Goal: Task Accomplishment & Management: Manage account settings

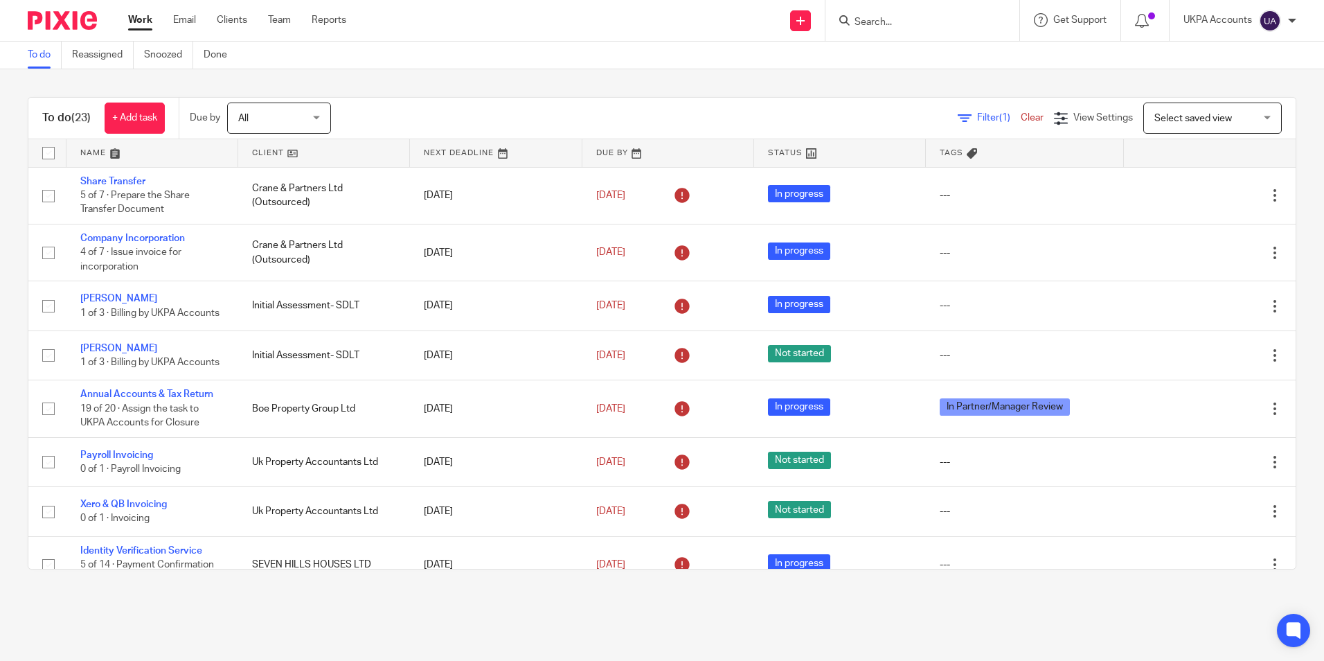
click at [40, 51] on link "To do" at bounding box center [45, 55] width 34 height 27
click at [35, 54] on link "To do" at bounding box center [45, 55] width 34 height 27
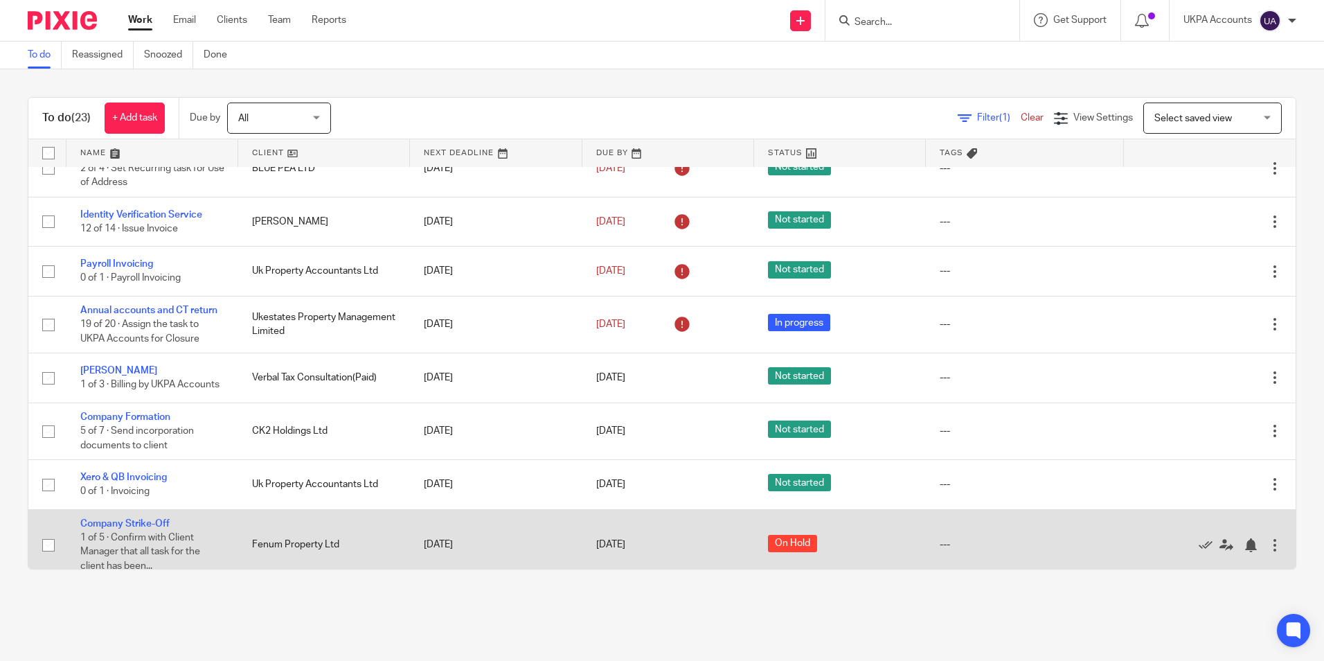
scroll to position [871, 0]
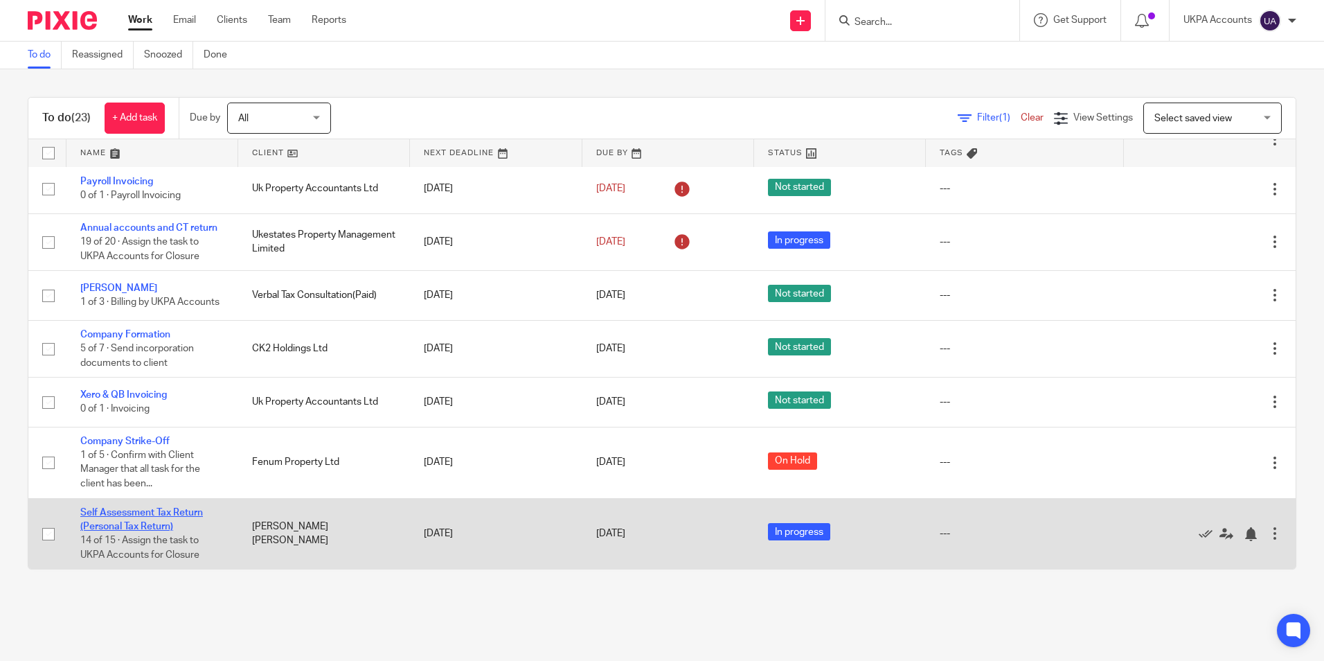
click at [168, 513] on link "Self Assessment Tax Return (Personal Tax Return)" at bounding box center [141, 520] width 123 height 24
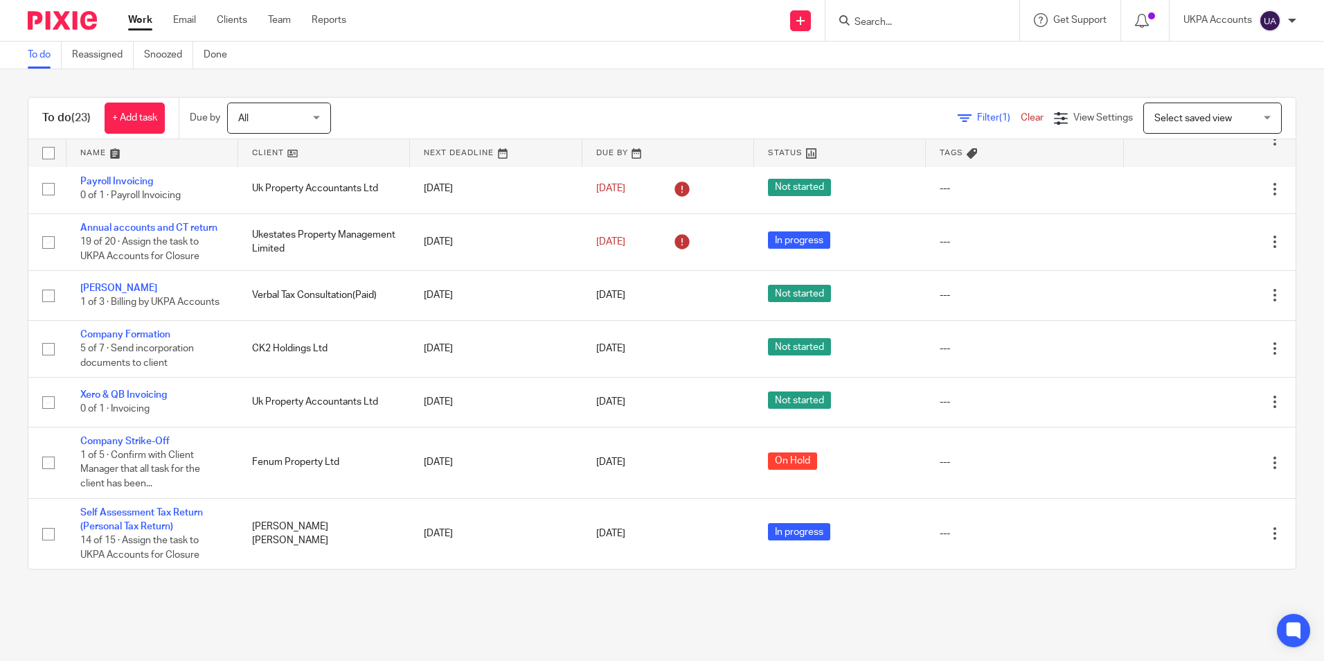
click at [33, 55] on link "To do" at bounding box center [45, 55] width 34 height 27
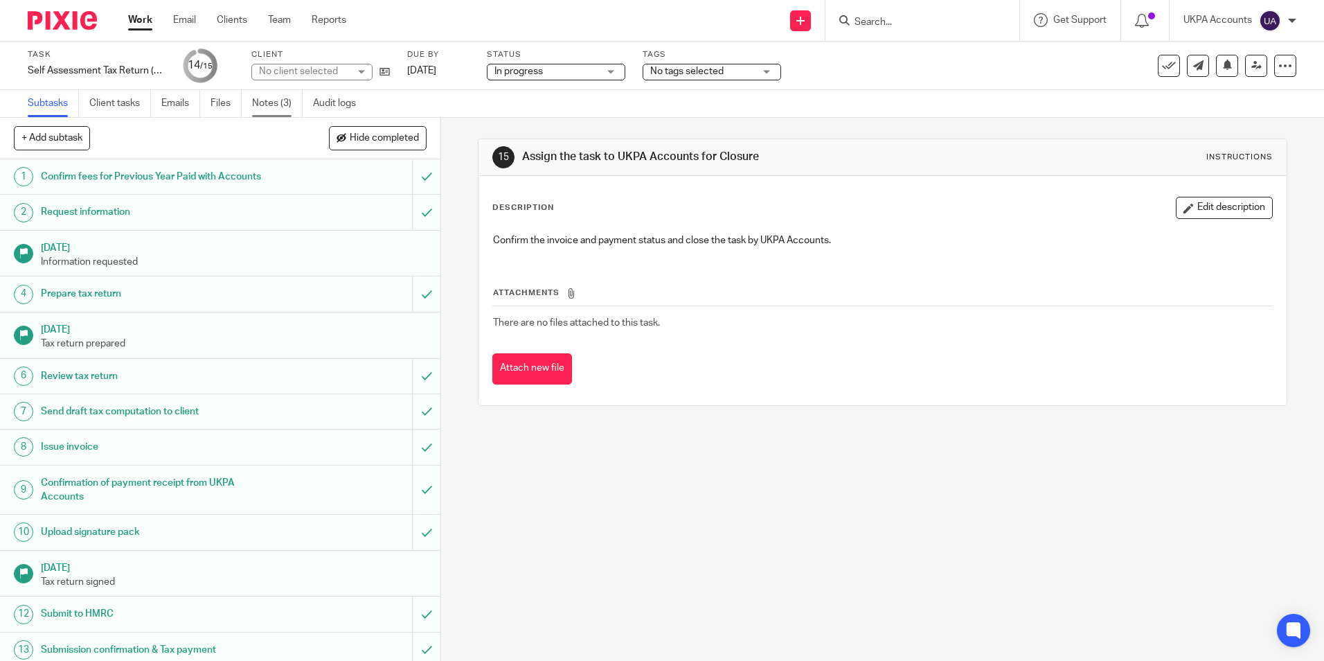
click at [270, 100] on link "Notes (3)" at bounding box center [277, 103] width 51 height 27
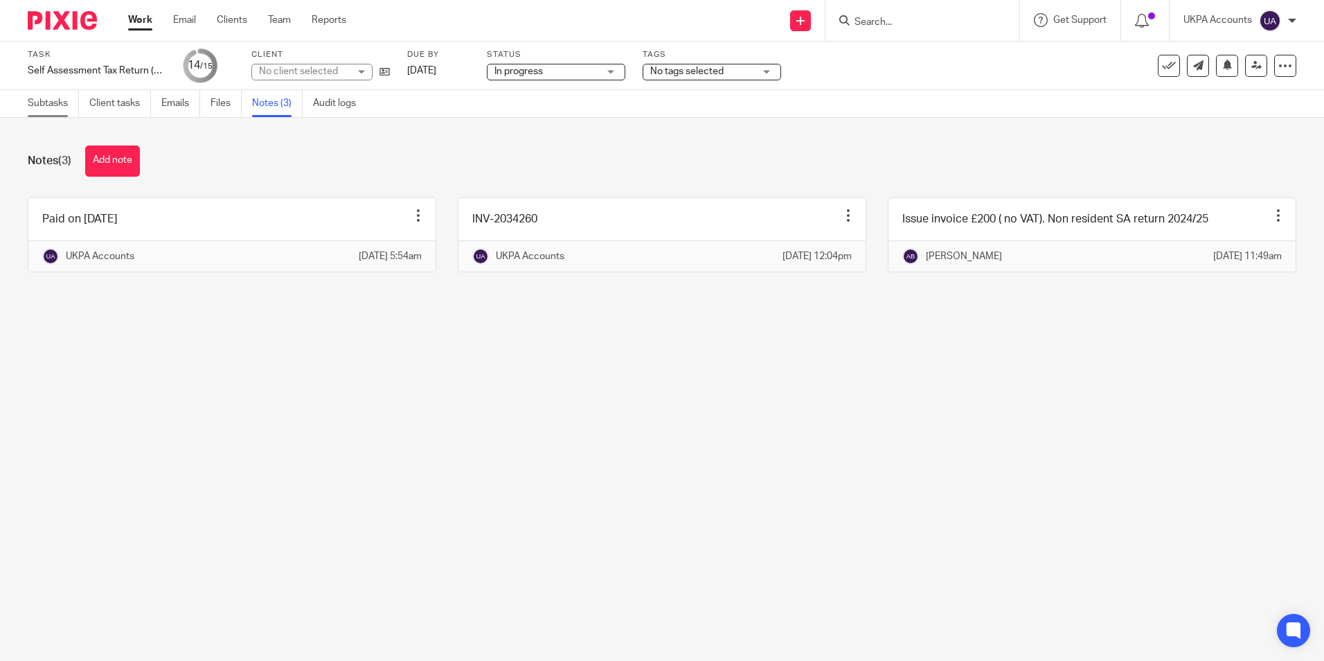
click at [55, 102] on link "Subtasks" at bounding box center [53, 103] width 51 height 27
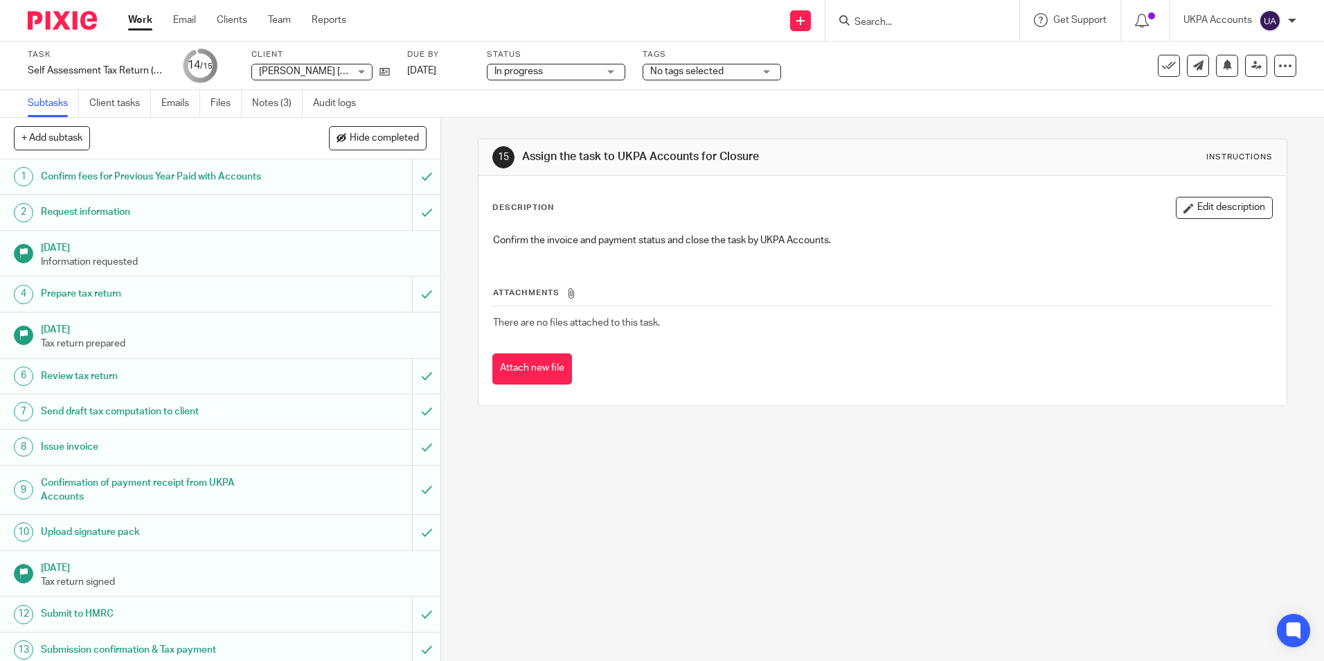
scroll to position [78, 0]
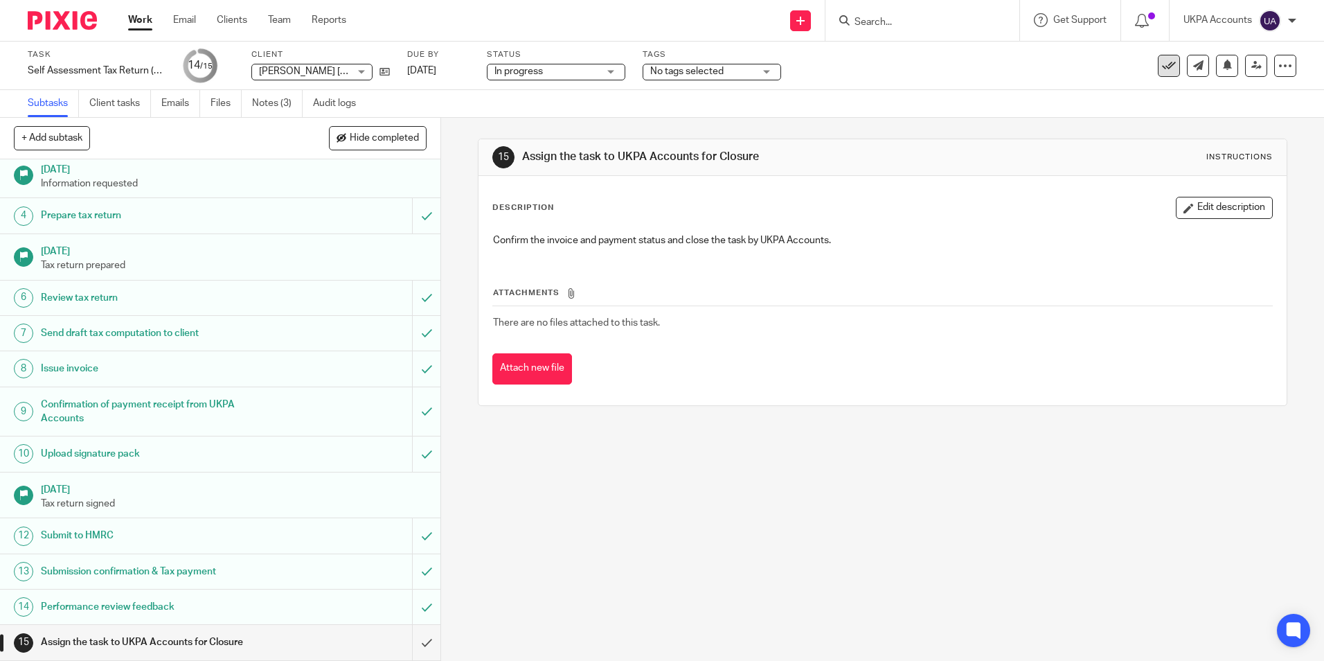
click at [1162, 66] on icon at bounding box center [1169, 66] width 14 height 14
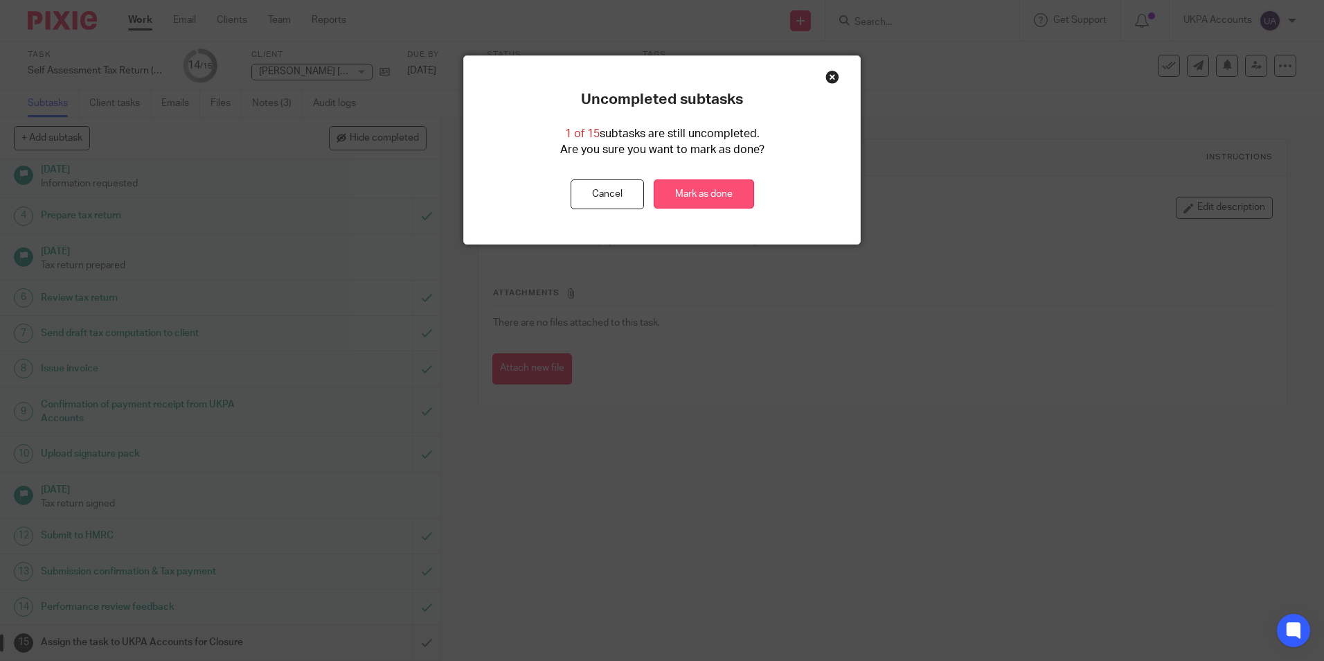
click at [718, 196] on link "Mark as done" at bounding box center [704, 194] width 100 height 30
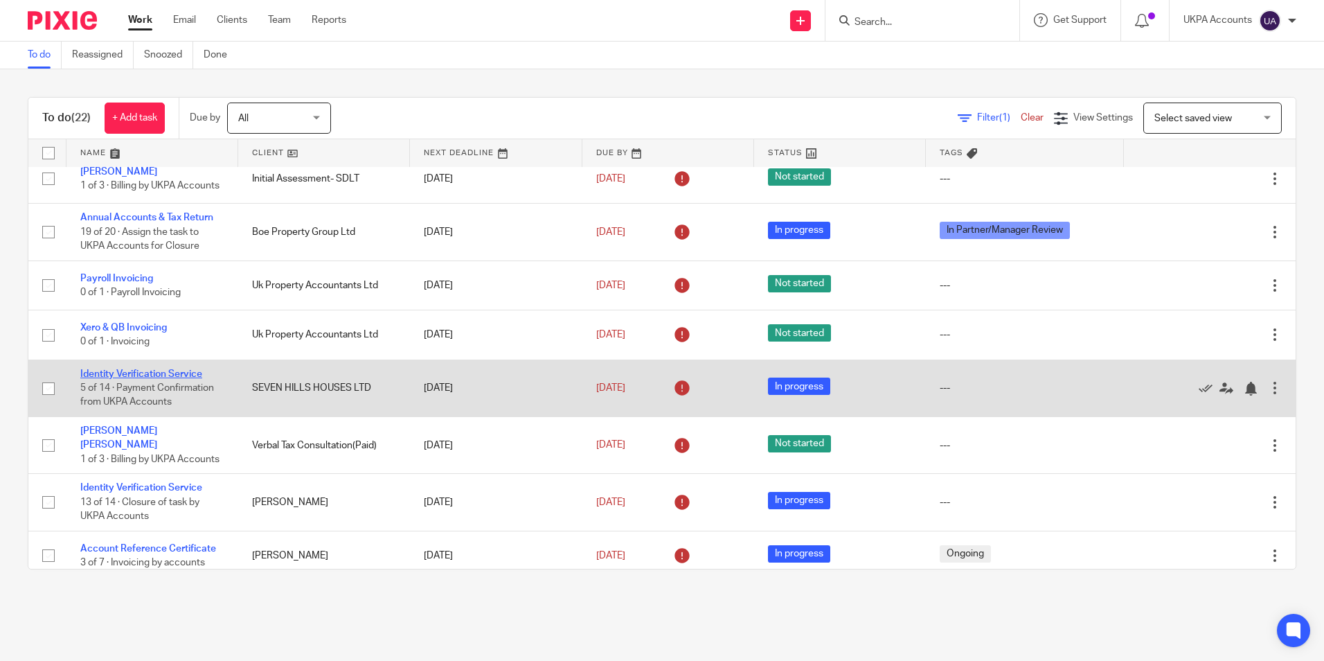
scroll to position [107, 0]
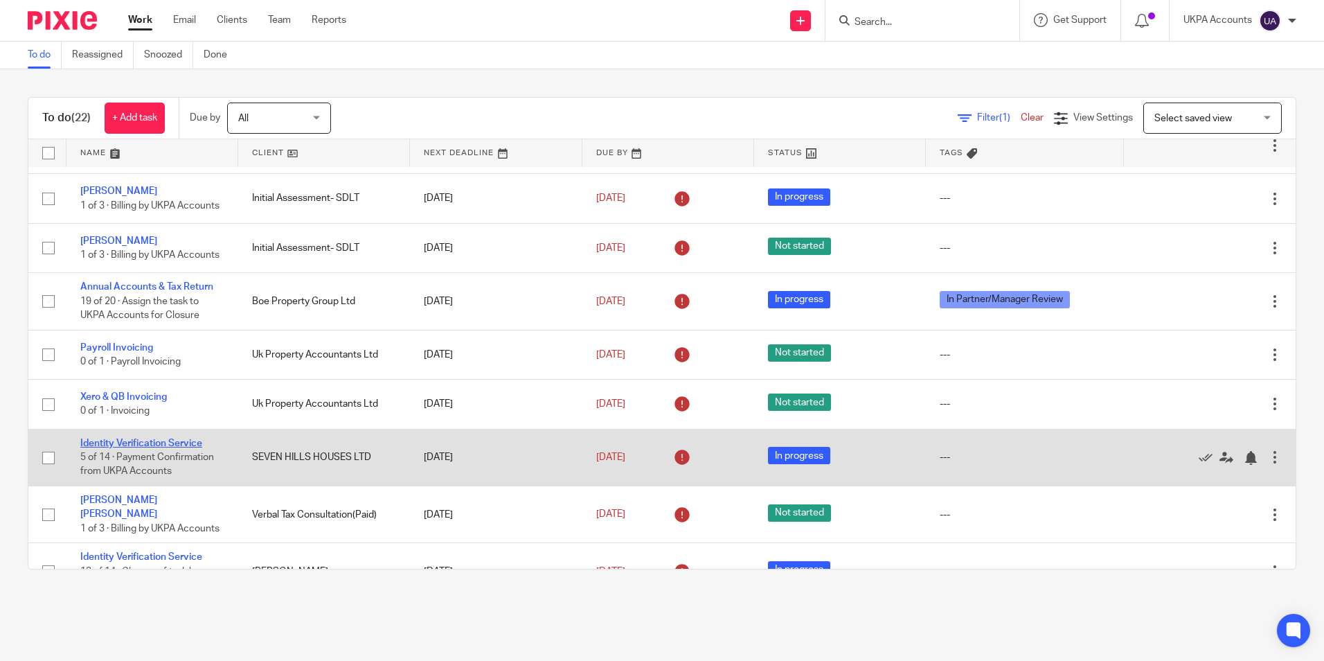
click at [183, 448] on link "Identity Verification Service" at bounding box center [141, 443] width 122 height 10
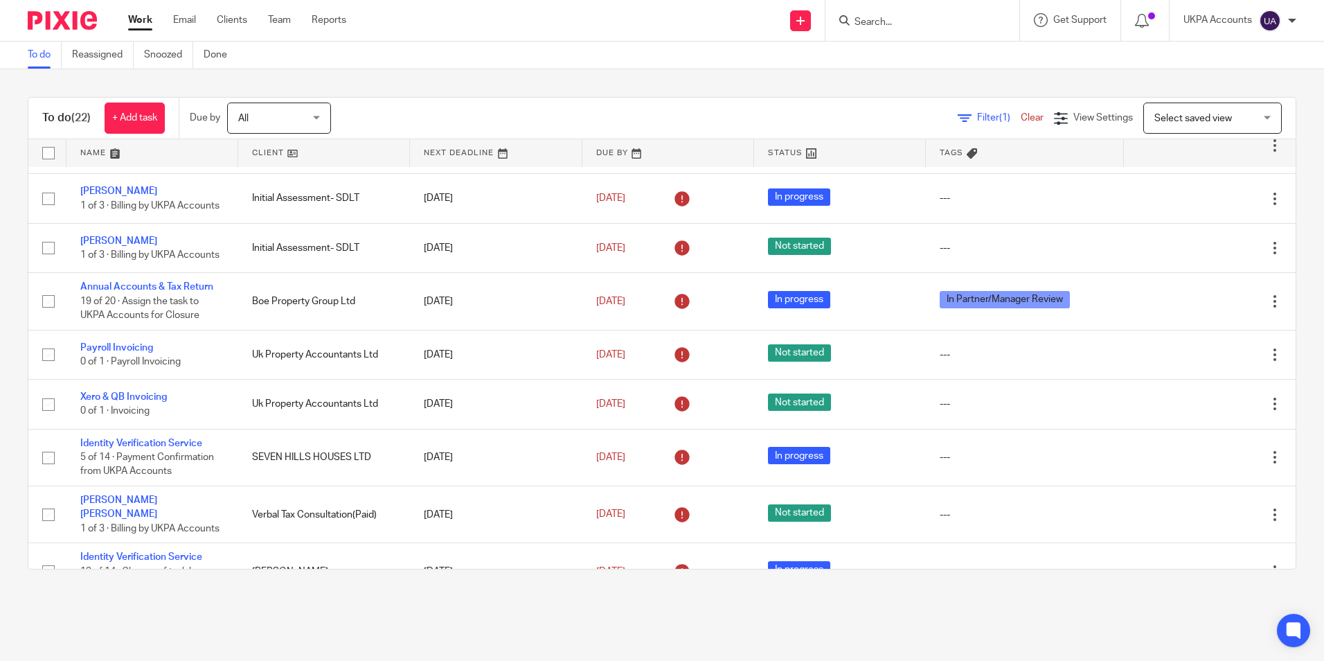
click at [39, 60] on link "To do" at bounding box center [45, 55] width 34 height 27
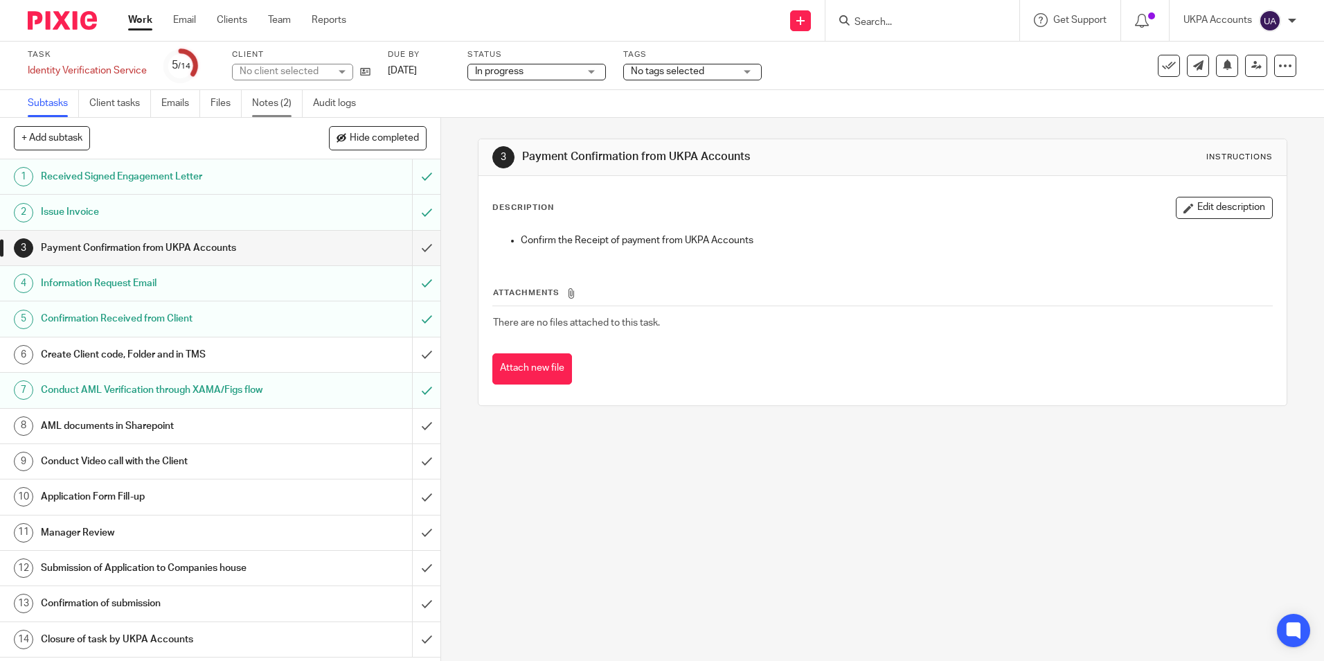
drag, startPoint x: 0, startPoint y: 0, endPoint x: 280, endPoint y: 104, distance: 299.1
click at [280, 104] on link "Notes (2)" at bounding box center [277, 103] width 51 height 27
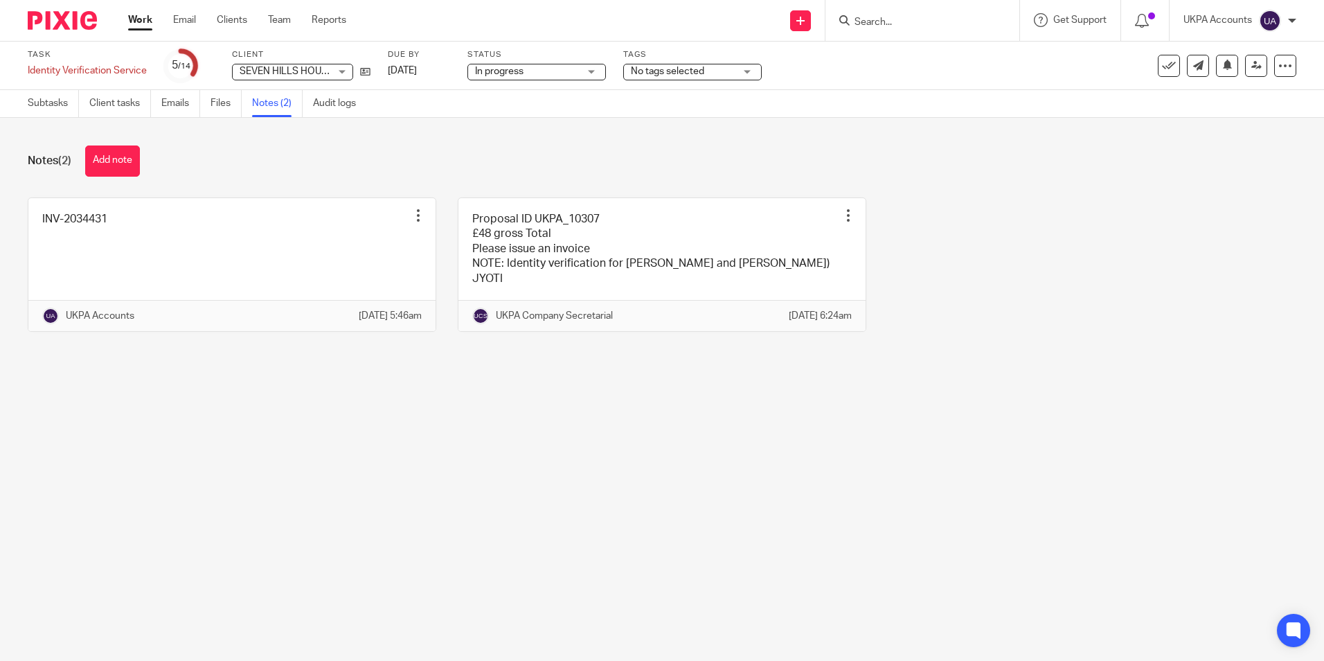
click at [322, 442] on main "Task Identity Verification Service Save Identity Verification Service 5 /14 Cli…" at bounding box center [662, 330] width 1324 height 661
click at [474, 485] on main "Task Identity Verification Service Save Identity Verification Service 5 /14 Cli…" at bounding box center [662, 330] width 1324 height 661
click at [618, 542] on main "Task Identity Verification Service Save Identity Verification Service 5 /14 Cli…" at bounding box center [662, 330] width 1324 height 661
drag, startPoint x: 447, startPoint y: 505, endPoint x: 464, endPoint y: 485, distance: 26.5
click at [447, 507] on main "Task Identity Verification Service Save Identity Verification Service 5 /14 Cli…" at bounding box center [662, 330] width 1324 height 661
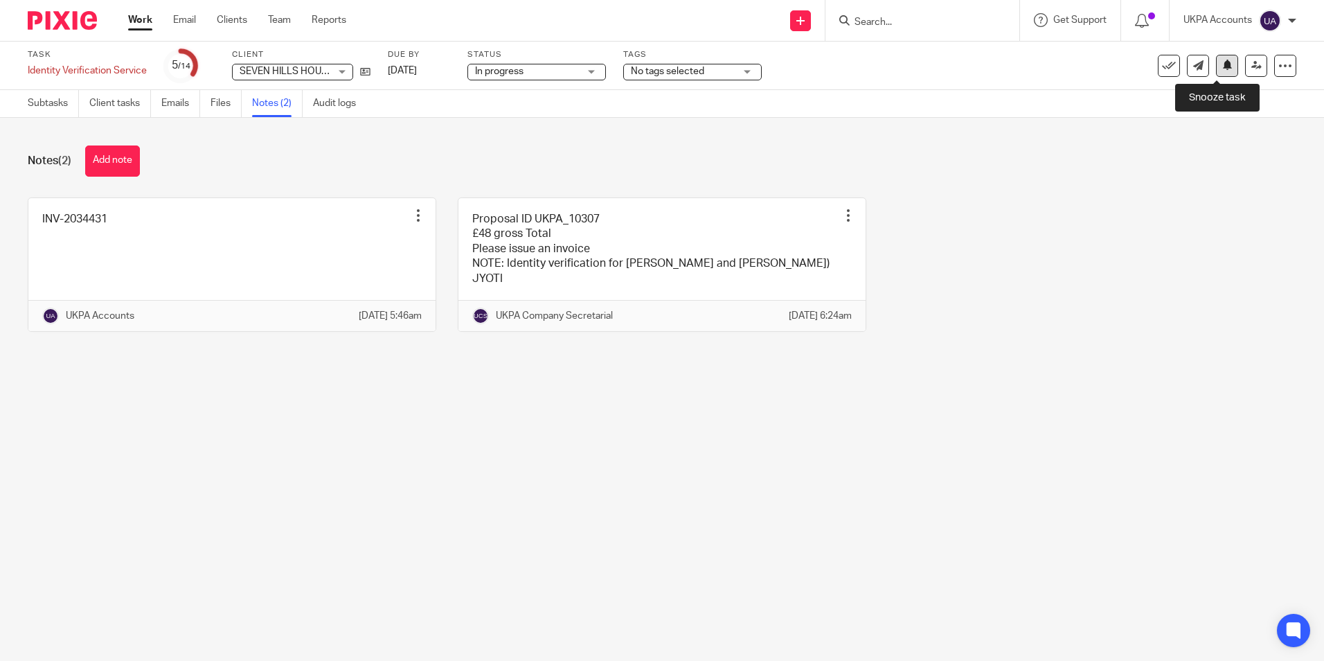
click at [1222, 67] on icon at bounding box center [1227, 65] width 10 height 10
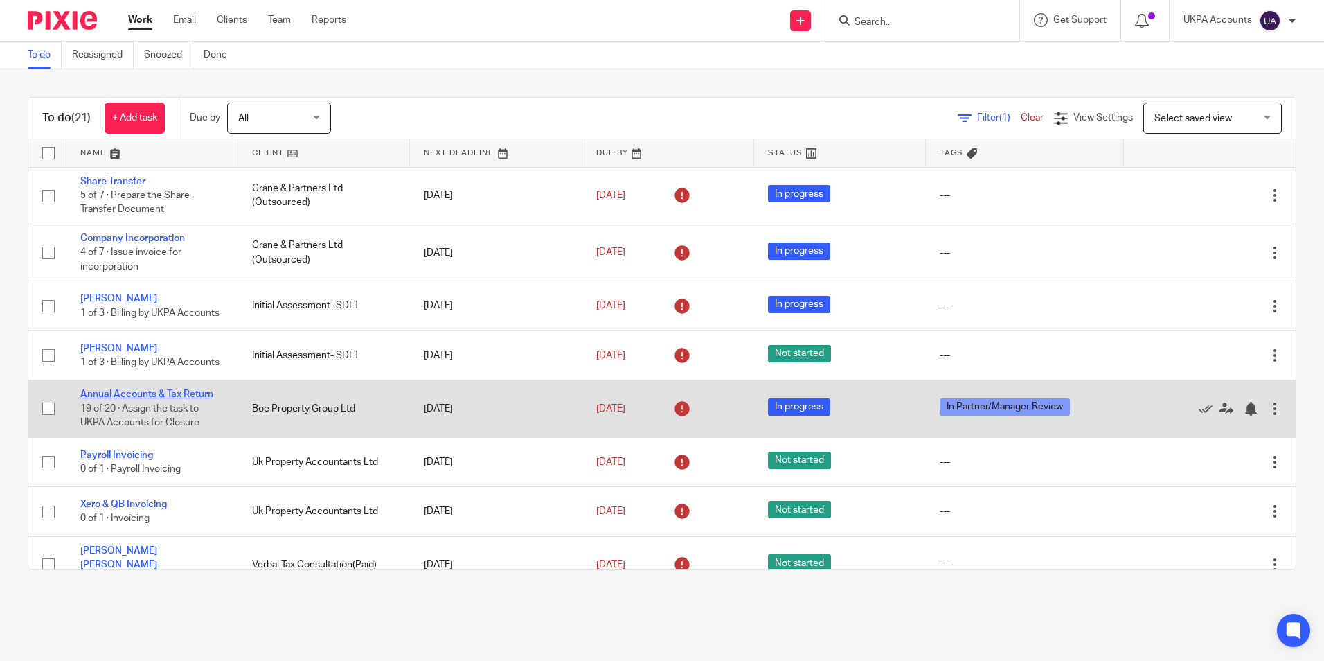
click at [171, 399] on link "Annual Accounts & Tax Return" at bounding box center [146, 394] width 133 height 10
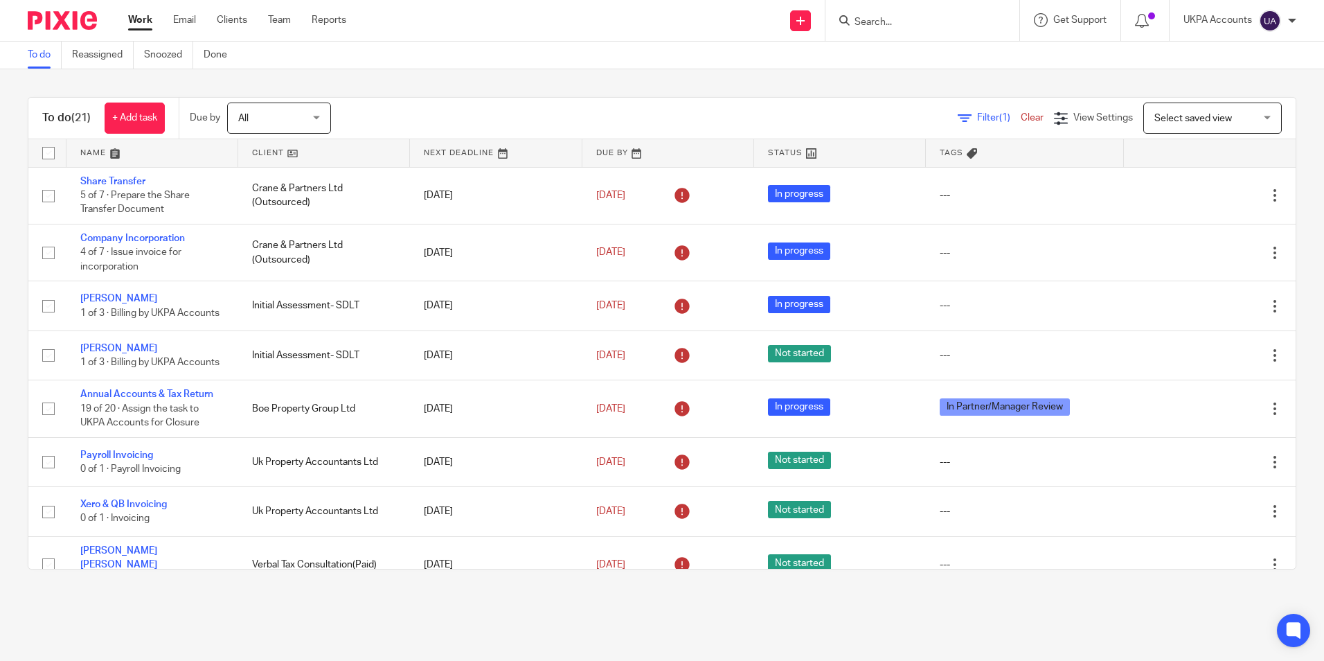
click at [46, 53] on link "To do" at bounding box center [45, 55] width 34 height 27
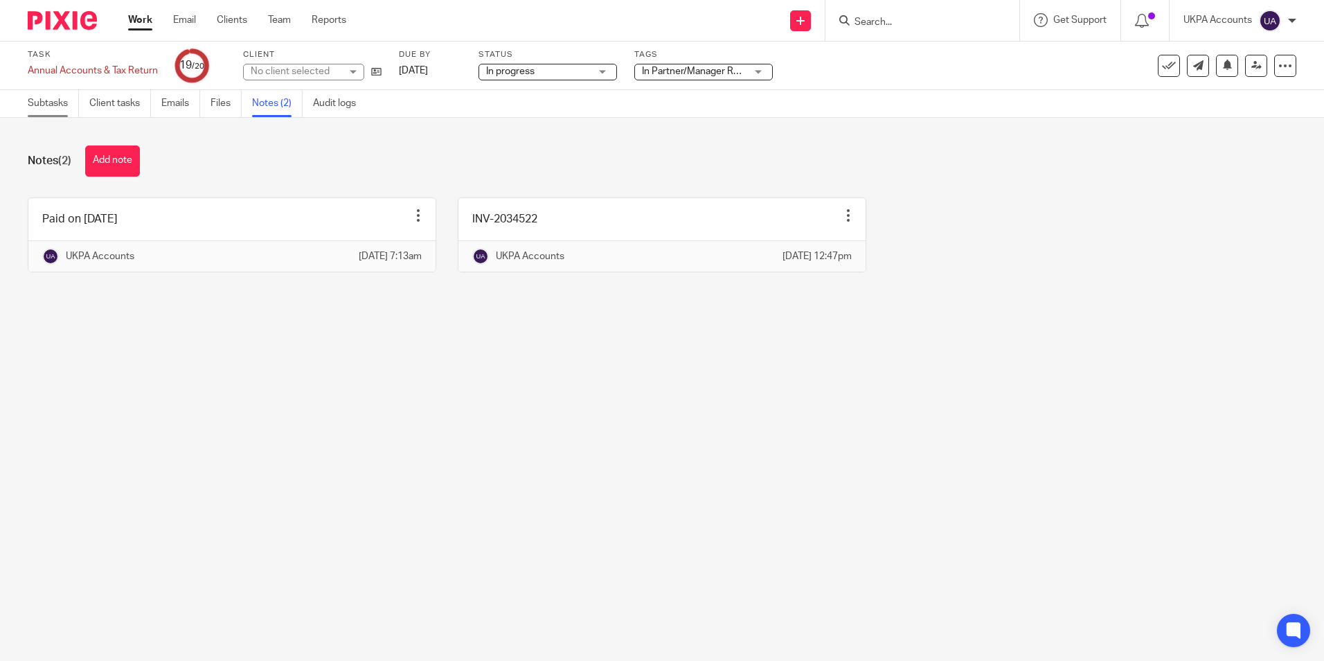
click at [53, 103] on link "Subtasks" at bounding box center [53, 103] width 51 height 27
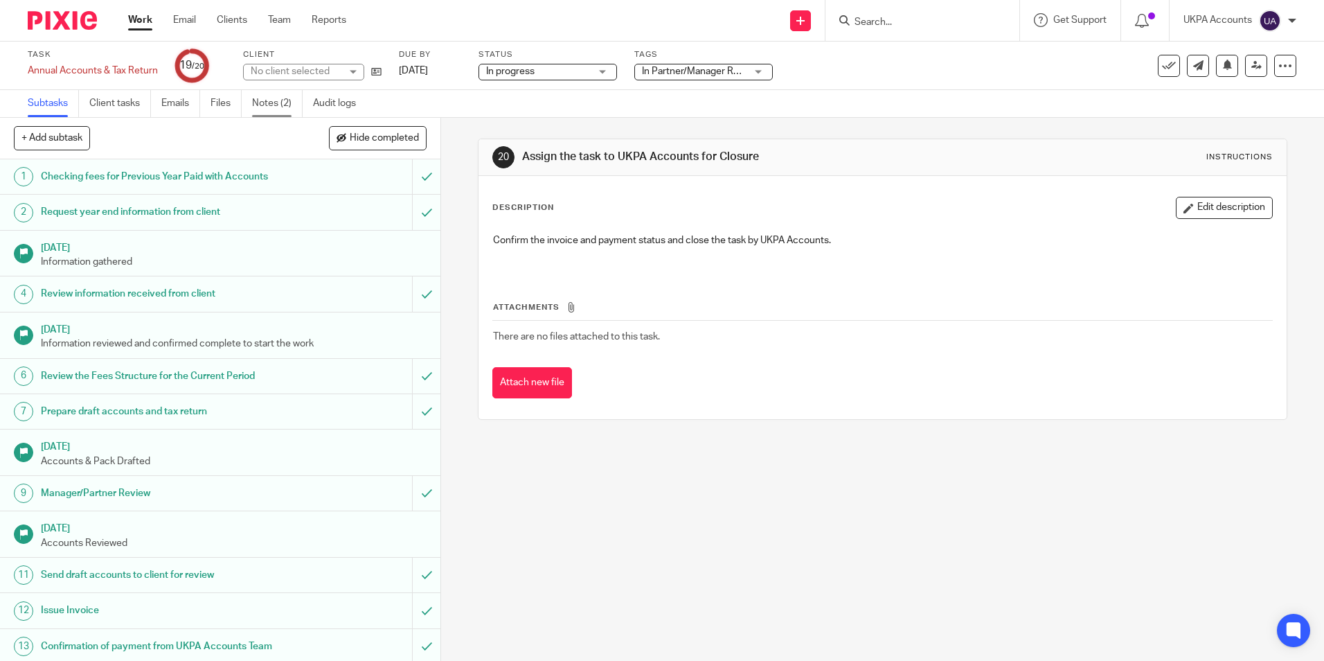
click at [271, 106] on link "Notes (2)" at bounding box center [277, 103] width 51 height 27
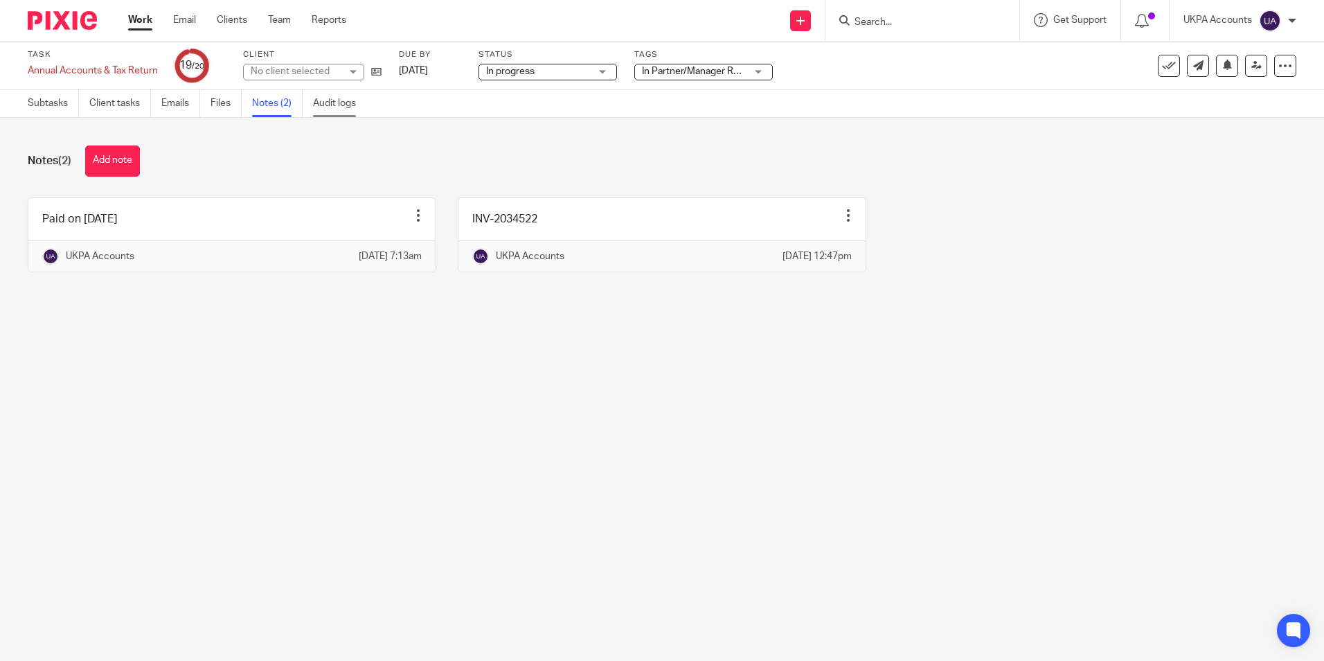
click at [344, 101] on link "Audit logs" at bounding box center [339, 103] width 53 height 27
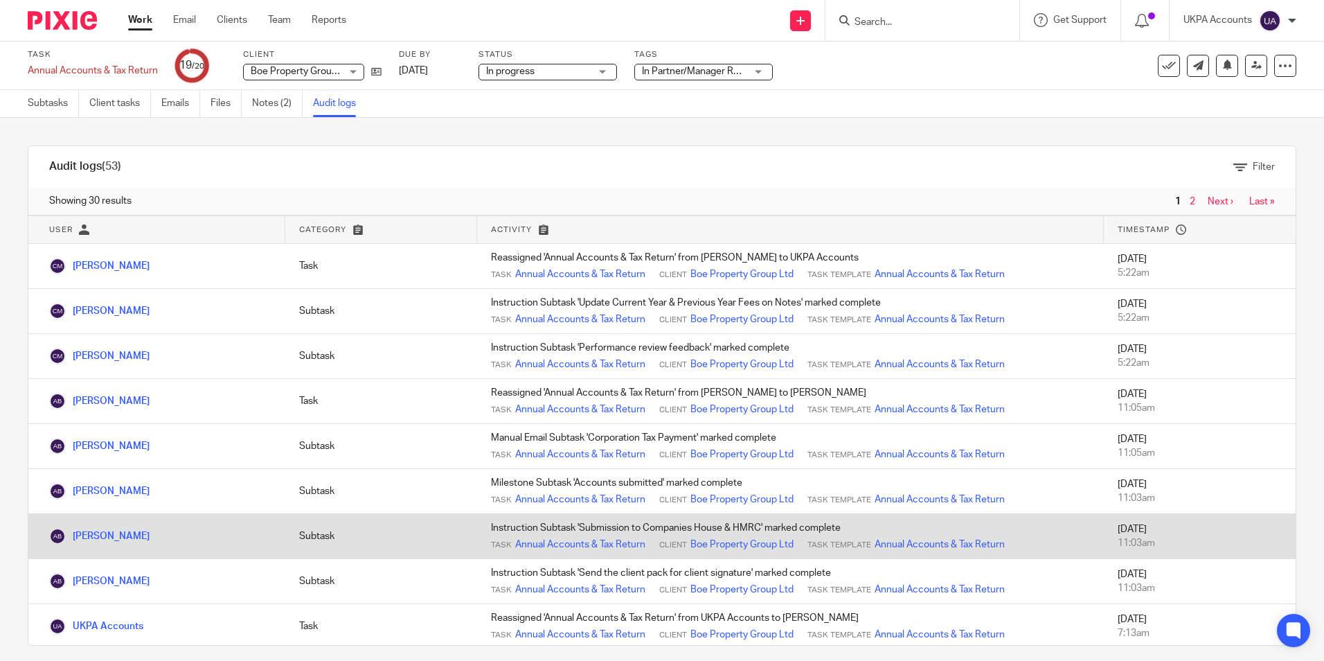
scroll to position [277, 0]
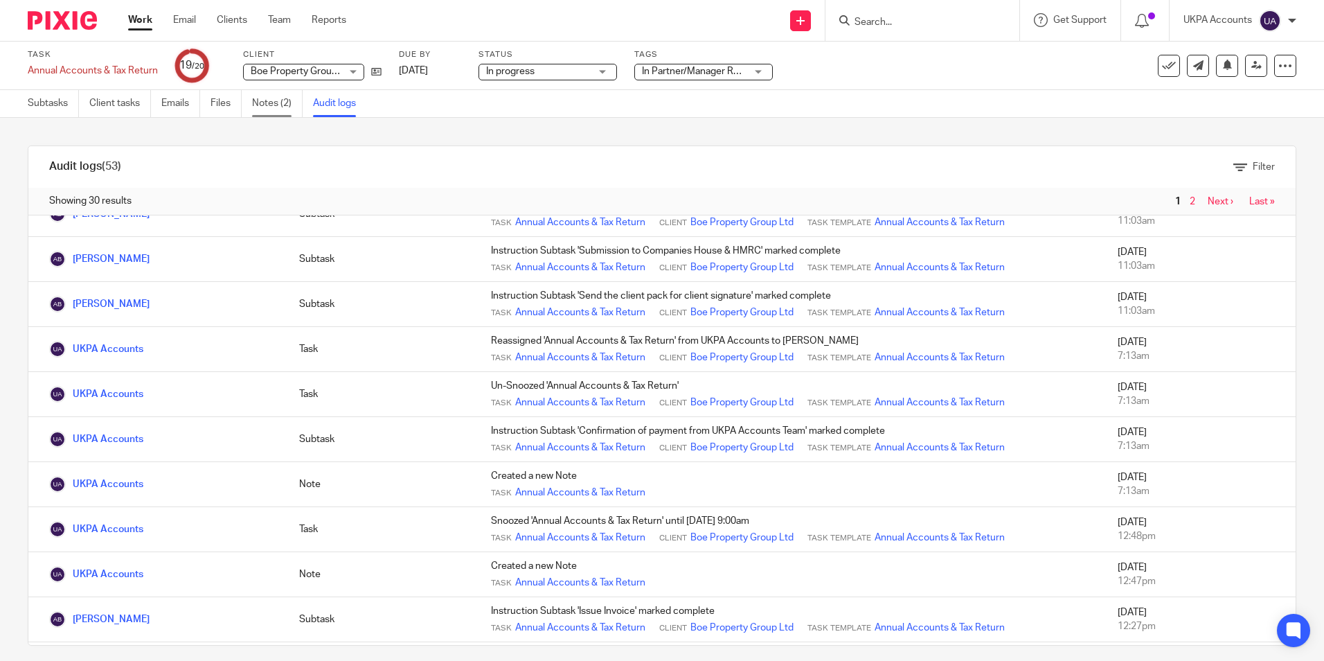
click at [288, 105] on link "Notes (2)" at bounding box center [277, 103] width 51 height 27
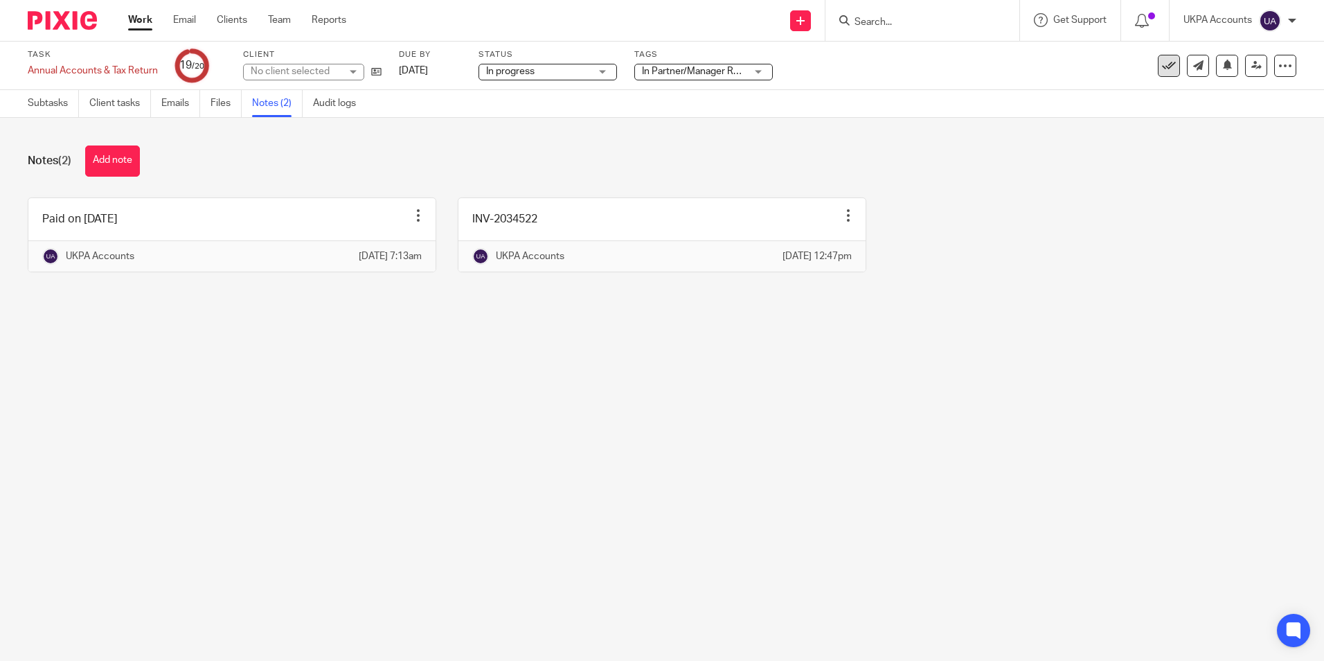
click at [1162, 69] on icon at bounding box center [1169, 66] width 14 height 14
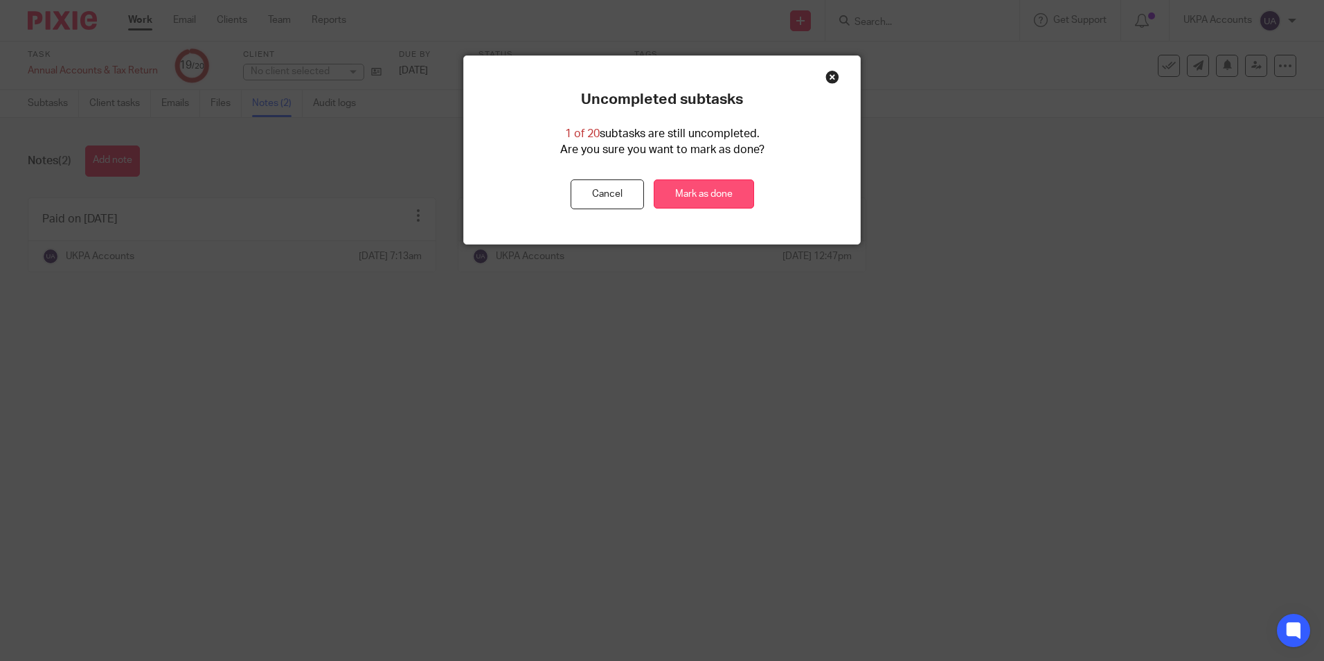
click at [734, 194] on link "Mark as done" at bounding box center [704, 194] width 100 height 30
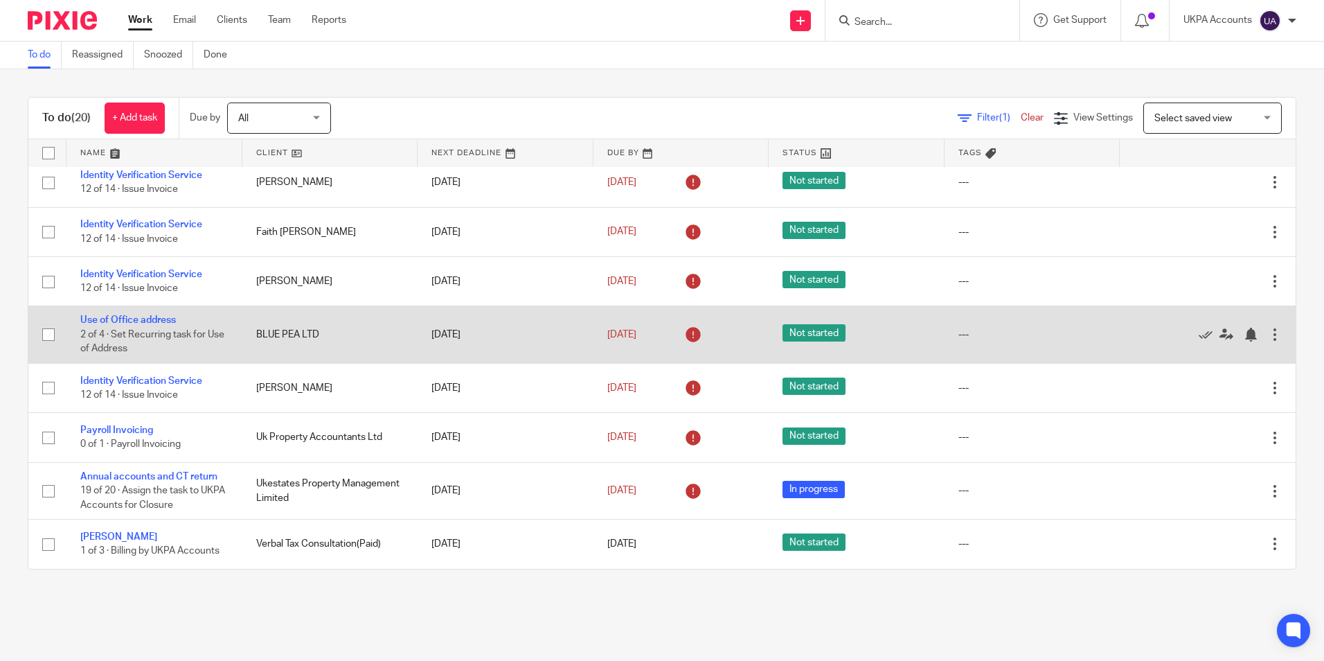
scroll to position [554, 0]
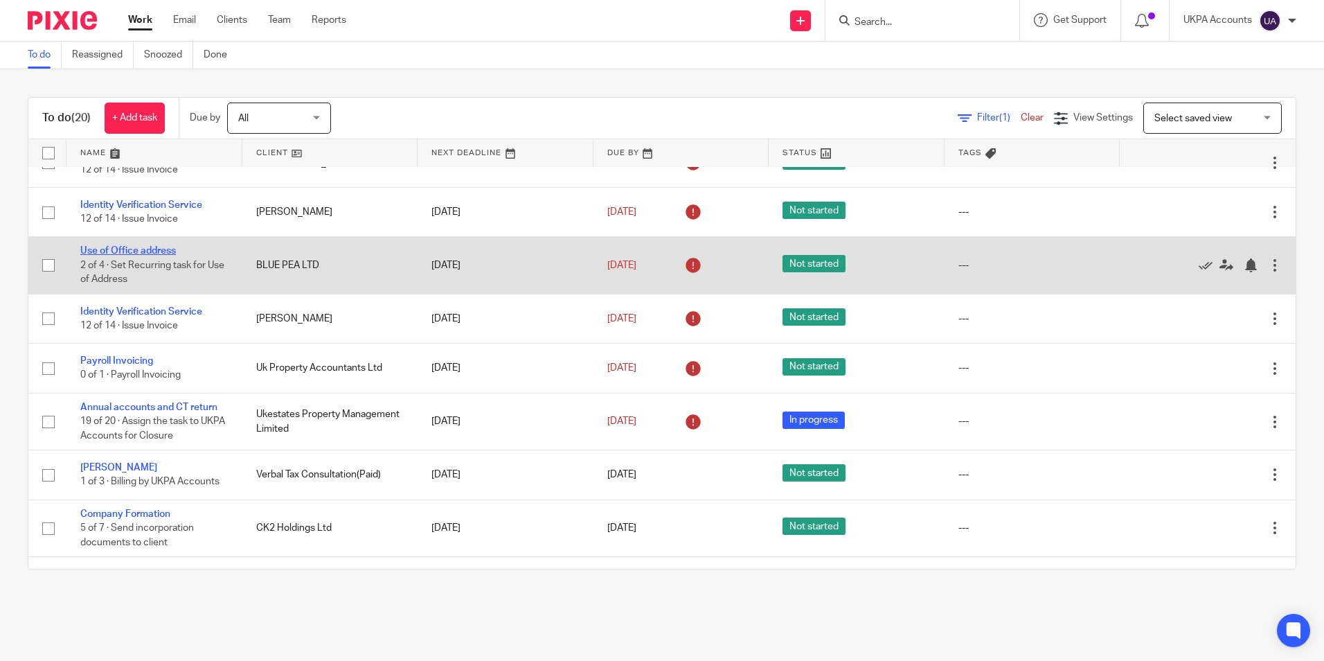
click at [161, 246] on link "Use of Office address" at bounding box center [128, 251] width 96 height 10
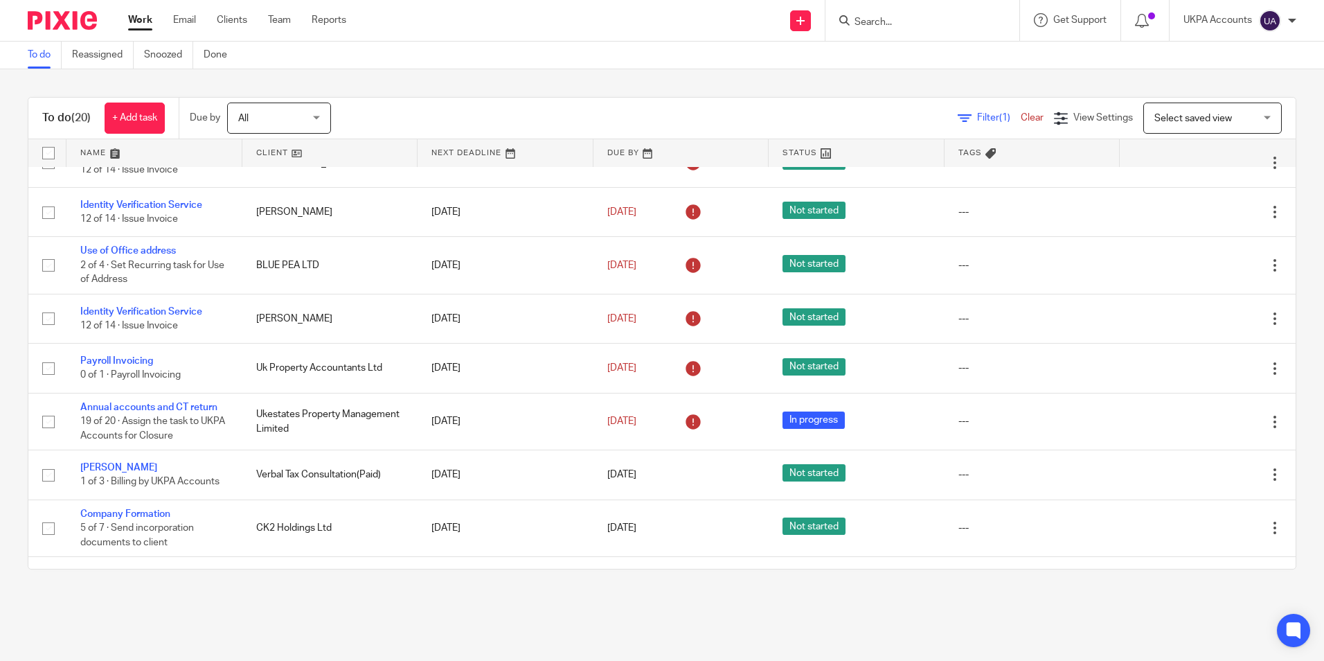
click at [34, 51] on link "To do" at bounding box center [45, 55] width 34 height 27
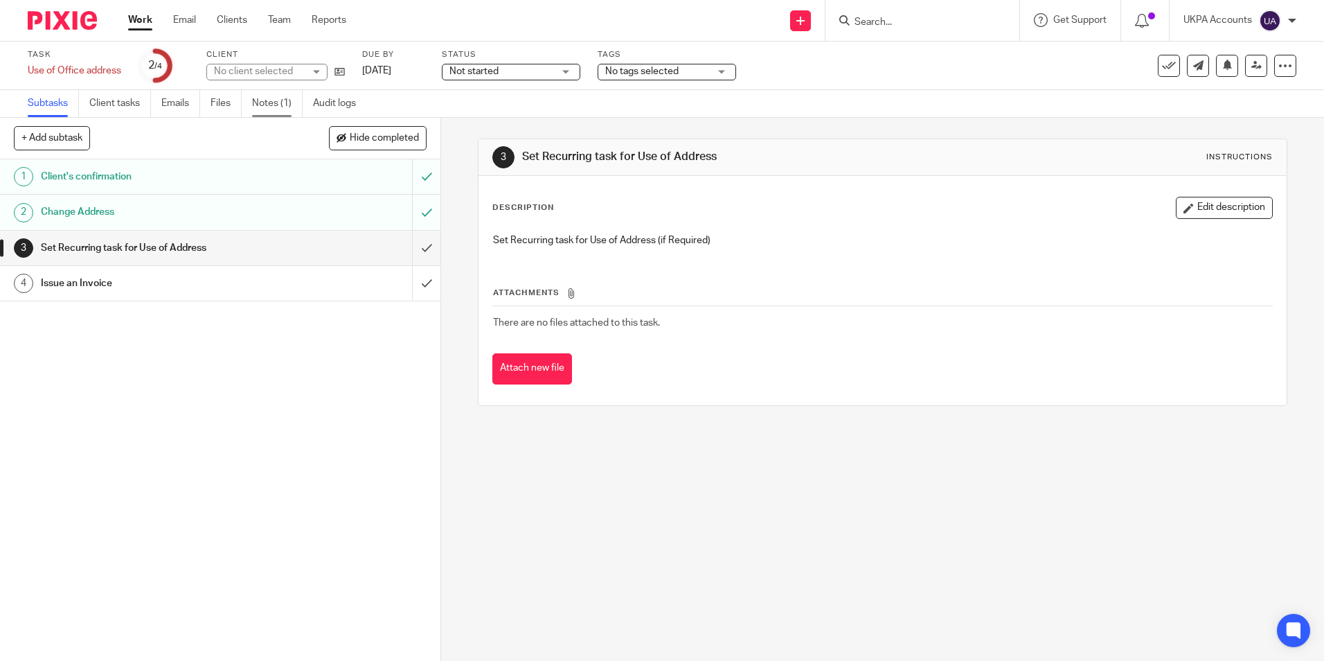
drag, startPoint x: 0, startPoint y: 0, endPoint x: 288, endPoint y: 107, distance: 307.2
click at [288, 107] on link "Notes (1)" at bounding box center [277, 103] width 51 height 27
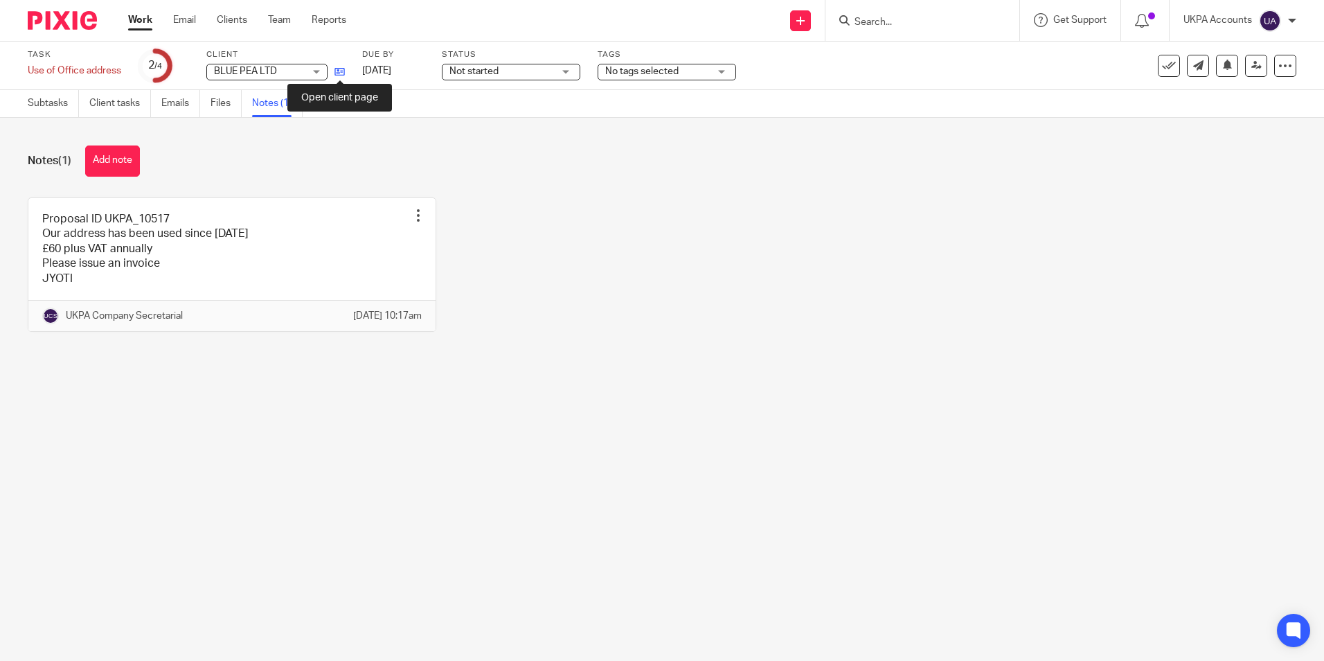
click at [339, 70] on icon at bounding box center [340, 71] width 10 height 10
drag, startPoint x: 121, startPoint y: 161, endPoint x: 154, endPoint y: 160, distance: 33.3
click at [121, 161] on button "Add note" at bounding box center [112, 160] width 55 height 31
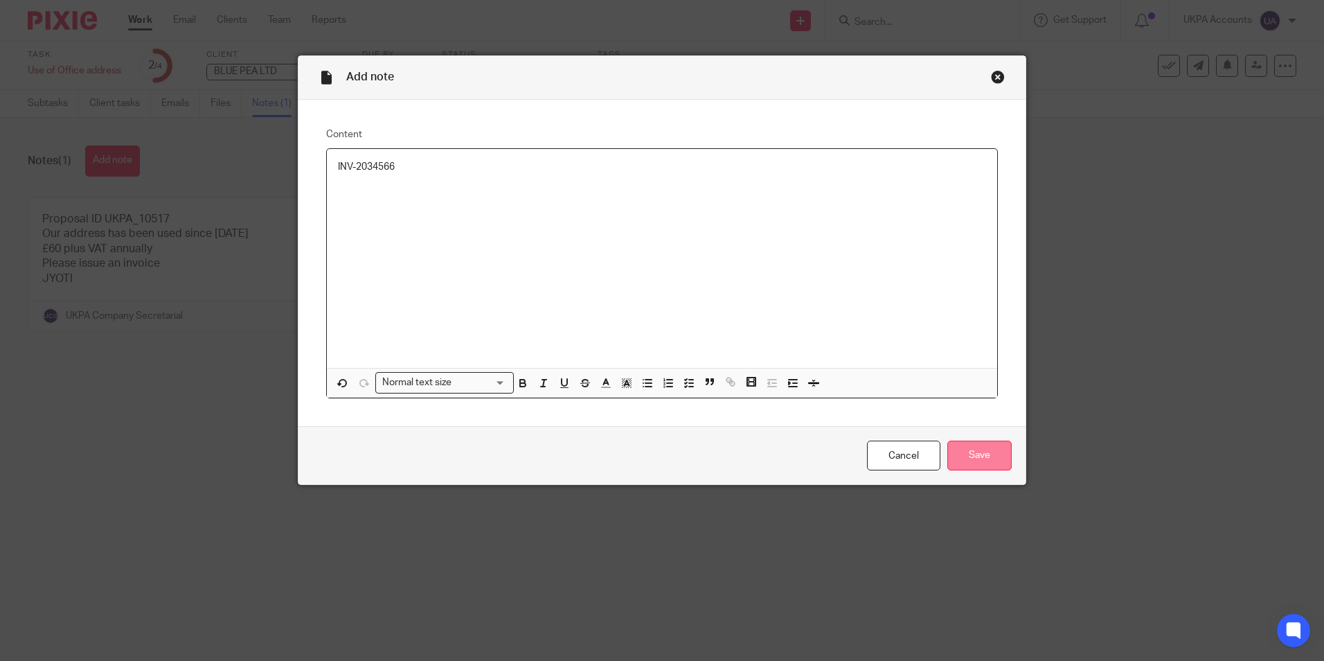
click at [981, 463] on input "Save" at bounding box center [979, 455] width 64 height 30
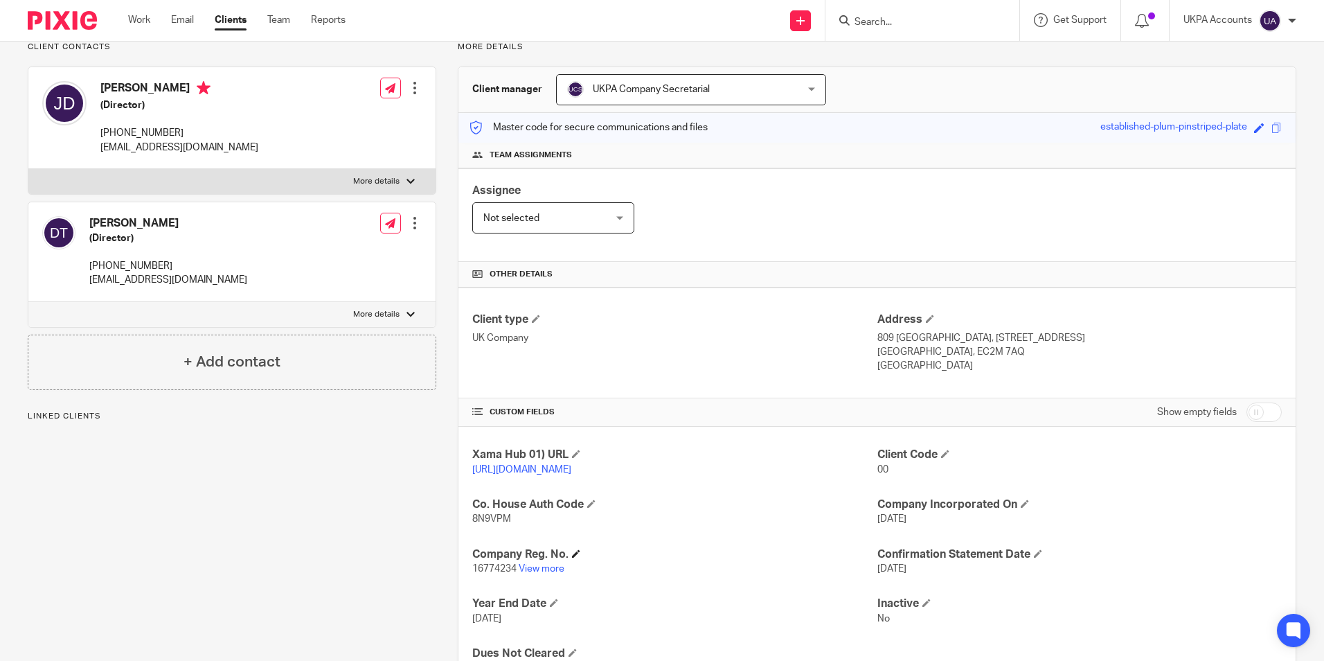
scroll to position [184, 0]
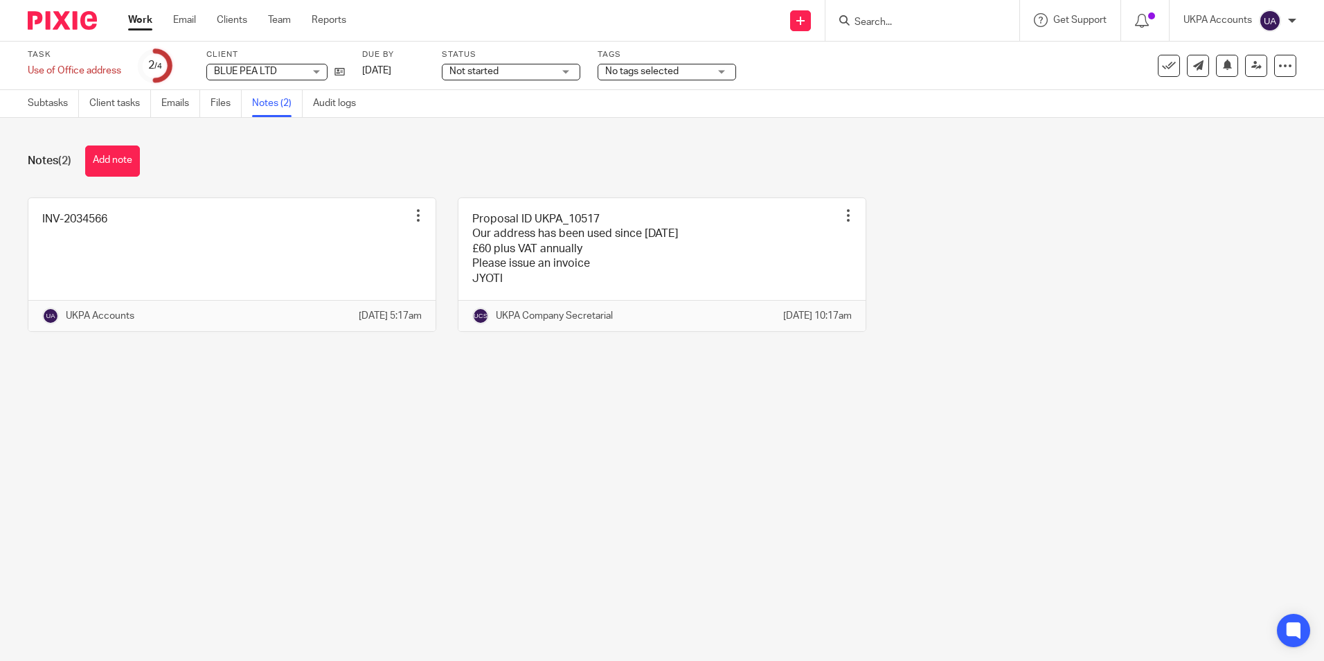
click at [334, 139] on div "Notes (2) Add note INV-2034566 Edit note Delete note UKPA Accounts 13 Oct 2025 …" at bounding box center [662, 249] width 1324 height 262
click at [588, 484] on main "Task Use of Office address Save Use of Office address 2 /4 Client BLUE PEA LTD …" at bounding box center [662, 330] width 1324 height 661
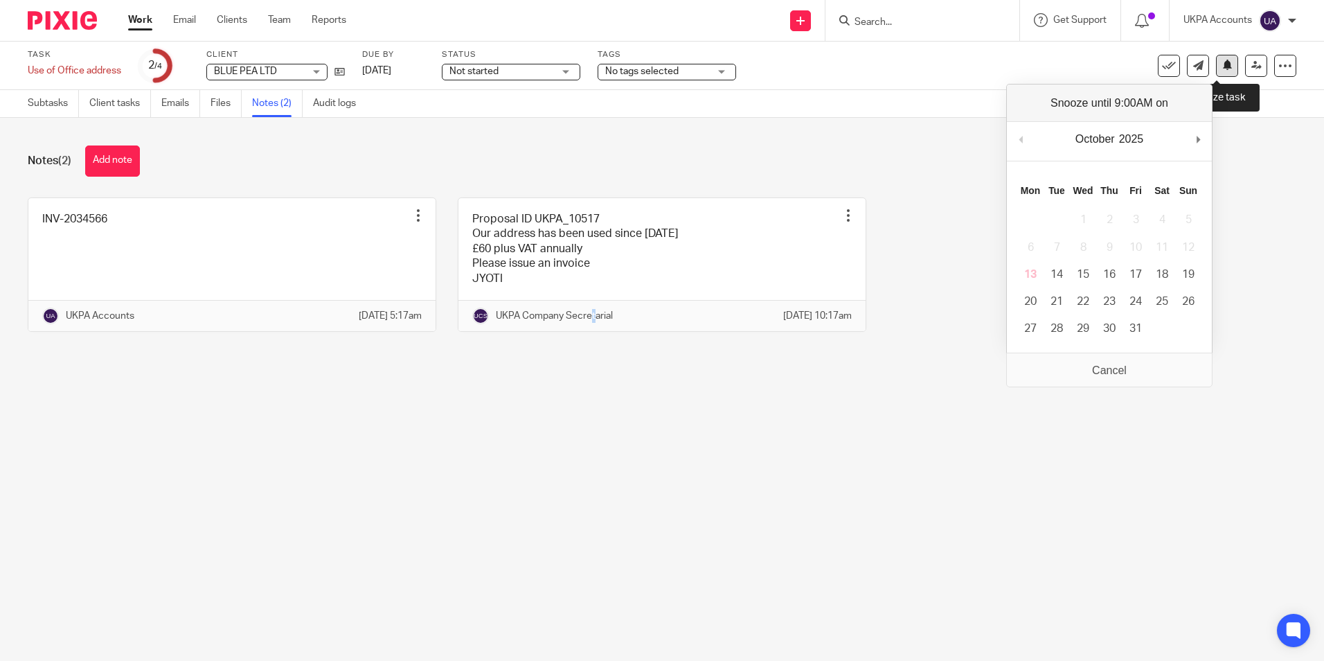
click at [1222, 62] on icon at bounding box center [1227, 65] width 10 height 10
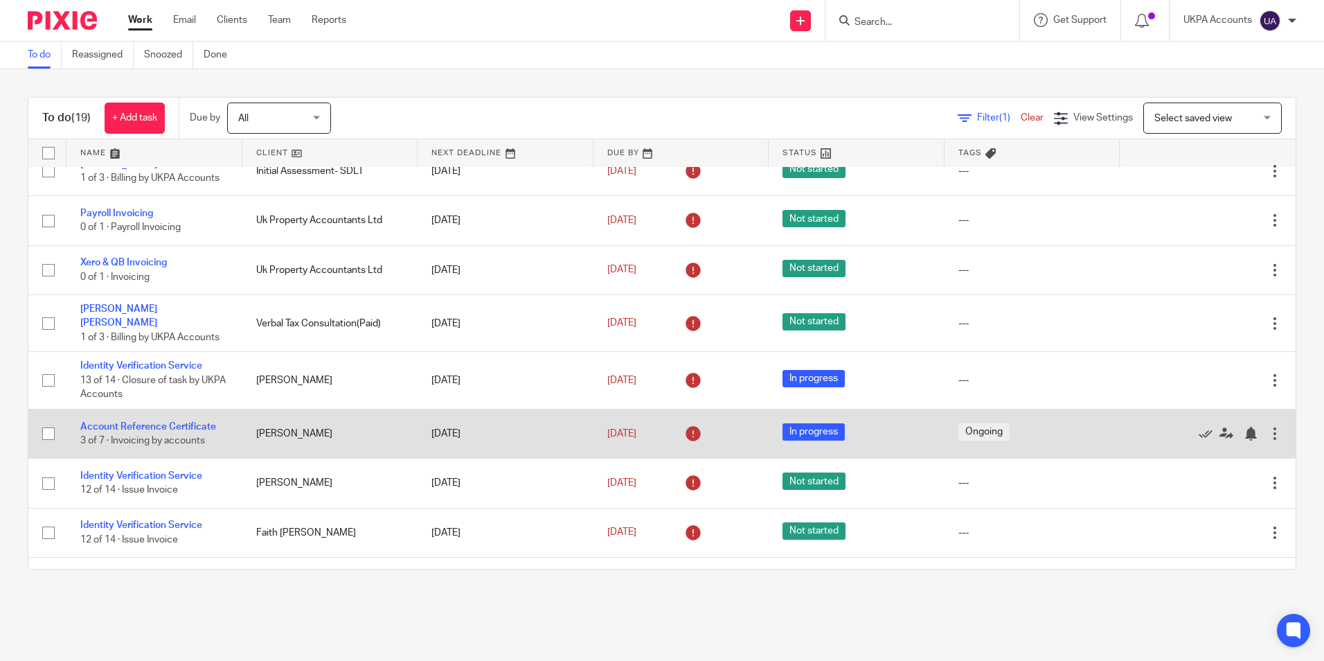
scroll to position [208, 0]
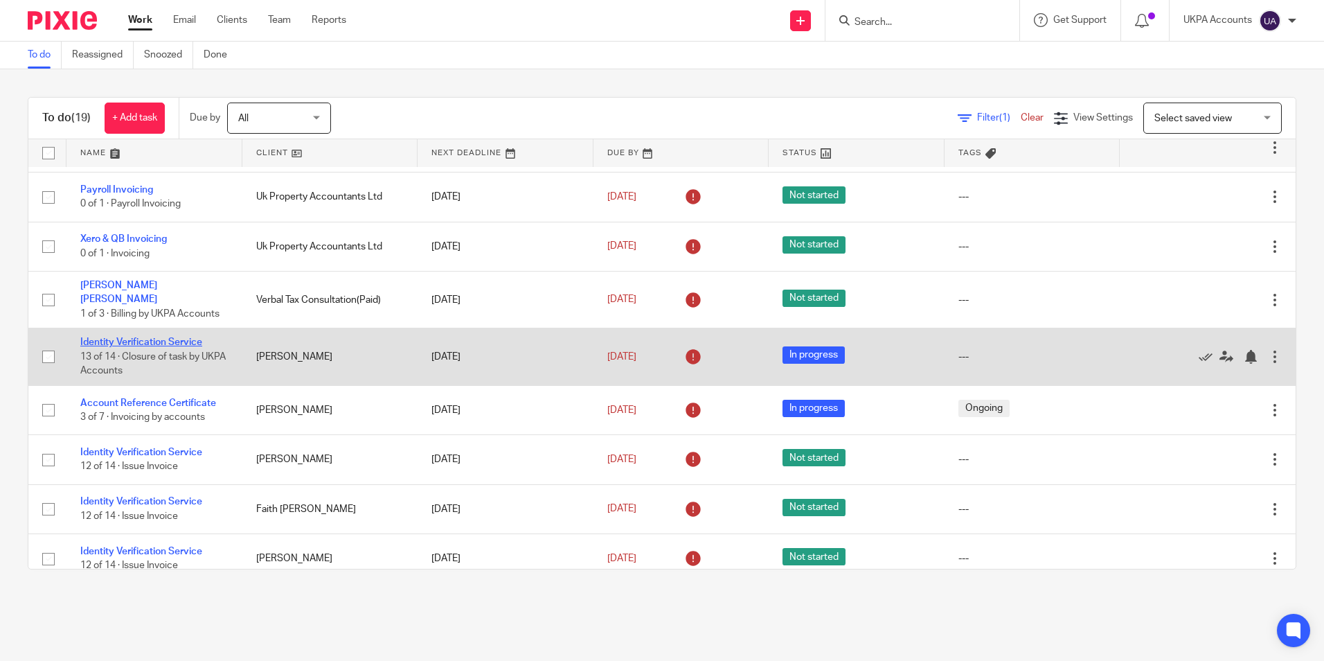
click at [177, 337] on link "Identity Verification Service" at bounding box center [141, 342] width 122 height 10
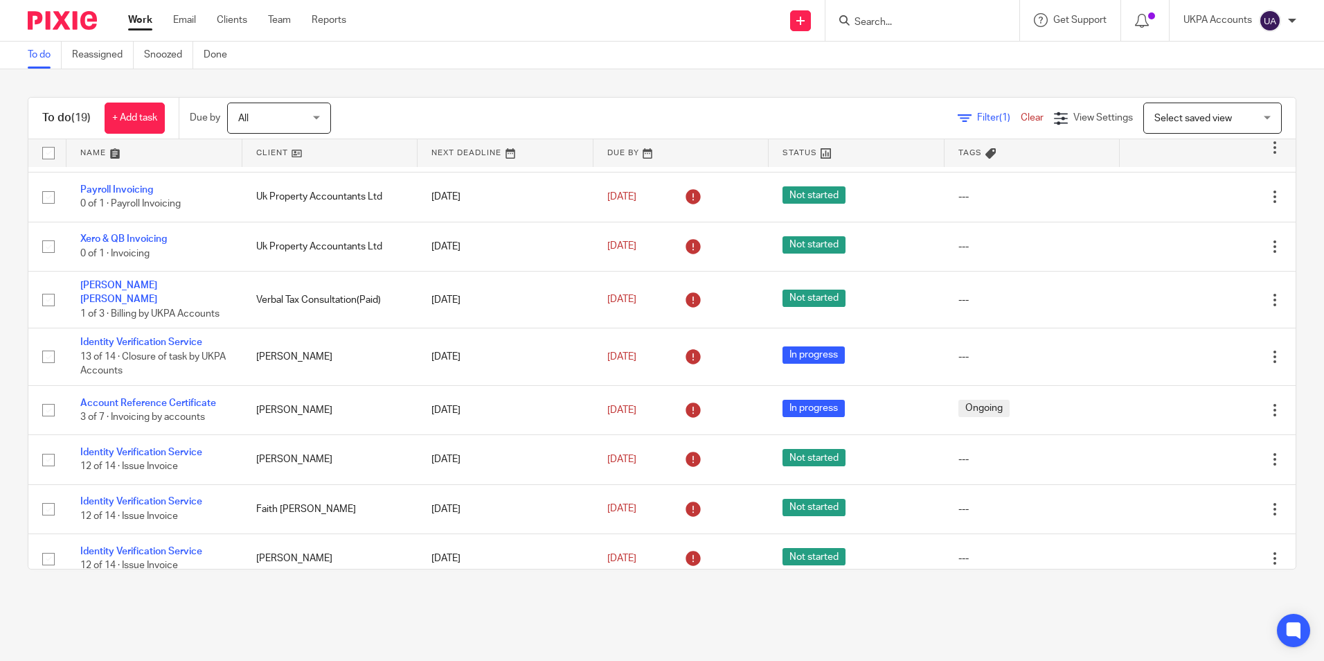
click at [40, 59] on link "To do" at bounding box center [45, 55] width 34 height 27
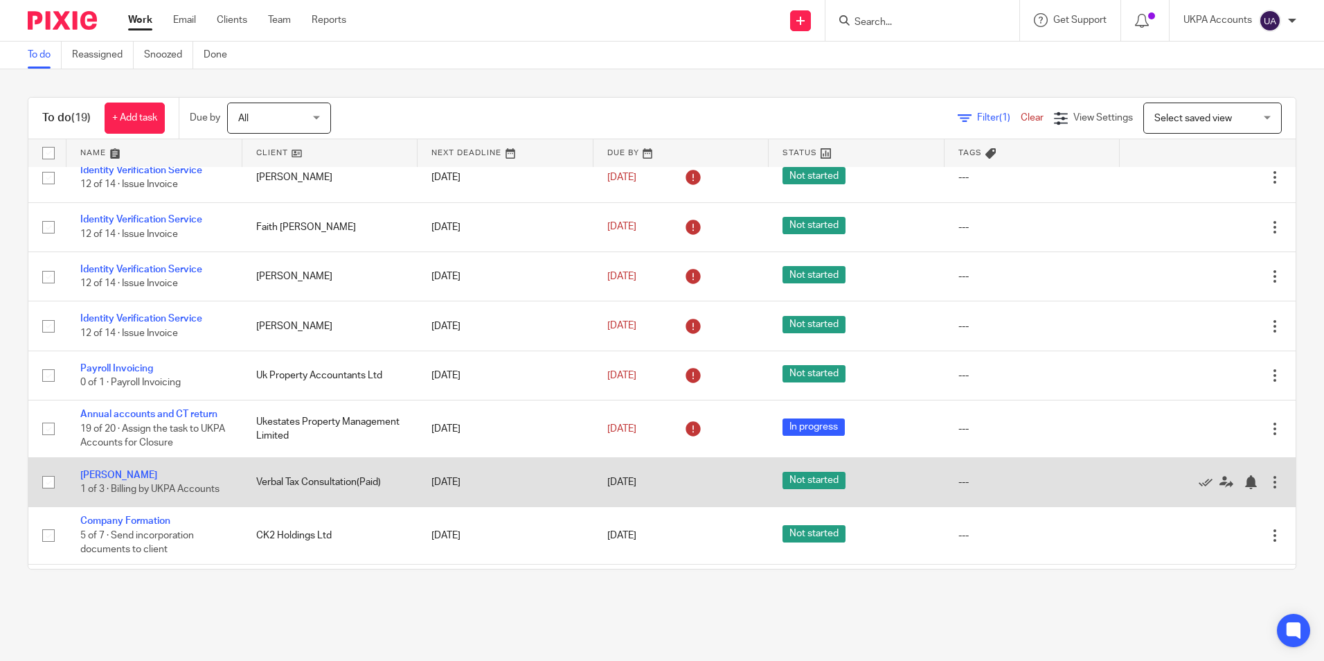
scroll to position [580, 0]
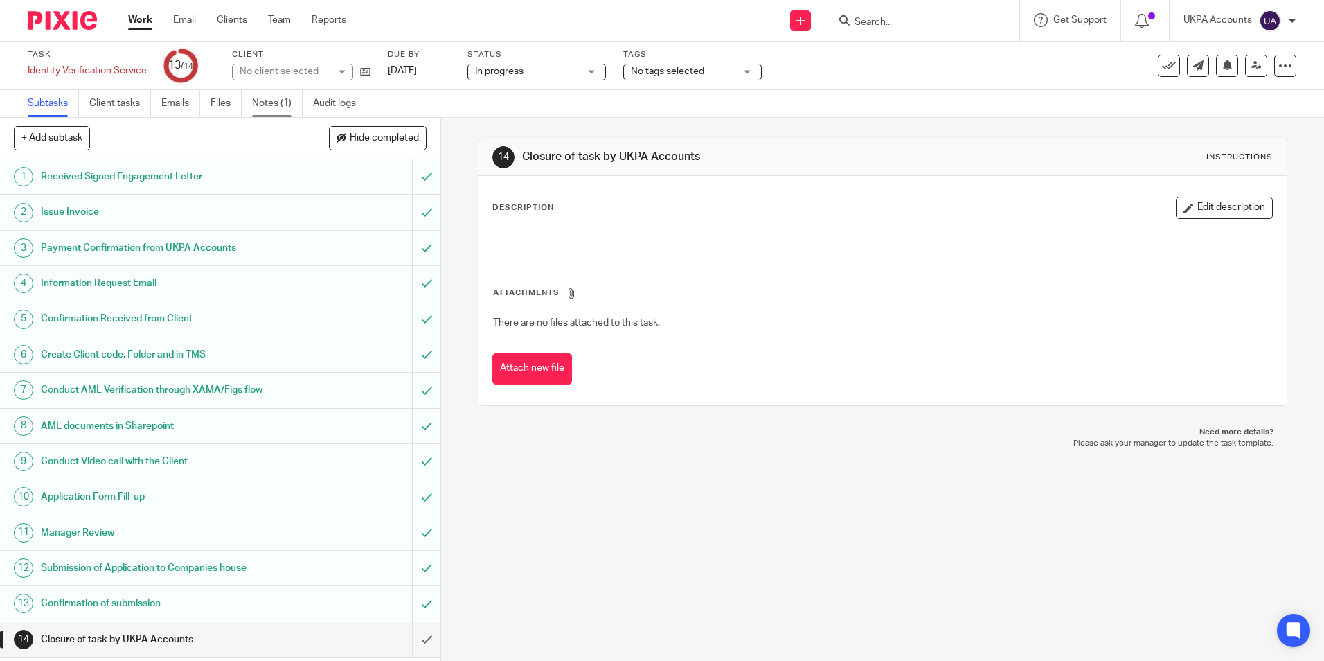
click at [279, 98] on link "Notes (1)" at bounding box center [277, 103] width 51 height 27
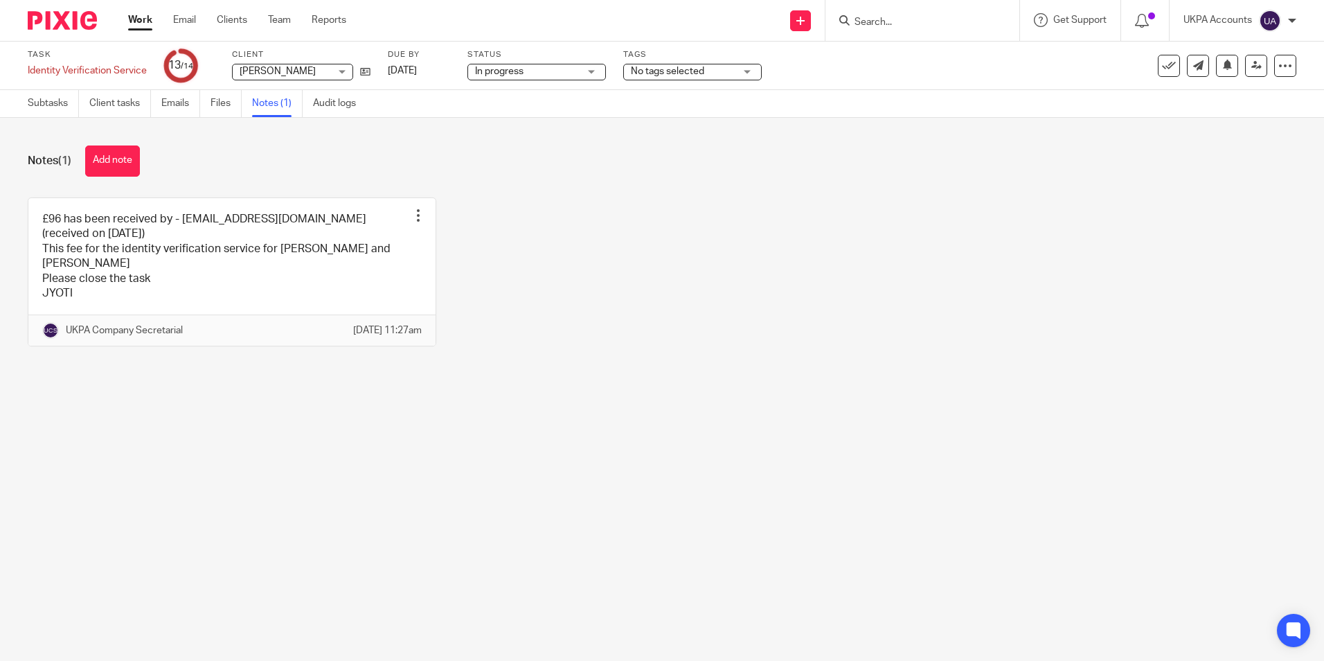
click at [672, 301] on div "£96 has been received by - vidyathakur@hotmail.com (received on 9 Oct) This fee…" at bounding box center [651, 282] width 1290 height 170
click at [368, 71] on icon at bounding box center [365, 71] width 10 height 10
click at [114, 157] on button "Add note" at bounding box center [112, 160] width 55 height 31
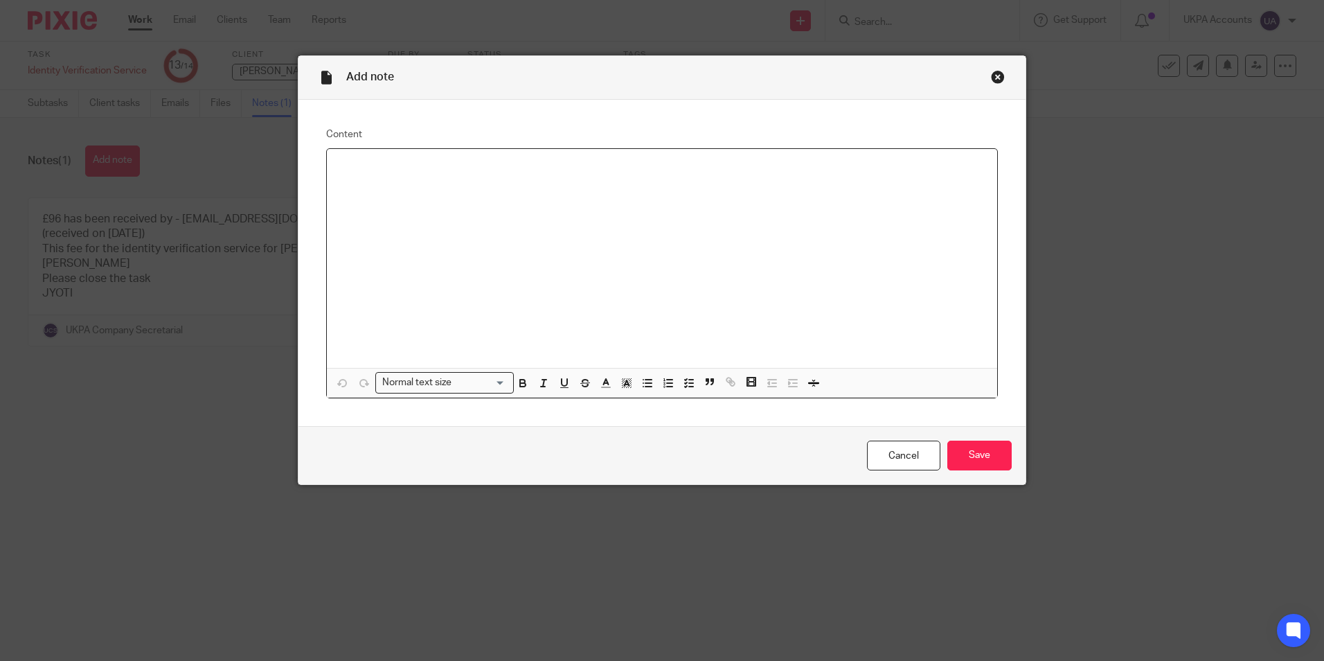
click at [373, 177] on div at bounding box center [662, 258] width 670 height 219
paste div
click at [1002, 463] on input "Save" at bounding box center [979, 455] width 64 height 30
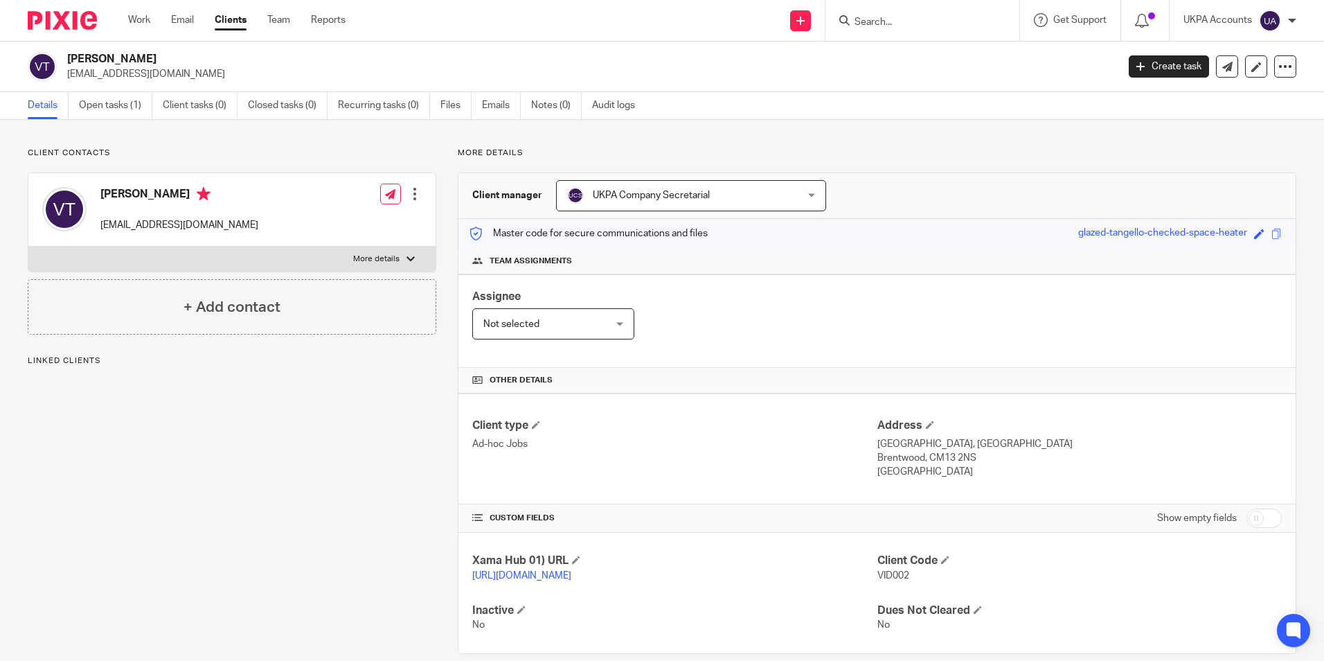
drag, startPoint x: 67, startPoint y: 54, endPoint x: 172, endPoint y: 57, distance: 104.6
click at [172, 57] on h2 "[PERSON_NAME]" at bounding box center [483, 59] width 832 height 15
copy h2 "[PERSON_NAME]"
drag, startPoint x: 871, startPoint y: 571, endPoint x: 909, endPoint y: 571, distance: 37.4
click at [909, 571] on p "VID002" at bounding box center [1080, 576] width 404 height 14
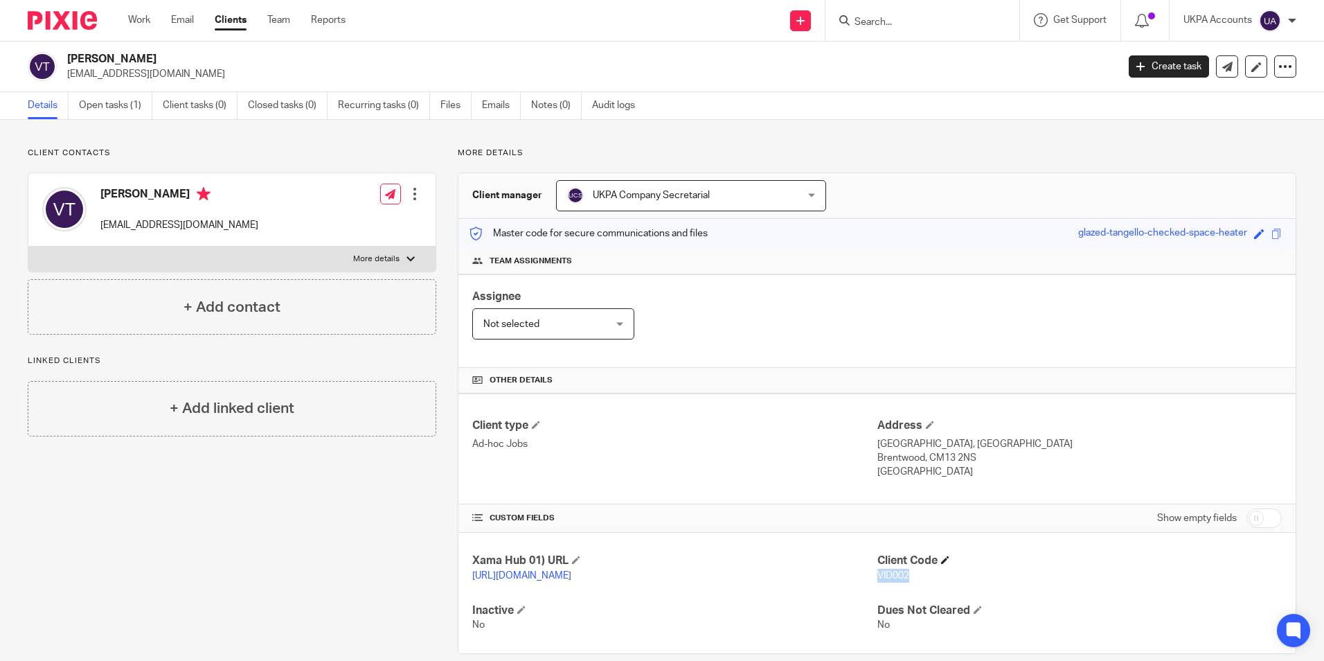
copy span "VID002"
drag, startPoint x: 99, startPoint y: 226, endPoint x: 220, endPoint y: 226, distance: 120.5
click at [220, 226] on div "Vidya Yatin Thakur vidyathakur@hotmail.com Edit contact Create client from cont…" at bounding box center [231, 209] width 407 height 73
copy p "vidyathakur@hotmail.com"
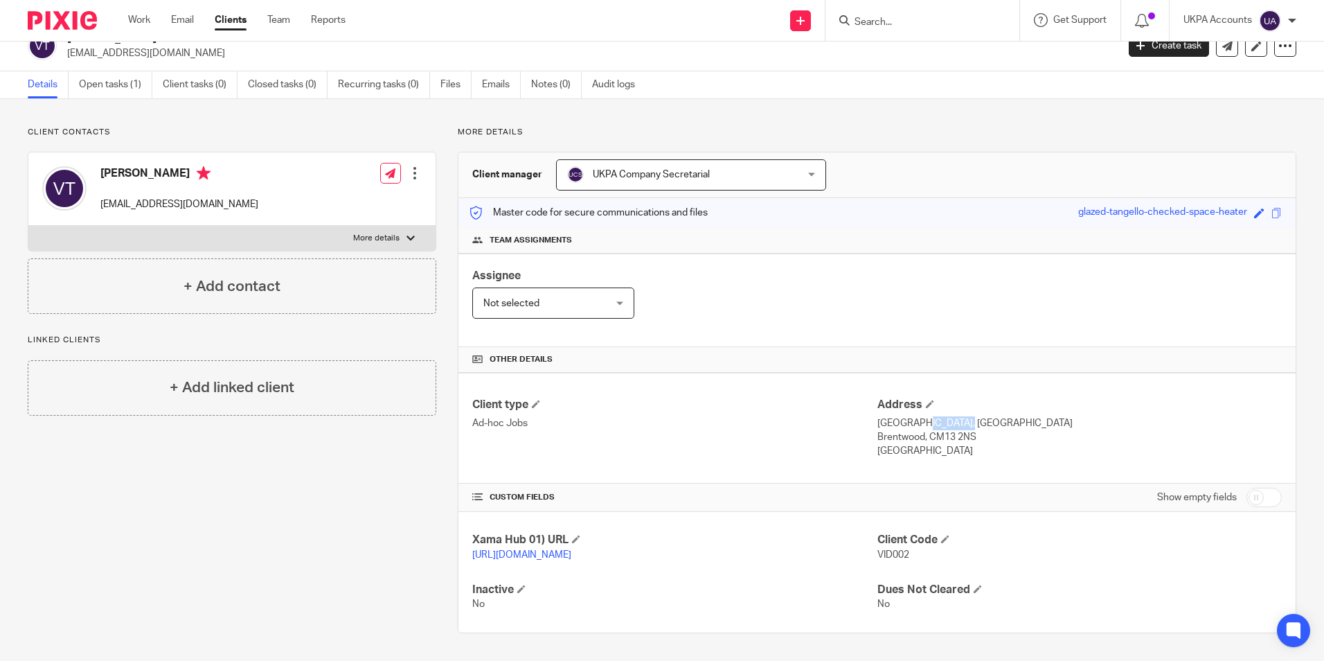
drag, startPoint x: 893, startPoint y: 408, endPoint x: 916, endPoint y: 409, distance: 22.2
click at [916, 416] on p "Mount Ash, Mount Avenue, Hutton" at bounding box center [1080, 423] width 404 height 14
copy p "Mount Ash"
drag, startPoint x: 923, startPoint y: 409, endPoint x: 983, endPoint y: 414, distance: 59.8
click at [983, 416] on p "Mount Ash, Mount Avenue, Hutton" at bounding box center [1080, 423] width 404 height 14
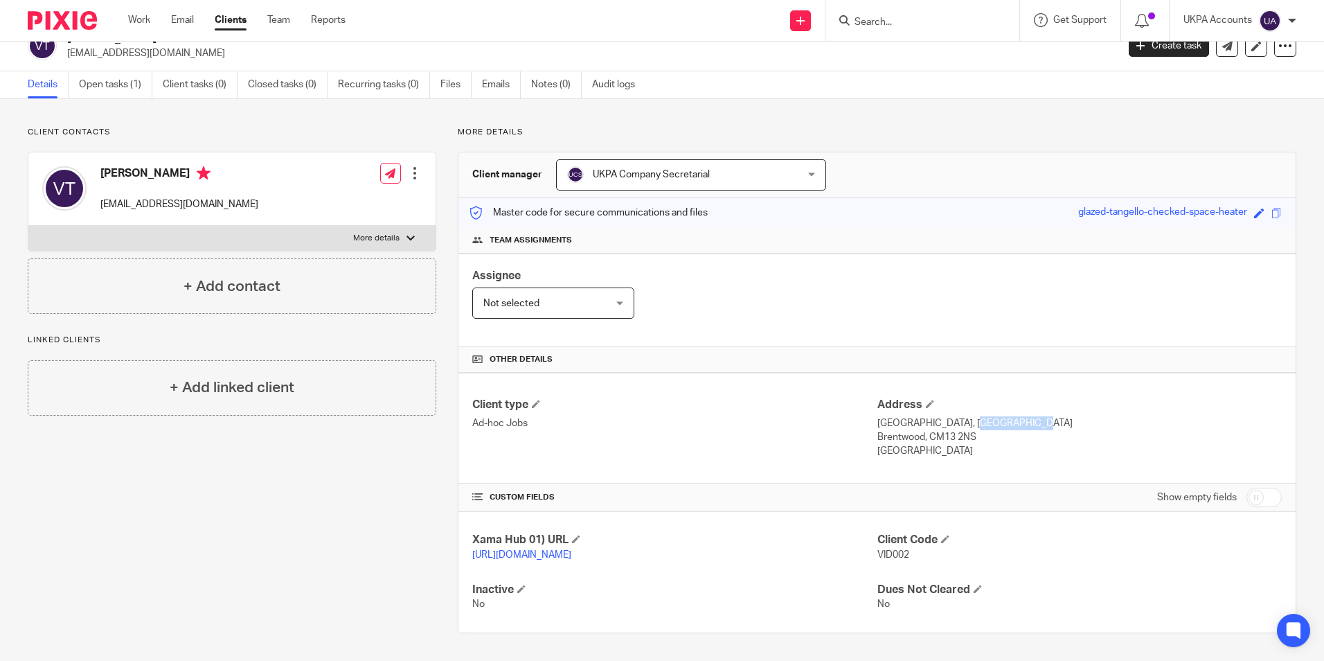
copy p "Mount Avenue"
drag, startPoint x: 989, startPoint y: 408, endPoint x: 919, endPoint y: 427, distance: 72.4
click at [919, 427] on div "Address Mount Ash, Mount Avenue, Hutton Brentwood, CM13 2NS United Kingdom" at bounding box center [1080, 428] width 404 height 61
copy div "Hutton Brentwood"
drag, startPoint x: 1096, startPoint y: 452, endPoint x: 1065, endPoint y: 452, distance: 31.2
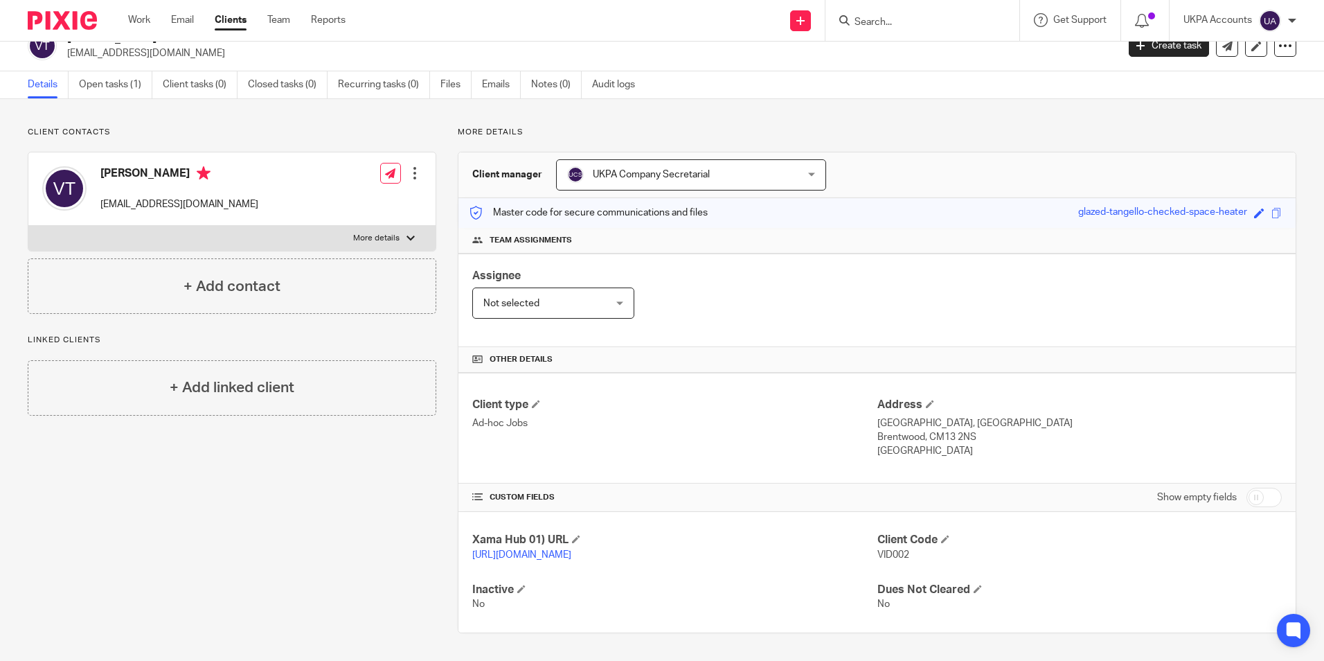
click at [1094, 452] on div "Client type Ad-hoc Jobs Address Mount Ash, Mount Avenue, Hutton Brentwood, CM13…" at bounding box center [876, 428] width 837 height 111
drag, startPoint x: 924, startPoint y: 421, endPoint x: 972, endPoint y: 422, distance: 48.5
click at [972, 430] on p "Brentwood, CM13 2NS" at bounding box center [1080, 437] width 404 height 14
copy p "CM13 2NS"
click at [842, 447] on div "Client type Ad-hoc Jobs Address Mount Ash, Mount Avenue, Hutton Brentwood, CM13…" at bounding box center [876, 428] width 837 height 111
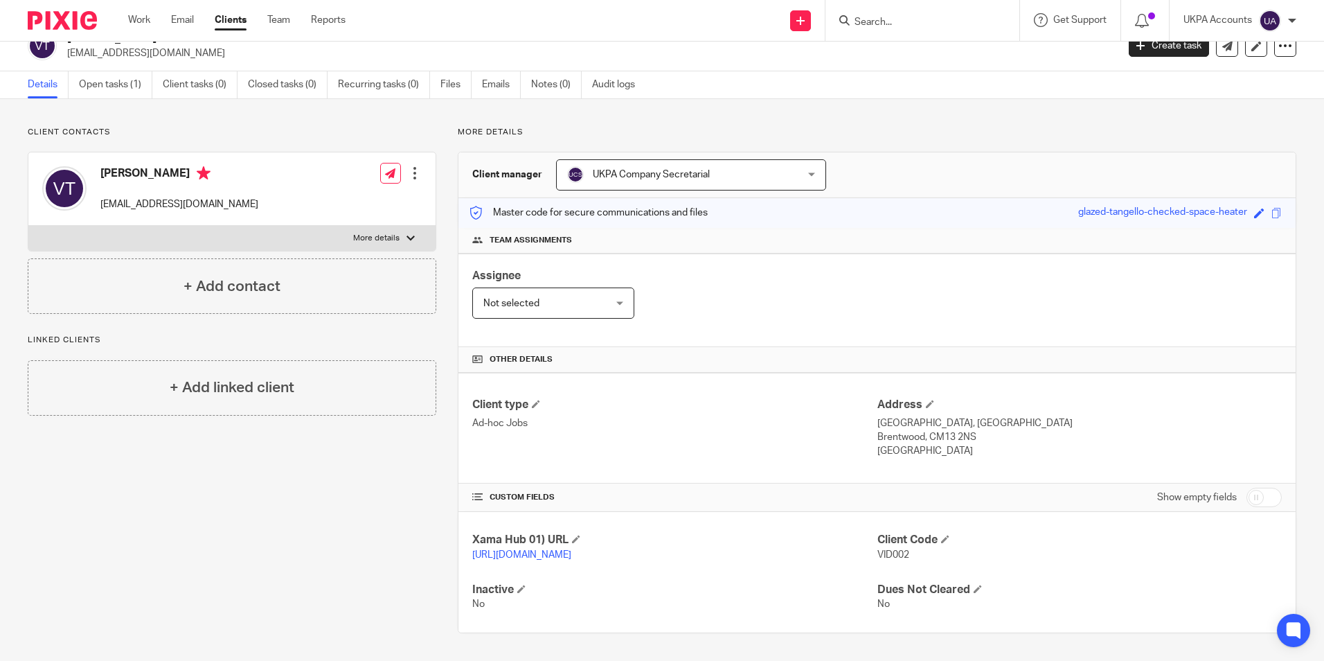
drag, startPoint x: 870, startPoint y: 436, endPoint x: 943, endPoint y: 440, distance: 73.6
click at [943, 444] on p "United Kingdom" at bounding box center [1080, 451] width 404 height 14
copy p "United Kingdom"
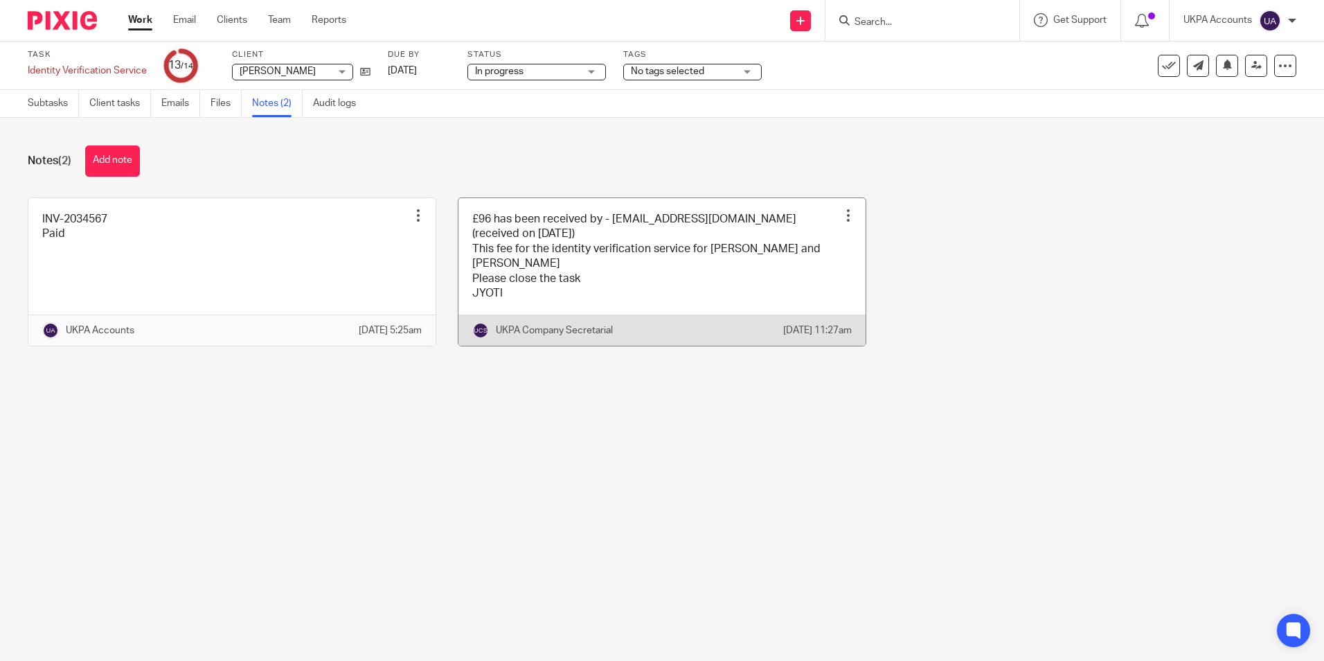
click at [612, 238] on link at bounding box center [661, 272] width 407 height 148
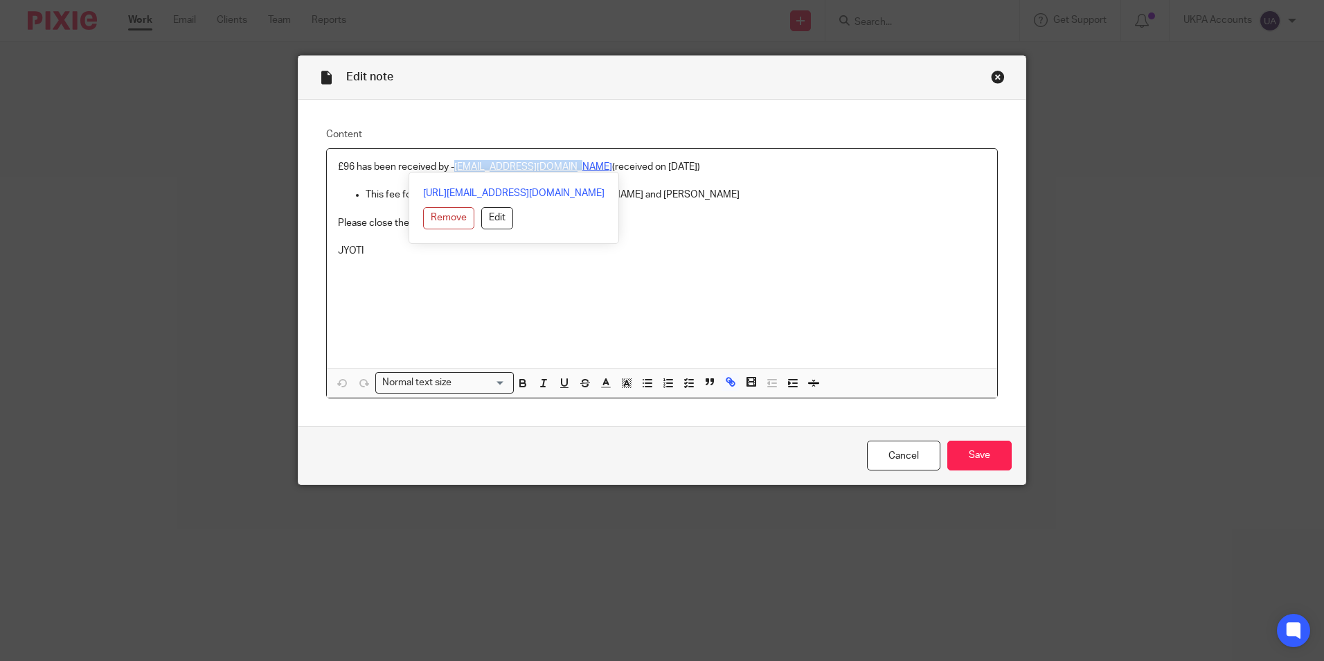
drag, startPoint x: 452, startPoint y: 165, endPoint x: 553, endPoint y: 168, distance: 101.2
click at [563, 167] on p "£96 has been received by - [EMAIL_ADDRESS][DOMAIN_NAME] (received on [DATE])" at bounding box center [662, 167] width 648 height 14
copy link "[EMAIL_ADDRESS][DOMAIN_NAME]"
click at [991, 78] on div "Close this dialog window" at bounding box center [998, 77] width 14 height 14
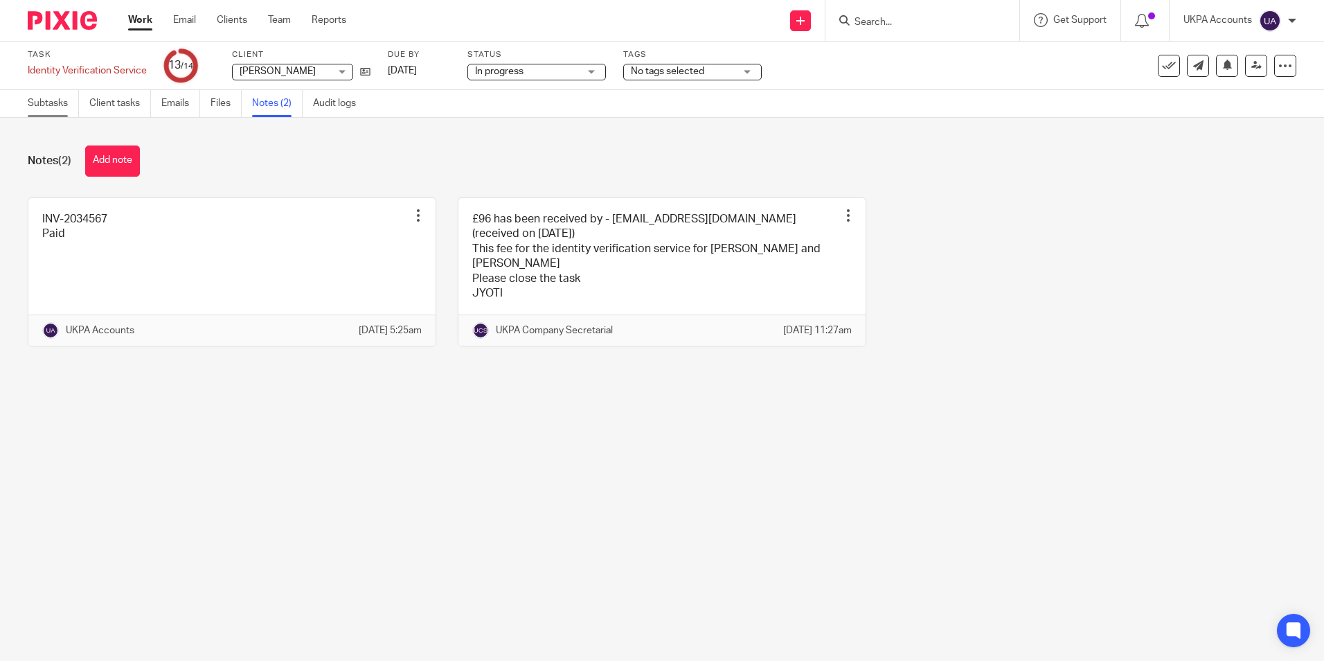
click at [66, 111] on link "Subtasks" at bounding box center [53, 103] width 51 height 27
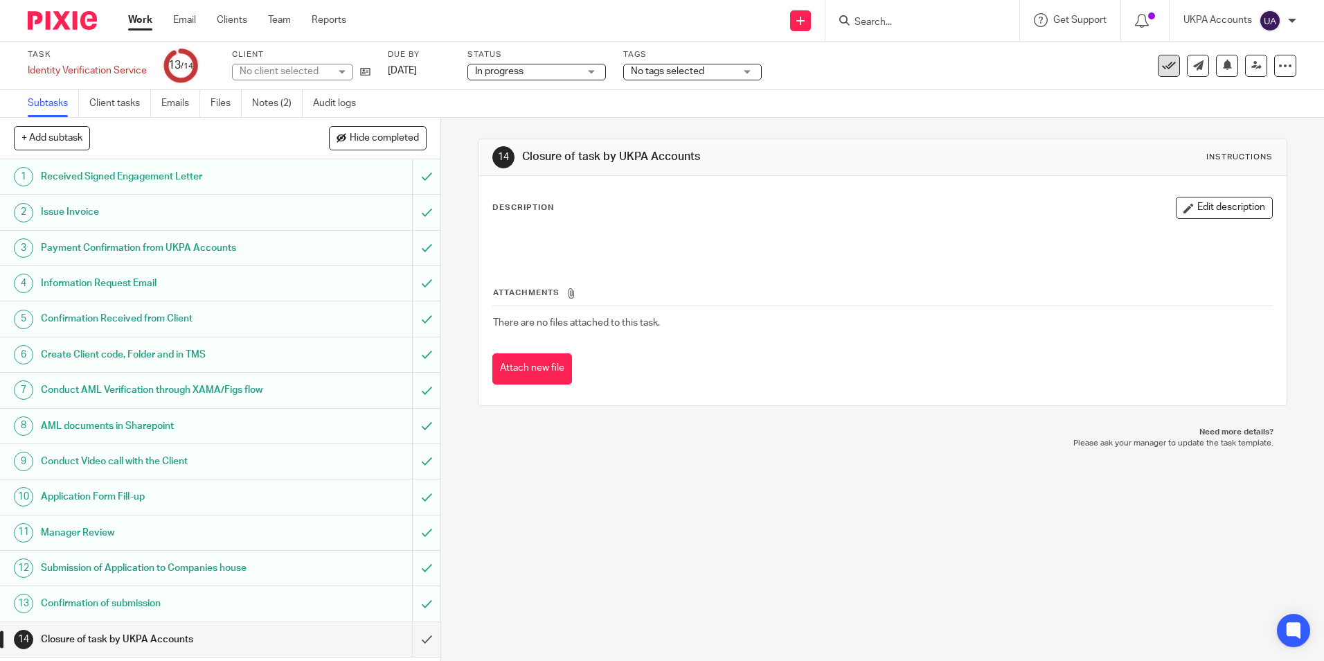
click at [1162, 68] on icon at bounding box center [1169, 66] width 14 height 14
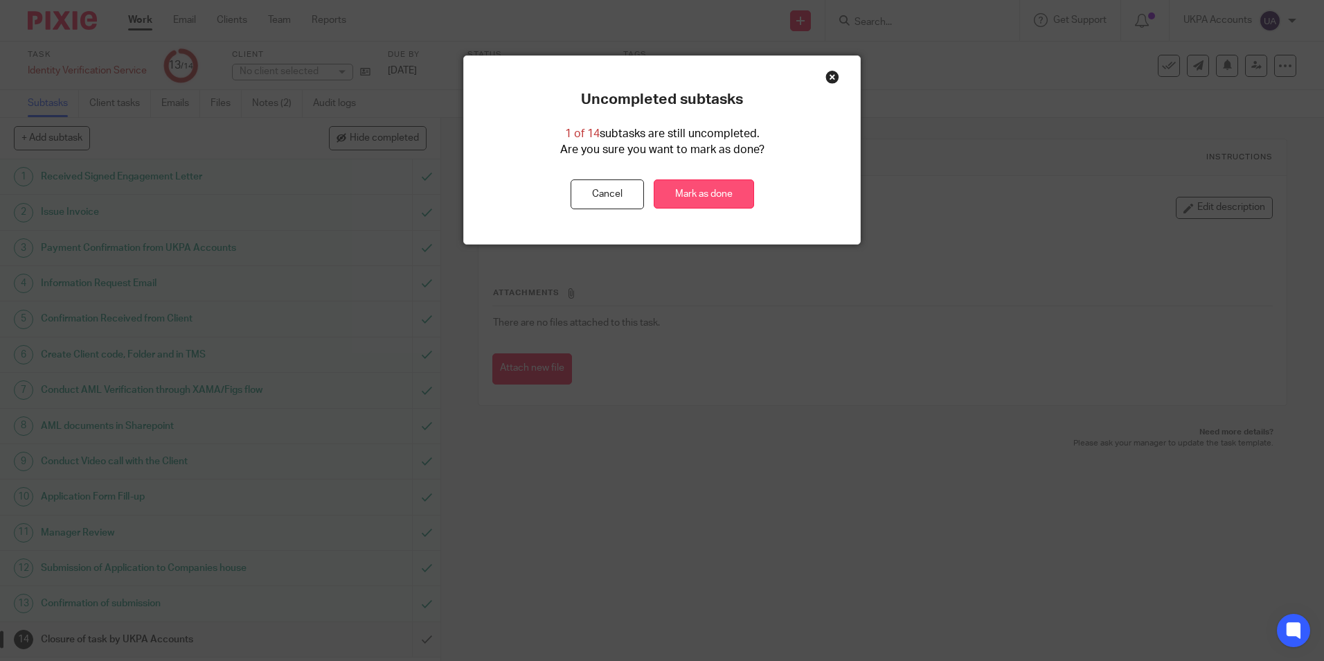
click at [719, 189] on link "Mark as done" at bounding box center [704, 194] width 100 height 30
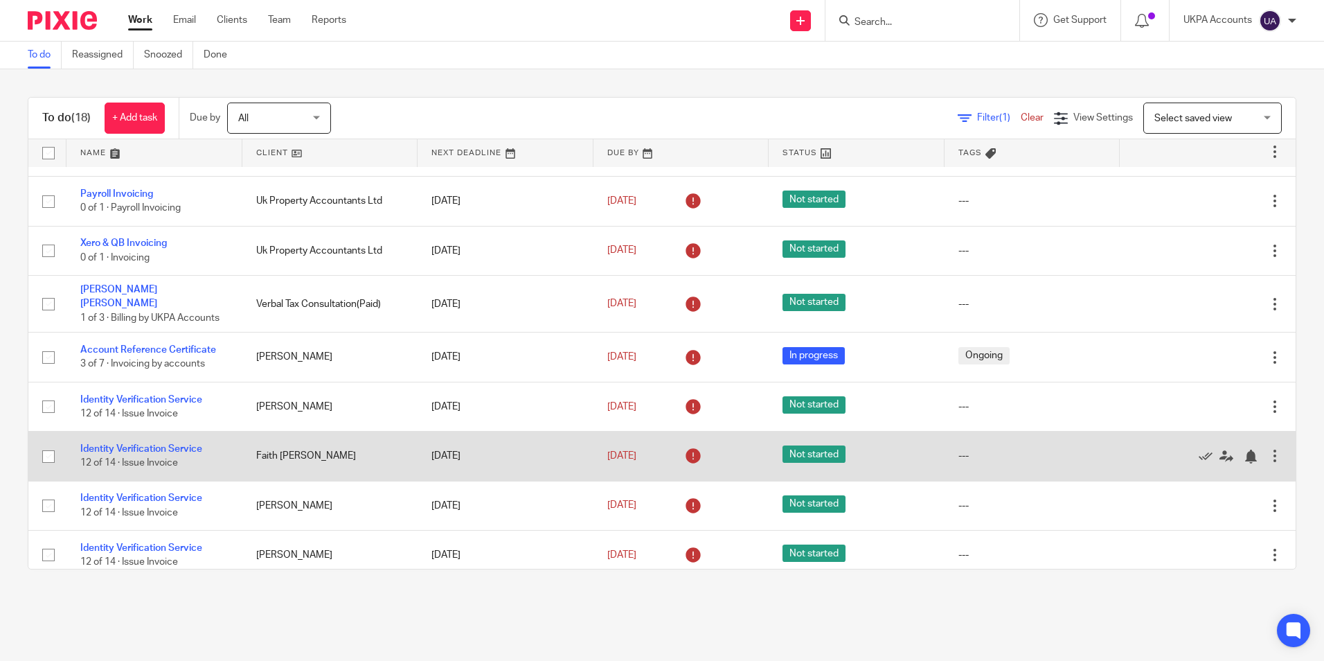
scroll to position [208, 0]
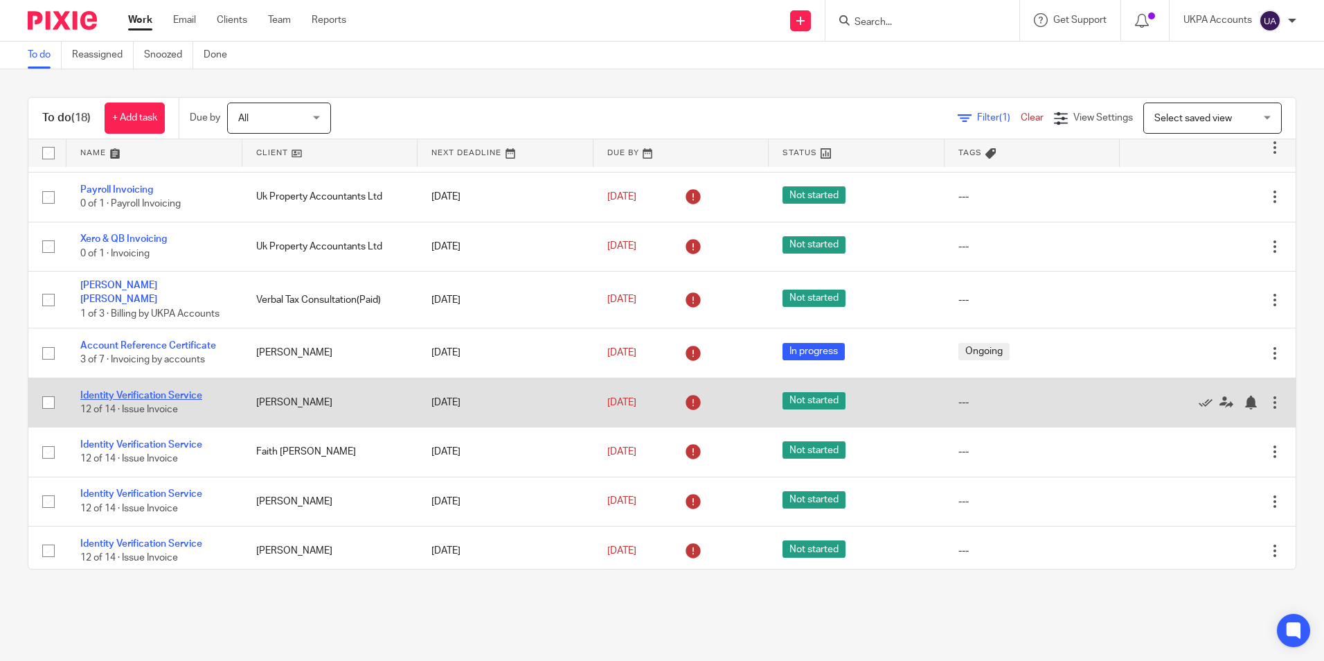
click at [177, 391] on link "Identity Verification Service" at bounding box center [141, 396] width 122 height 10
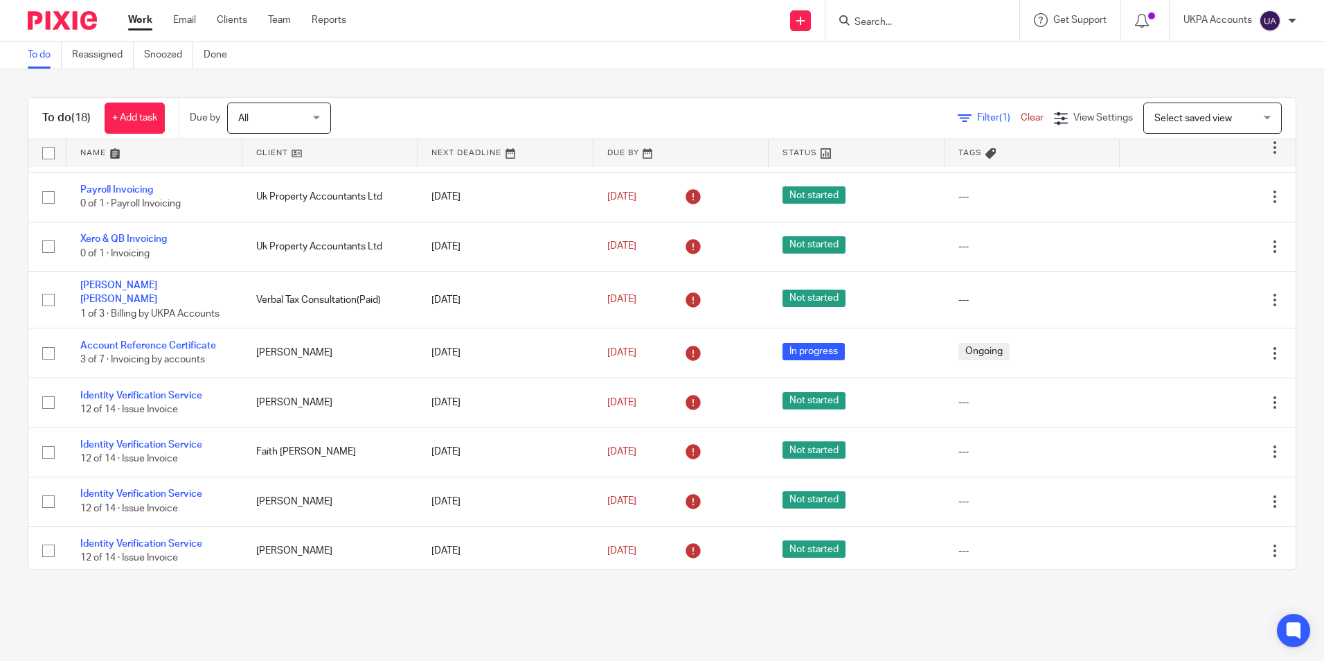
click at [48, 57] on link "To do" at bounding box center [45, 55] width 34 height 27
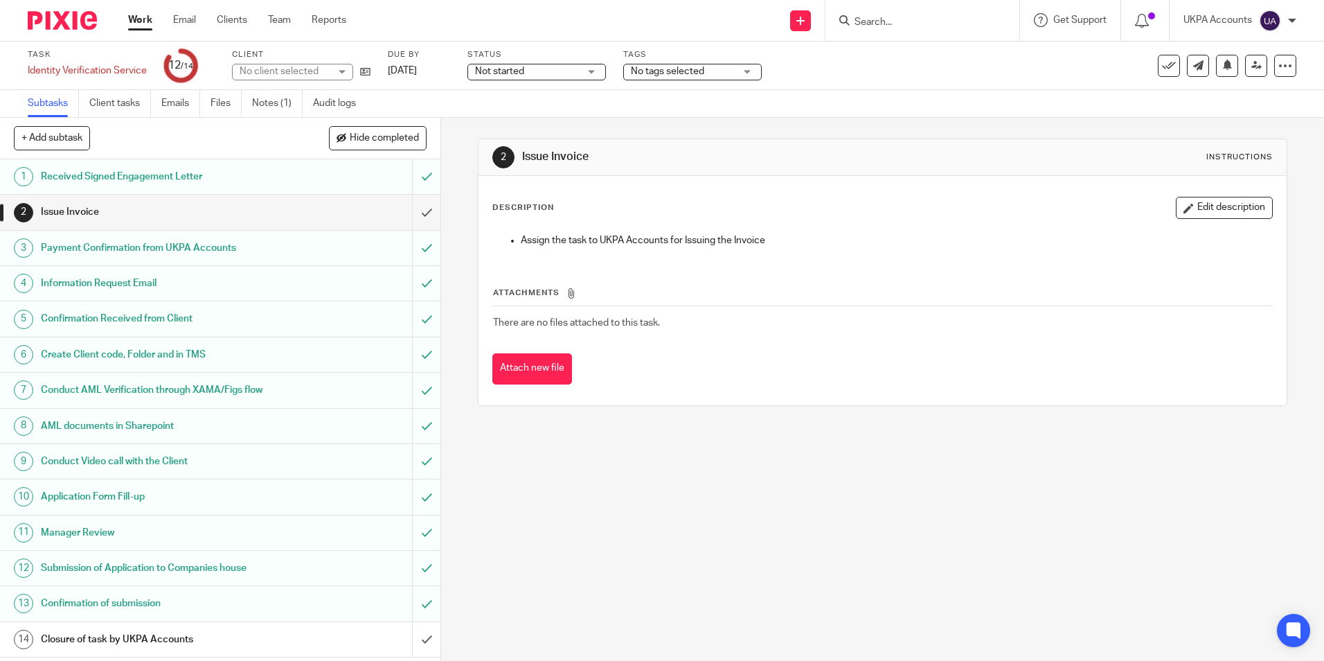
click at [278, 101] on link "Notes (1)" at bounding box center [277, 103] width 51 height 27
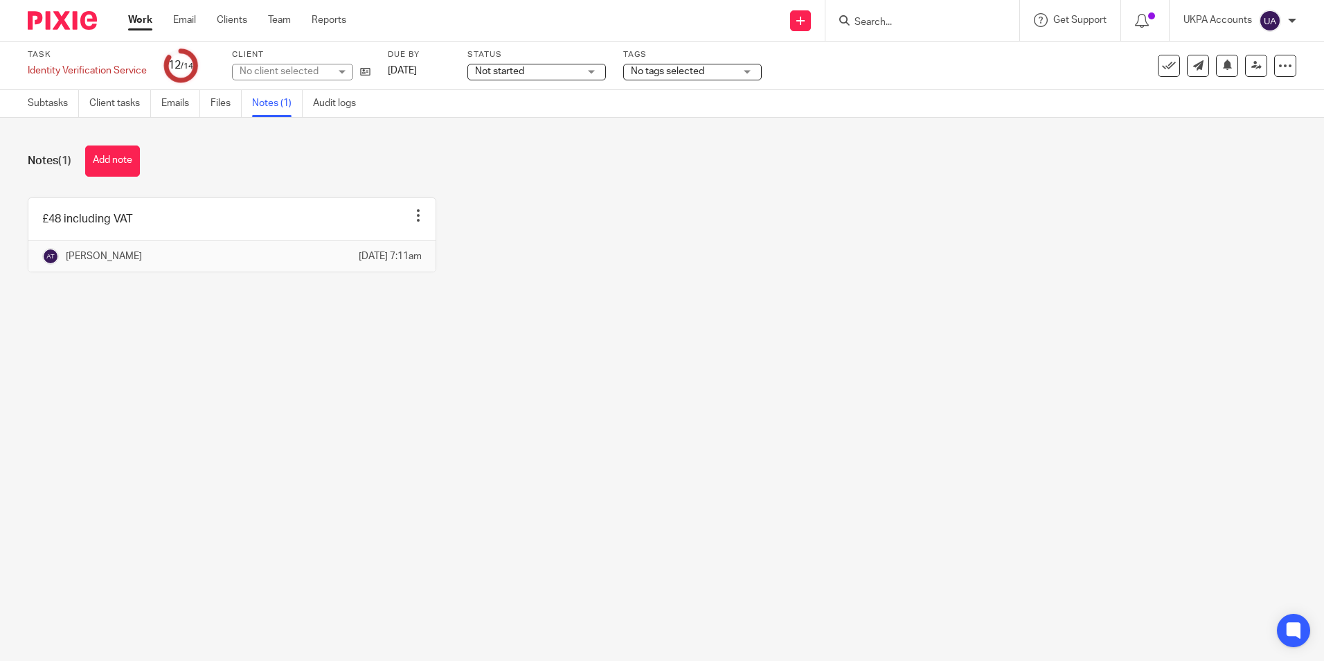
click at [220, 416] on main "Task Identity Verification Service Save Identity Verification Service 12 /14 Cl…" at bounding box center [662, 330] width 1324 height 661
click at [401, 384] on main "Task Identity Verification Service Save Identity Verification Service 12 /14 Cl…" at bounding box center [662, 330] width 1324 height 661
click at [366, 73] on icon at bounding box center [365, 71] width 10 height 10
click at [109, 167] on button "Add note" at bounding box center [112, 160] width 55 height 31
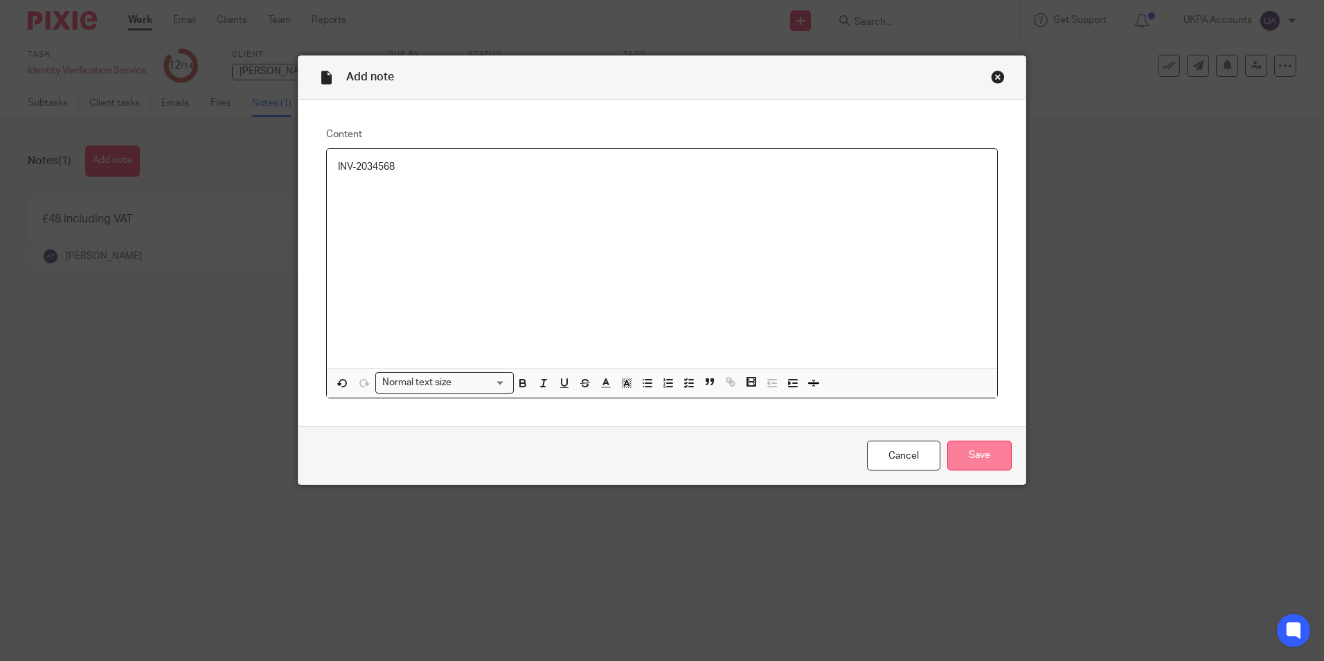
click at [972, 453] on input "Save" at bounding box center [979, 455] width 64 height 30
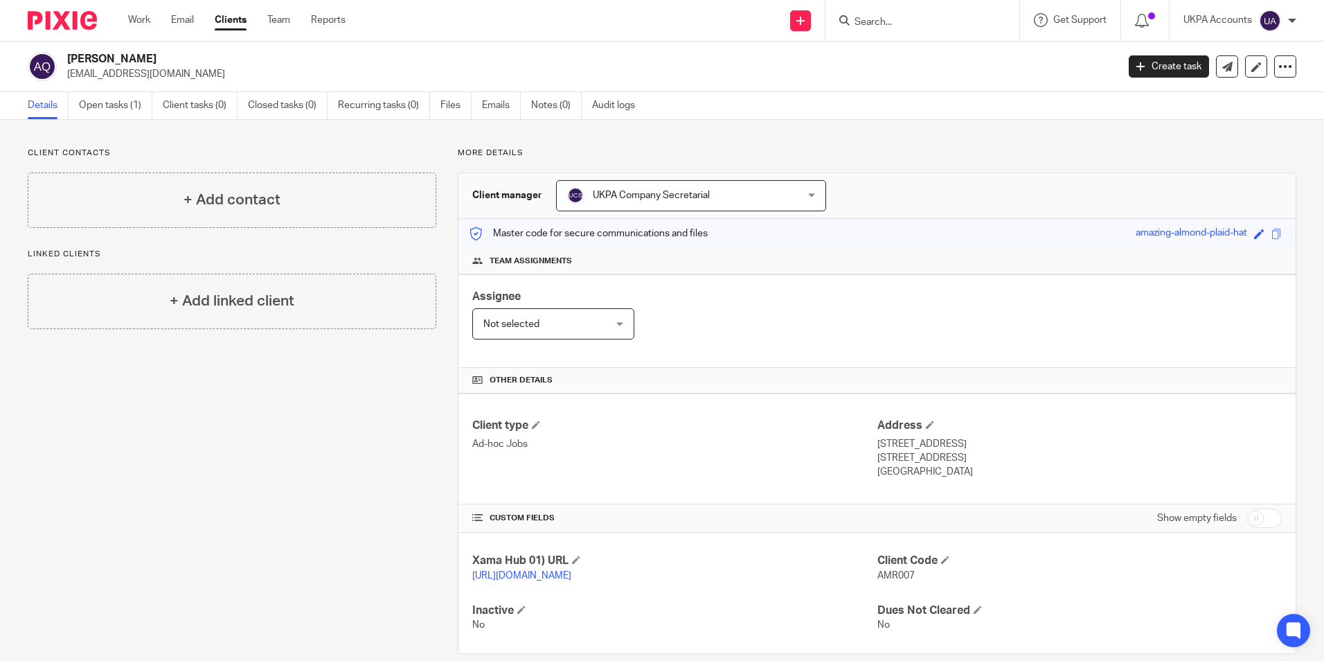
drag, startPoint x: 69, startPoint y: 60, endPoint x: 197, endPoint y: 53, distance: 128.3
click at [197, 53] on h2 "[PERSON_NAME]" at bounding box center [483, 59] width 832 height 15
copy h2 "[PERSON_NAME]"
drag, startPoint x: 65, startPoint y: 72, endPoint x: 202, endPoint y: 81, distance: 136.7
click at [202, 81] on div "Amrana Khalid Qureshi amranaqureshi@yahoo.co.uk Create task Update from Compani…" at bounding box center [662, 67] width 1324 height 51
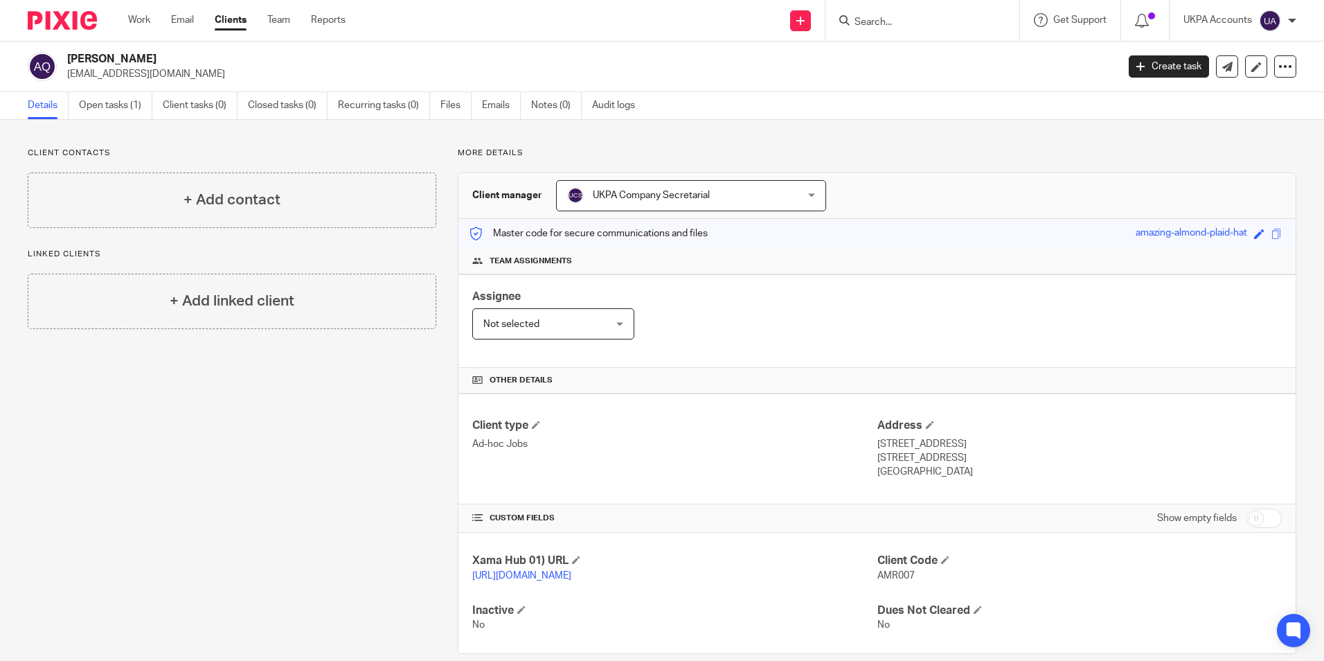
copy p "amranaqureshi@yahoo.co.uk"
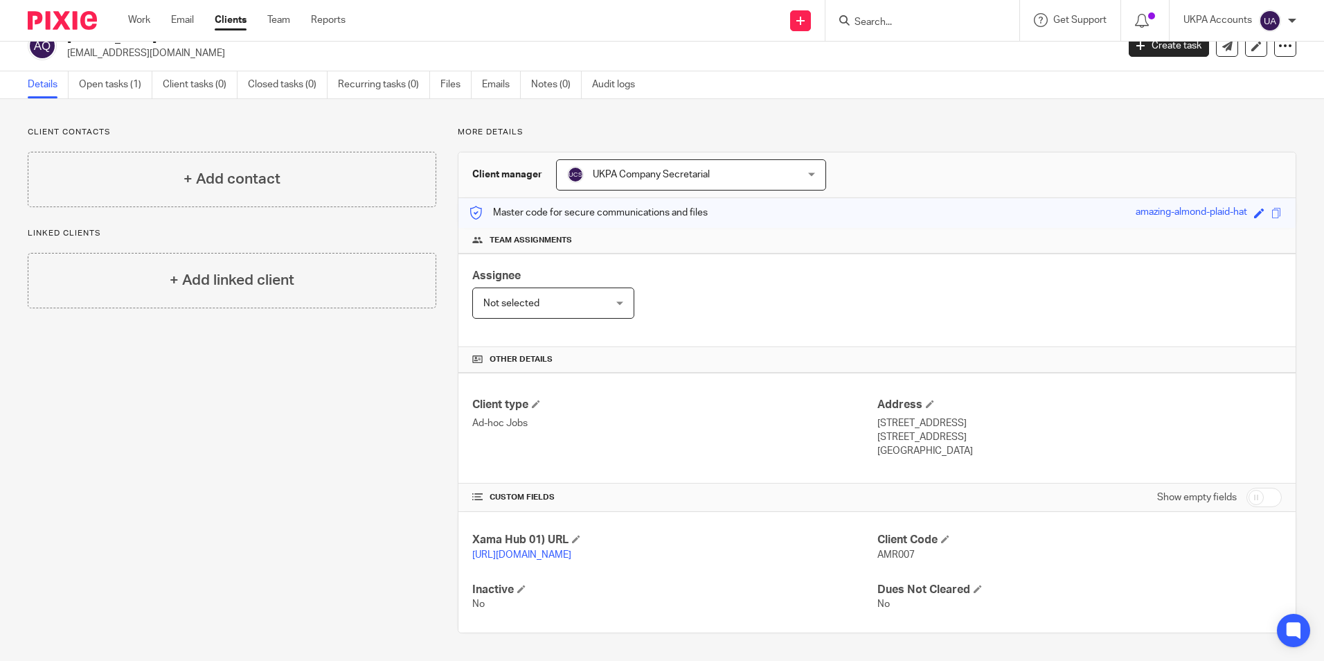
scroll to position [35, 0]
drag, startPoint x: 870, startPoint y: 539, endPoint x: 919, endPoint y: 542, distance: 49.3
click at [919, 548] on p "AMR007" at bounding box center [1080, 555] width 404 height 14
copy span "AMR007"
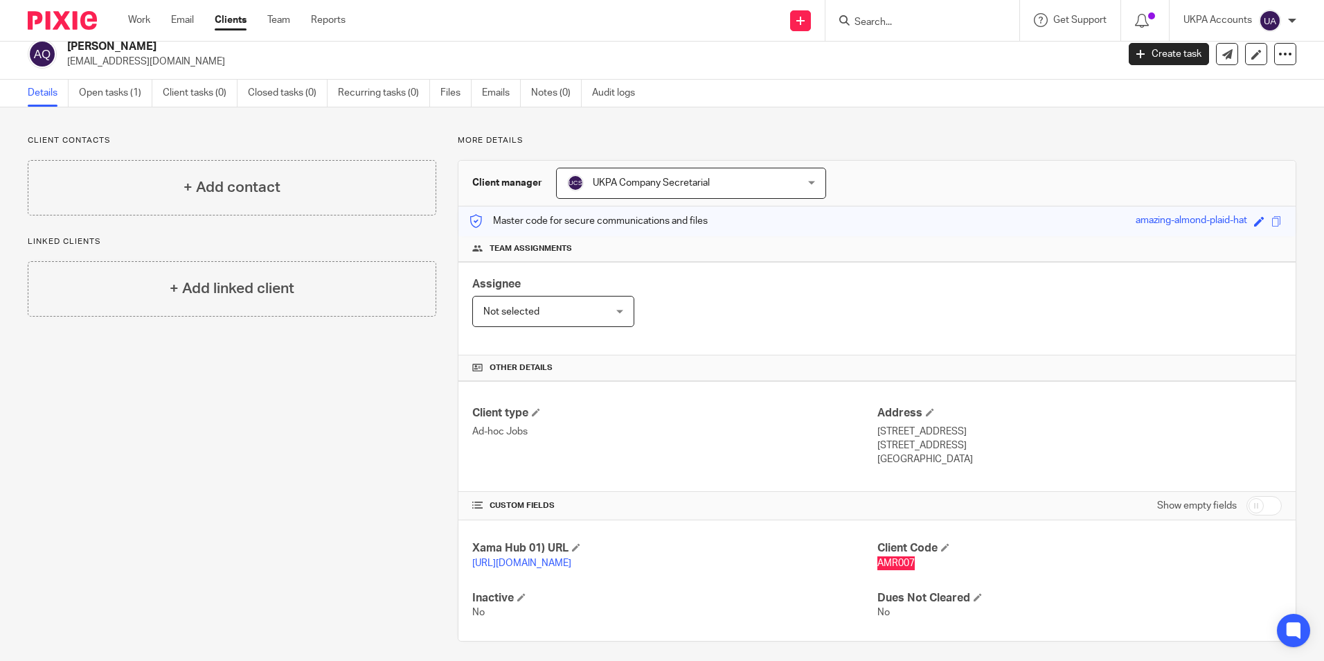
scroll to position [0, 0]
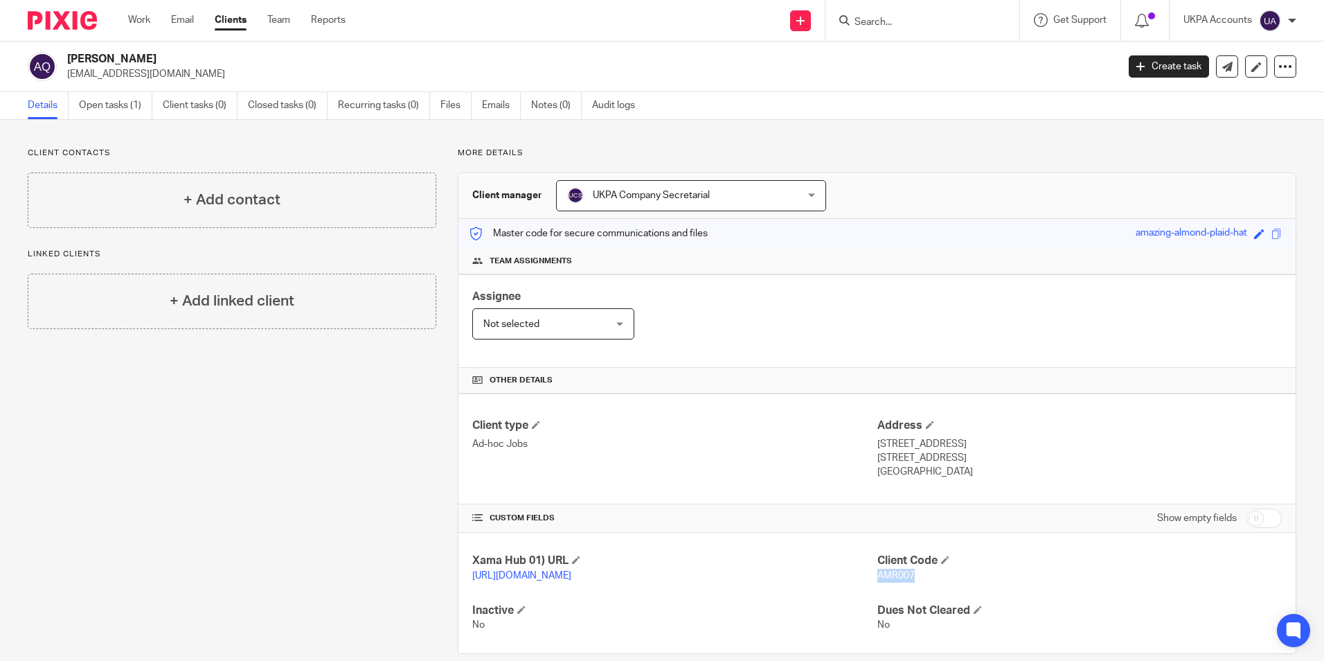
drag, startPoint x: 871, startPoint y: 444, endPoint x: 957, endPoint y: 479, distance: 93.5
click at [957, 479] on div "Client type Ad-hoc Jobs Address 12 QUARRY HIGH STREET, HEADINGTON, HEADINGTON O…" at bounding box center [876, 448] width 837 height 111
copy div "12 QUARRY HIGH STREET, HEADINGTON, HEADINGTON Oxford, Oxfordshire, OX3 8JT Unit…"
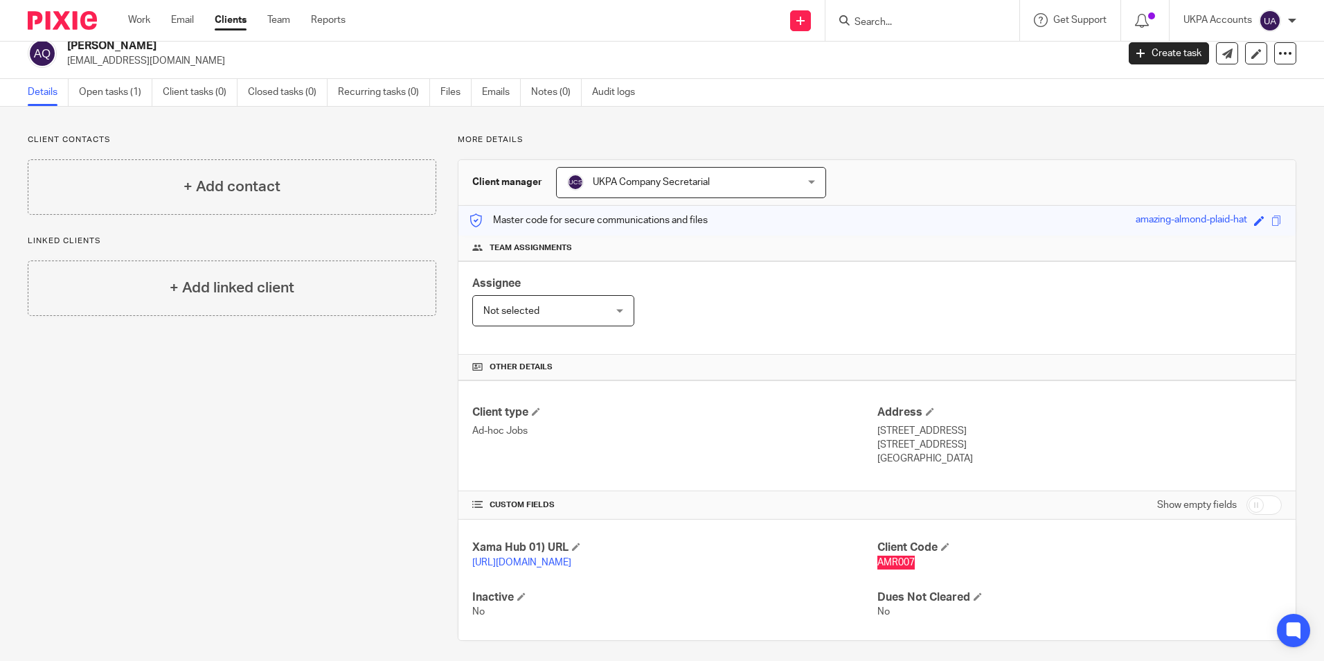
scroll to position [35, 0]
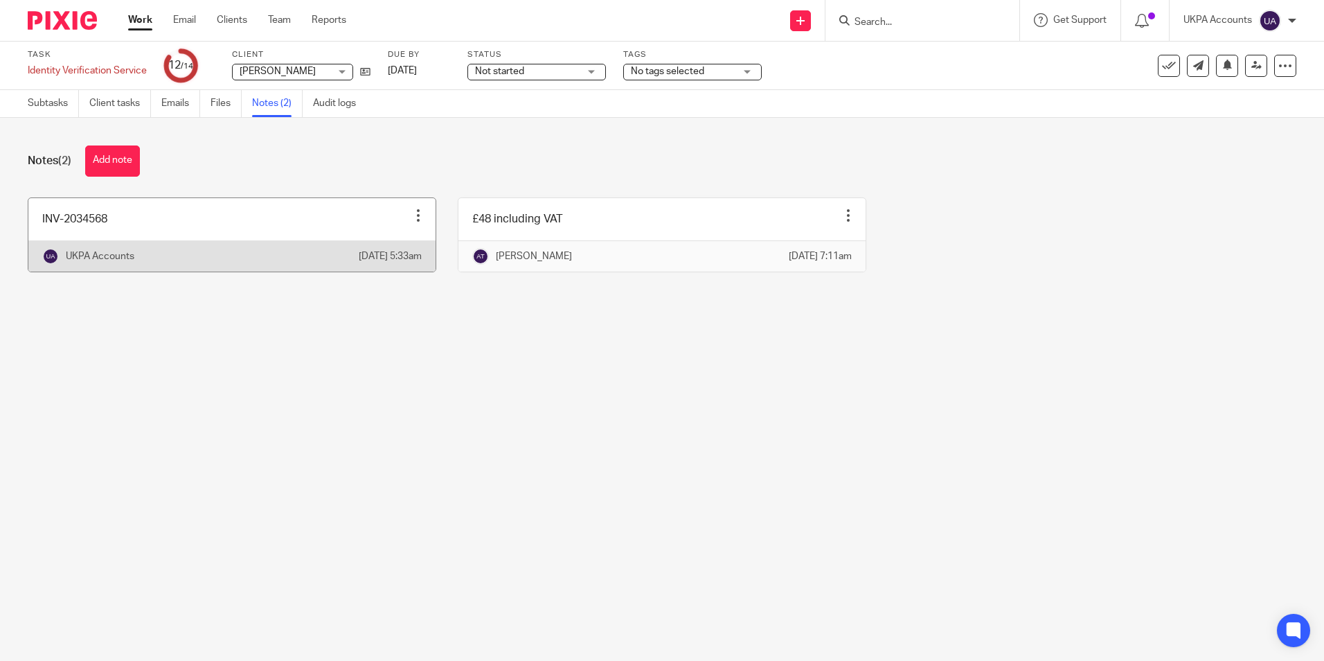
click at [226, 229] on link at bounding box center [231, 234] width 407 height 73
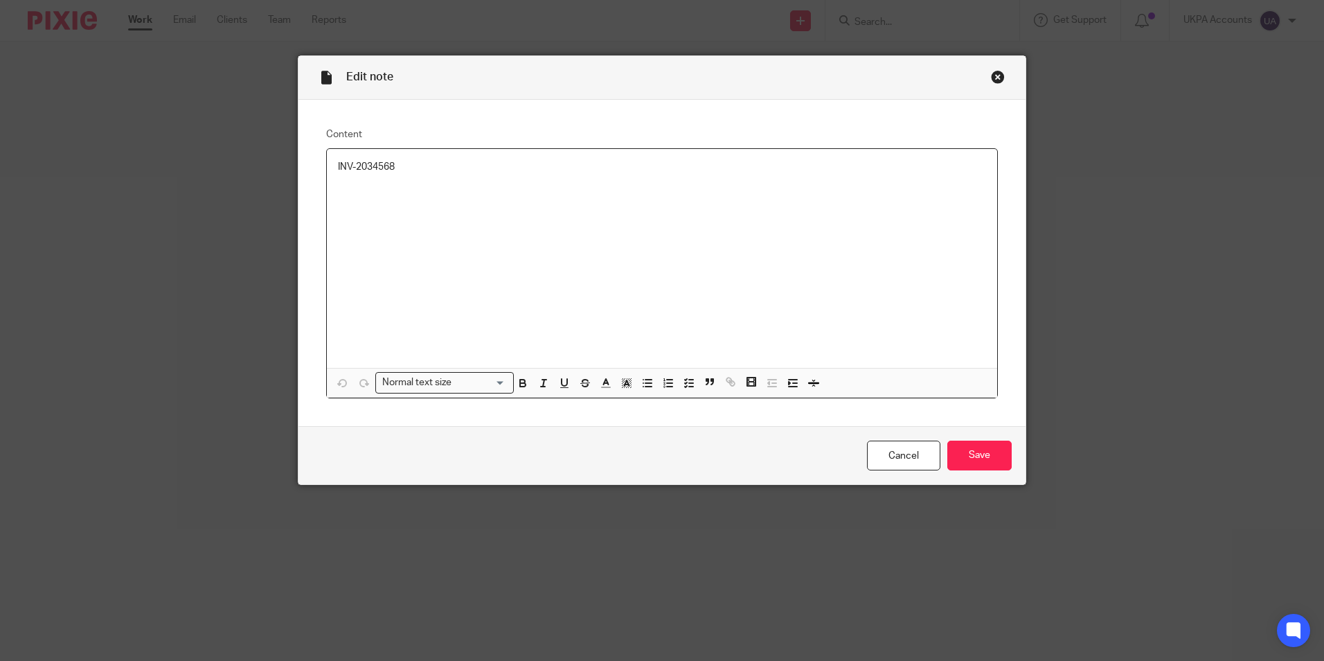
click at [416, 174] on p at bounding box center [662, 181] width 648 height 14
click at [975, 454] on input "Save" at bounding box center [979, 455] width 64 height 30
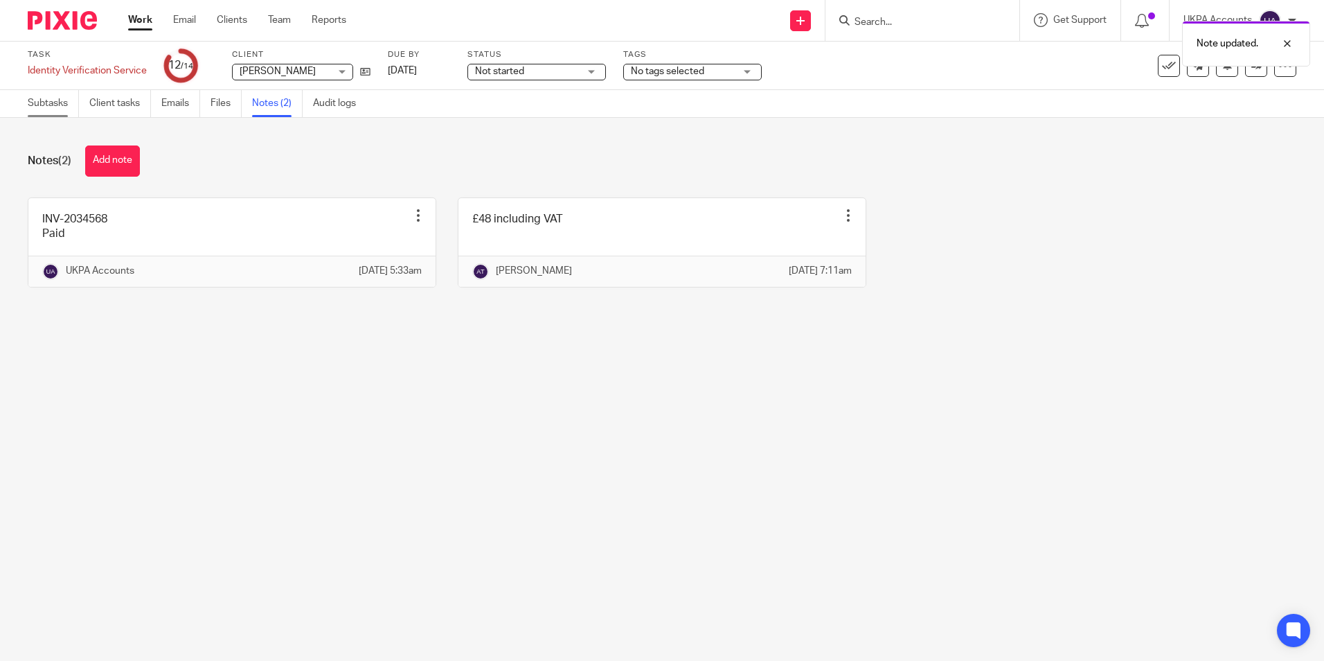
click at [44, 95] on link "Subtasks" at bounding box center [53, 103] width 51 height 27
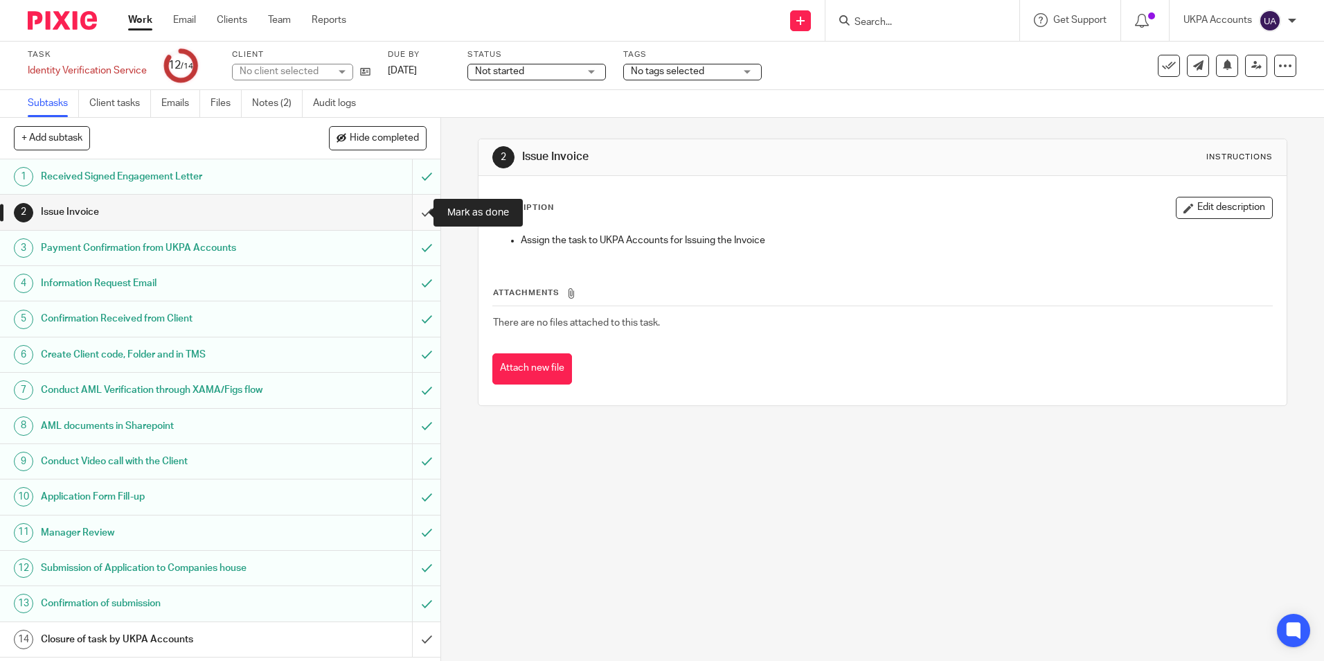
click at [413, 210] on input "submit" at bounding box center [220, 212] width 440 height 35
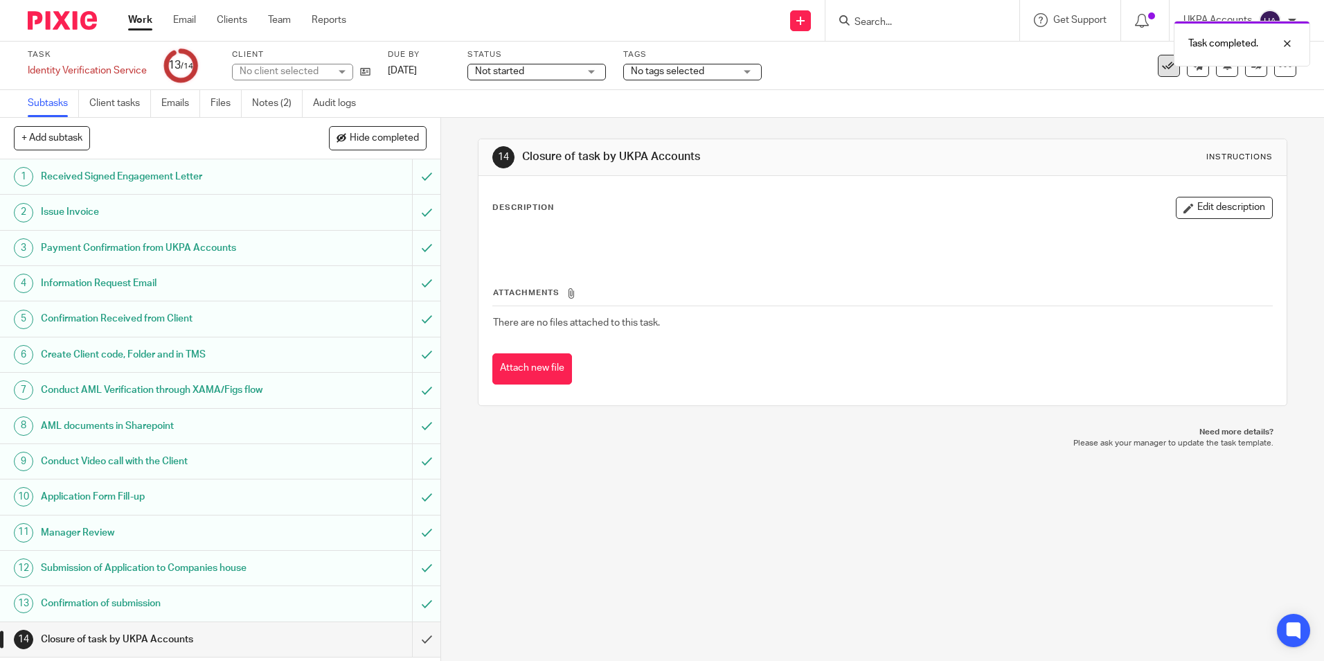
click at [1162, 69] on icon at bounding box center [1169, 66] width 14 height 14
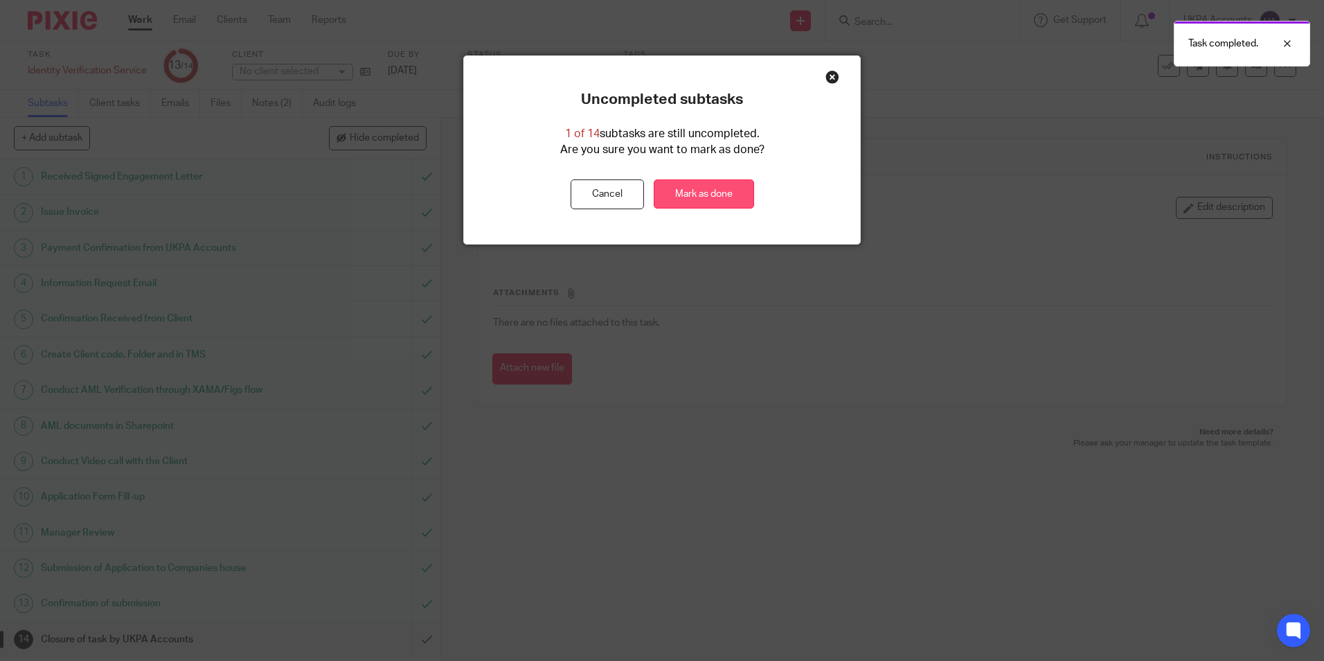
click at [715, 194] on link "Mark as done" at bounding box center [704, 194] width 100 height 30
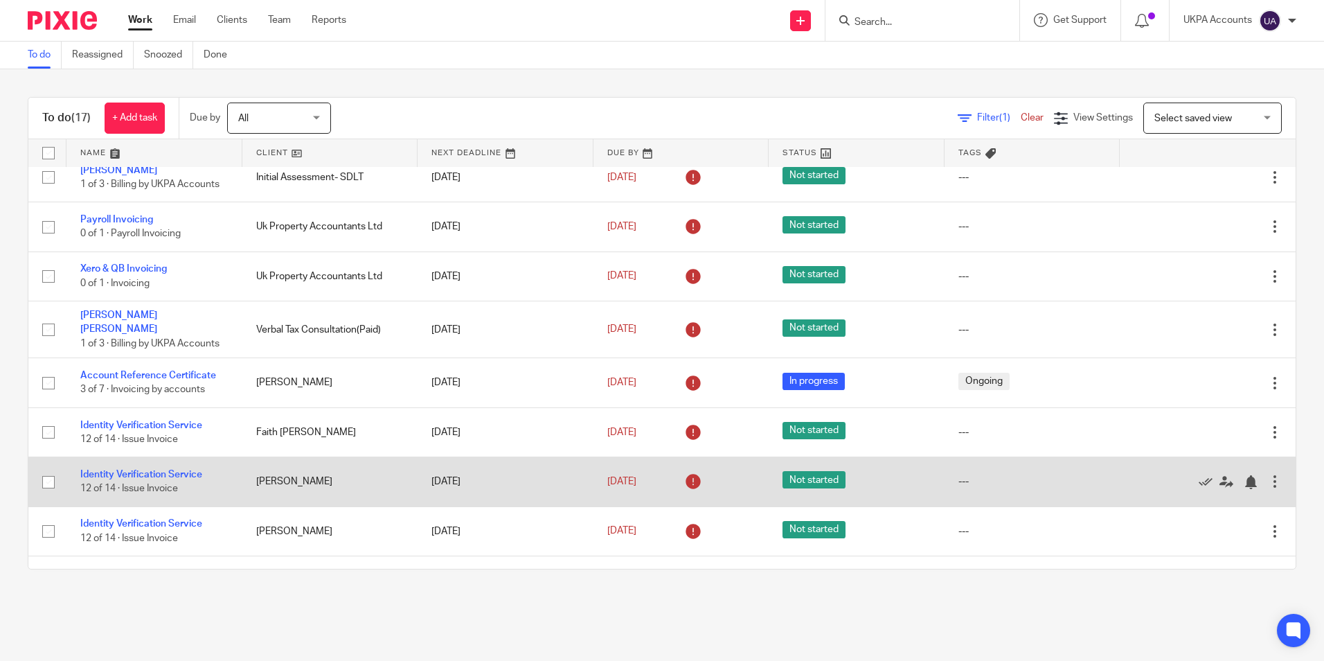
scroll to position [208, 0]
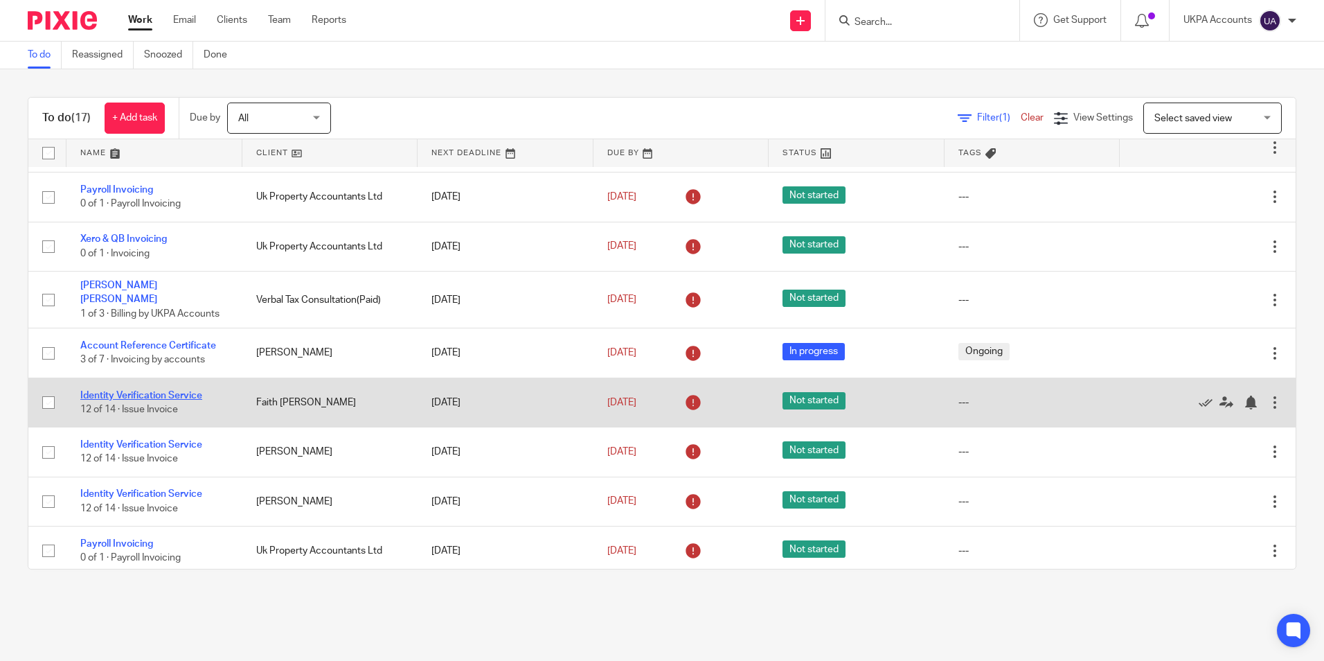
click at [179, 391] on link "Identity Verification Service" at bounding box center [141, 396] width 122 height 10
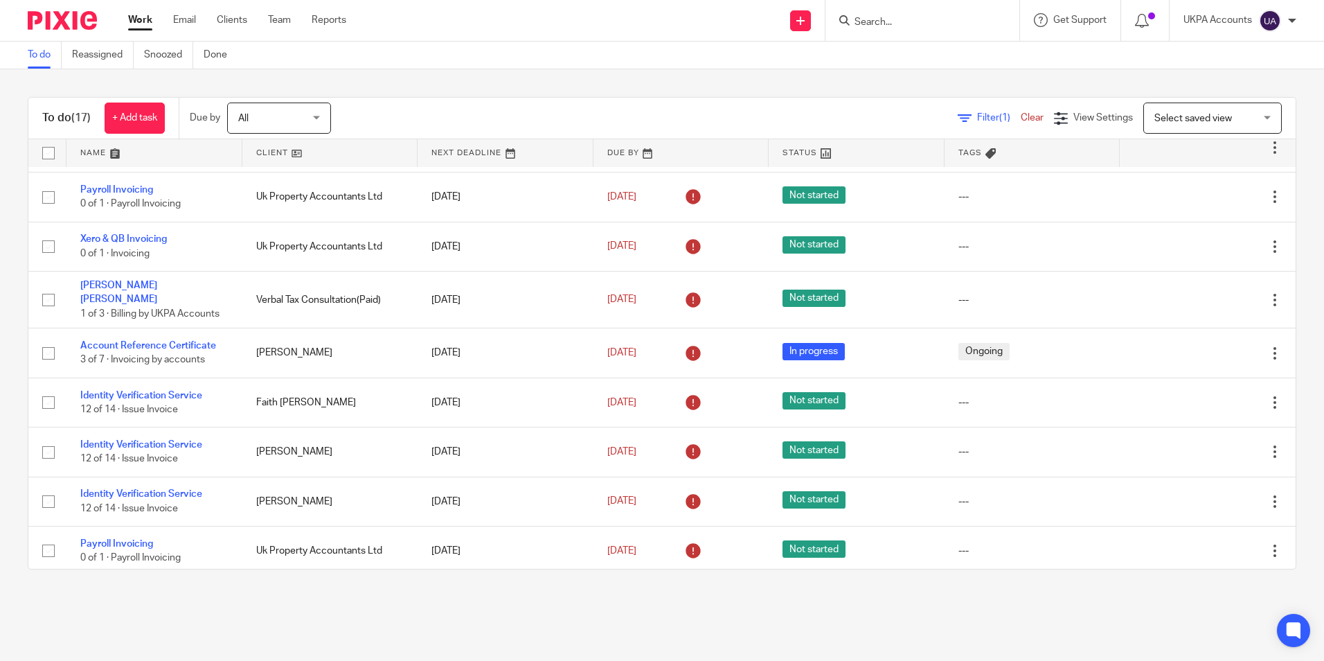
click at [44, 59] on link "To do" at bounding box center [45, 55] width 34 height 27
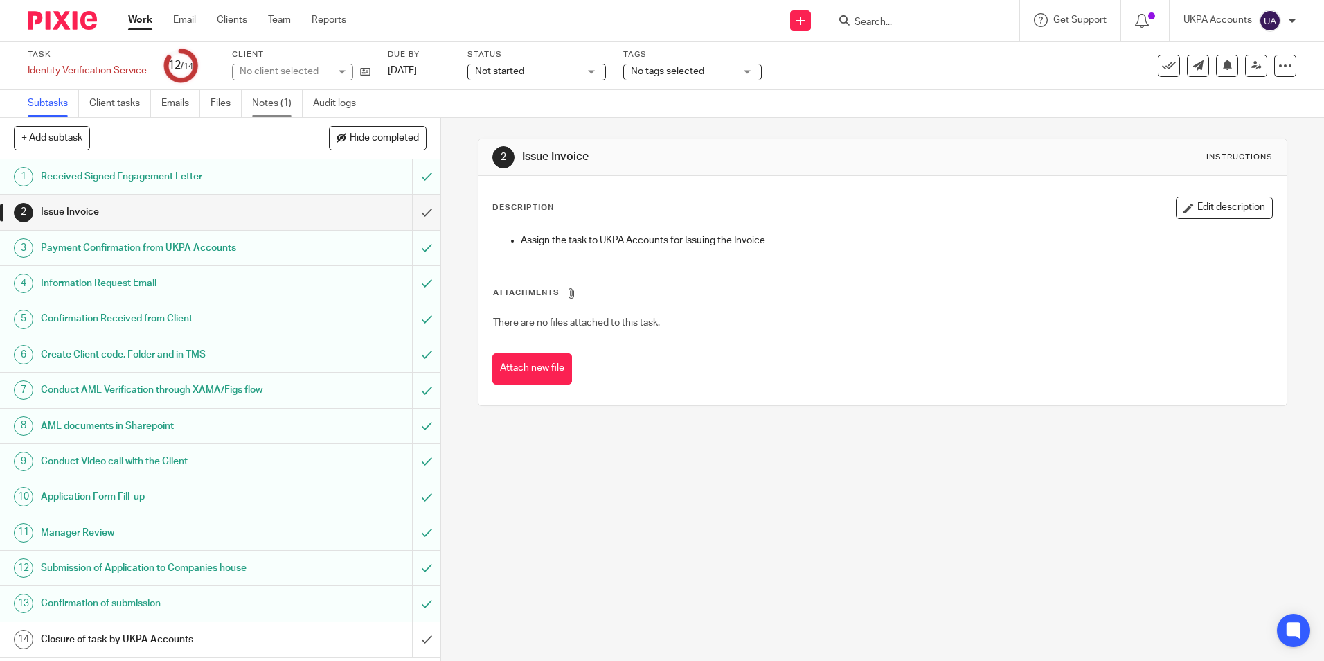
click at [280, 107] on link "Notes (1)" at bounding box center [277, 103] width 51 height 27
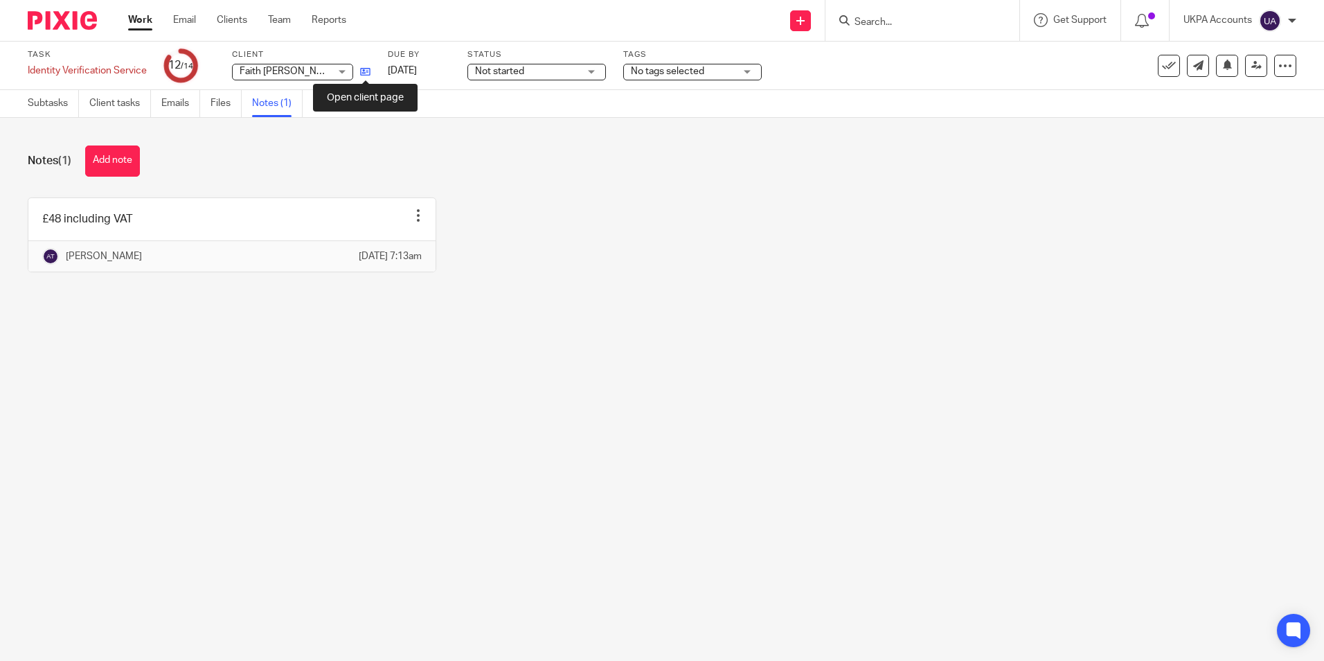
click at [368, 71] on icon at bounding box center [365, 71] width 10 height 10
click at [244, 402] on main "Task Identity Verification Service Save Identity Verification Service 12 /14 Cl…" at bounding box center [662, 330] width 1324 height 661
click at [474, 155] on div "Notes (1) Add note" at bounding box center [662, 160] width 1269 height 31
drag, startPoint x: 105, startPoint y: 168, endPoint x: 359, endPoint y: 234, distance: 262.7
click at [105, 168] on button "Add note" at bounding box center [112, 160] width 55 height 31
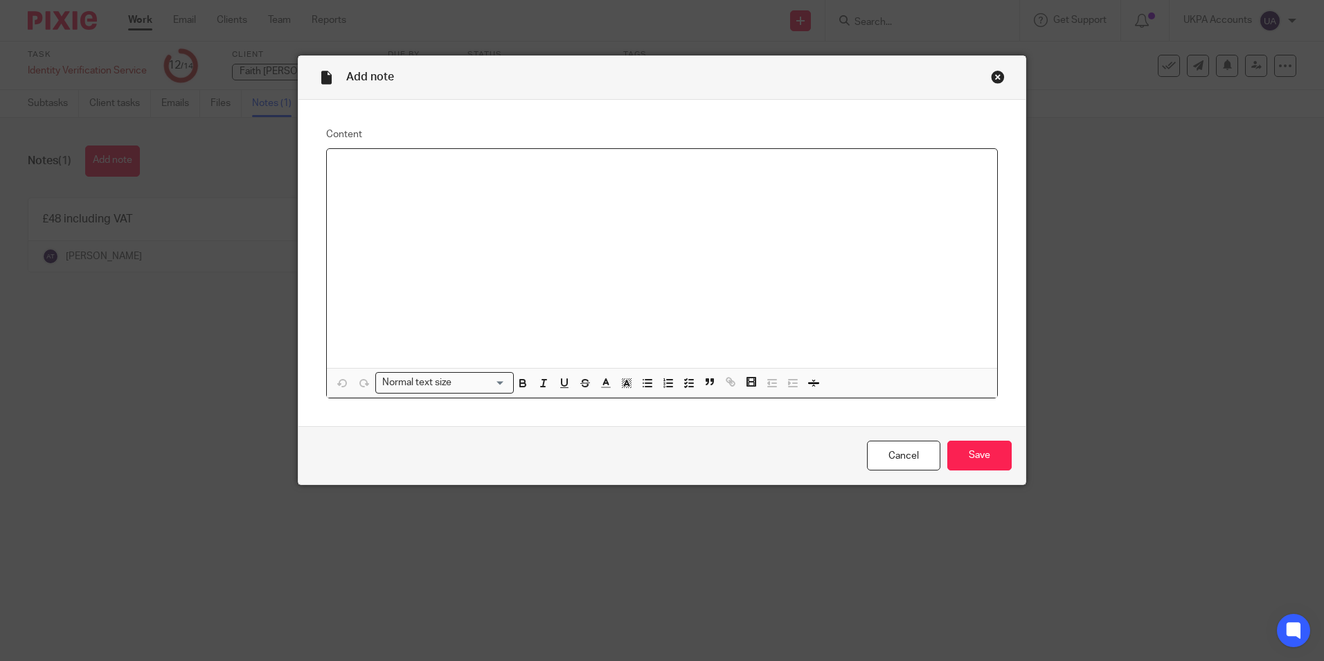
click at [360, 199] on div at bounding box center [662, 258] width 670 height 219
click at [977, 449] on input "Save" at bounding box center [979, 455] width 64 height 30
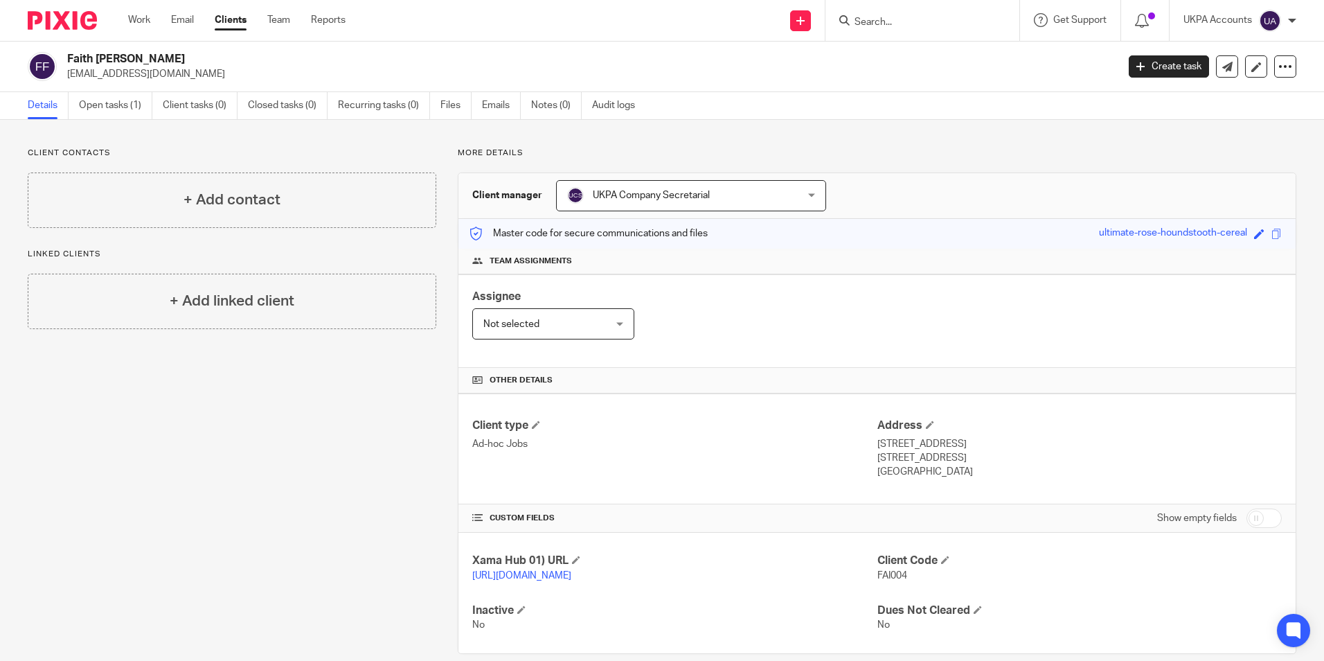
drag, startPoint x: 66, startPoint y: 58, endPoint x: 193, endPoint y: 63, distance: 126.1
click at [193, 63] on div "Faith [PERSON_NAME] [EMAIL_ADDRESS][DOMAIN_NAME]" at bounding box center [568, 66] width 1080 height 29
copy h2 "Faith [PERSON_NAME]"
click at [60, 75] on div "Faith [PERSON_NAME] [EMAIL_ADDRESS][DOMAIN_NAME]" at bounding box center [568, 66] width 1080 height 29
drag, startPoint x: 65, startPoint y: 73, endPoint x: 190, endPoint y: 84, distance: 125.2
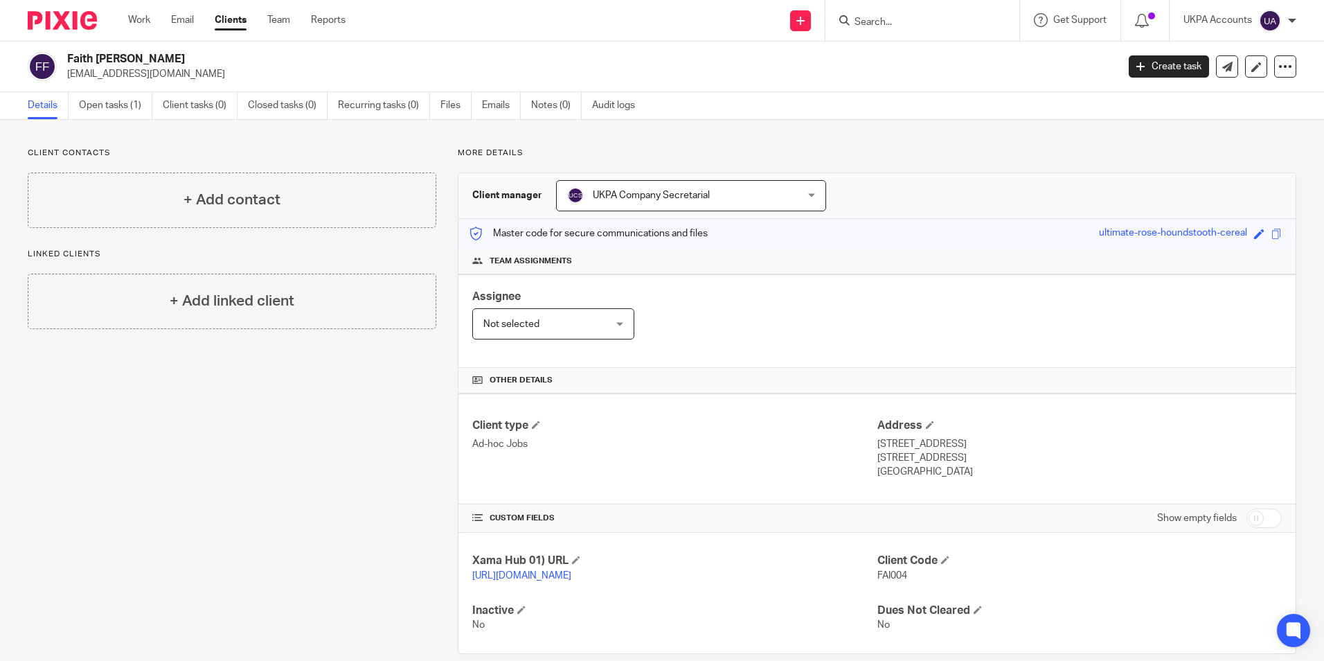
click at [190, 84] on div "Faith [PERSON_NAME] [EMAIL_ADDRESS][DOMAIN_NAME] Create task Update from Compan…" at bounding box center [662, 67] width 1324 height 51
copy p "[EMAIL_ADDRESS][DOMAIN_NAME]"
drag, startPoint x: 871, startPoint y: 571, endPoint x: 903, endPoint y: 573, distance: 31.9
click at [903, 573] on p "FAI004" at bounding box center [1080, 576] width 404 height 14
copy span "FAI004"
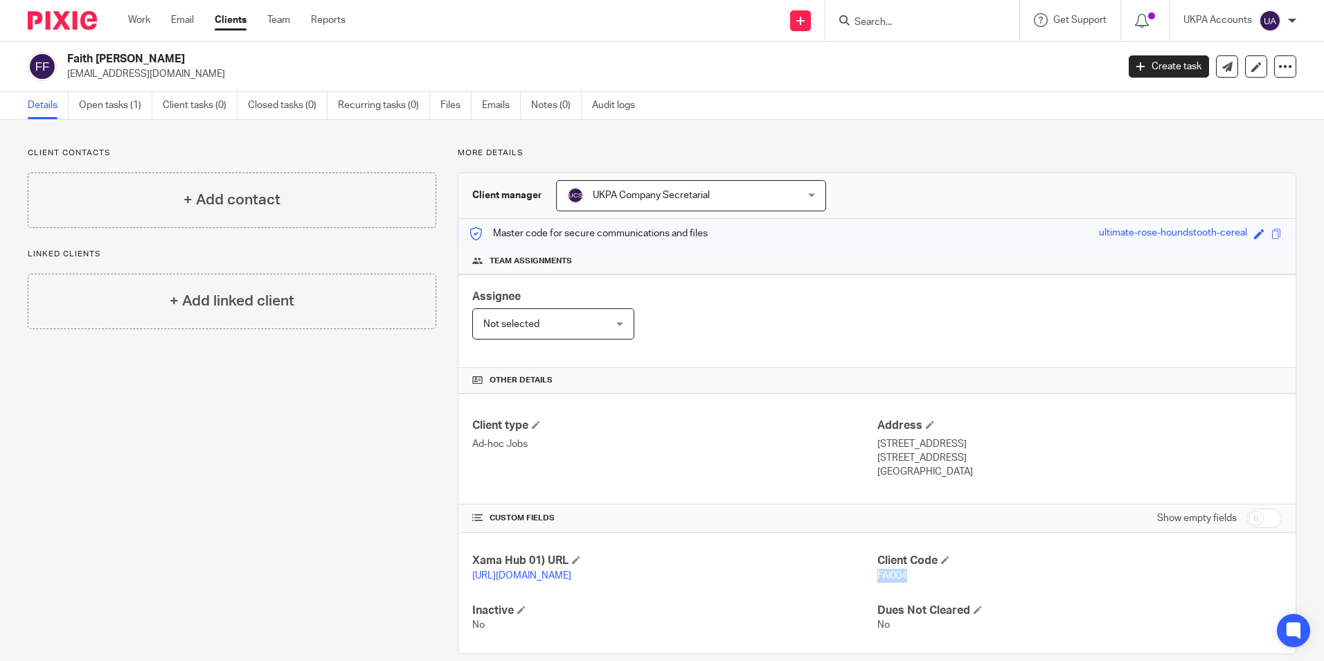
drag, startPoint x: 869, startPoint y: 442, endPoint x: 929, endPoint y: 449, distance: 60.0
click at [929, 449] on div "Client type Ad-hoc Jobs Address [STREET_ADDRESS] [STREET_ADDRESS] [GEOGRAPHIC_D…" at bounding box center [876, 448] width 837 height 111
drag, startPoint x: 929, startPoint y: 449, endPoint x: 794, endPoint y: 476, distance: 137.1
click at [801, 477] on div "Client type Ad-hoc Jobs" at bounding box center [674, 448] width 404 height 61
drag, startPoint x: 872, startPoint y: 442, endPoint x: 941, endPoint y: 449, distance: 69.6
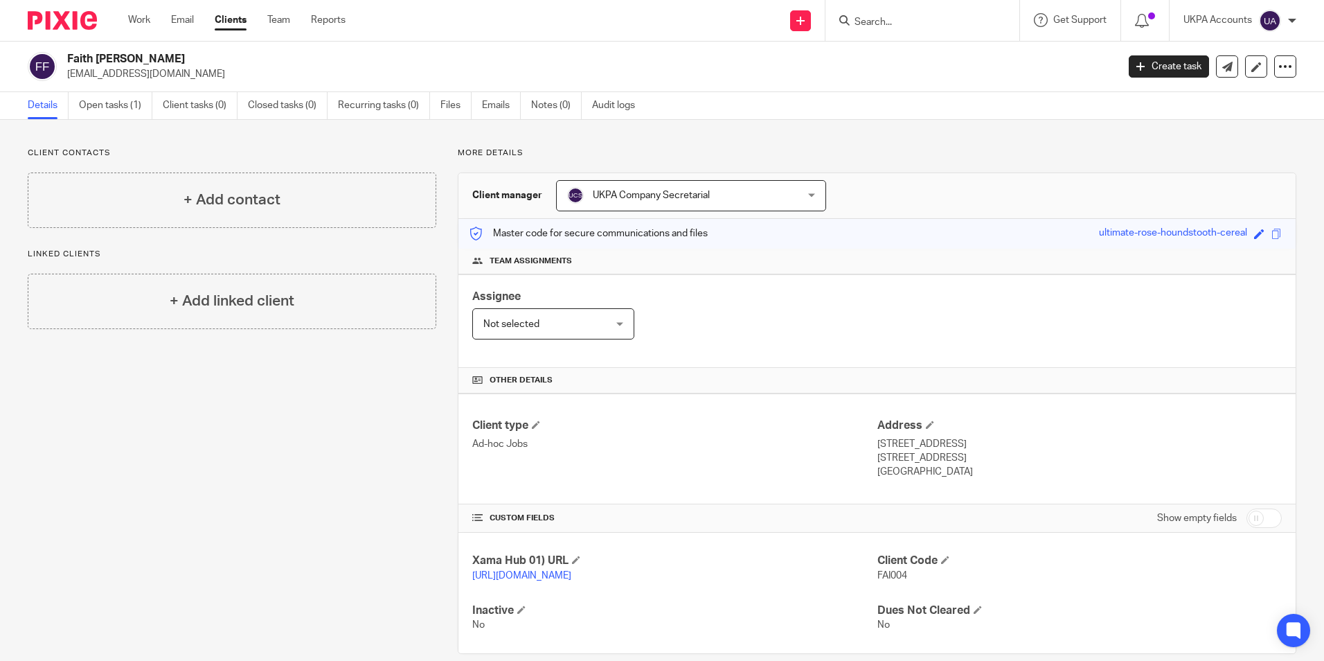
click at [941, 449] on p "[STREET_ADDRESS]" at bounding box center [1080, 444] width 404 height 14
copy p "[STREET_ADDRESS]"
click at [1026, 427] on h4 "Address" at bounding box center [1080, 425] width 404 height 15
drag, startPoint x: 873, startPoint y: 456, endPoint x: 910, endPoint y: 464, distance: 38.2
click at [910, 464] on p "[STREET_ADDRESS]" at bounding box center [1080, 458] width 404 height 14
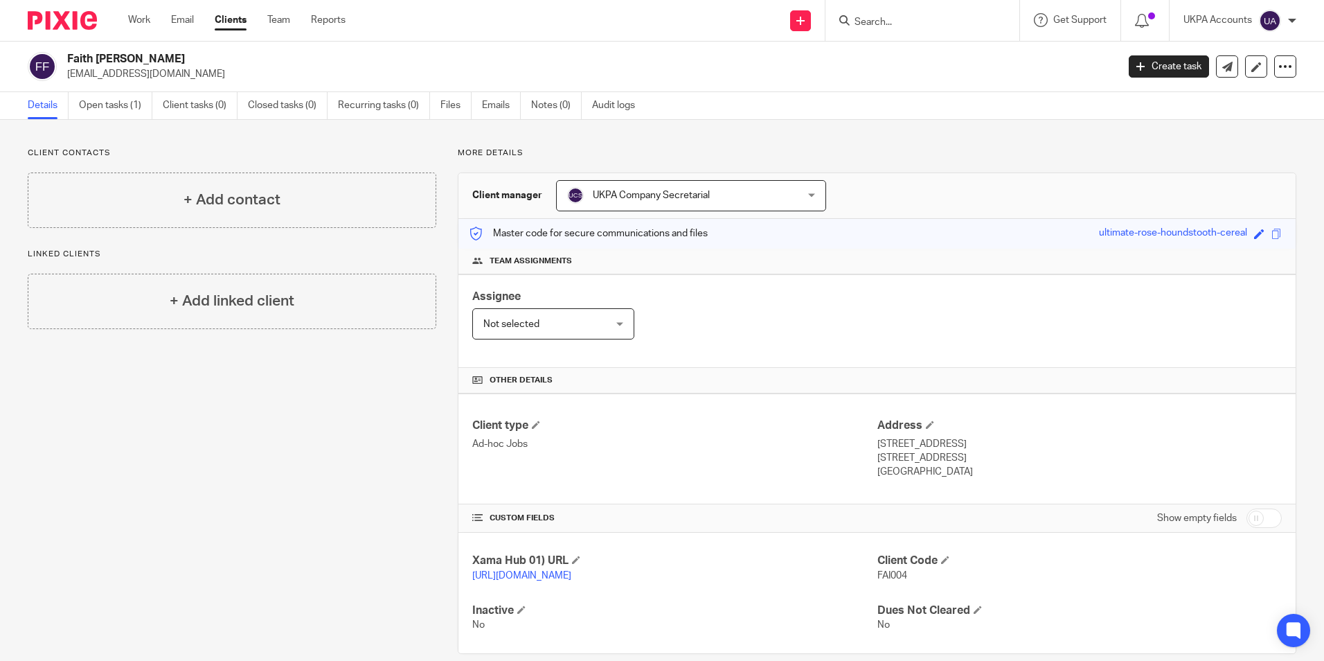
copy p "Hailsham"
drag, startPoint x: 916, startPoint y: 458, endPoint x: 965, endPoint y: 460, distance: 49.2
click at [965, 460] on p "Hailsham, East Sussex, BN27 2GE" at bounding box center [1080, 458] width 404 height 14
copy p "East Sussex"
drag, startPoint x: 1065, startPoint y: 471, endPoint x: 1024, endPoint y: 465, distance: 41.3
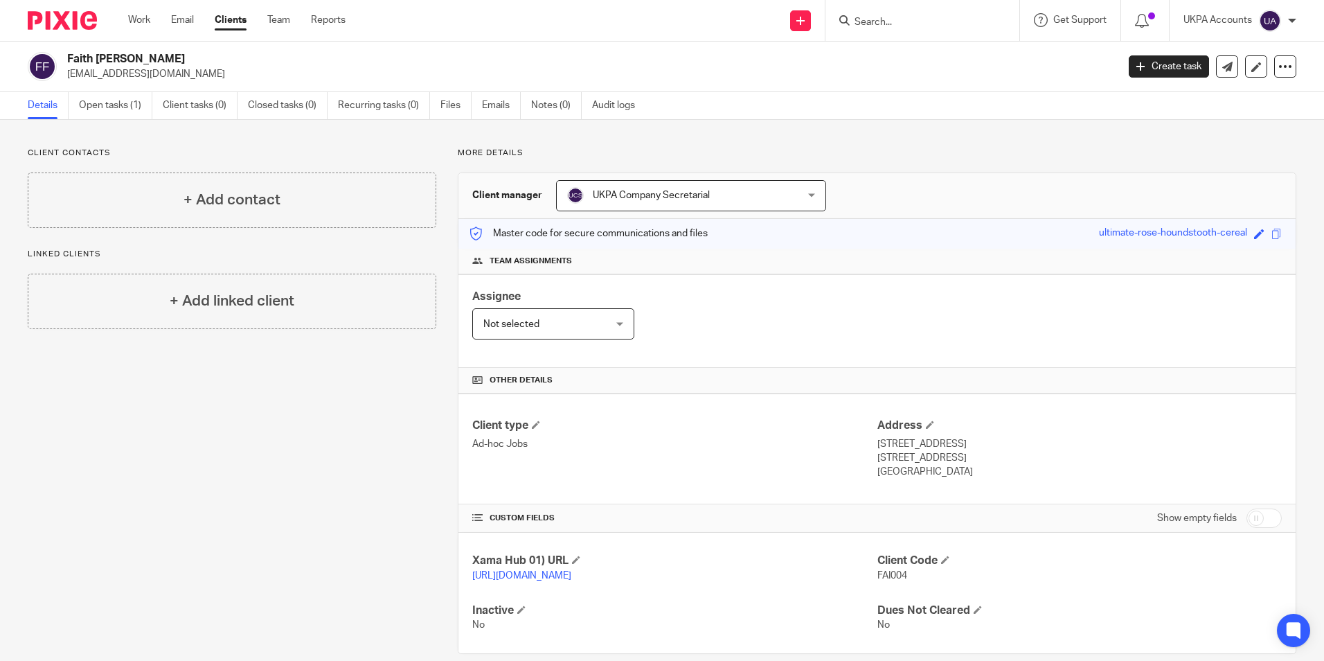
click at [1064, 472] on p "United Kingdom" at bounding box center [1080, 472] width 404 height 14
drag, startPoint x: 973, startPoint y: 457, endPoint x: 1019, endPoint y: 463, distance: 46.1
click at [1019, 463] on p "Hailsham, East Sussex, BN27 2GE" at bounding box center [1080, 458] width 404 height 14
copy p "BN27 2GE"
drag, startPoint x: 782, startPoint y: 477, endPoint x: 803, endPoint y: 479, distance: 21.0
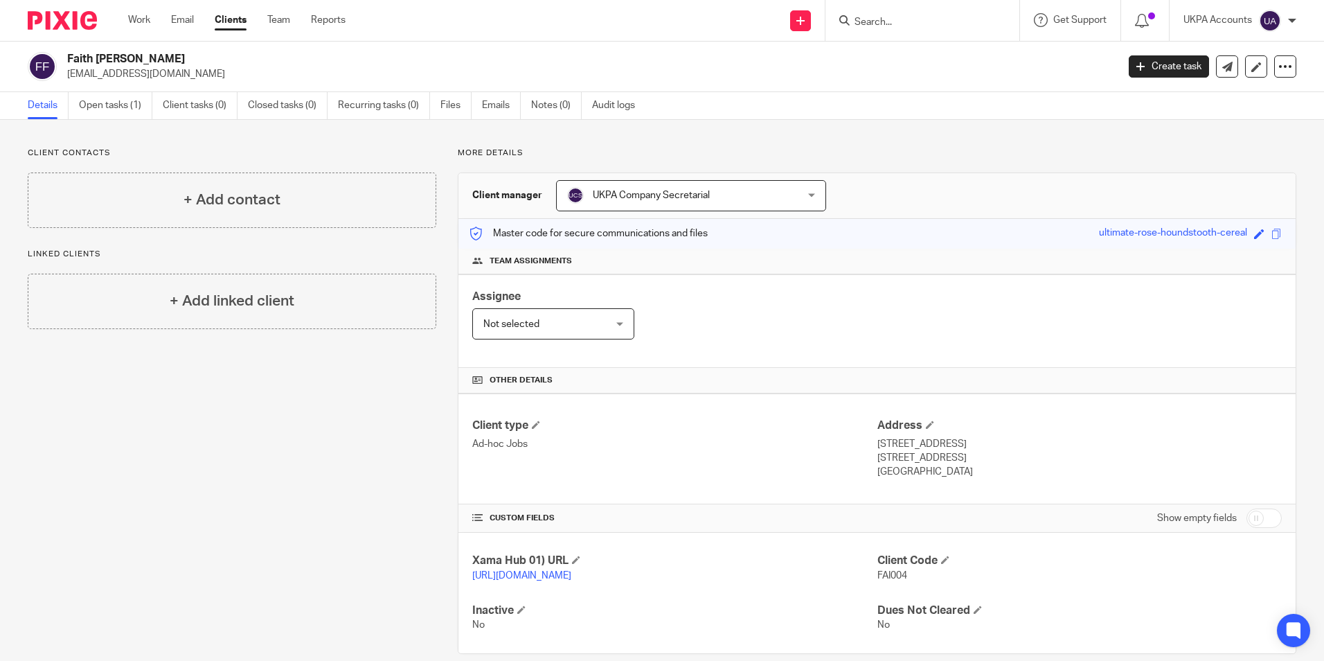
click at [784, 477] on div "Client type Ad-hoc Jobs" at bounding box center [674, 448] width 404 height 61
drag, startPoint x: 873, startPoint y: 470, endPoint x: 942, endPoint y: 477, distance: 68.9
click at [942, 477] on p "United Kingdom" at bounding box center [1080, 472] width 404 height 14
copy p "United Kingdom"
click at [695, 481] on div "Client type Ad-hoc Jobs Address 19, Teasel Road Hailsham, East Sussex, BN27 2GE…" at bounding box center [876, 448] width 837 height 111
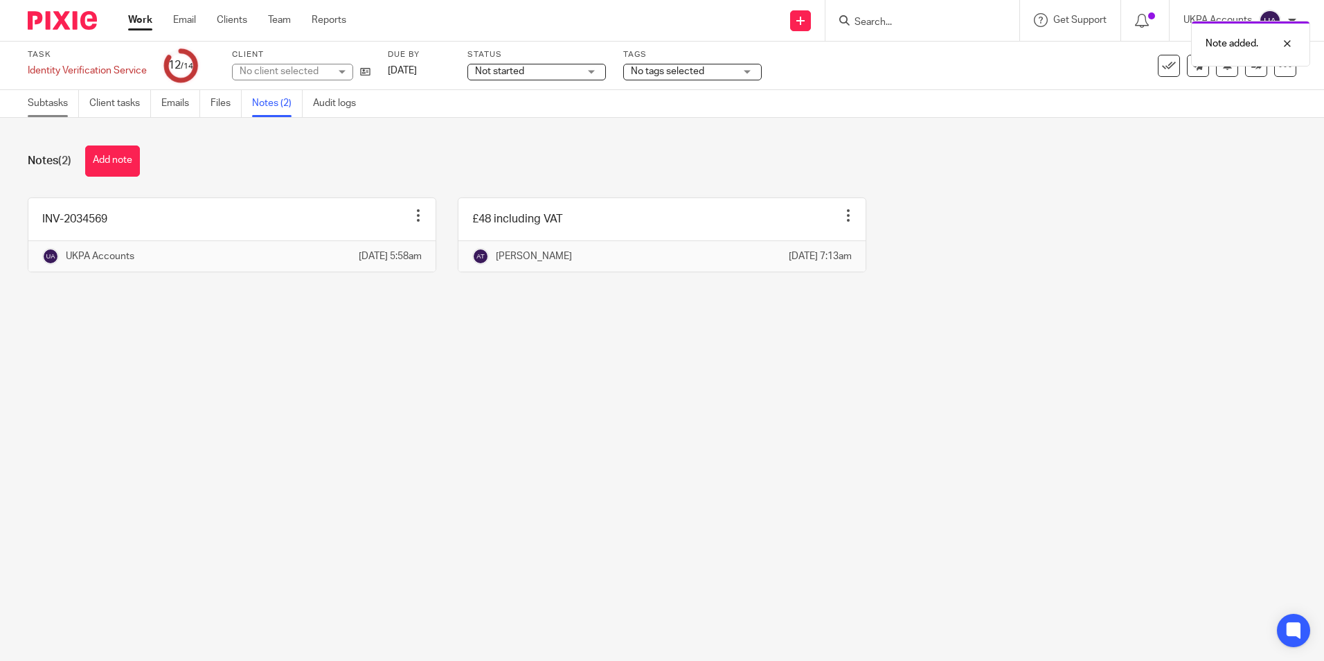
click at [53, 106] on link "Subtasks" at bounding box center [53, 103] width 51 height 27
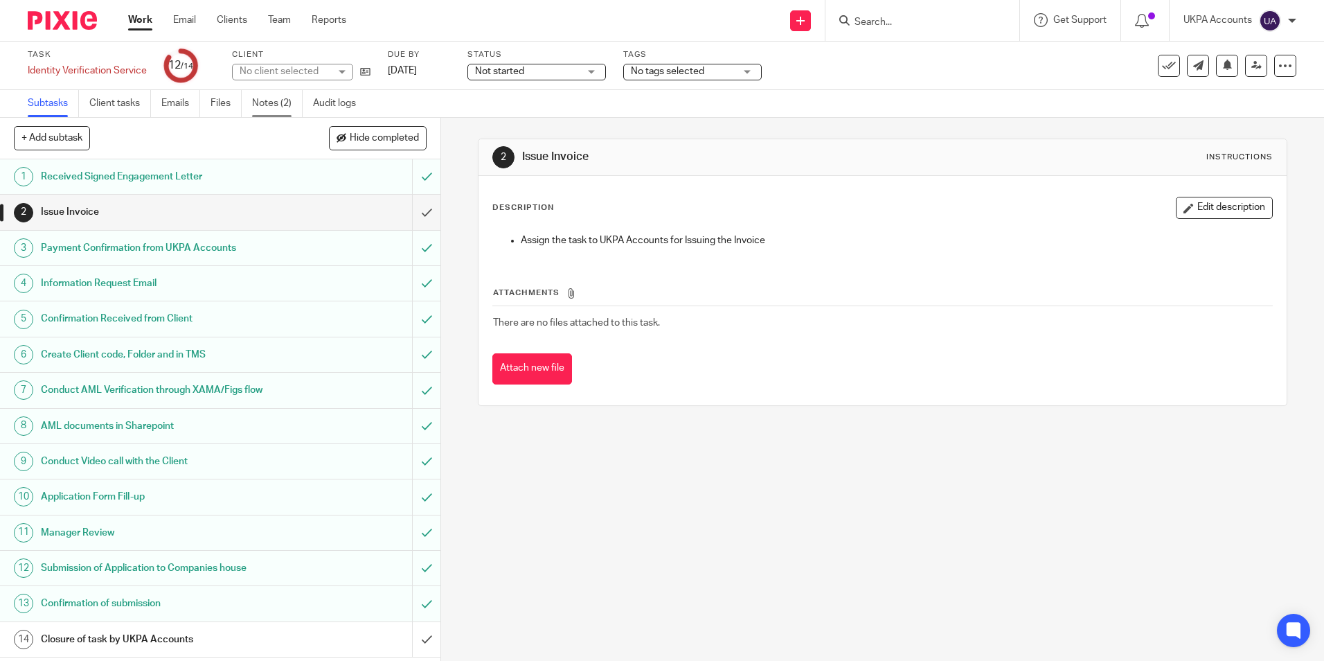
click at [290, 99] on link "Notes (2)" at bounding box center [277, 103] width 51 height 27
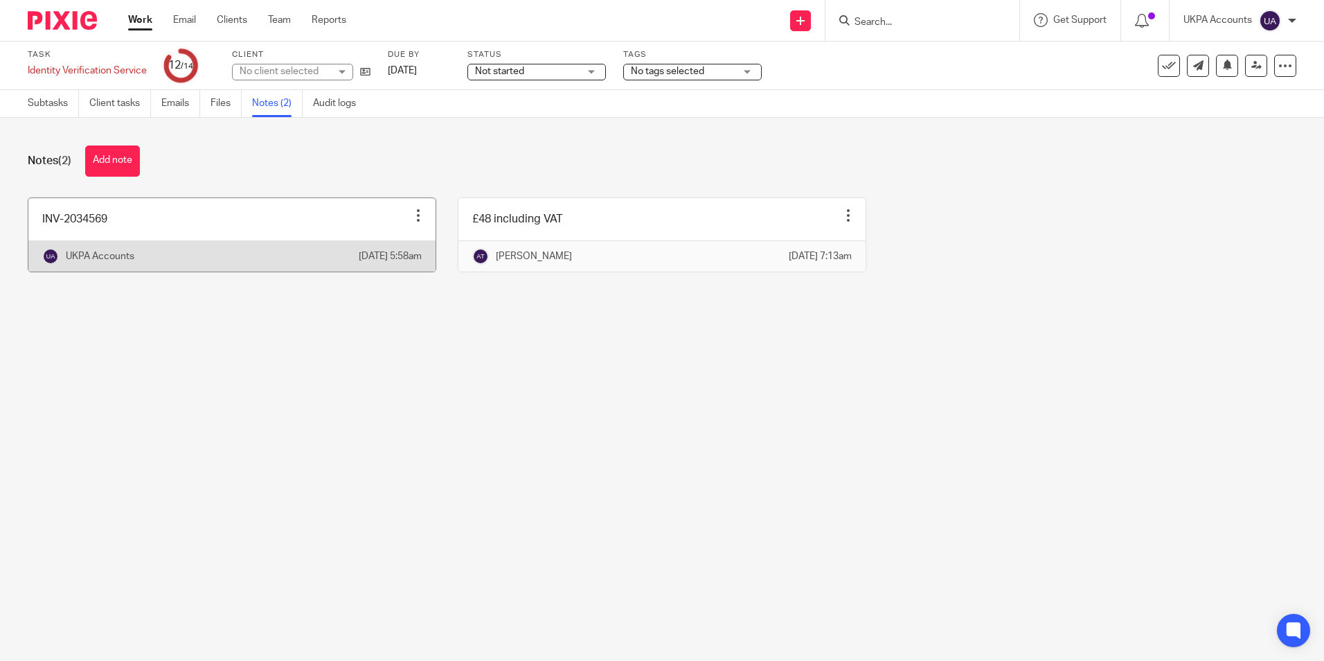
click at [226, 232] on link at bounding box center [231, 234] width 407 height 73
click at [229, 232] on link at bounding box center [231, 234] width 407 height 73
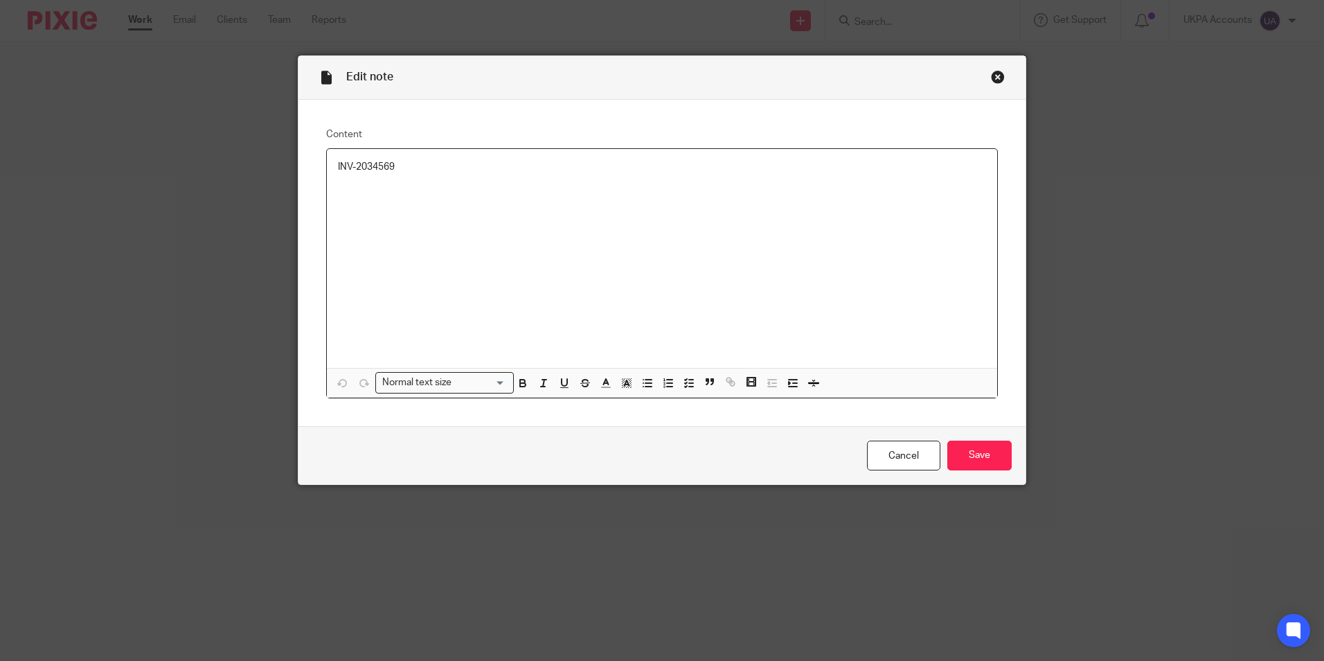
click at [429, 170] on p "INV-2034569" at bounding box center [662, 167] width 648 height 14
click at [955, 450] on input "Save" at bounding box center [979, 455] width 64 height 30
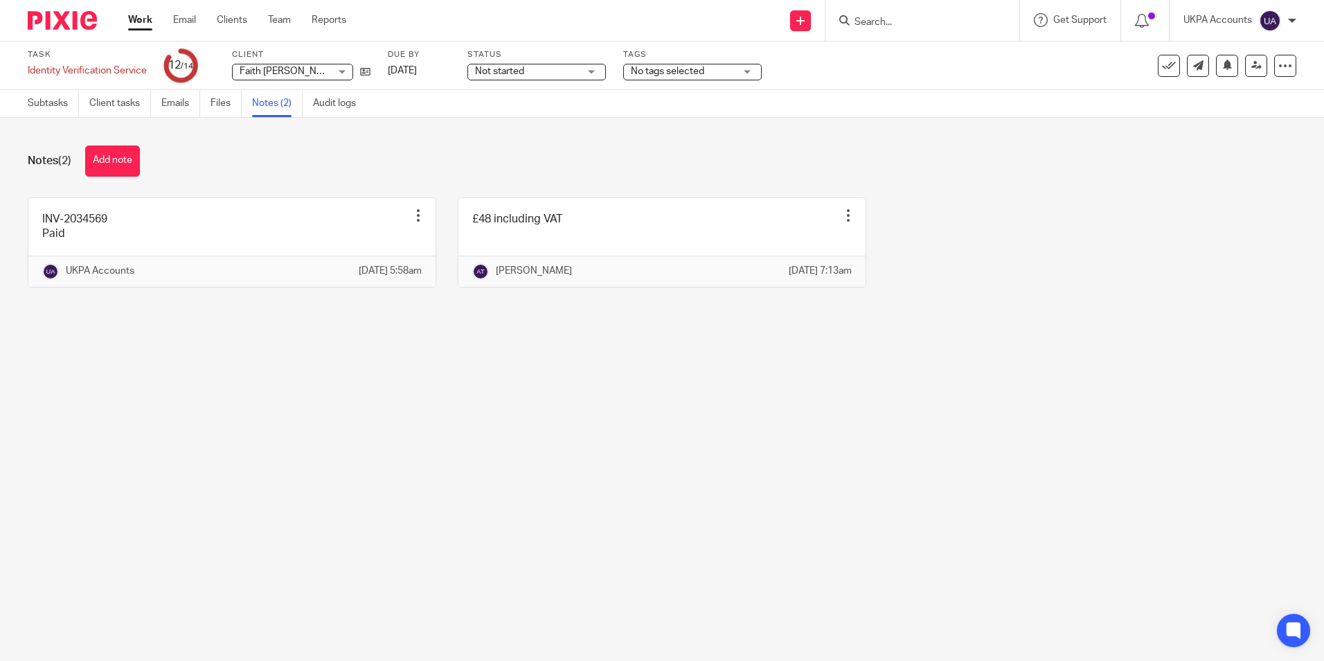
drag, startPoint x: 301, startPoint y: 506, endPoint x: 177, endPoint y: 250, distance: 284.4
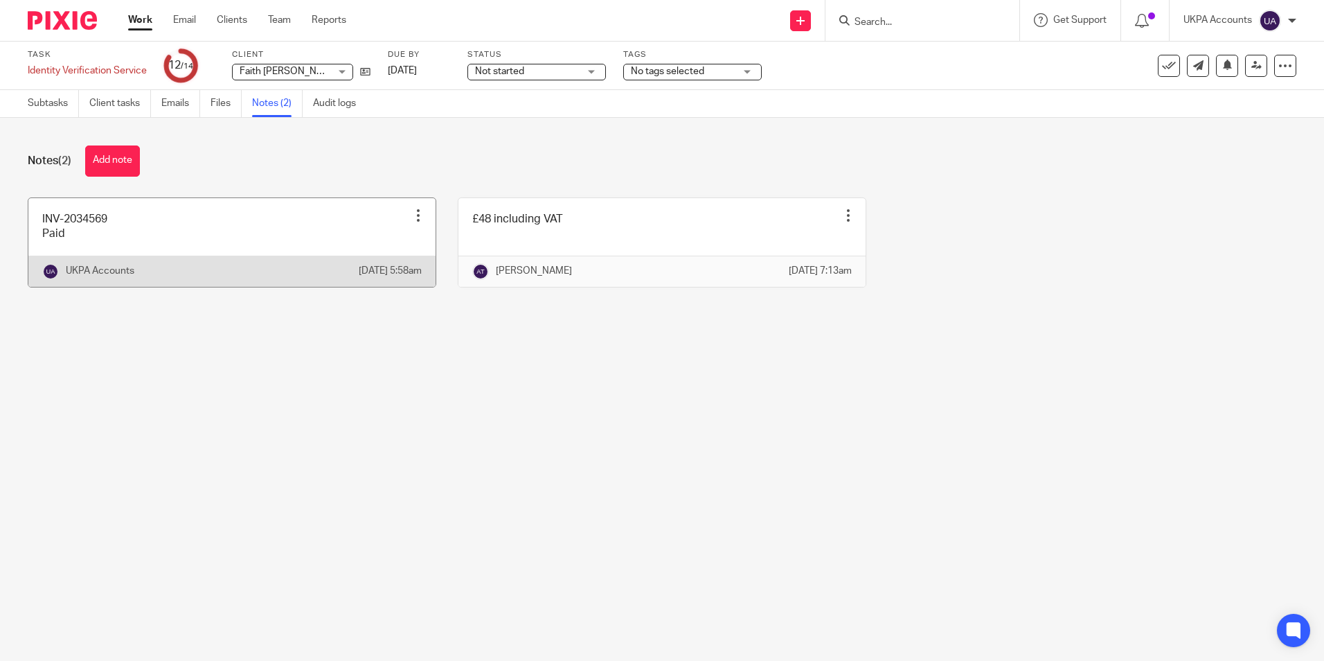
click at [301, 506] on main "Task Identity Verification Service Save Identity Verification Service 12 /14 Cl…" at bounding box center [662, 330] width 1324 height 661
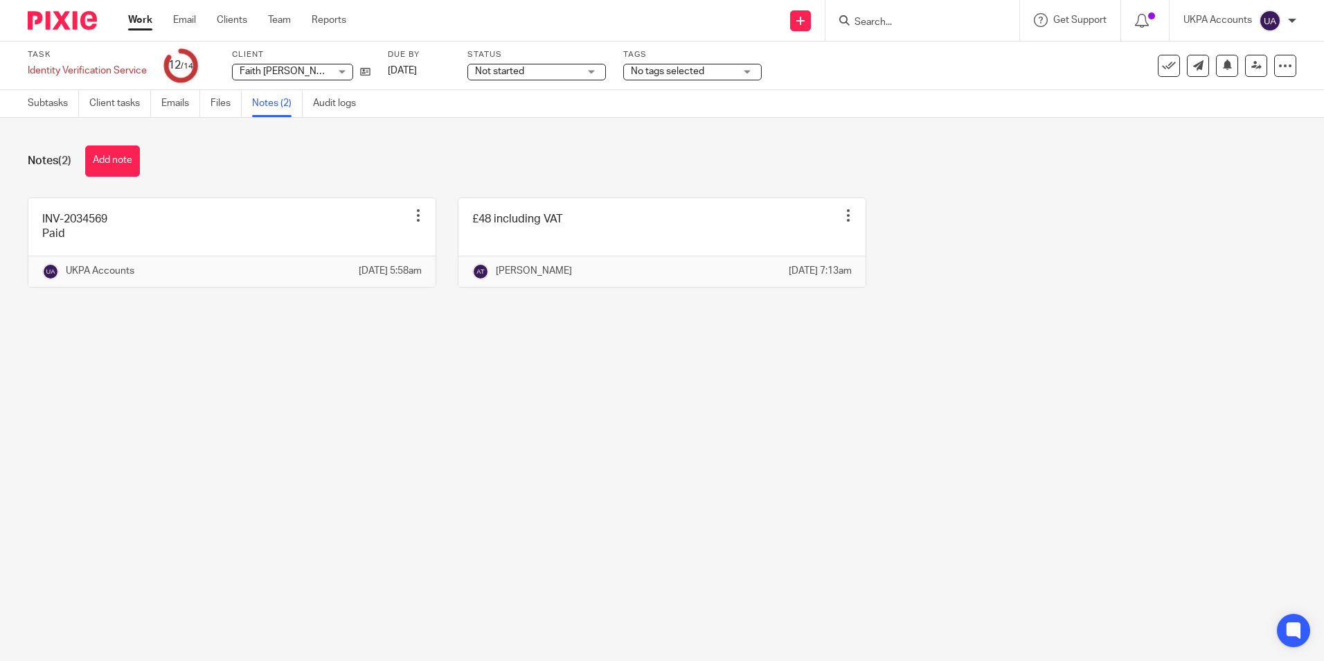
drag, startPoint x: 1157, startPoint y: 68, endPoint x: 1164, endPoint y: 87, distance: 20.8
click at [1162, 68] on icon at bounding box center [1169, 66] width 14 height 14
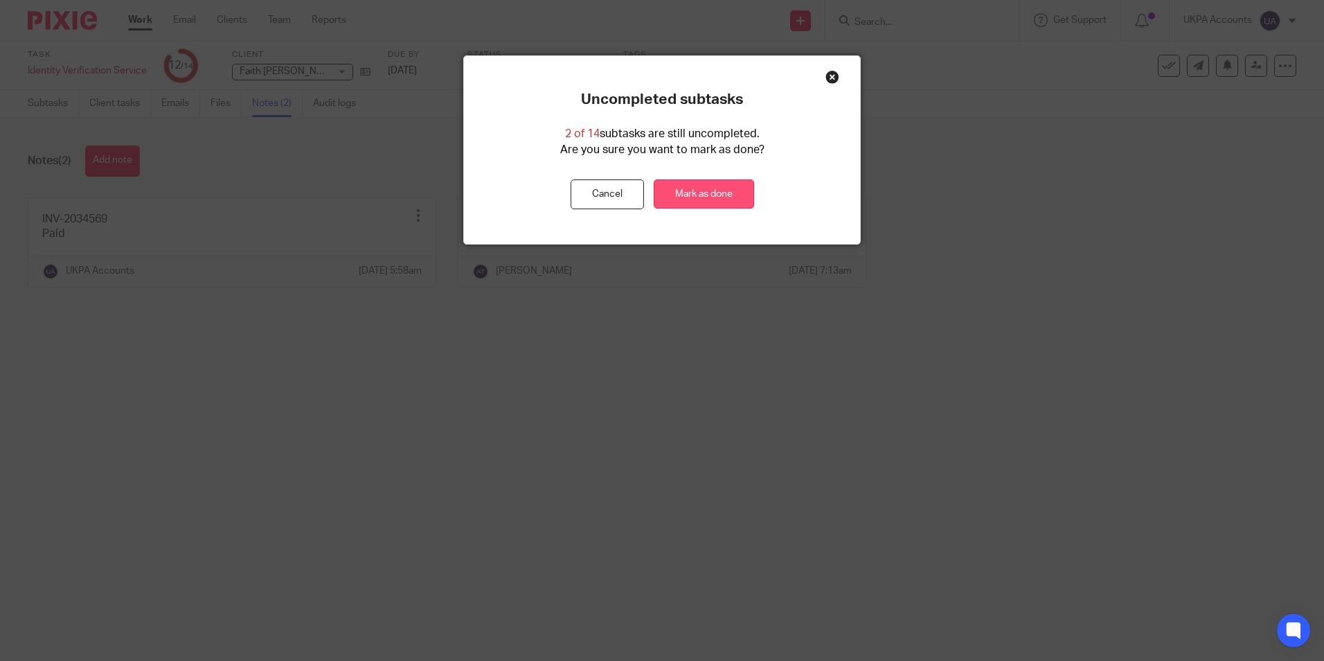
click at [720, 199] on link "Mark as done" at bounding box center [704, 194] width 100 height 30
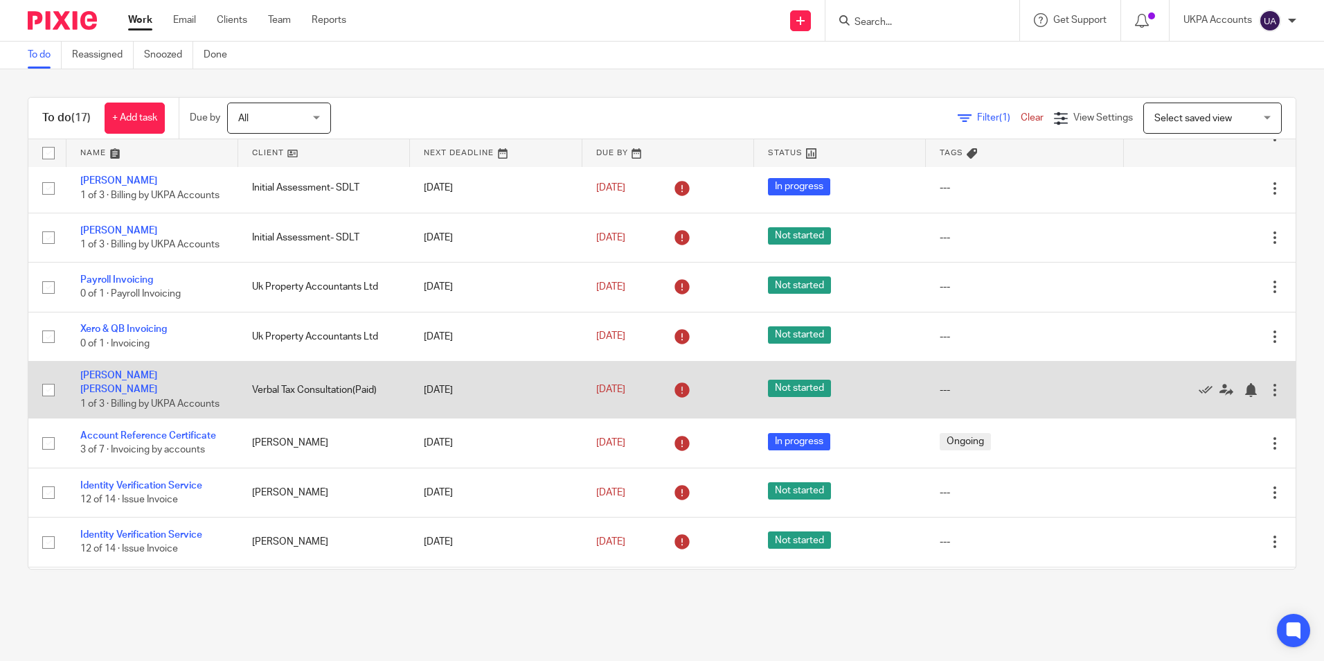
scroll to position [208, 0]
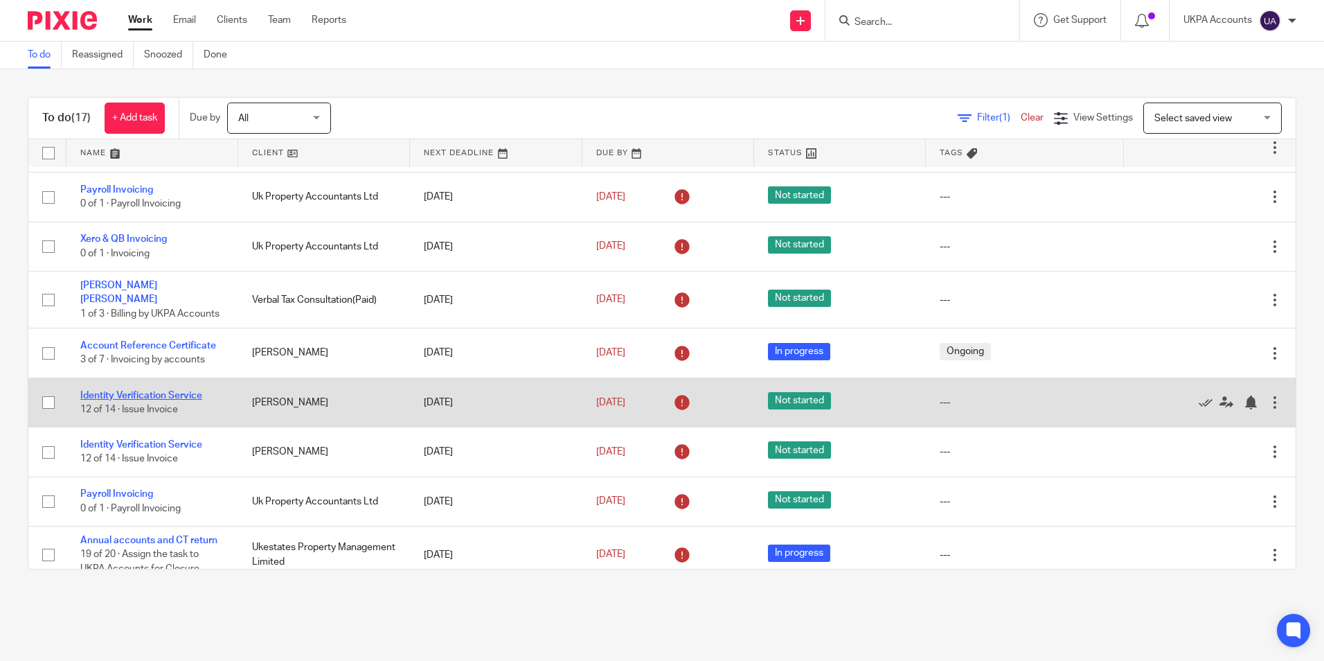
click at [191, 400] on link "Identity Verification Service" at bounding box center [141, 396] width 122 height 10
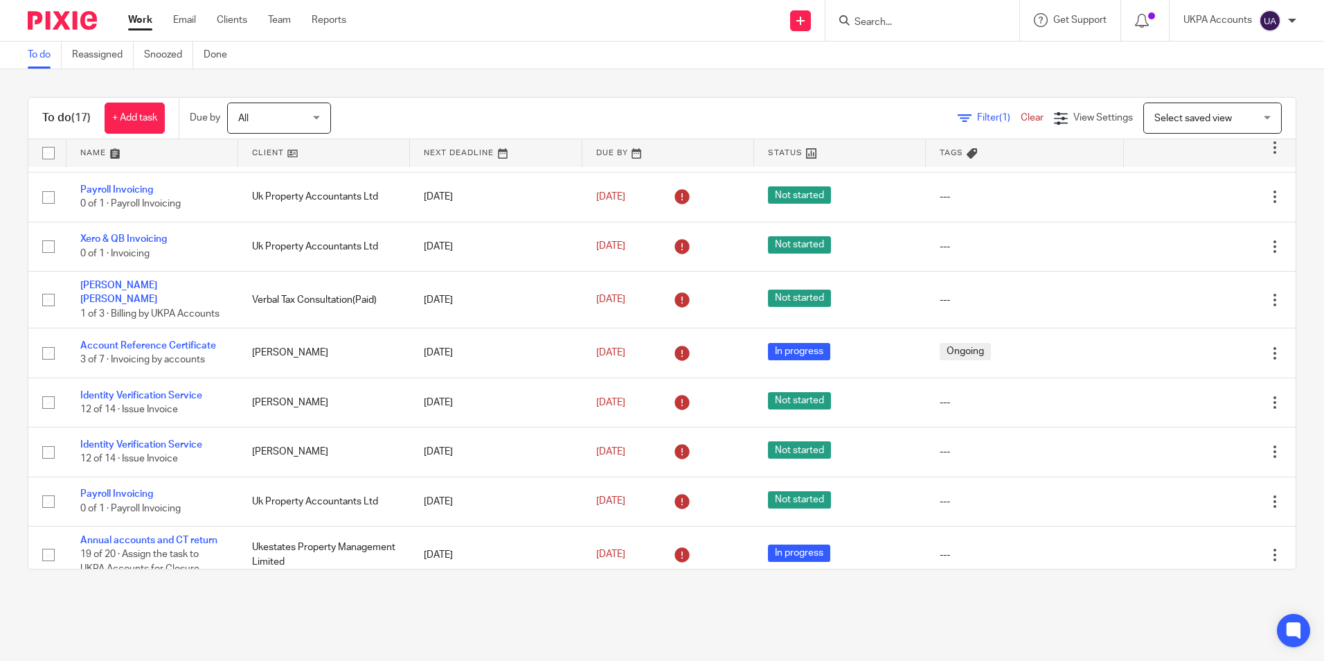
click at [34, 55] on link "To do" at bounding box center [45, 55] width 34 height 27
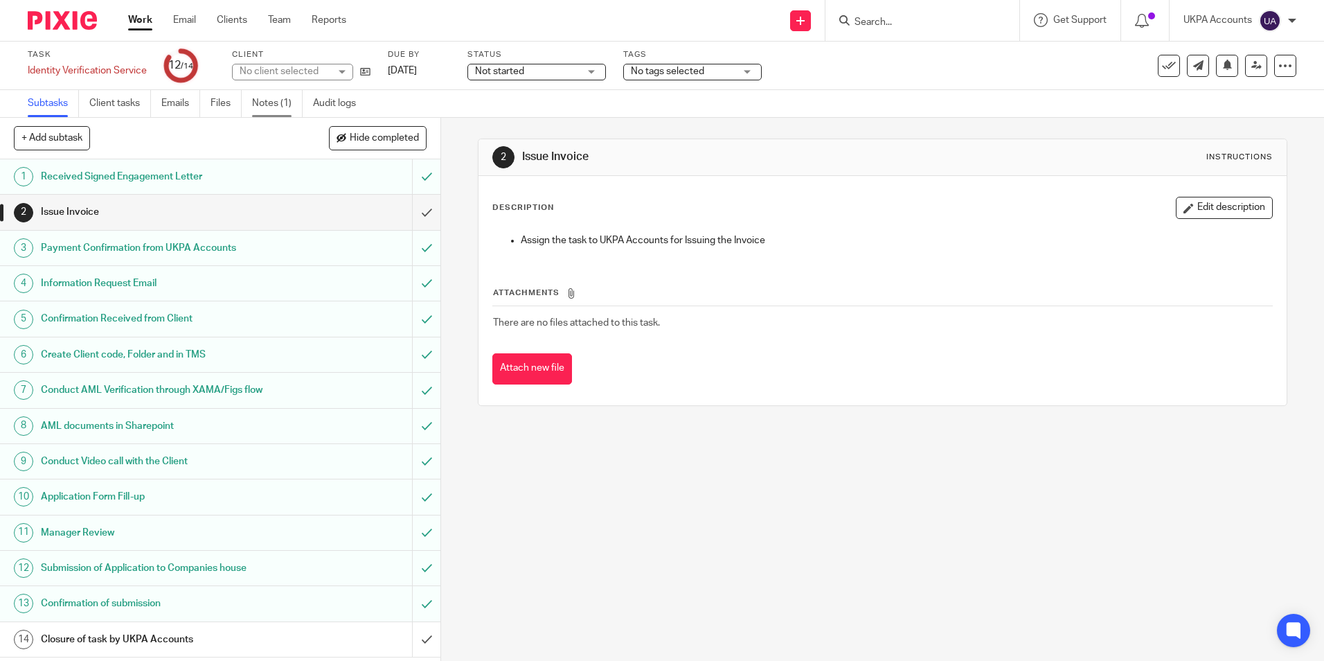
drag, startPoint x: 0, startPoint y: 0, endPoint x: 274, endPoint y: 103, distance: 292.4
click at [274, 103] on link "Notes (1)" at bounding box center [277, 103] width 51 height 27
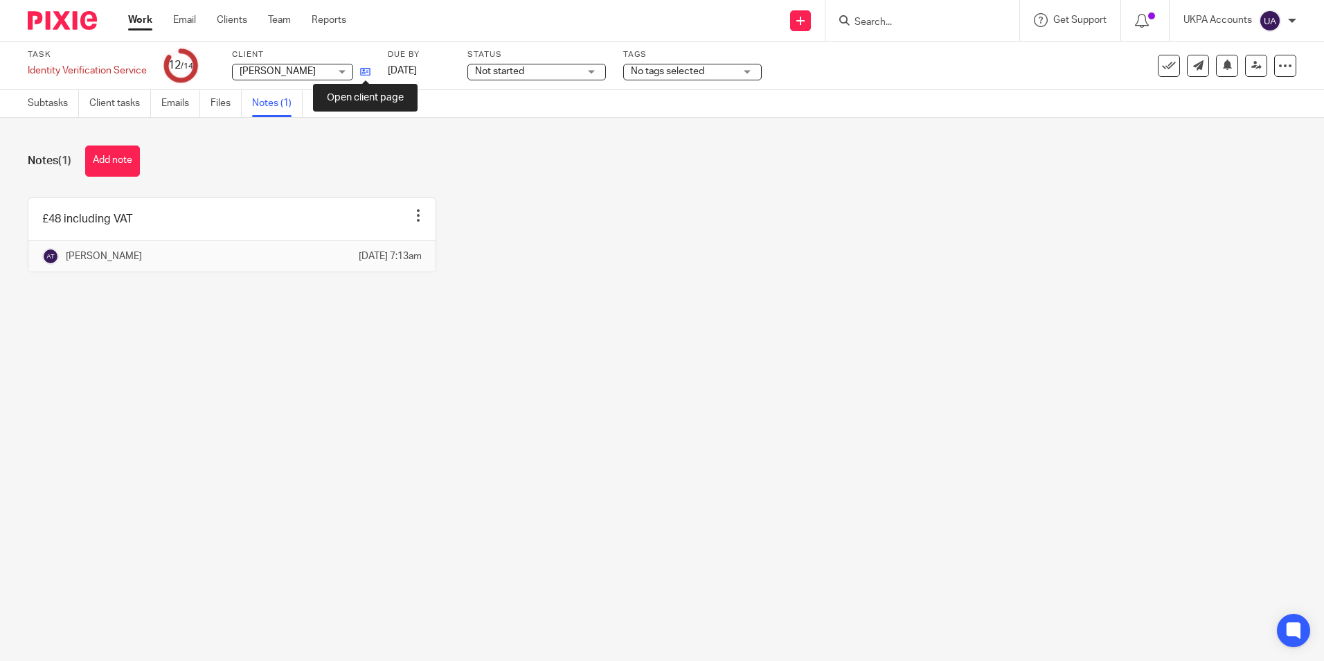
click at [365, 72] on icon at bounding box center [365, 71] width 10 height 10
click at [114, 157] on button "Add note" at bounding box center [112, 160] width 55 height 31
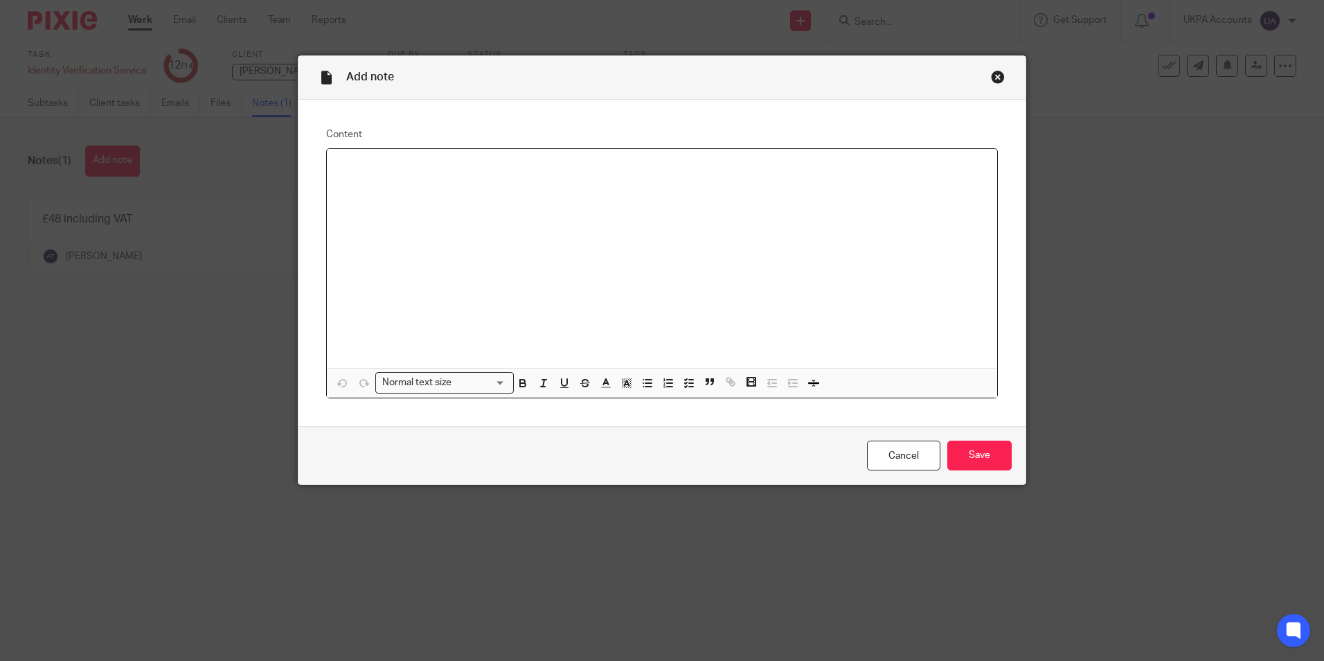
click at [498, 184] on div at bounding box center [662, 258] width 670 height 219
click at [970, 452] on input "Save" at bounding box center [979, 455] width 64 height 30
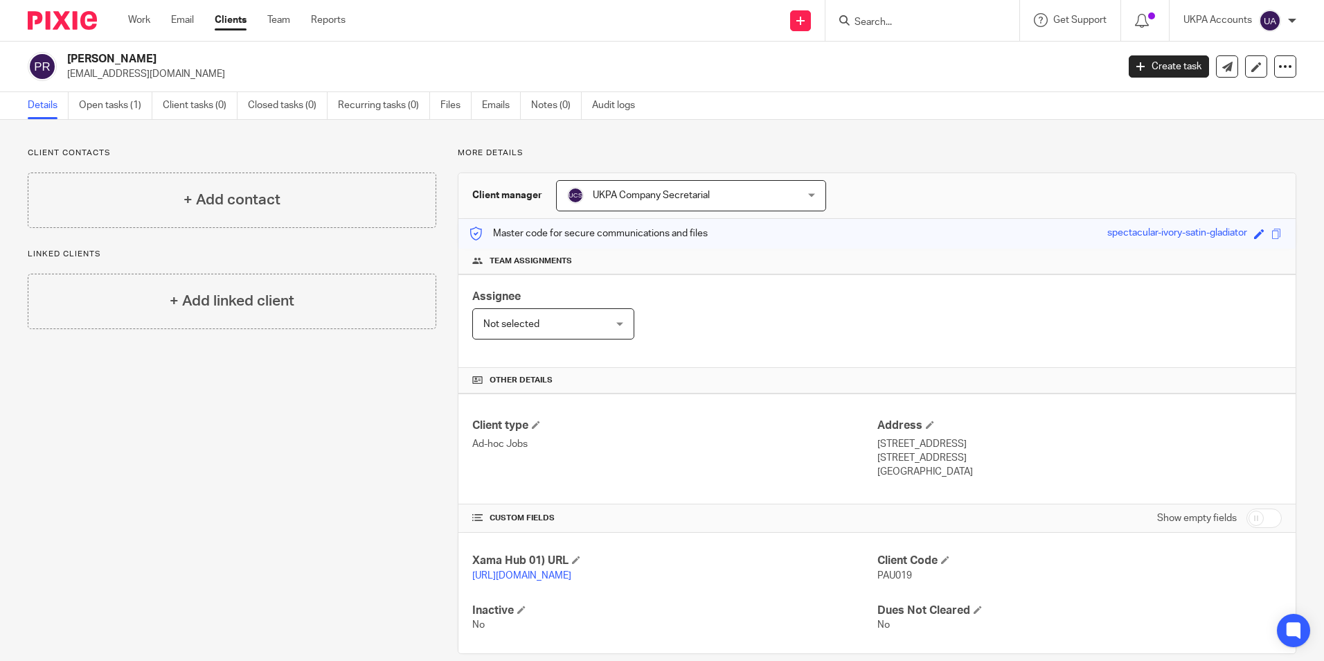
drag, startPoint x: 67, startPoint y: 54, endPoint x: 163, endPoint y: 47, distance: 96.5
click at [163, 47] on div "Paul David Ryan p_d_ryan@yahoo.co.uk Create task Update from Companies House Ex…" at bounding box center [662, 67] width 1324 height 51
copy h2 "[PERSON_NAME]"
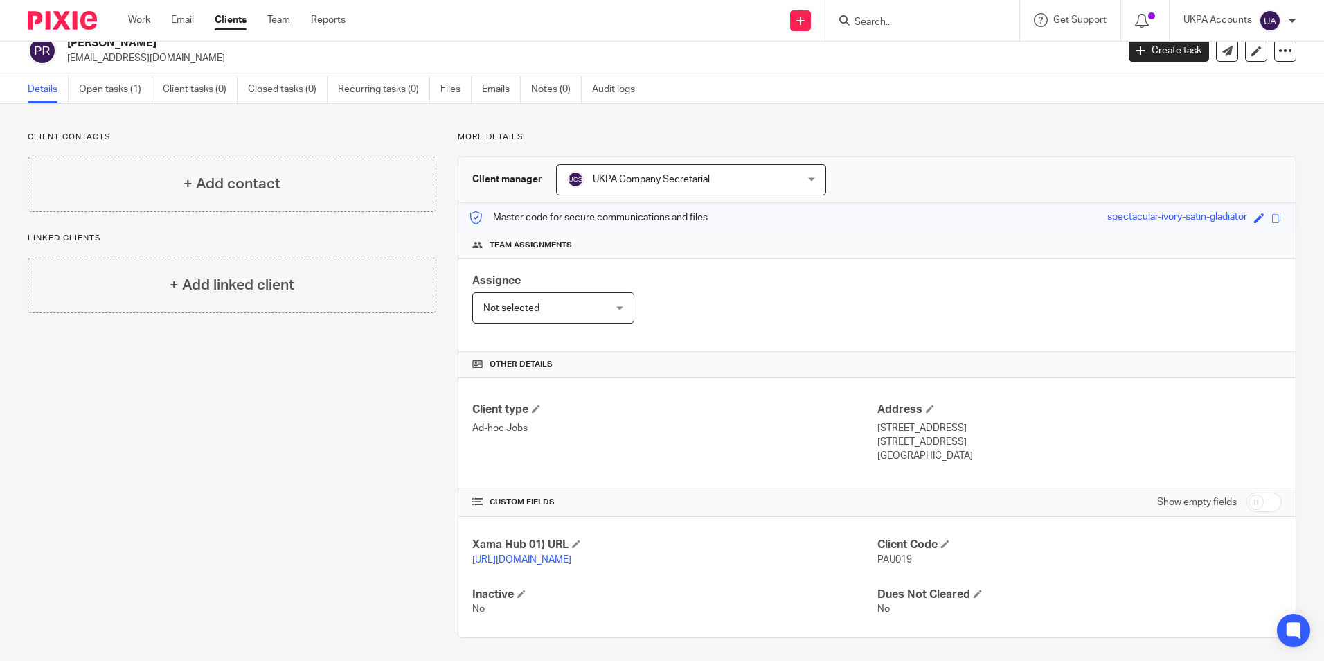
scroll to position [21, 0]
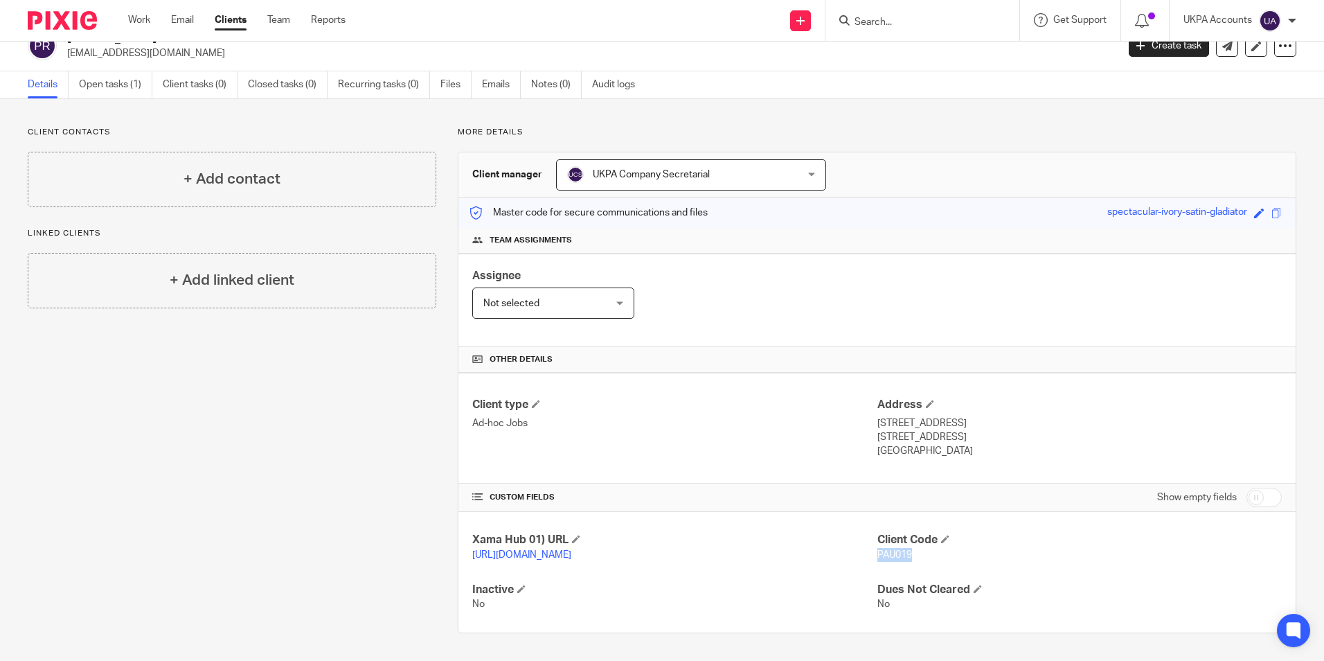
drag, startPoint x: 872, startPoint y: 553, endPoint x: 910, endPoint y: 556, distance: 38.2
click at [910, 556] on p "PAU019" at bounding box center [1080, 555] width 404 height 14
copy span "PAU019"
drag, startPoint x: 66, startPoint y: 54, endPoint x: 179, endPoint y: 52, distance: 112.2
click at [179, 52] on div "Paul David Ryan p_d_ryan@yahoo.co.uk" at bounding box center [568, 45] width 1080 height 29
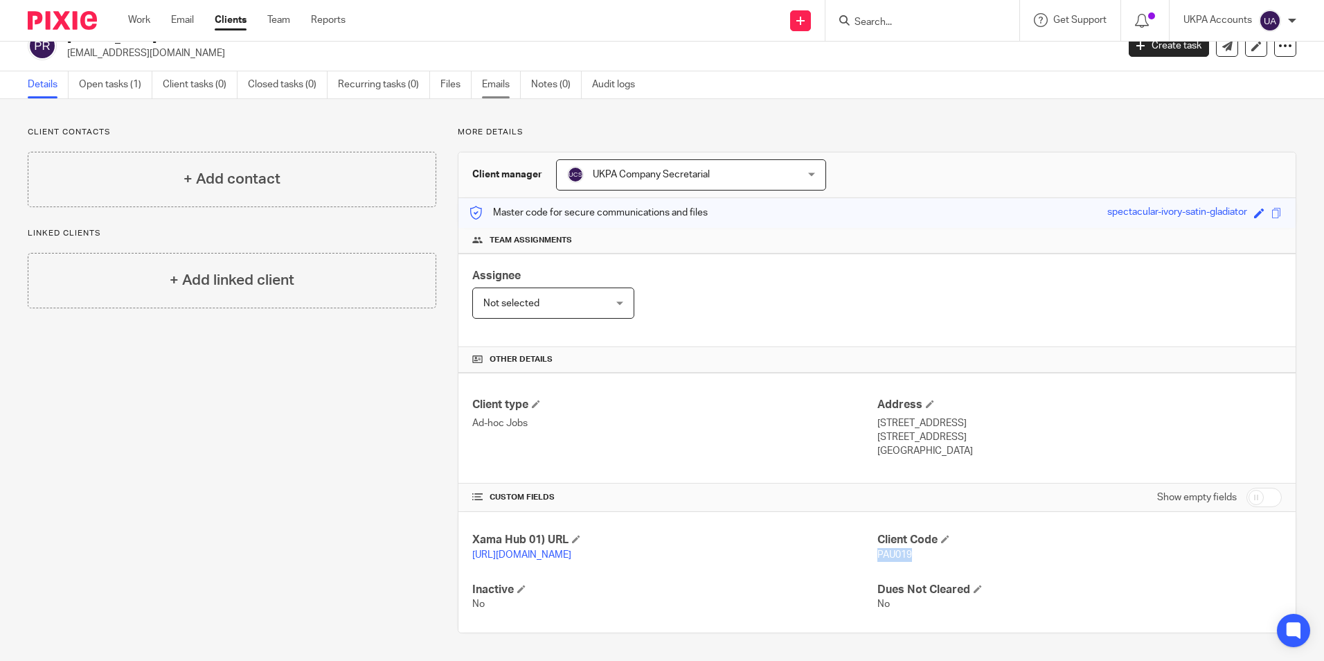
copy p "p_d_ryan@yahoo.co.uk"
drag, startPoint x: 871, startPoint y: 422, endPoint x: 970, endPoint y: 420, distance: 98.4
click at [970, 420] on p "54 Winchester Avenue" at bounding box center [1080, 423] width 404 height 14
copy p "54 Winchester Avenue"
drag, startPoint x: 873, startPoint y: 434, endPoint x: 914, endPoint y: 437, distance: 41.7
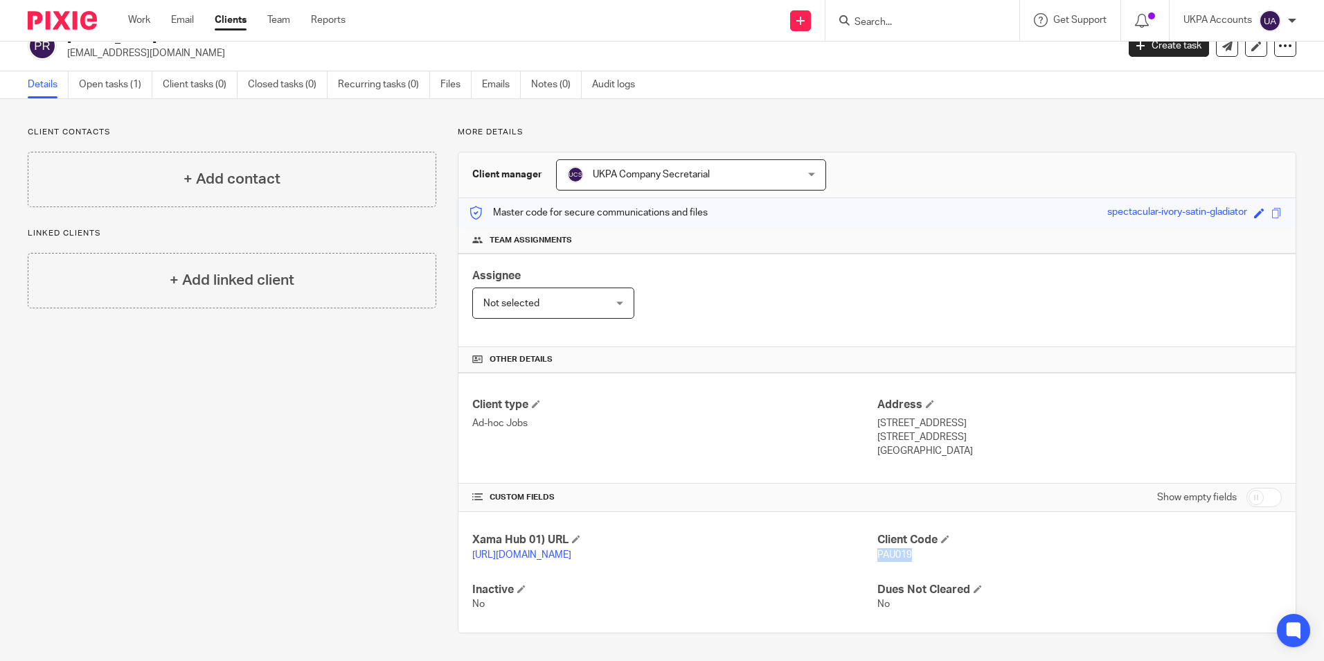
click at [914, 437] on p "Worcester, WR2 4JQ" at bounding box center [1080, 437] width 404 height 14
copy p "Worcester"
click at [1005, 430] on div "Address 54 Winchester Avenue Worcester, WR2 4JQ United Kingdom" at bounding box center [1080, 428] width 404 height 61
drag, startPoint x: 1004, startPoint y: 431, endPoint x: 1015, endPoint y: 464, distance: 35.3
click at [1030, 466] on div "Client type Ad-hoc Jobs Address 54 Winchester Avenue Worcester, WR2 4JQ United …" at bounding box center [876, 428] width 837 height 111
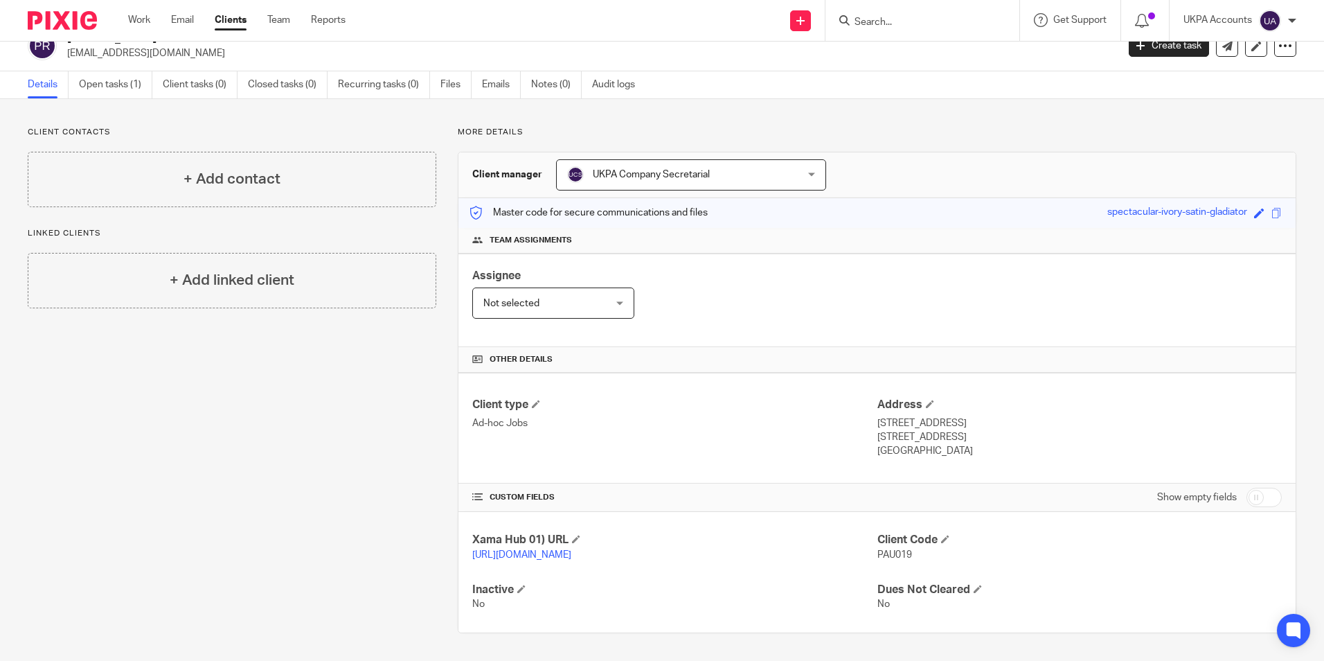
drag, startPoint x: 920, startPoint y: 435, endPoint x: 972, endPoint y: 435, distance: 51.3
click at [981, 437] on p "Worcester, WR2 4JQ" at bounding box center [1080, 437] width 404 height 14
copy p "WR2 4JQ"
click at [761, 414] on div "Client type Ad-hoc Jobs" at bounding box center [674, 428] width 404 height 61
drag, startPoint x: 872, startPoint y: 449, endPoint x: 952, endPoint y: 452, distance: 79.7
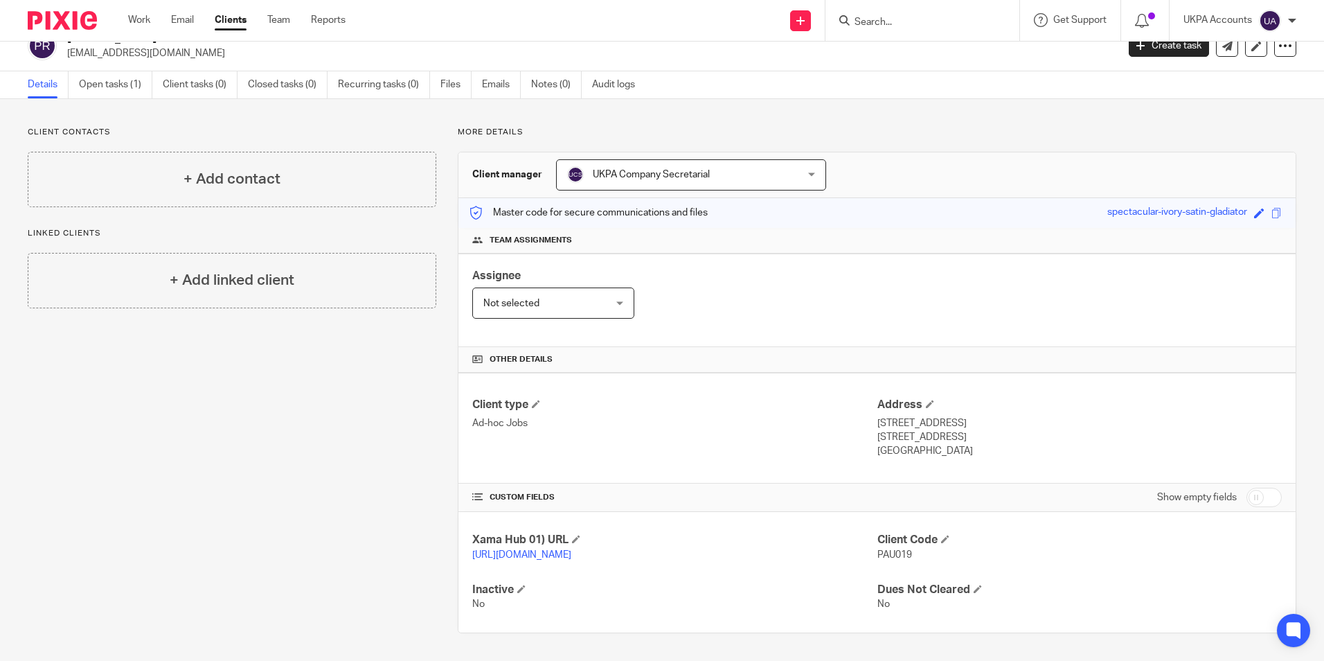
click at [952, 452] on p "United Kingdom" at bounding box center [1080, 451] width 404 height 14
copy p "United Kingdom"
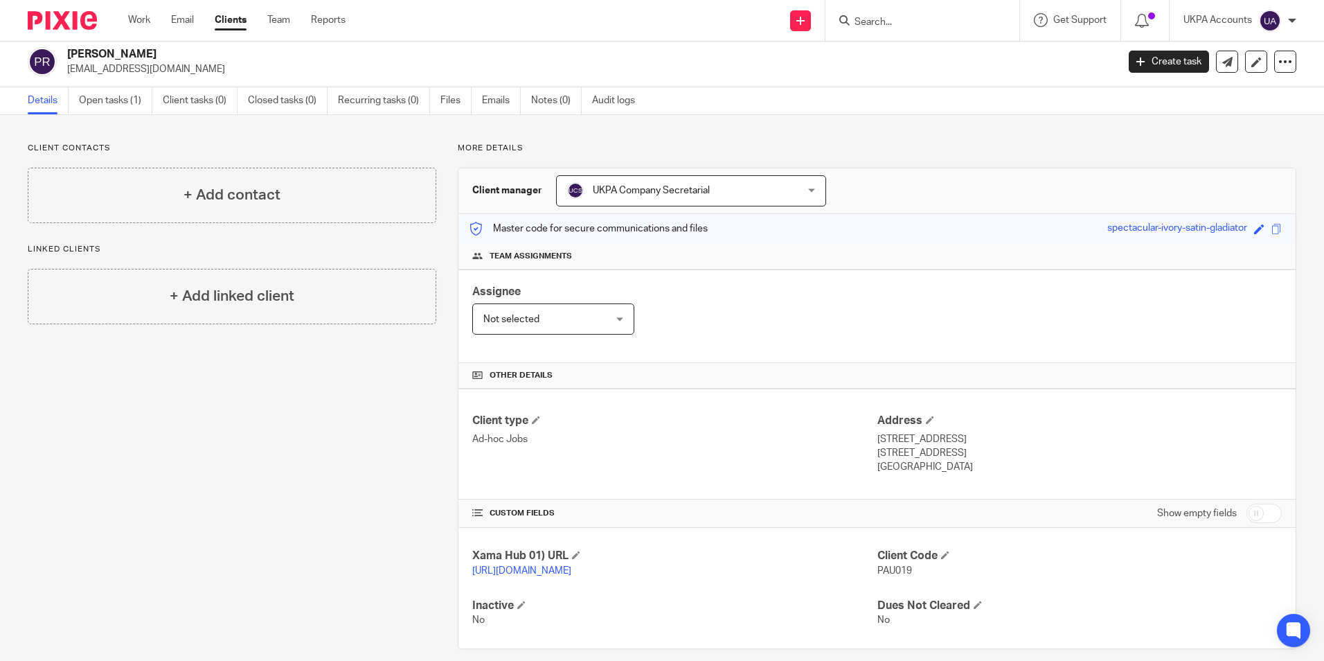
scroll to position [0, 0]
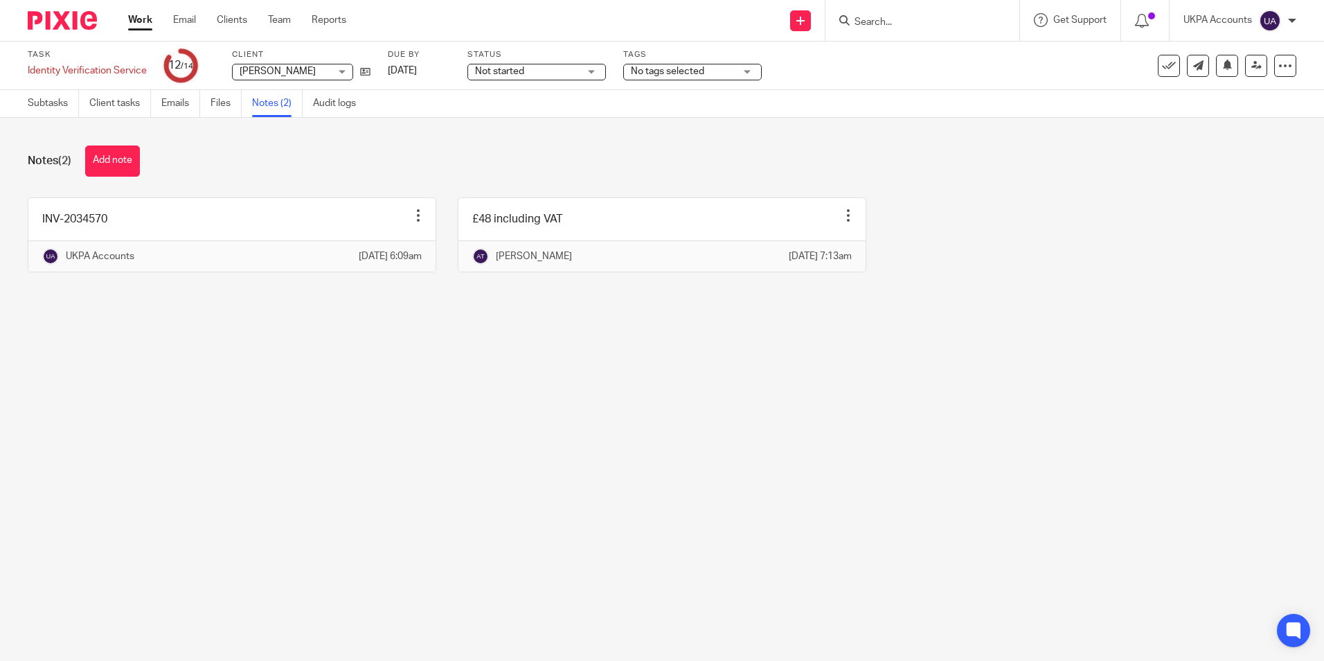
click at [383, 418] on main "Task Identity Verification Service Save Identity Verification Service 12 /14 Cl…" at bounding box center [662, 330] width 1324 height 661
click at [42, 111] on link "Subtasks" at bounding box center [53, 103] width 51 height 27
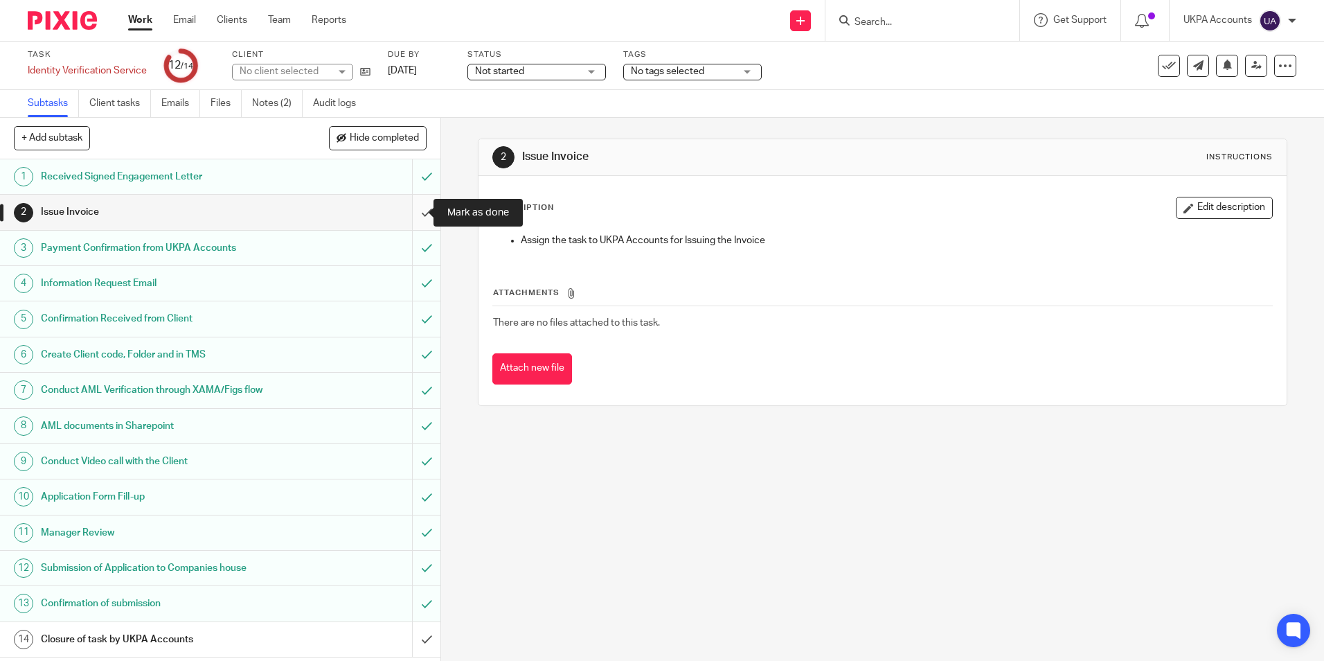
click at [414, 215] on input "submit" at bounding box center [220, 212] width 440 height 35
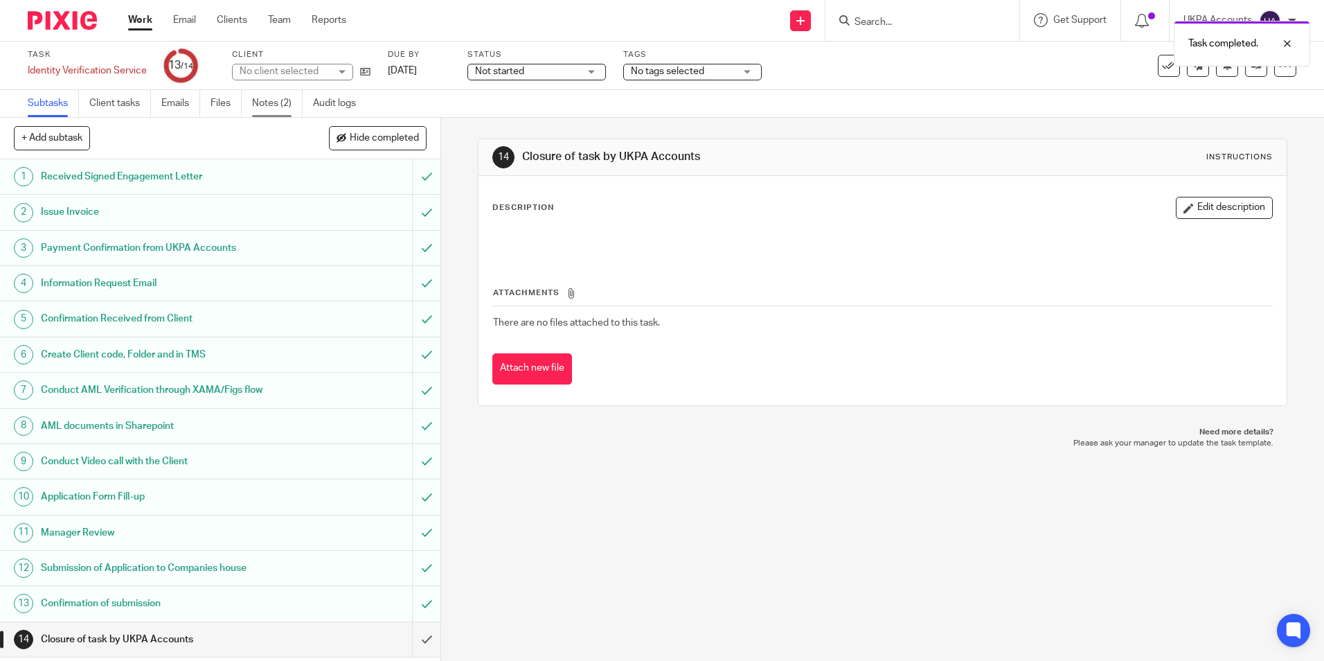
click at [285, 109] on link "Notes (2)" at bounding box center [277, 103] width 51 height 27
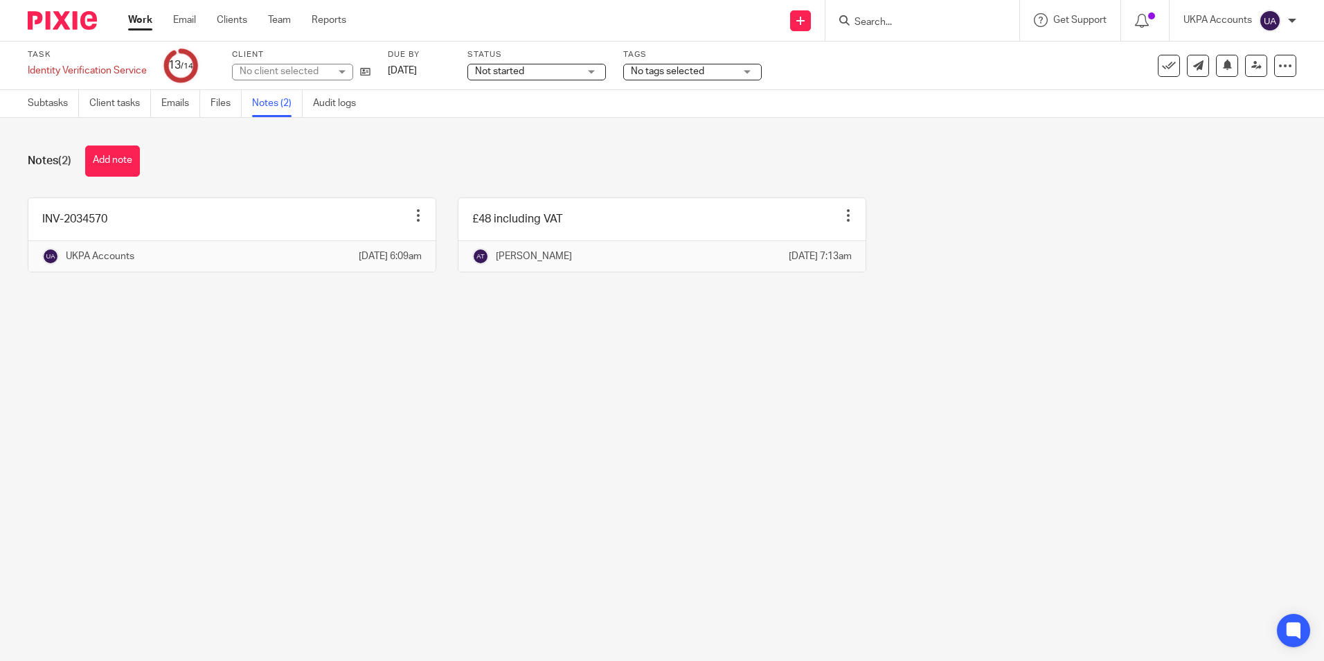
click at [249, 225] on link at bounding box center [231, 234] width 407 height 73
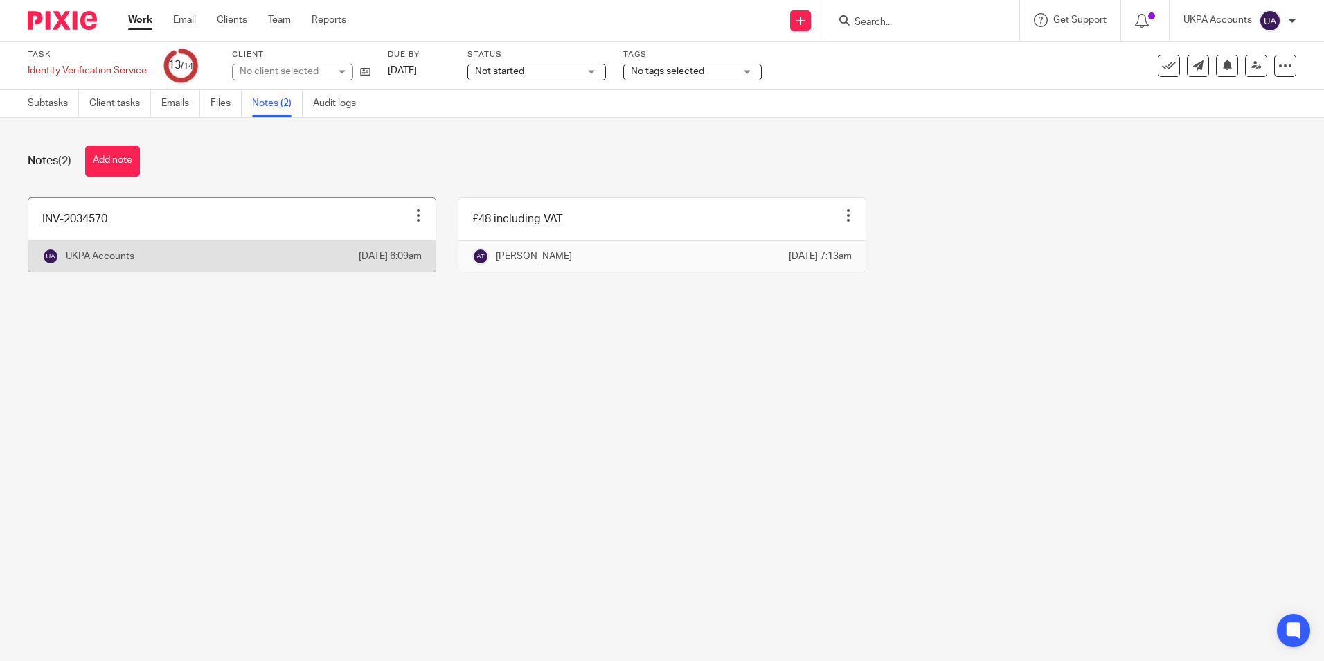
click at [199, 224] on link at bounding box center [231, 234] width 407 height 73
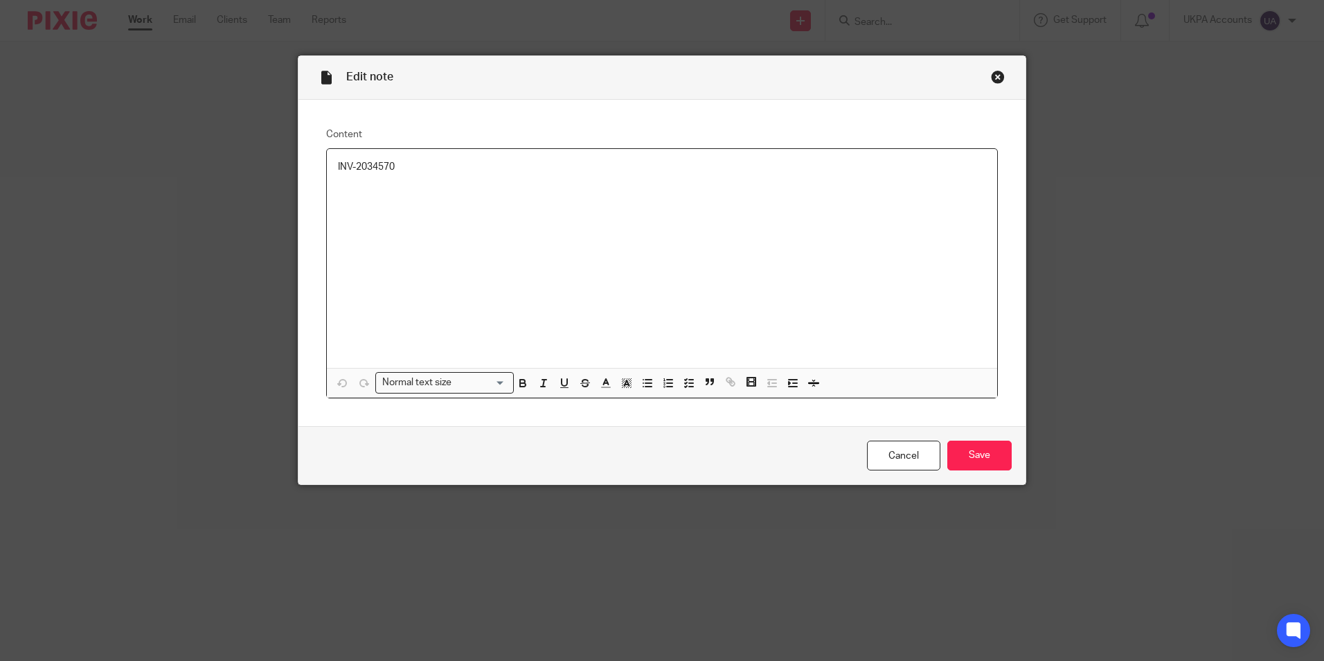
click at [410, 170] on p "INV-2034570" at bounding box center [662, 167] width 648 height 14
click at [983, 454] on input "Save" at bounding box center [979, 455] width 64 height 30
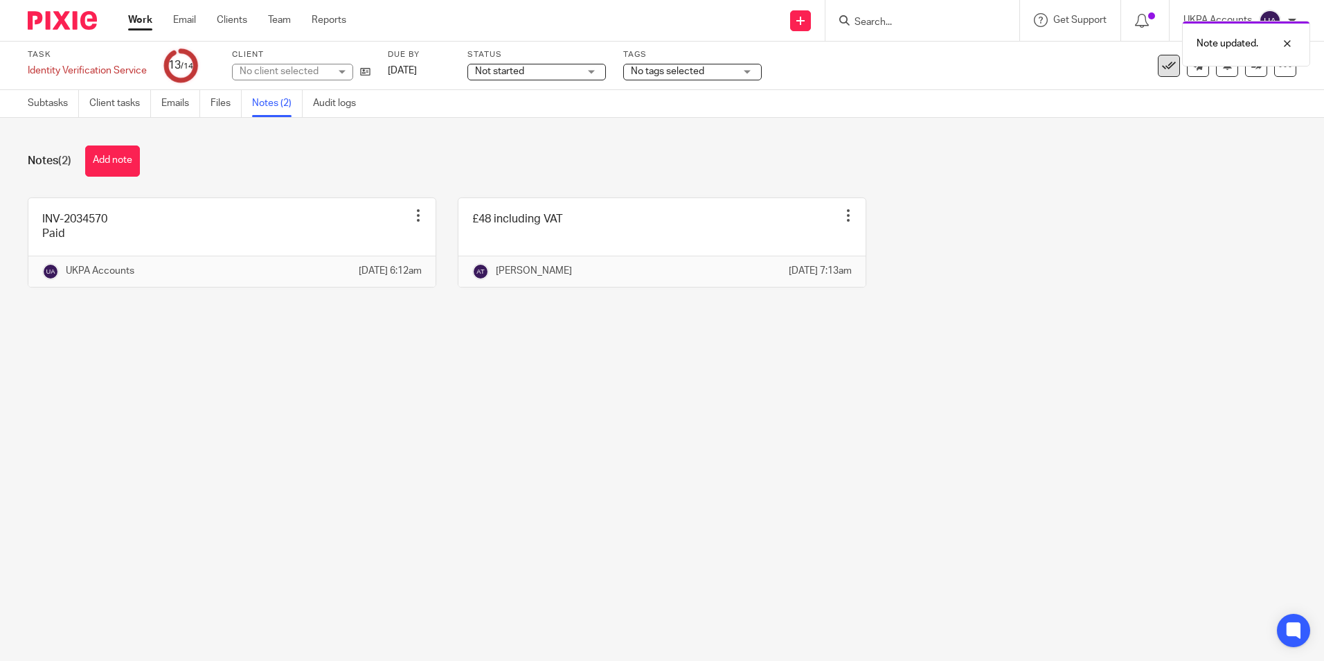
click at [1159, 73] on button at bounding box center [1169, 66] width 22 height 22
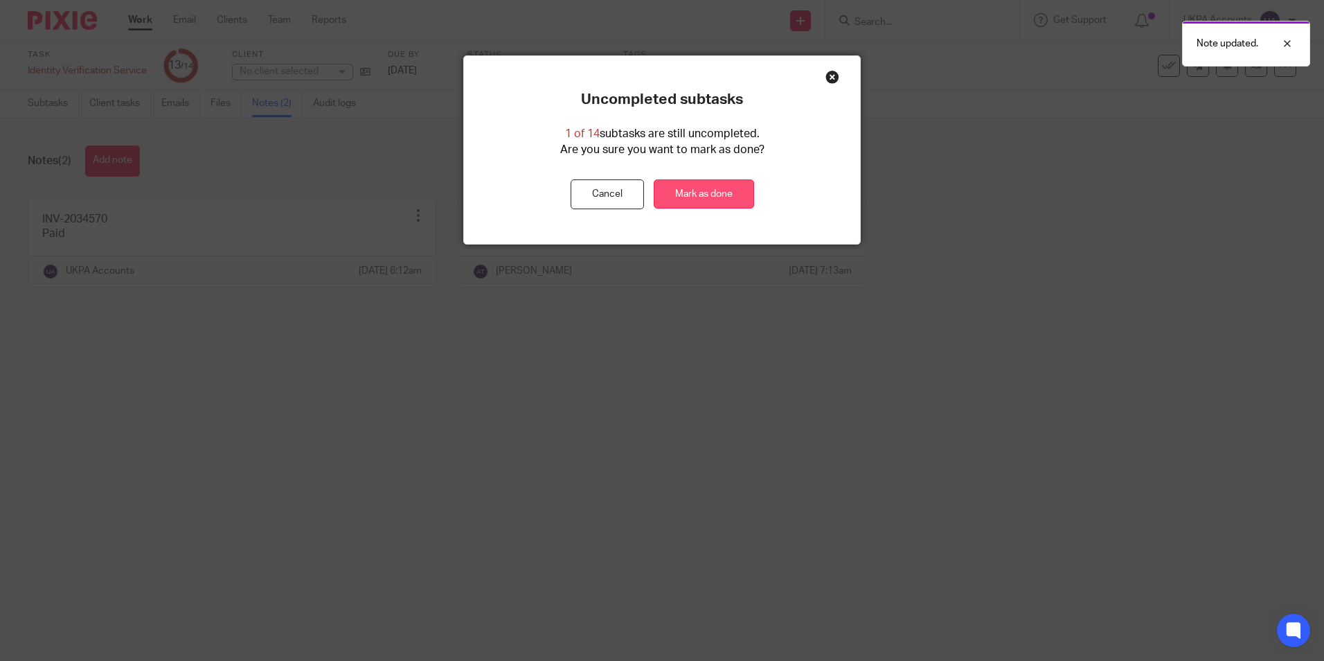
click at [734, 194] on link "Mark as done" at bounding box center [704, 194] width 100 height 30
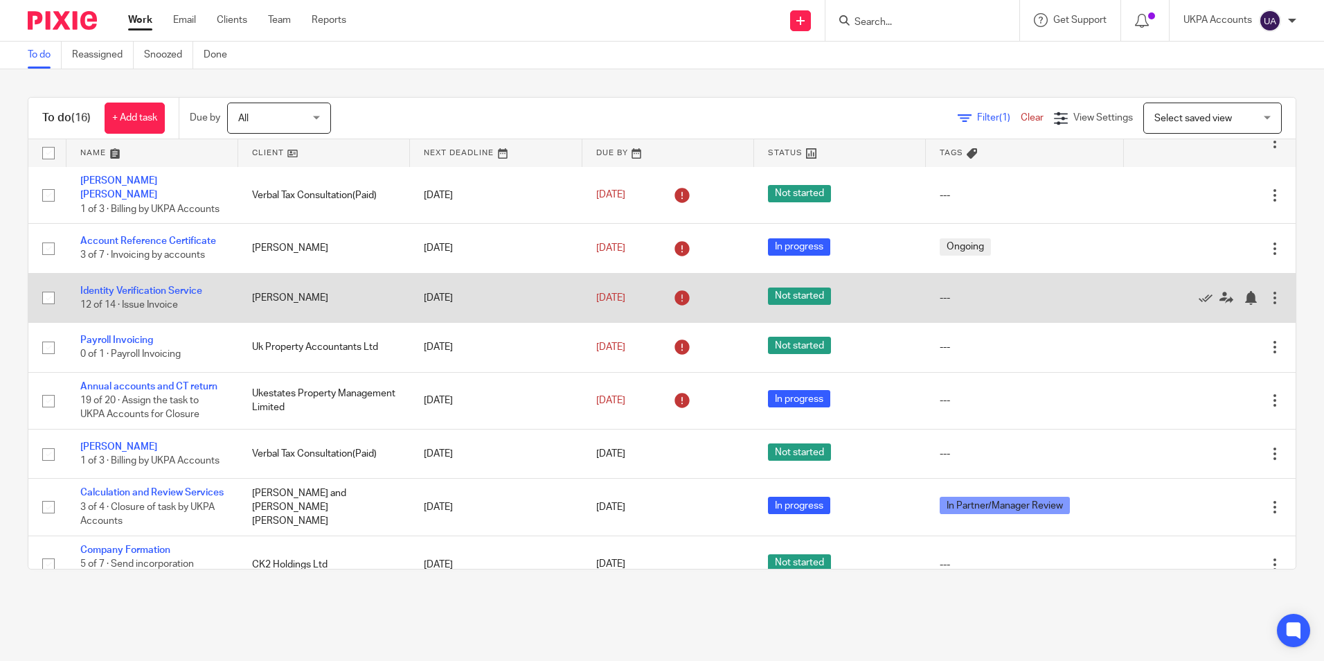
scroll to position [346, 0]
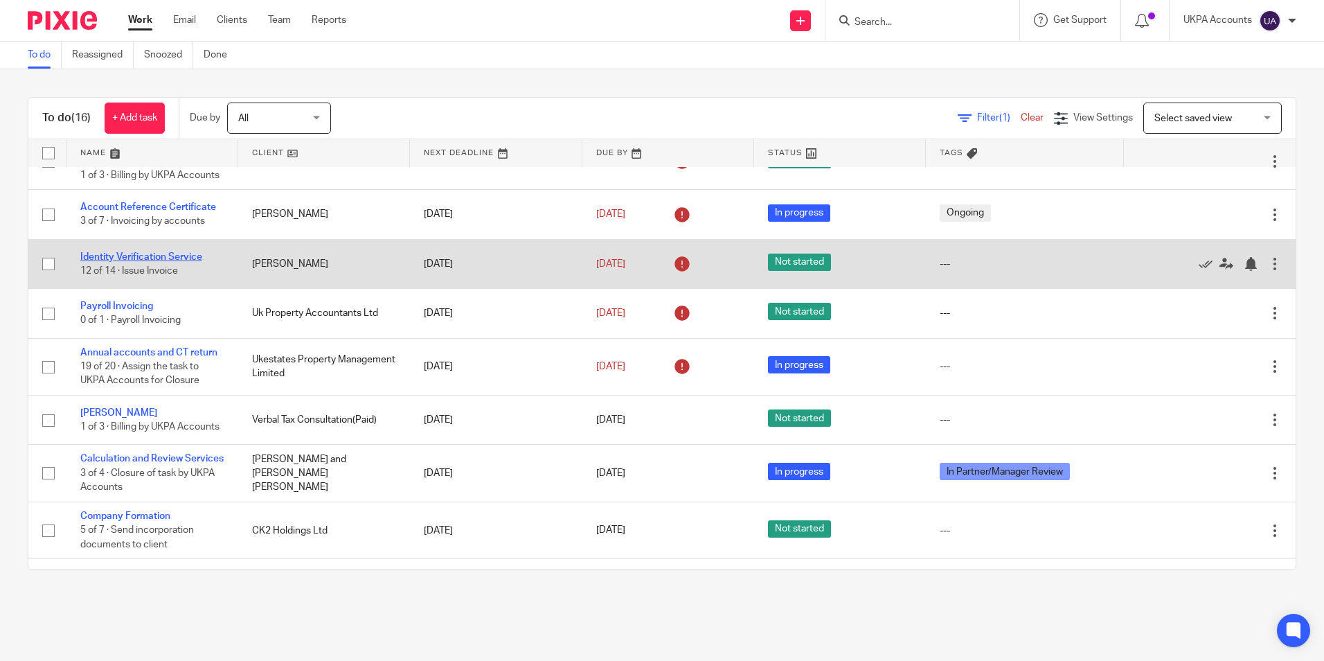
click at [184, 262] on link "Identity Verification Service" at bounding box center [141, 257] width 122 height 10
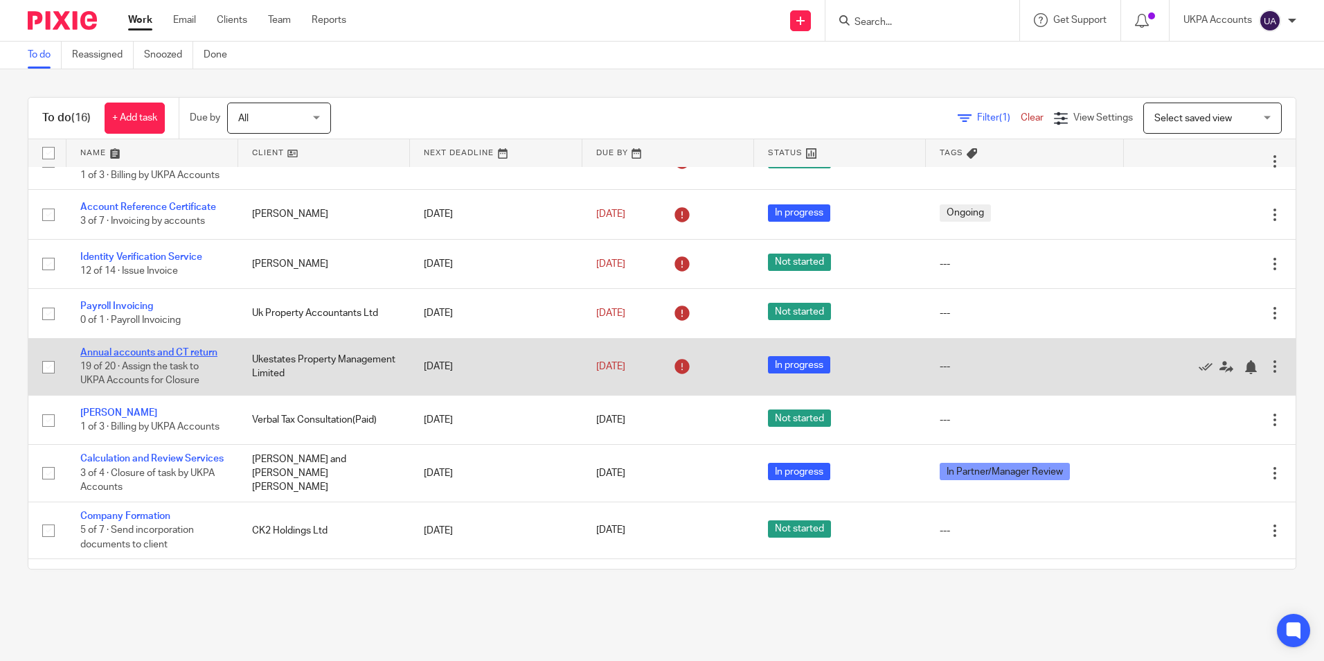
drag, startPoint x: 180, startPoint y: 368, endPoint x: 547, endPoint y: 188, distance: 409.2
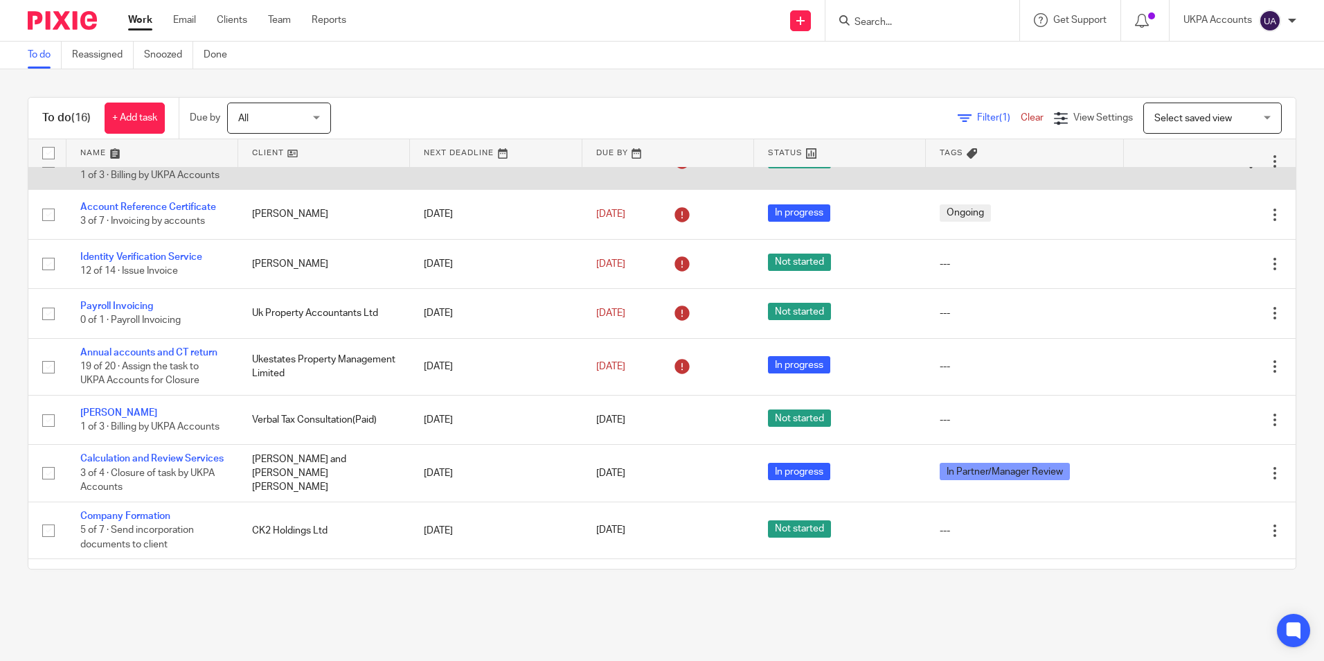
click at [180, 357] on link "Annual accounts and CT return" at bounding box center [148, 353] width 137 height 10
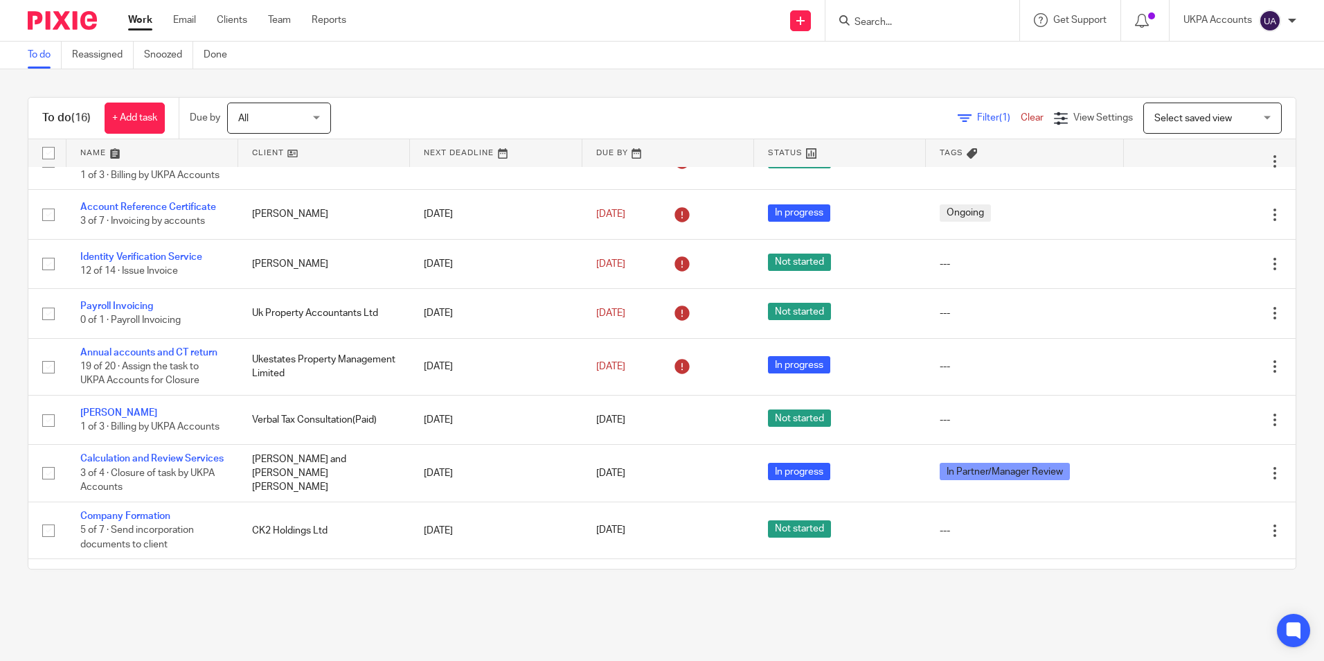
click at [48, 61] on link "To do" at bounding box center [45, 55] width 34 height 27
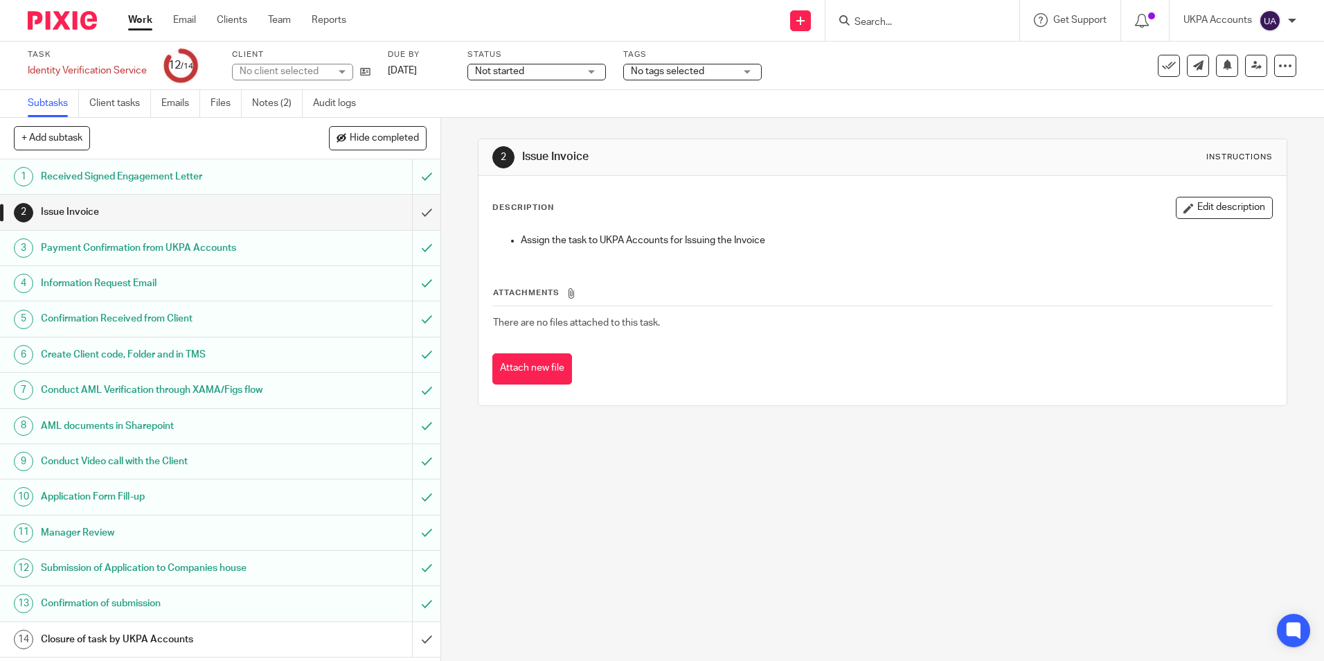
click at [276, 100] on link "Notes (2)" at bounding box center [277, 103] width 51 height 27
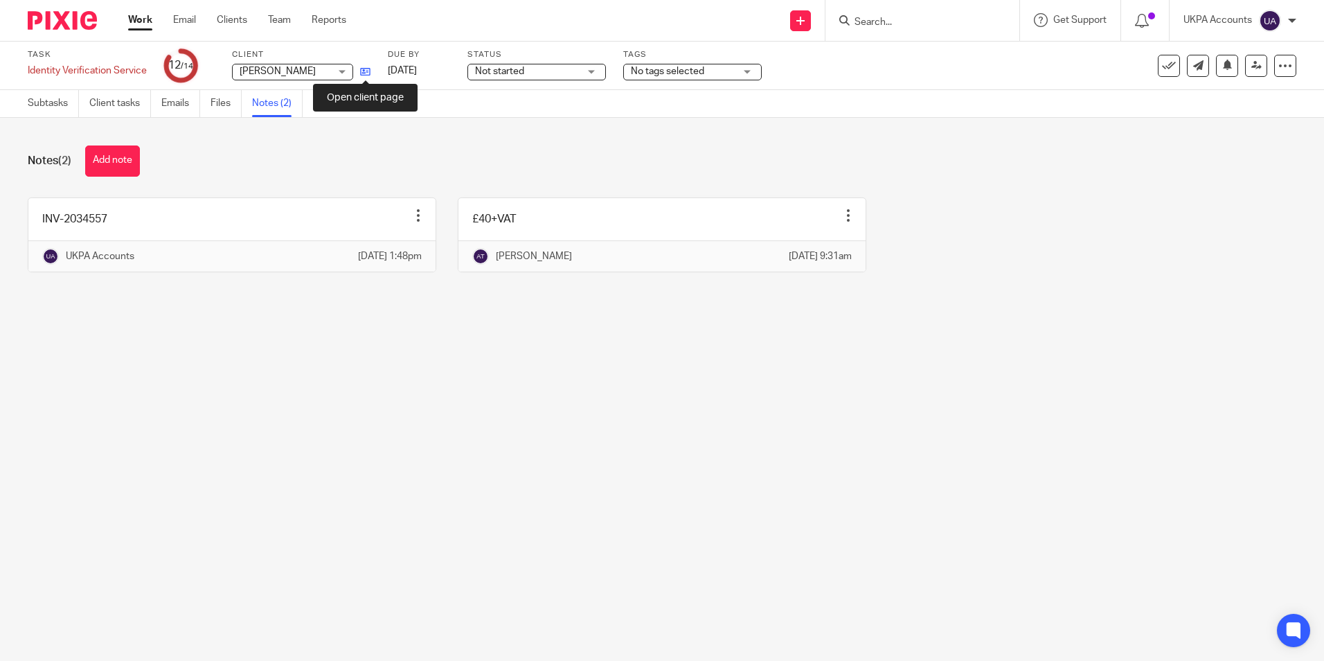
click at [368, 71] on icon at bounding box center [365, 71] width 10 height 10
click at [265, 416] on main "Task Identity Verification Service Save Identity Verification Service 12 /14 Cl…" at bounding box center [662, 330] width 1324 height 661
click at [417, 509] on main "Task Identity Verification Service Save Identity Verification Service 12 /14 Cl…" at bounding box center [662, 330] width 1324 height 661
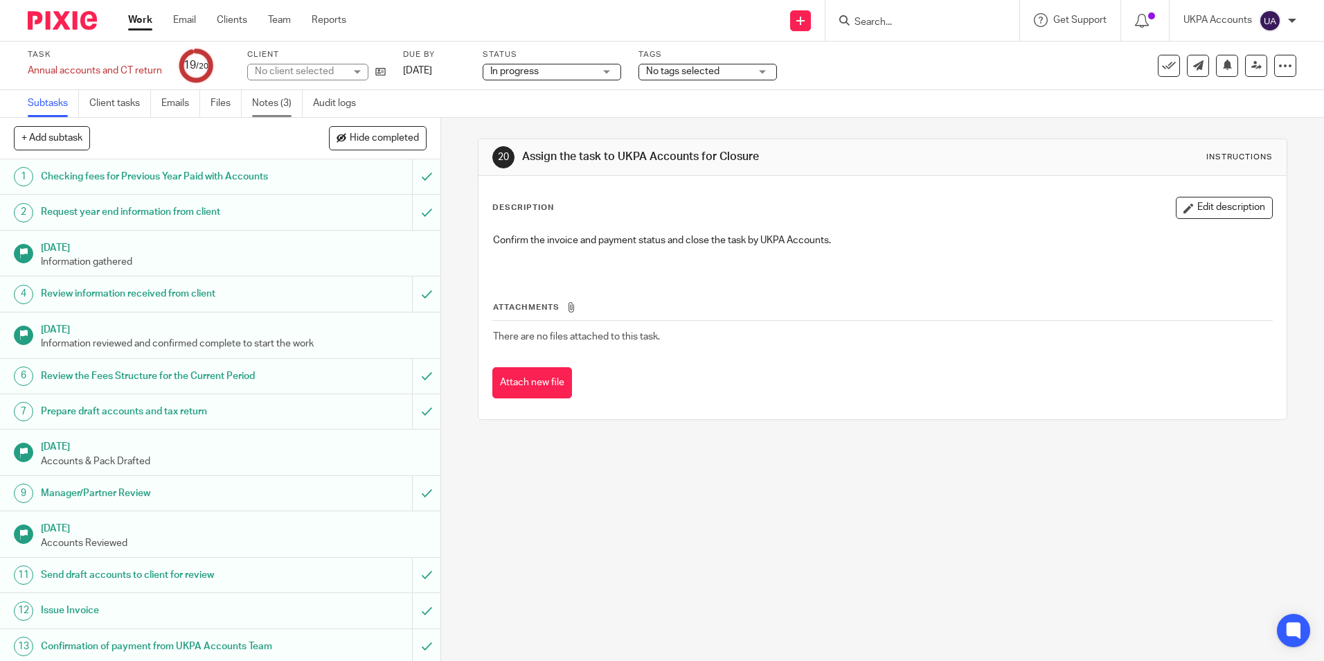
click at [283, 98] on link "Notes (3)" at bounding box center [277, 103] width 51 height 27
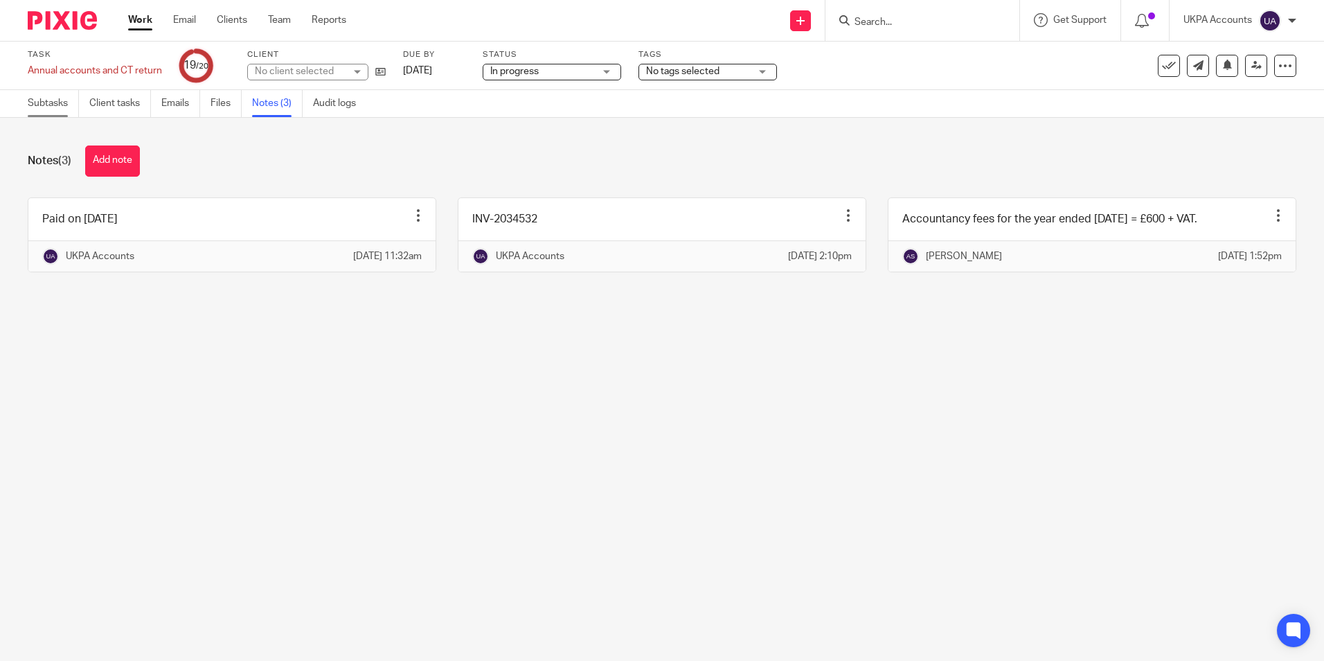
click at [53, 109] on link "Subtasks" at bounding box center [53, 103] width 51 height 27
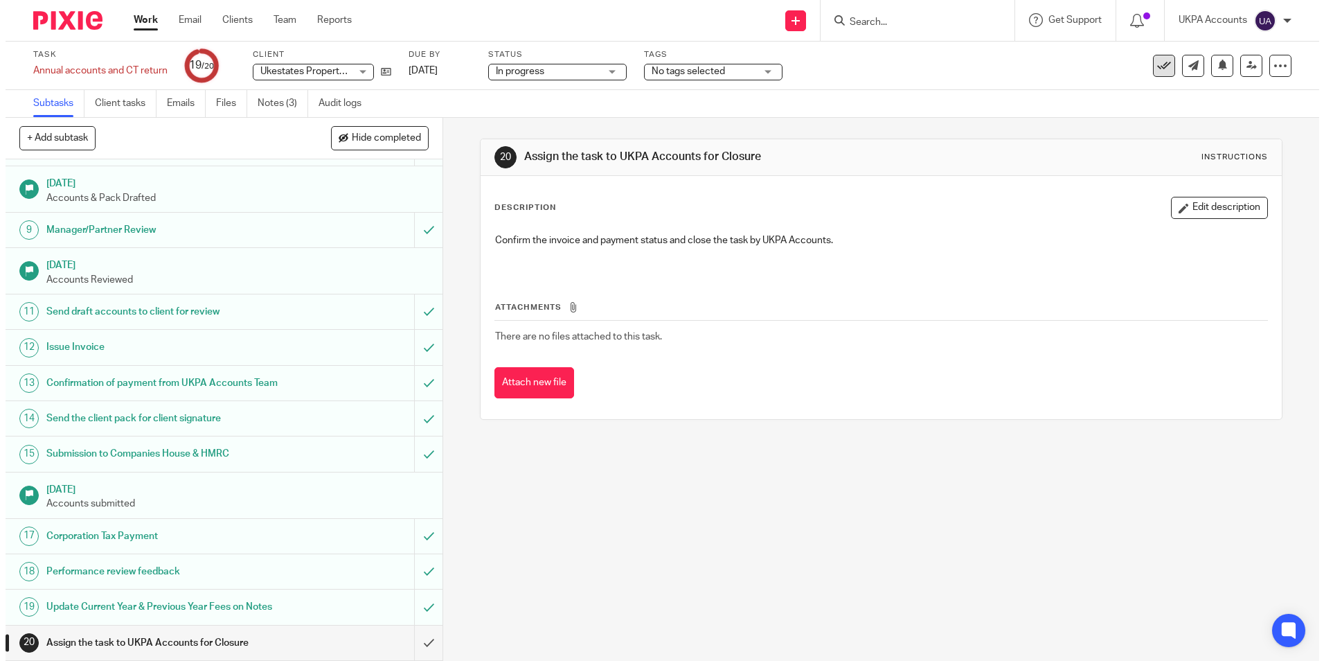
scroll to position [277, 0]
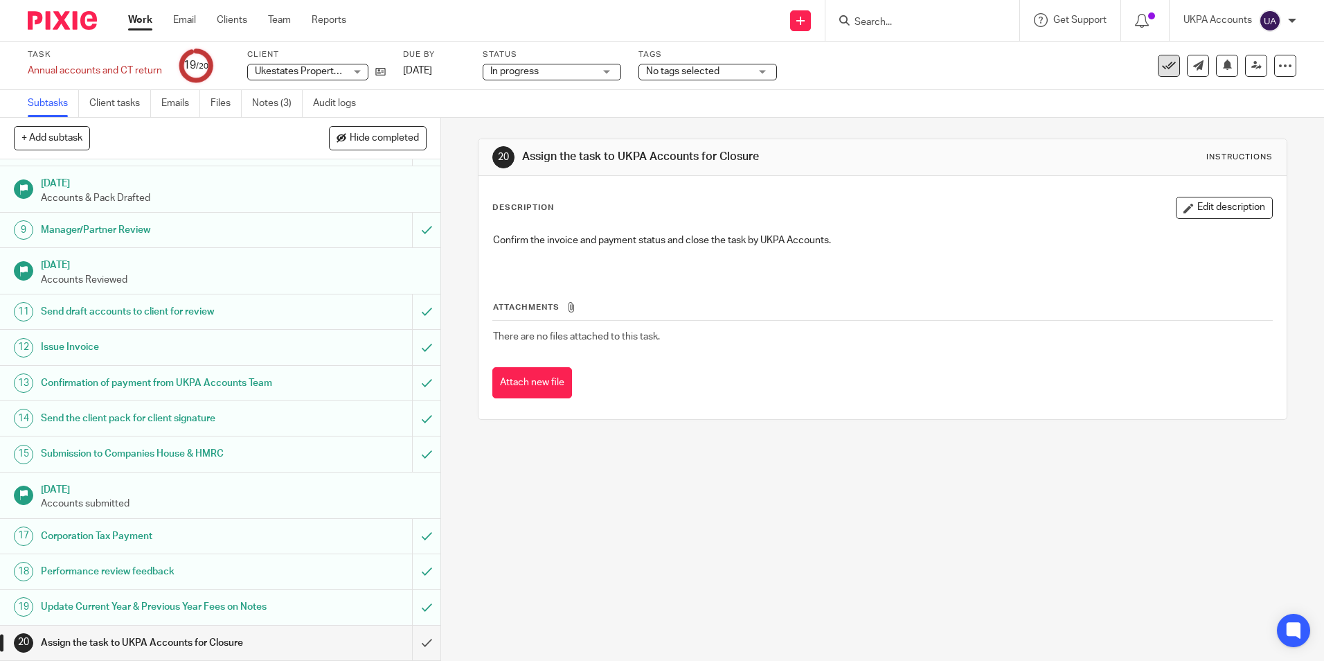
click at [1162, 71] on icon at bounding box center [1169, 66] width 14 height 14
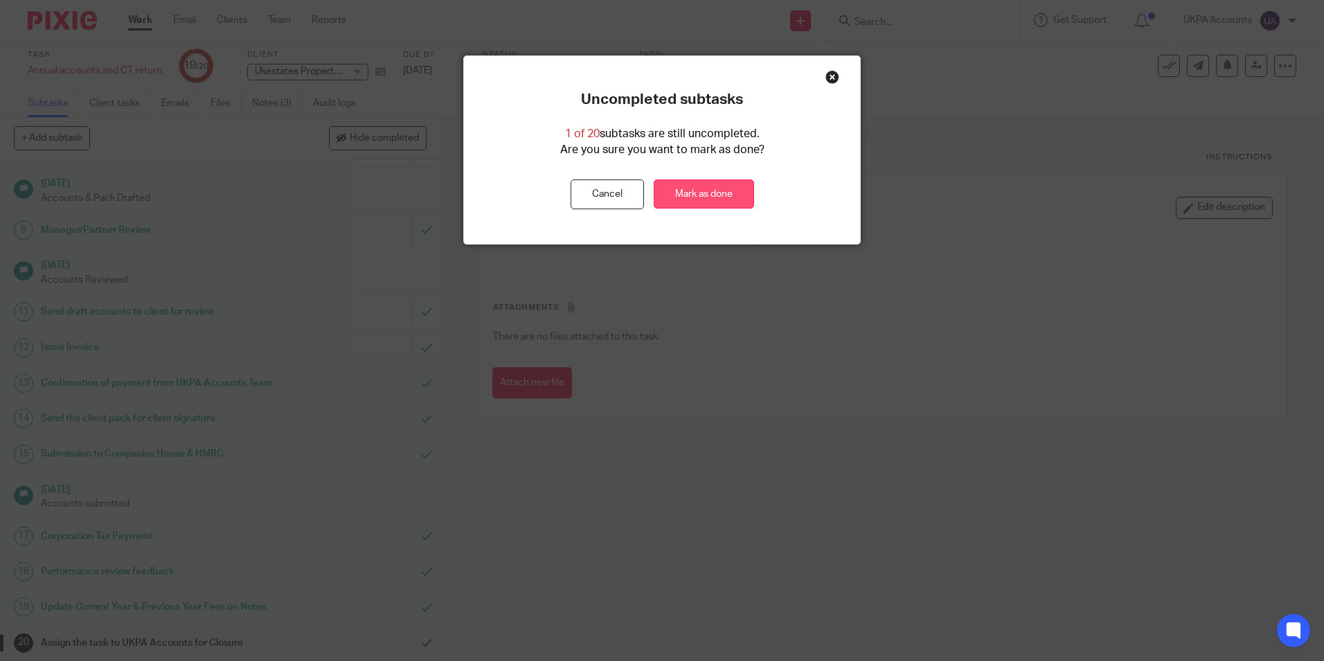
click at [684, 195] on link "Mark as done" at bounding box center [704, 194] width 100 height 30
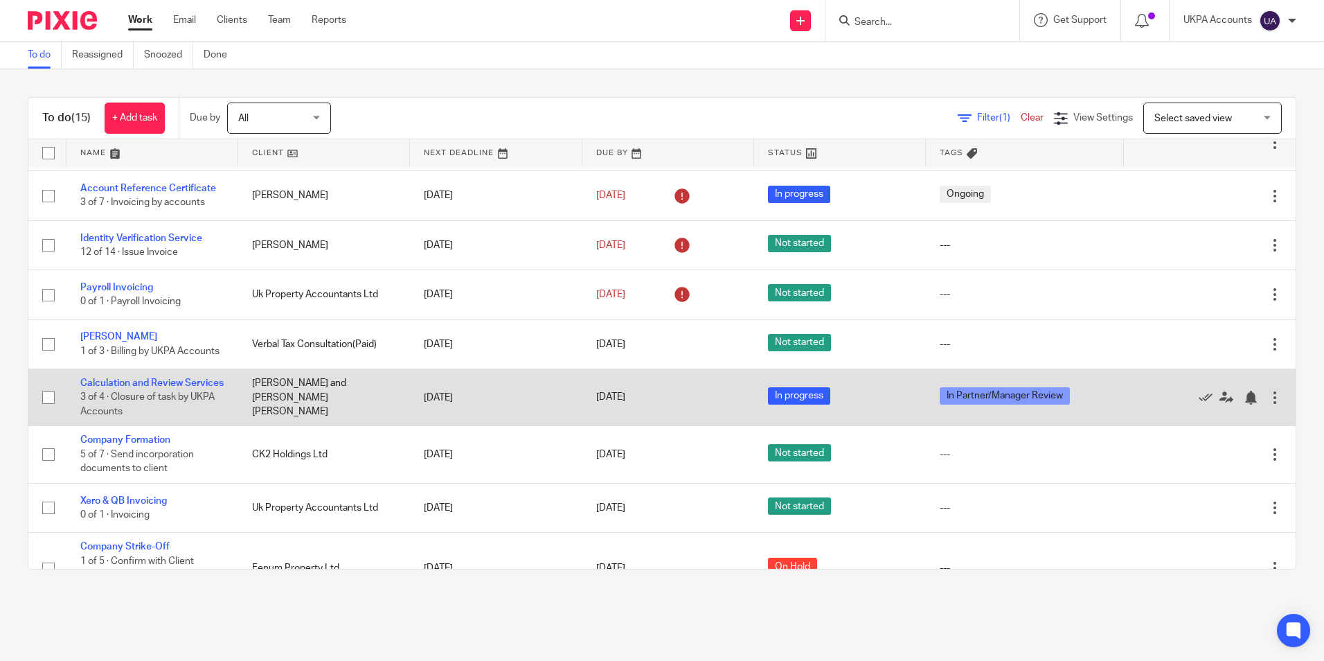
scroll to position [437, 0]
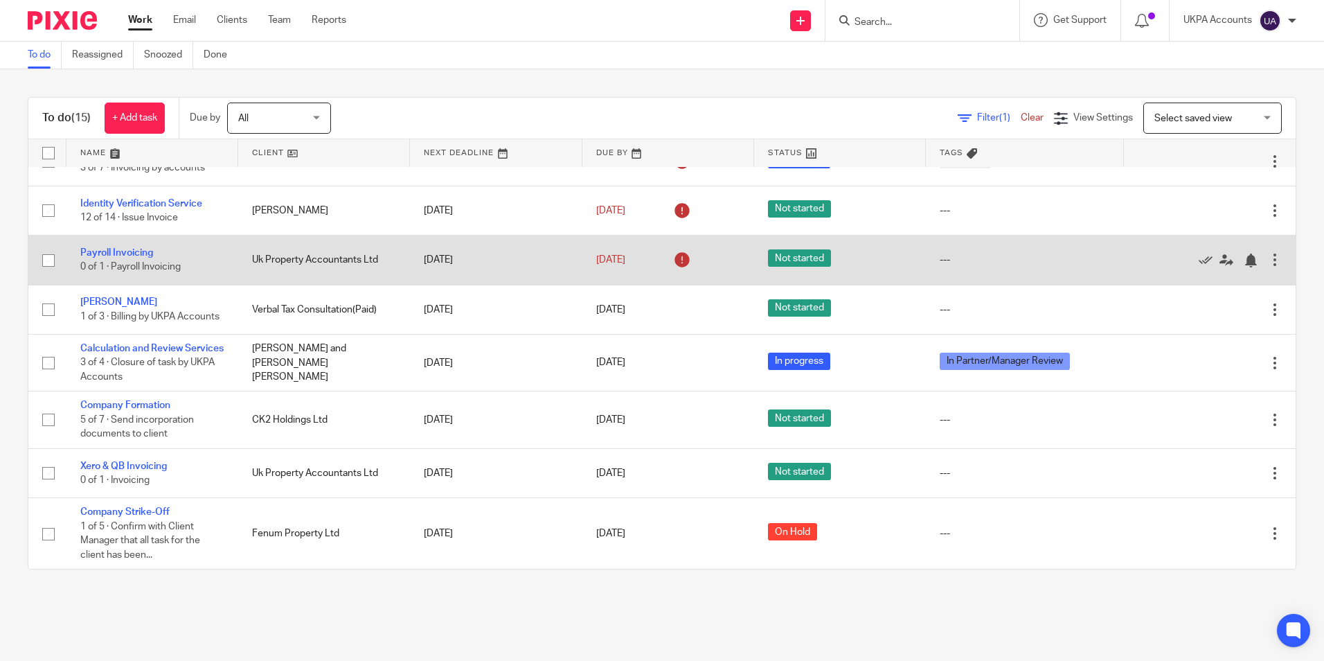
drag, startPoint x: 160, startPoint y: 333, endPoint x: 386, endPoint y: 236, distance: 245.7
click at [160, 344] on link "Calculation and Review Services" at bounding box center [151, 349] width 143 height 10
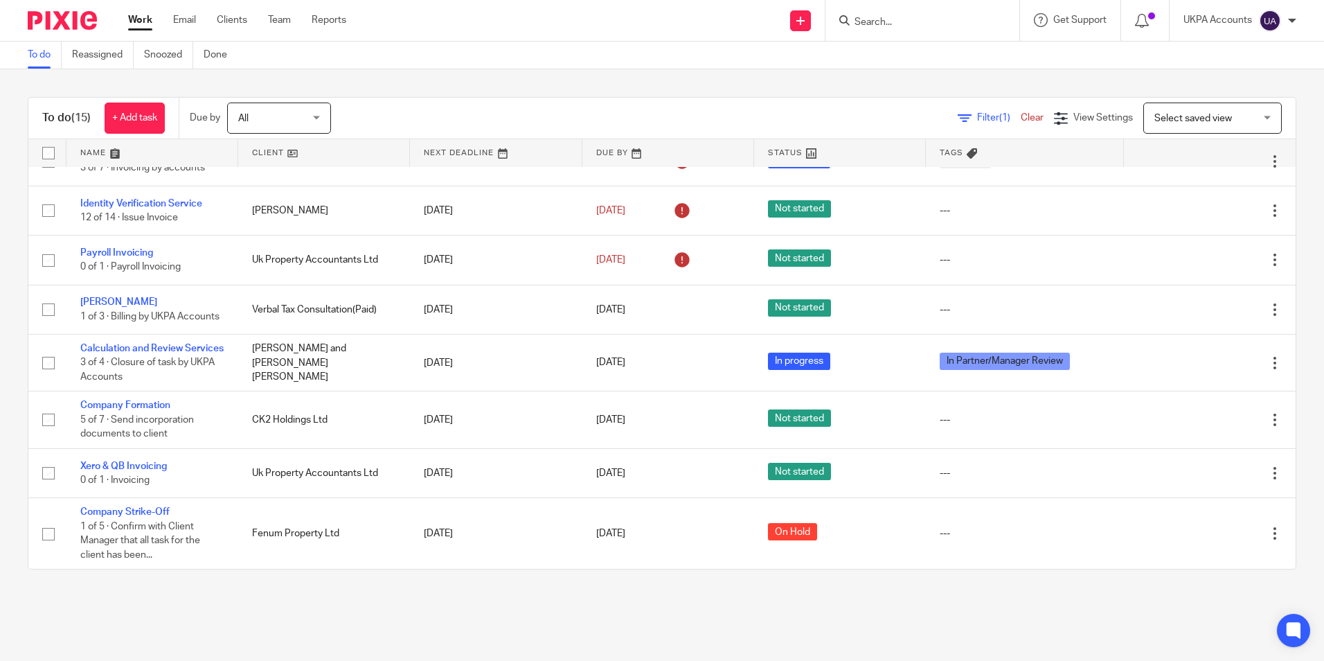
click at [39, 60] on link "To do" at bounding box center [45, 55] width 34 height 27
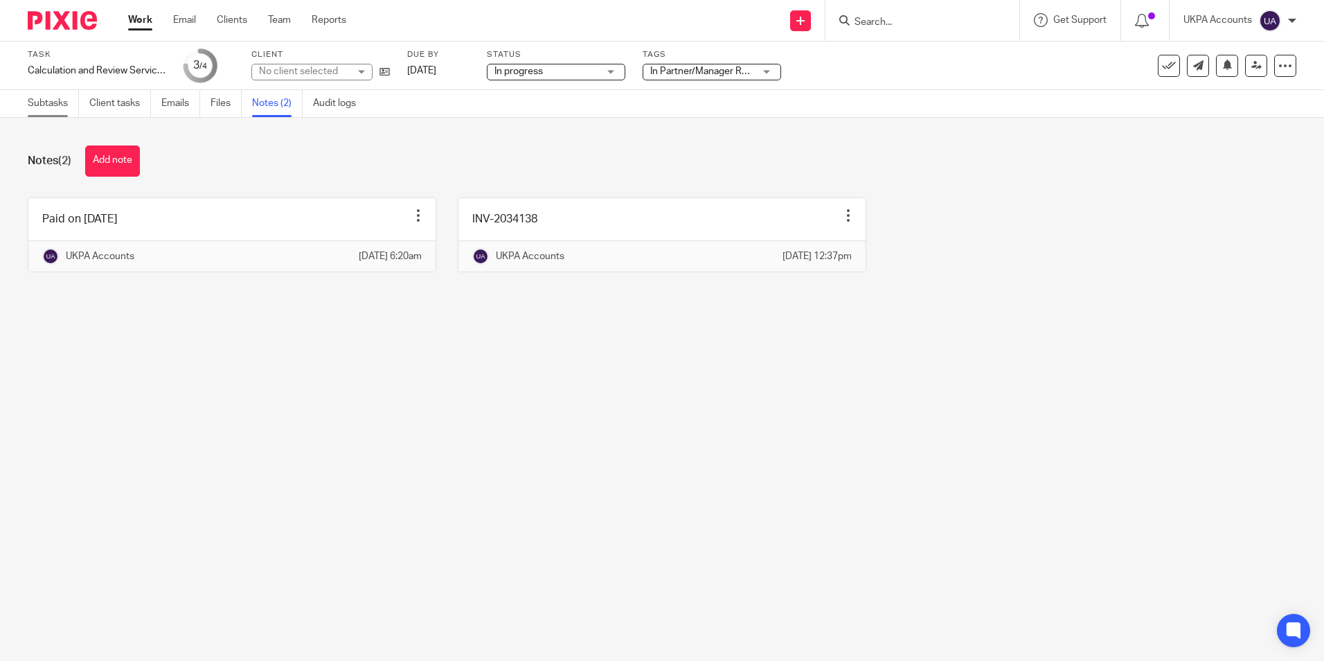
click at [65, 103] on link "Subtasks" at bounding box center [53, 103] width 51 height 27
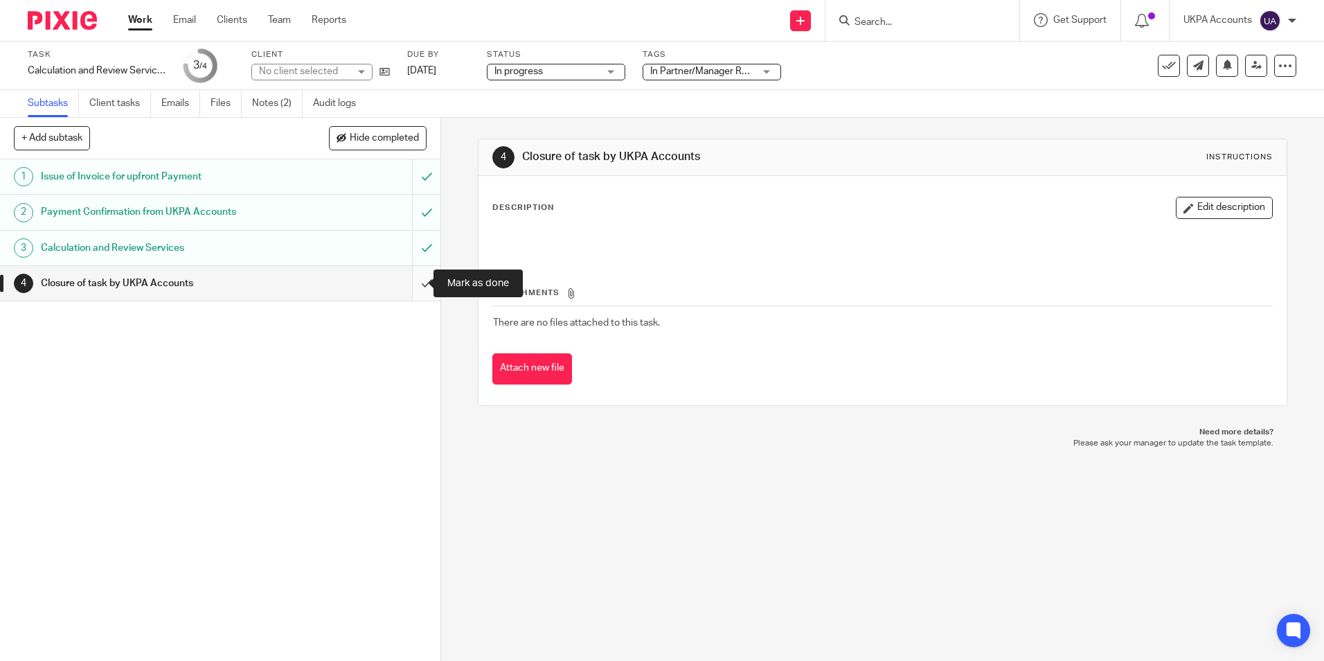
click at [411, 282] on input "submit" at bounding box center [220, 283] width 440 height 35
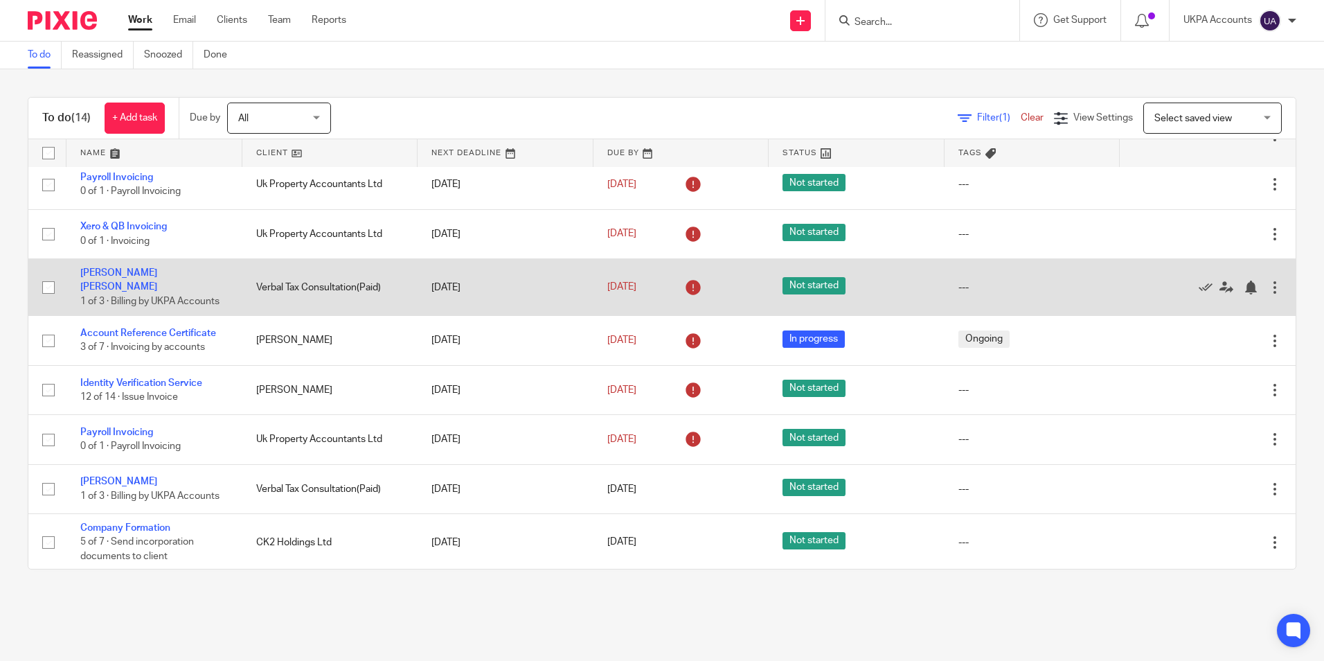
scroll to position [197, 0]
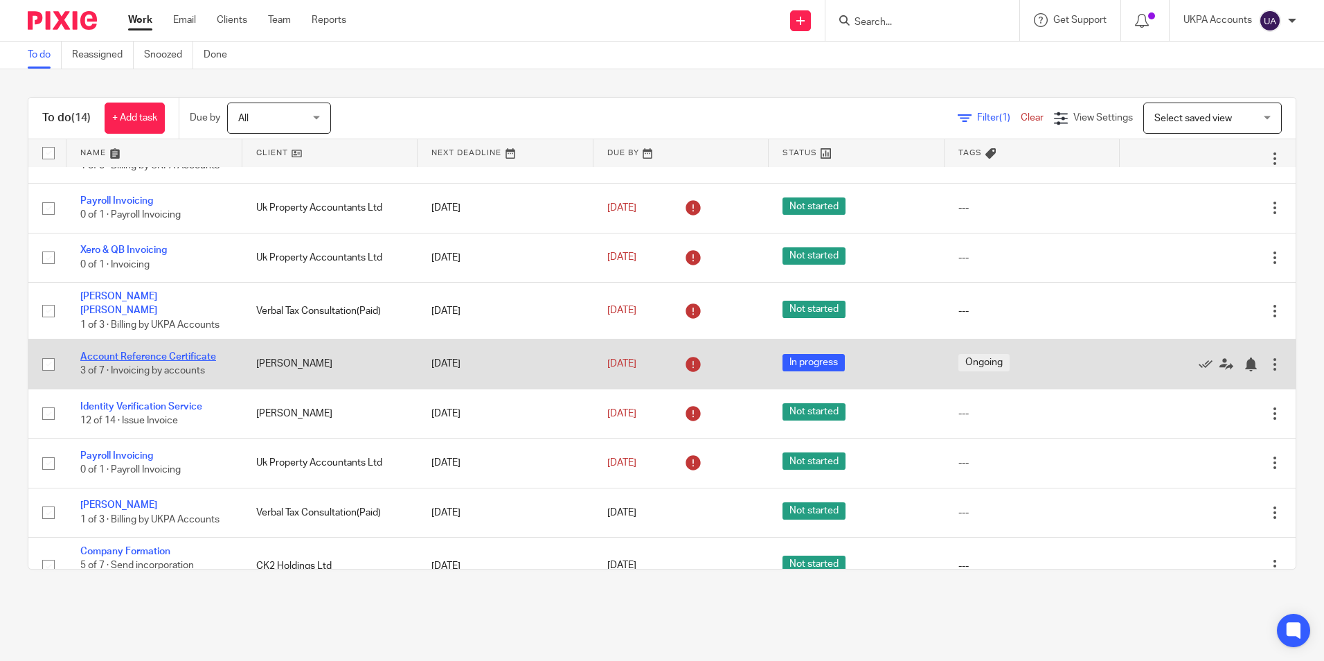
click at [189, 352] on link "Account Reference Certificate" at bounding box center [148, 357] width 136 height 10
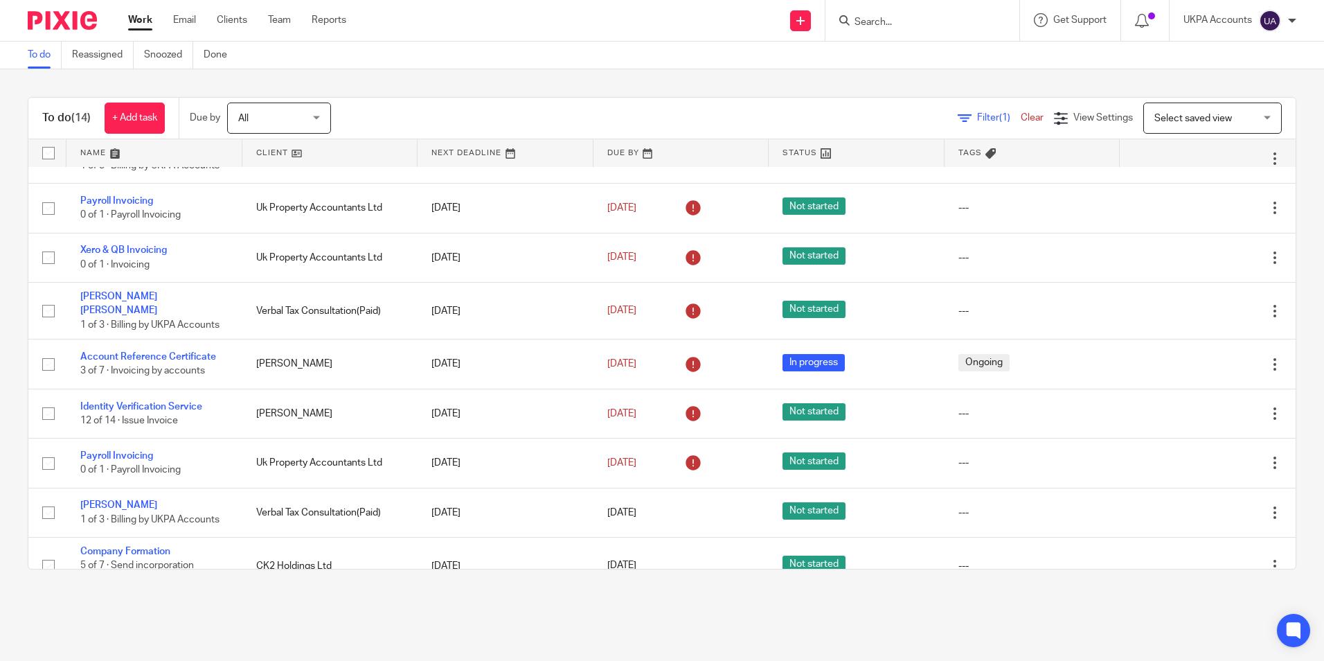
click at [37, 63] on link "To do" at bounding box center [45, 55] width 34 height 27
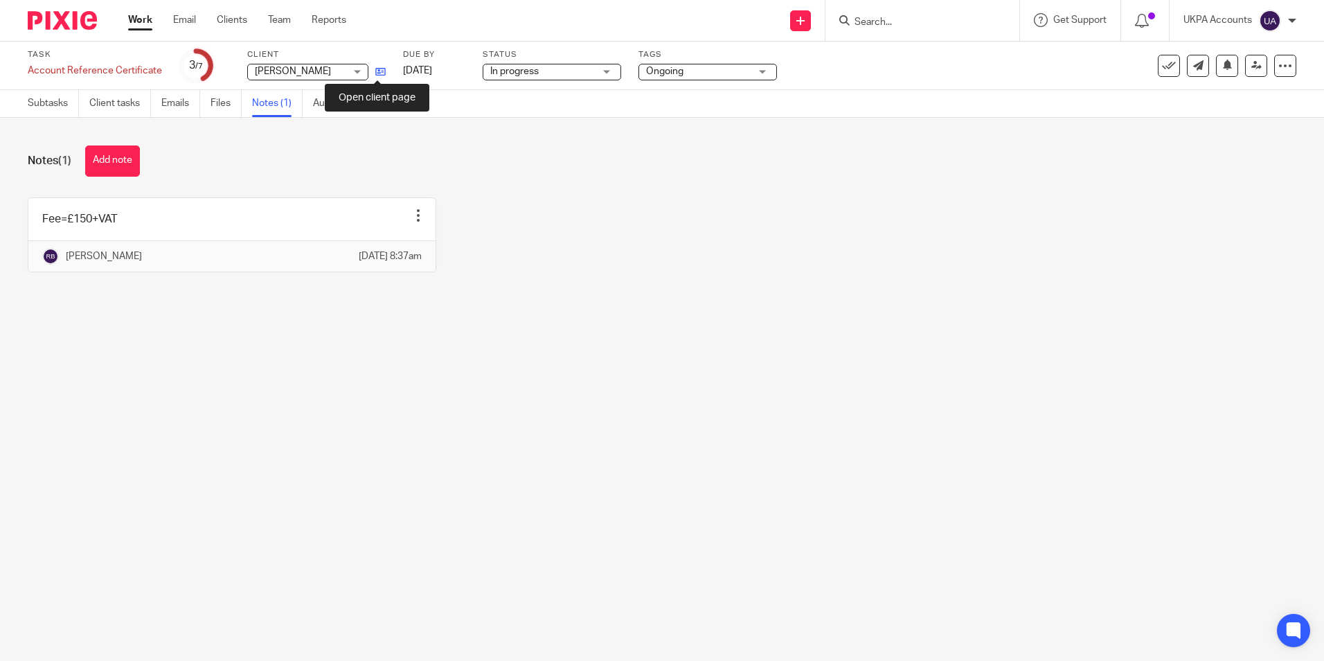
click at [377, 69] on icon at bounding box center [380, 71] width 10 height 10
click at [105, 161] on button "Add note" at bounding box center [112, 160] width 55 height 31
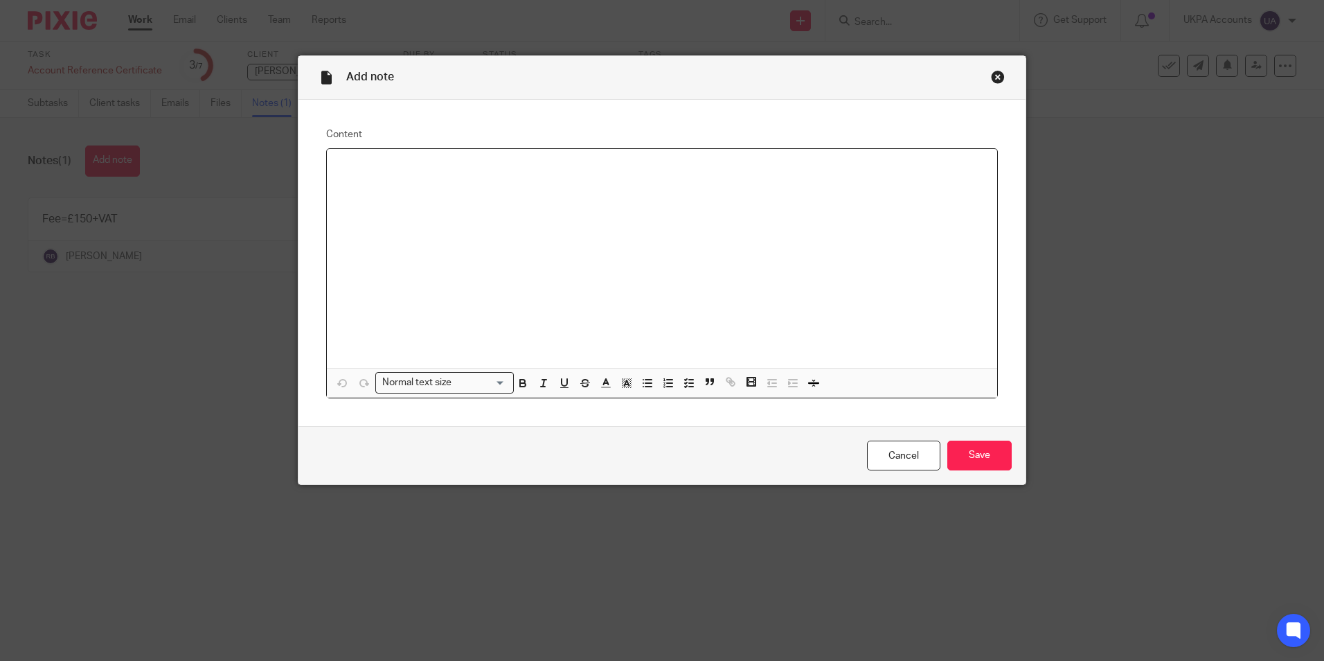
click at [458, 165] on p at bounding box center [662, 167] width 648 height 14
click at [971, 454] on input "Save" at bounding box center [979, 455] width 64 height 30
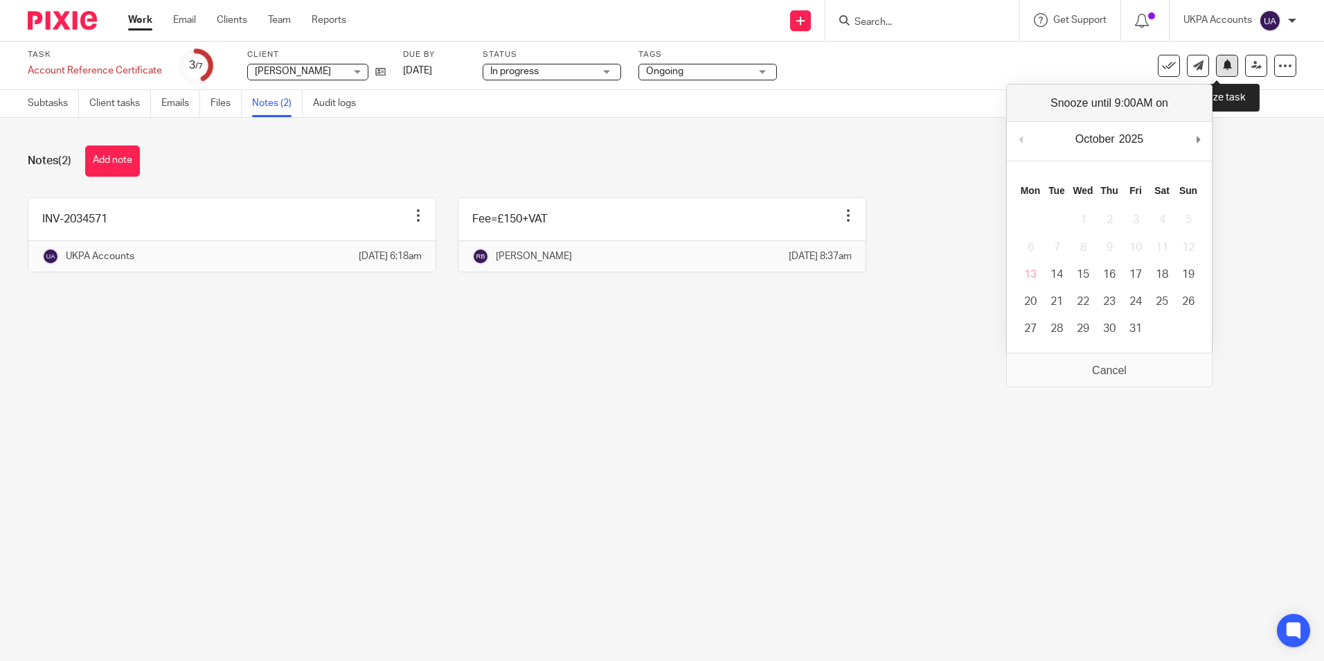
click at [1223, 63] on button at bounding box center [1227, 66] width 22 height 22
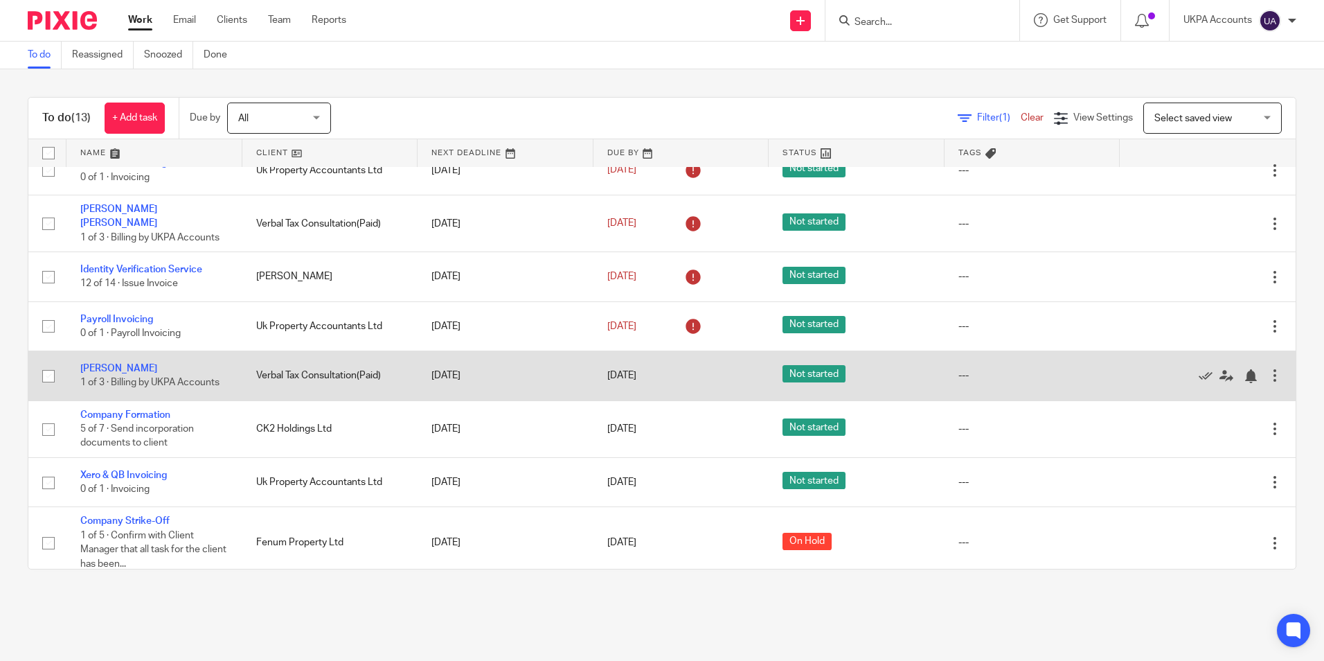
scroll to position [286, 0]
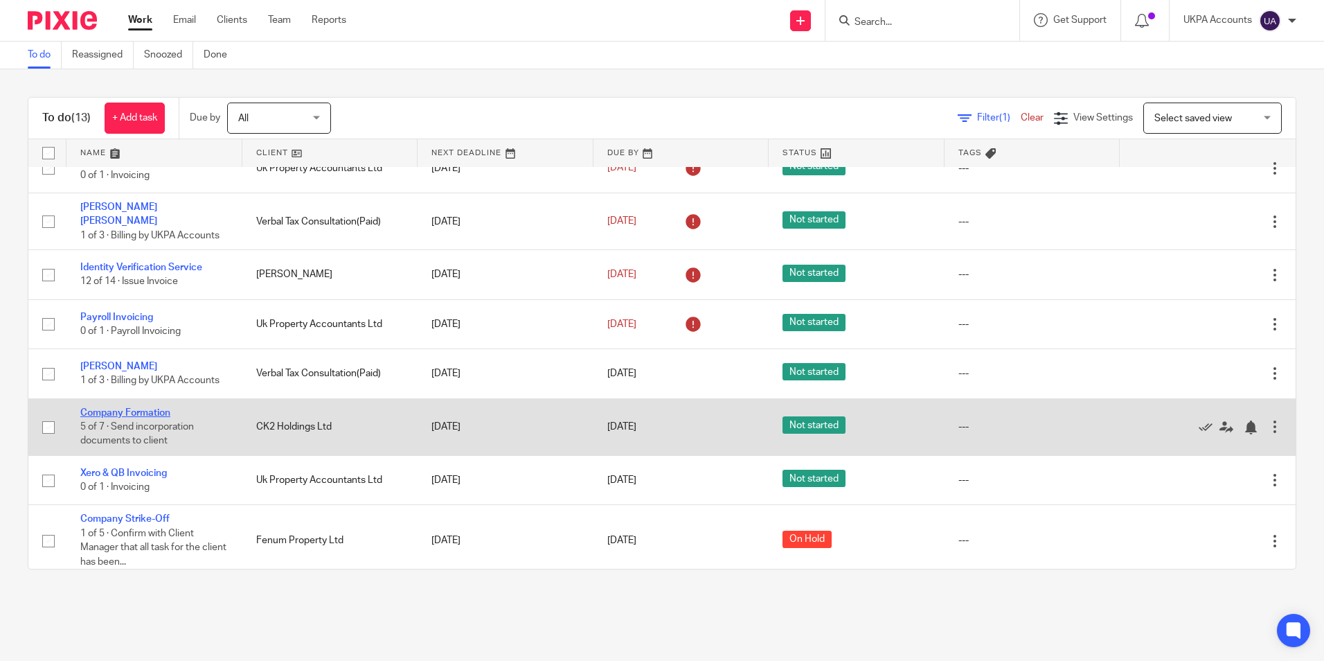
click at [150, 408] on link "Company Formation" at bounding box center [125, 413] width 90 height 10
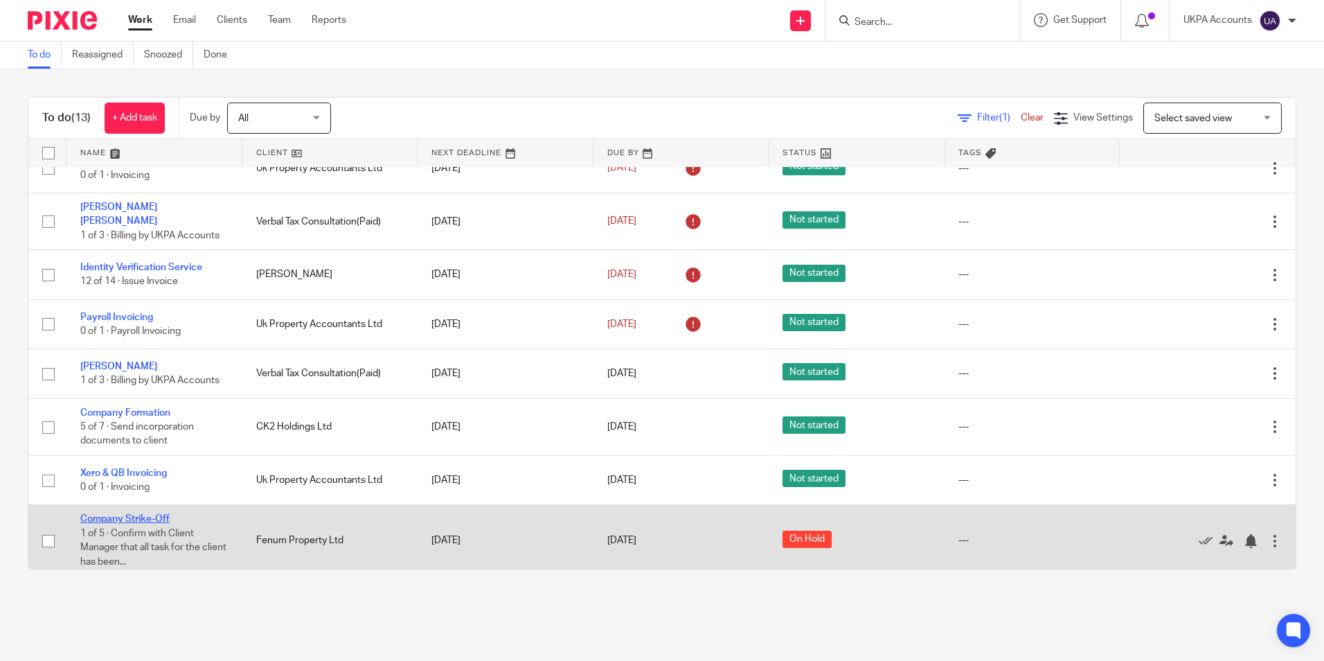
click at [108, 514] on link "Company Strike-Off" at bounding box center [124, 519] width 89 height 10
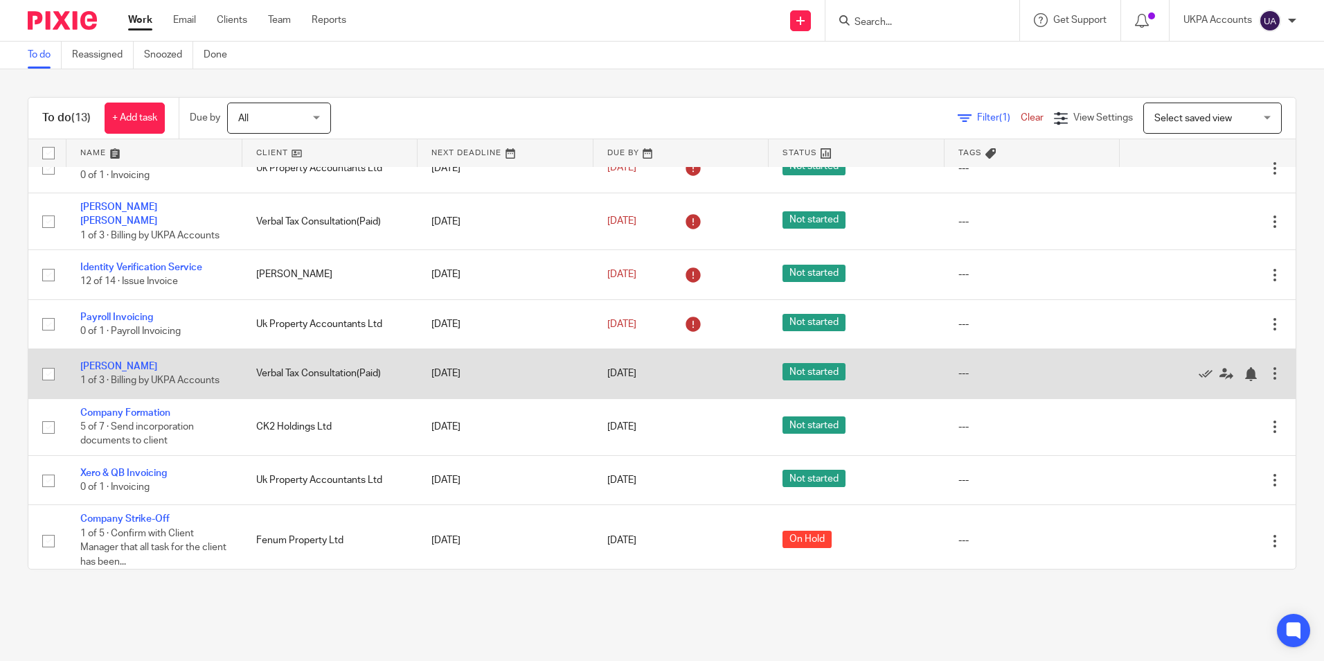
drag, startPoint x: 143, startPoint y: 406, endPoint x: 159, endPoint y: 380, distance: 30.4
click at [143, 408] on link "Company Formation" at bounding box center [125, 413] width 90 height 10
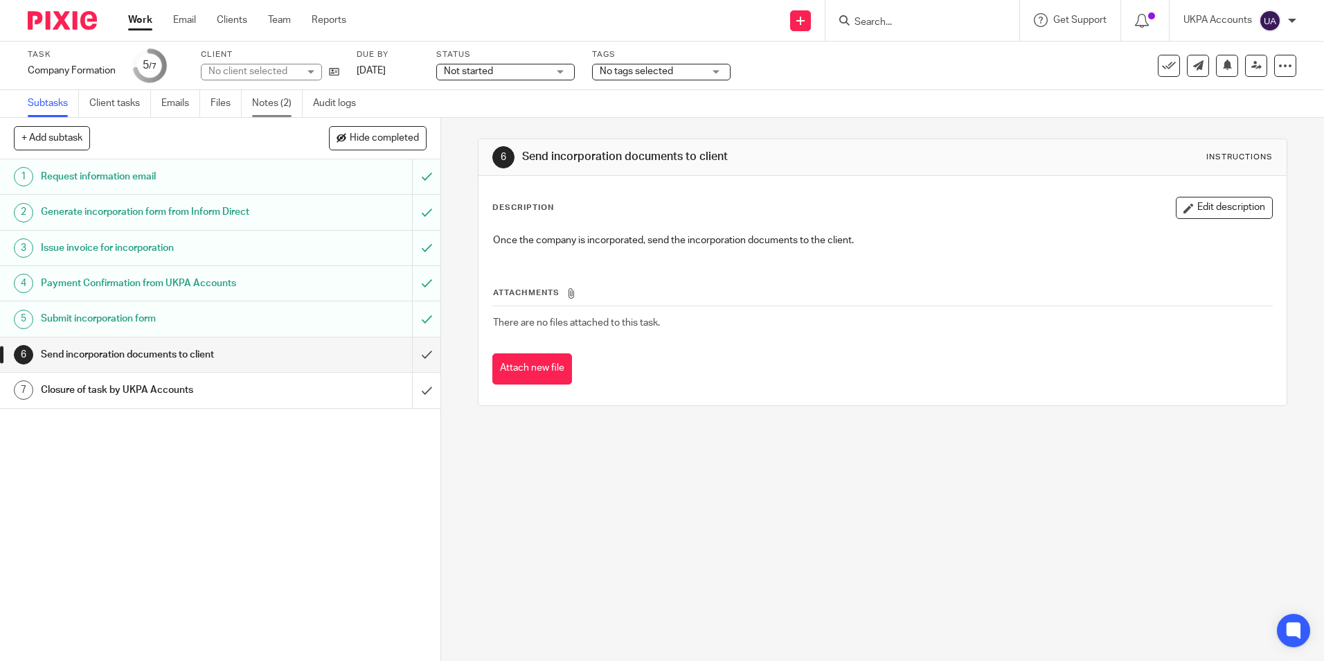
drag, startPoint x: 0, startPoint y: 0, endPoint x: 278, endPoint y: 100, distance: 295.1
click at [278, 100] on link "Notes (2)" at bounding box center [277, 103] width 51 height 27
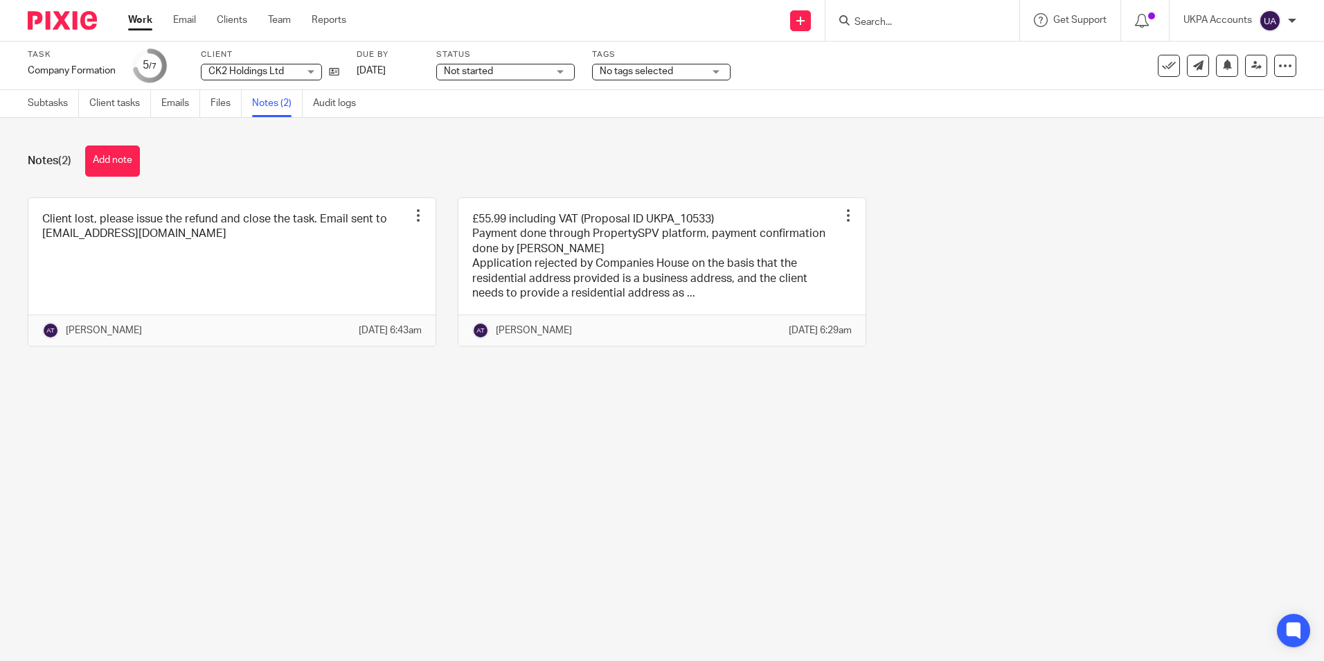
click at [170, 497] on main "Task Company Formation Save Company Formation 5 /7 Client CK2 Holdings Ltd CK2 …" at bounding box center [662, 330] width 1324 height 661
click at [339, 443] on main "Task Company Formation Save Company Formation 5 /7 Client CK2 Holdings Ltd CK2 …" at bounding box center [662, 330] width 1324 height 661
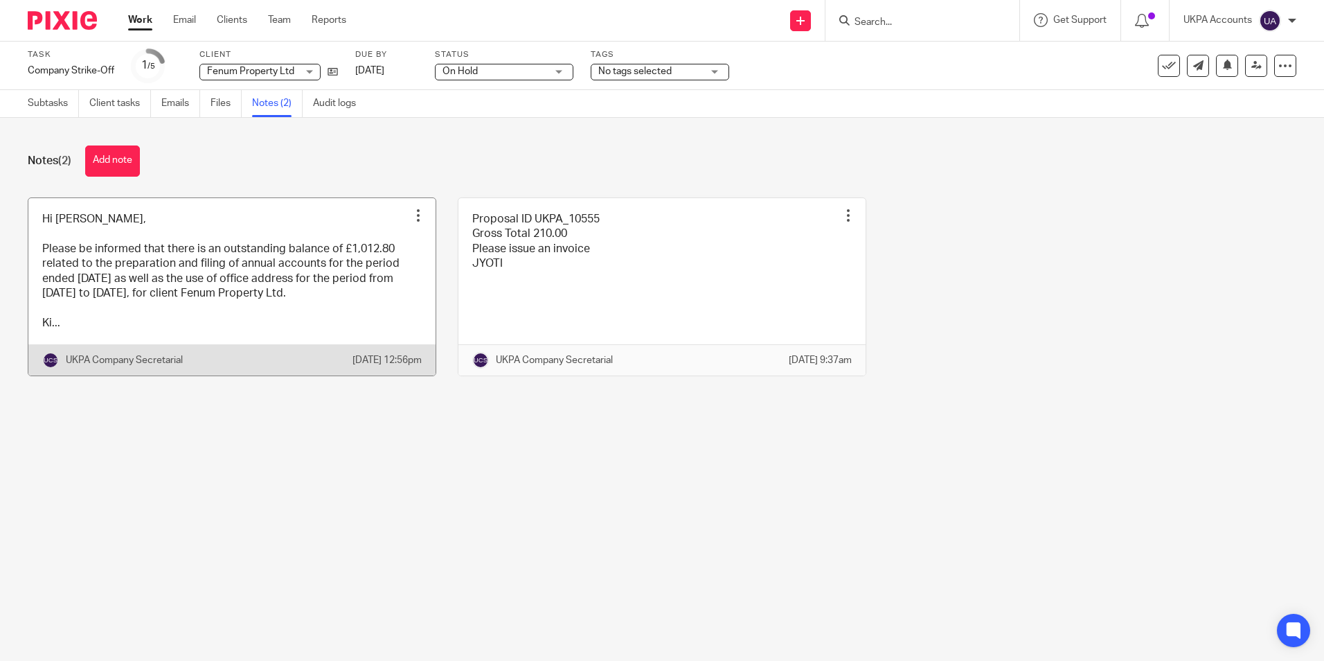
click at [283, 333] on link at bounding box center [231, 287] width 407 height 178
click at [284, 333] on link at bounding box center [231, 287] width 407 height 178
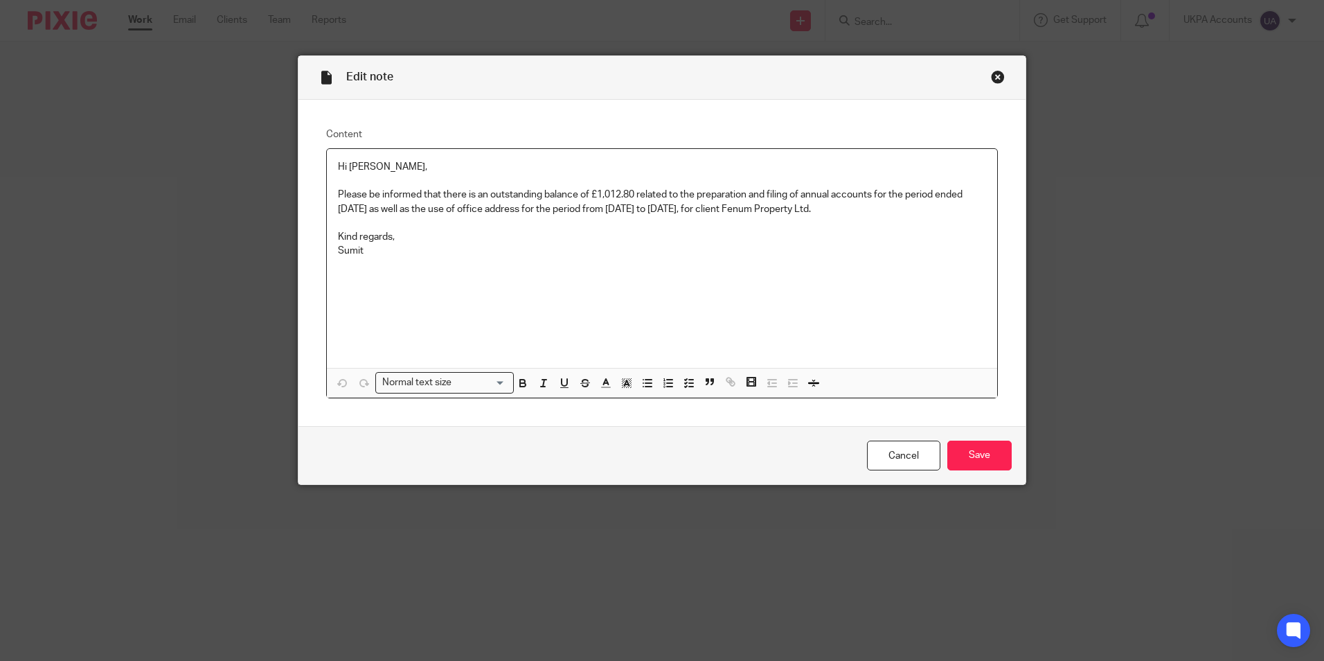
click at [1182, 127] on div "Edit note Content Hi Jyoti, Please be informed that there is an outstanding bal…" at bounding box center [662, 330] width 1324 height 661
click at [1114, 99] on div "Edit note Content Hi Jyoti, Please be informed that there is an outstanding bal…" at bounding box center [662, 330] width 1324 height 661
click at [889, 460] on link "Cancel" at bounding box center [903, 455] width 73 height 30
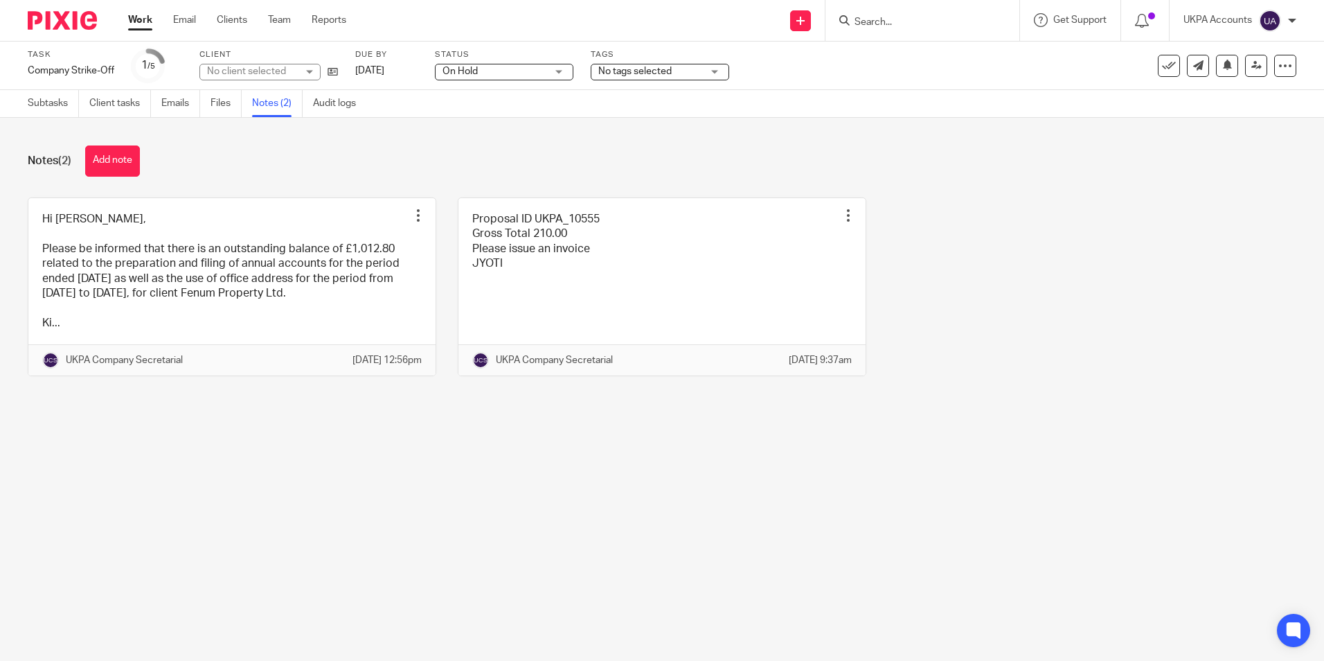
click at [314, 486] on main "Task Company Strike-Off Save Company Strike-Off 1 /5 Client No client selected …" at bounding box center [662, 330] width 1324 height 661
click at [321, 541] on main "Task Company Strike-Off Save Company Strike-Off 1 /5 Client Fenum Property Ltd …" at bounding box center [662, 330] width 1324 height 661
click at [630, 464] on main "Task Company Strike-Off Save Company Strike-Off 1 /5 Client Fenum Property Ltd …" at bounding box center [662, 330] width 1324 height 661
click at [114, 164] on button "Add note" at bounding box center [112, 160] width 55 height 31
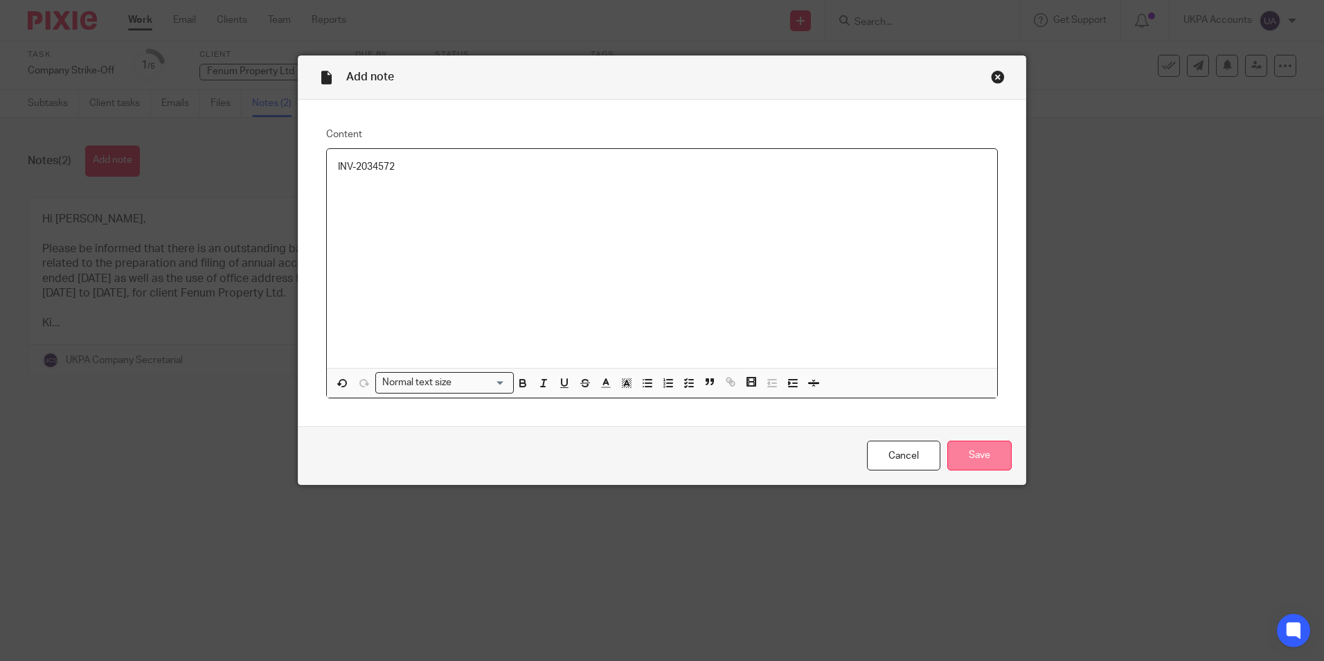
click at [964, 454] on input "Save" at bounding box center [979, 455] width 64 height 30
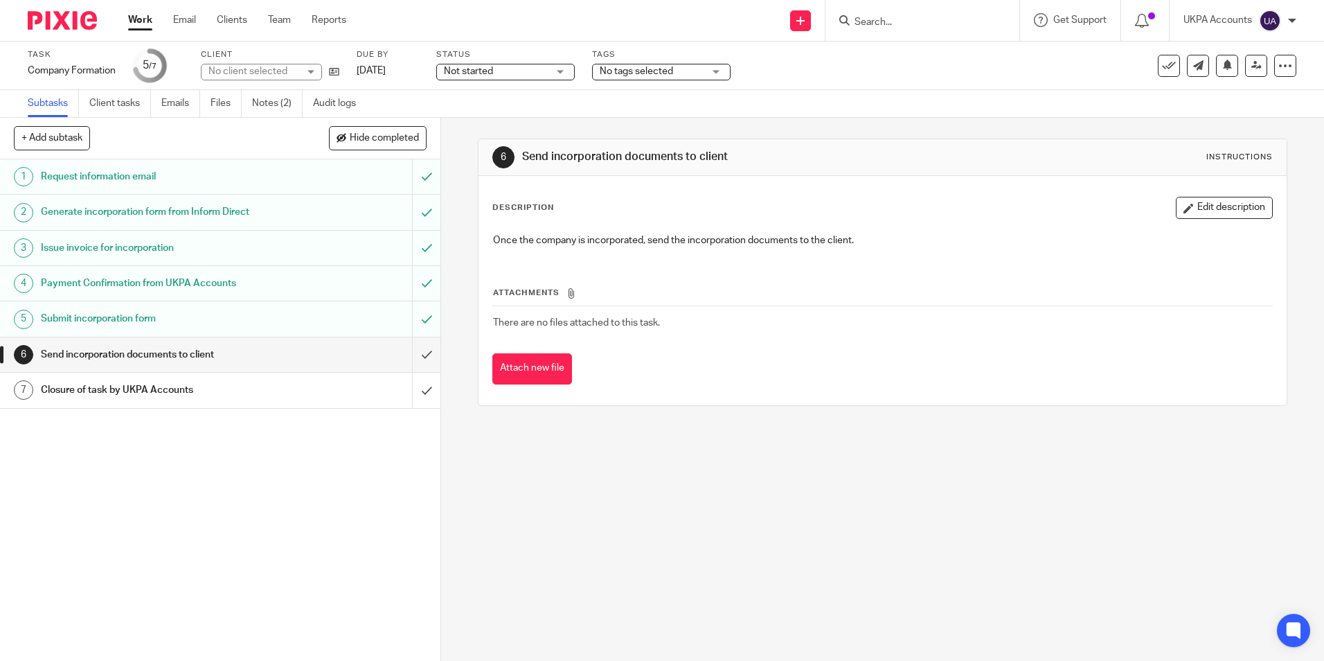
click at [266, 104] on link "Notes (2)" at bounding box center [277, 103] width 51 height 27
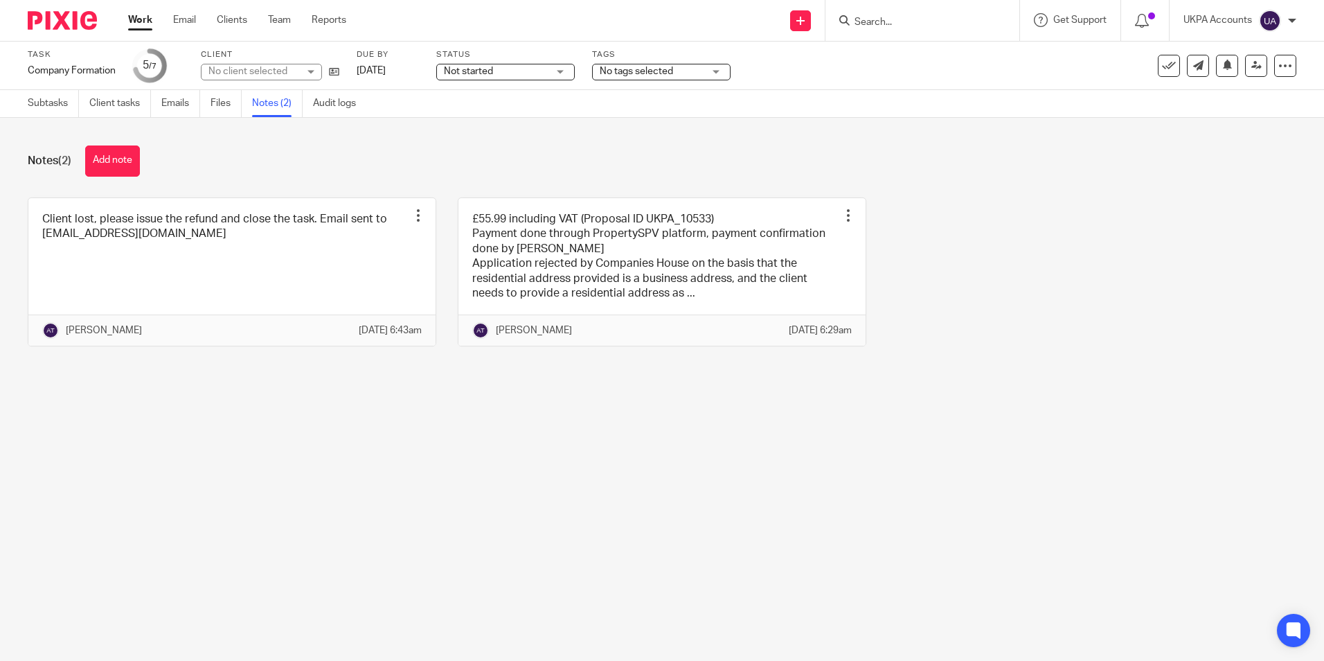
click at [378, 563] on main "Task Company Formation Save Company Formation 5 /7 Client No client selected Du…" at bounding box center [662, 330] width 1324 height 661
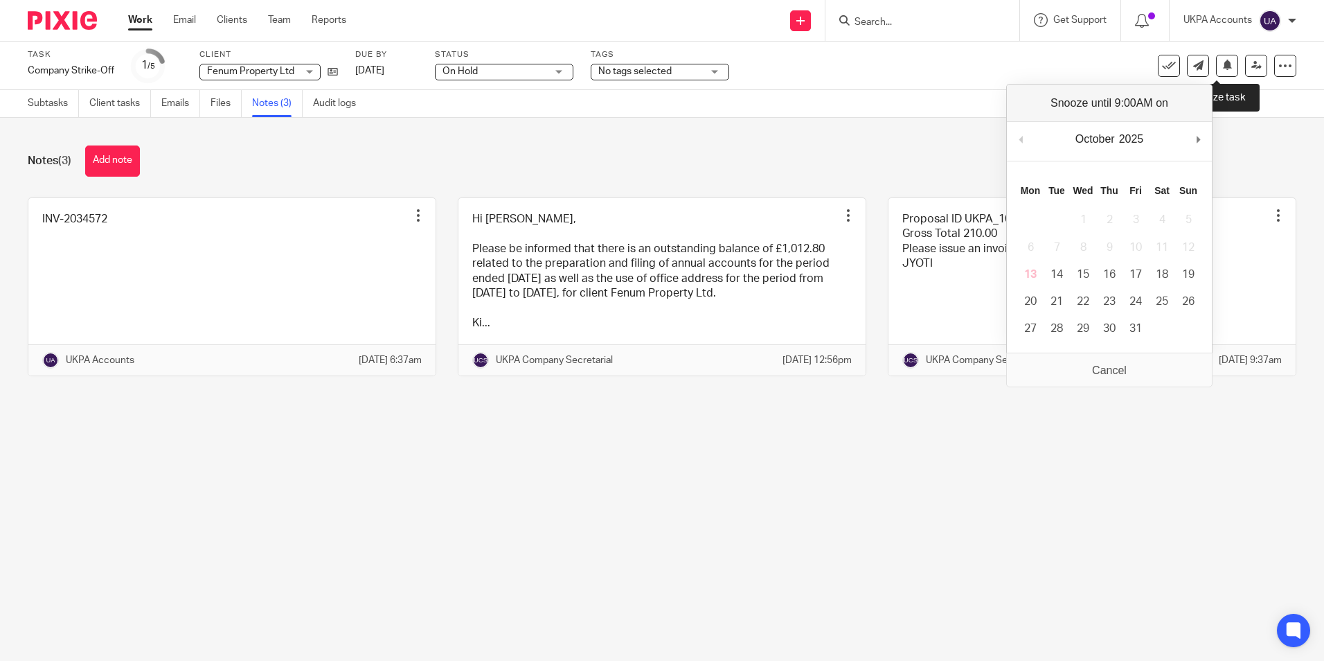
drag, startPoint x: 1220, startPoint y: 69, endPoint x: 1225, endPoint y: 111, distance: 41.8
click at [1222, 69] on icon at bounding box center [1227, 65] width 10 height 10
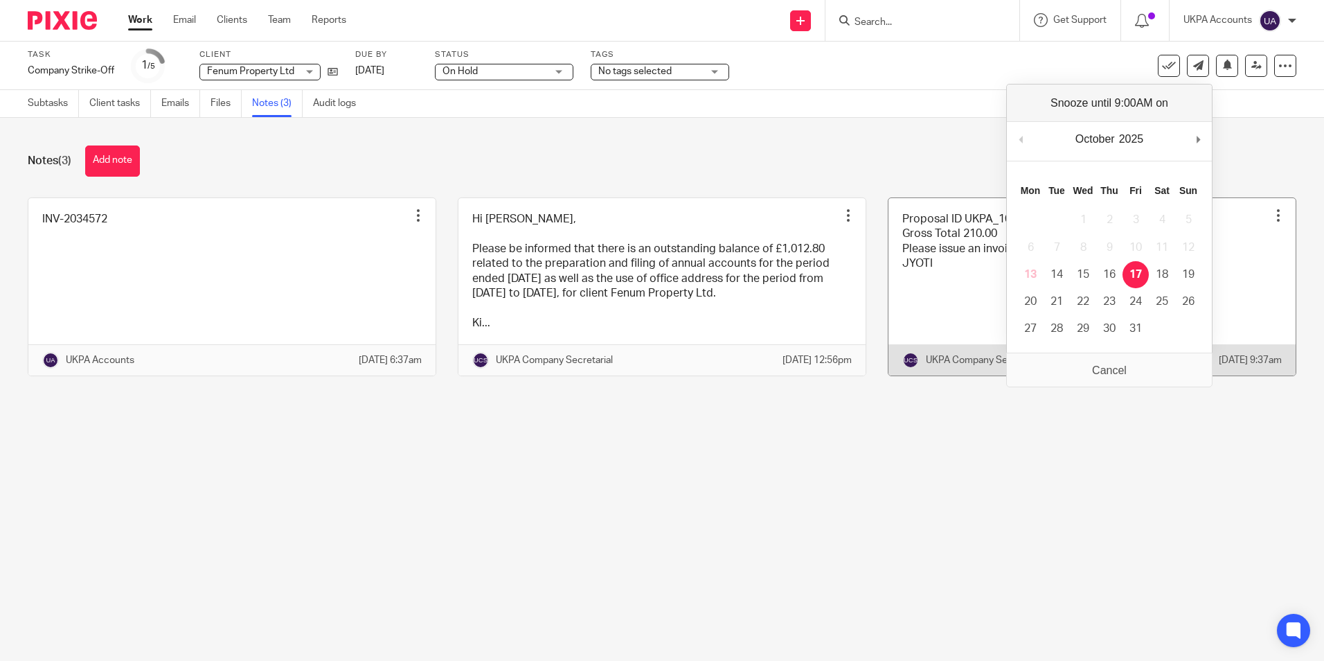
drag, startPoint x: 1139, startPoint y: 268, endPoint x: 1030, endPoint y: 206, distance: 125.9
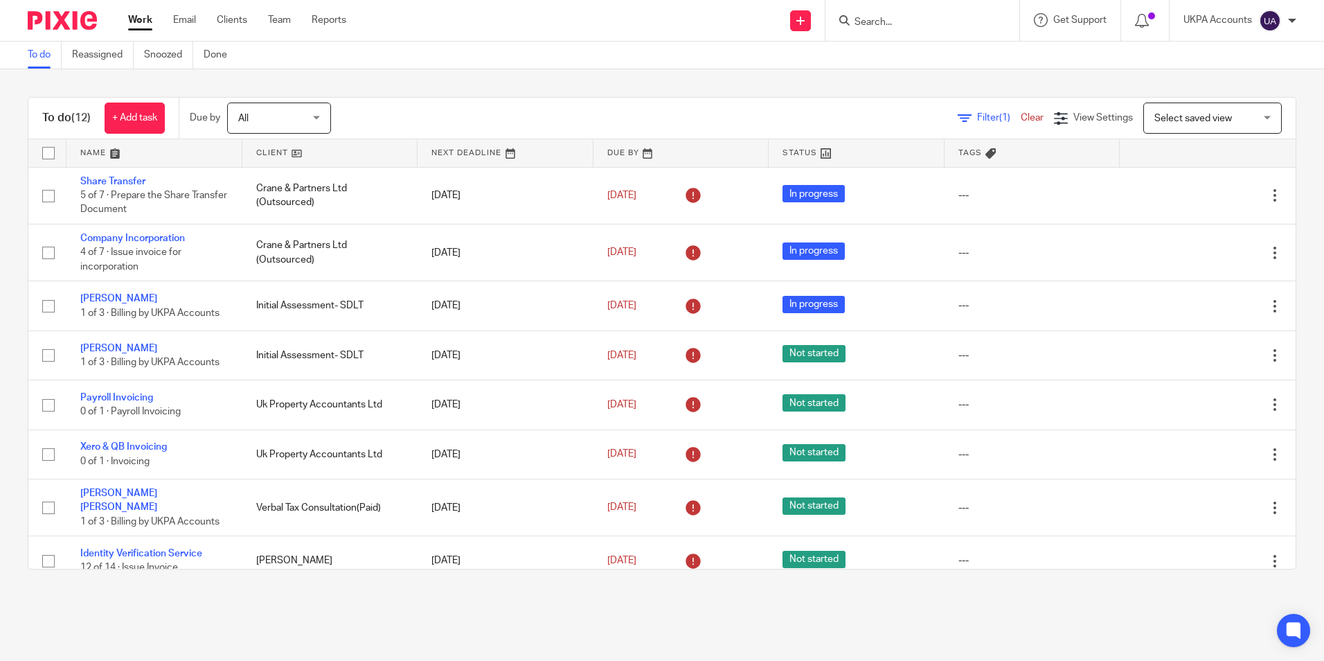
click at [46, 56] on link "To do" at bounding box center [45, 55] width 34 height 27
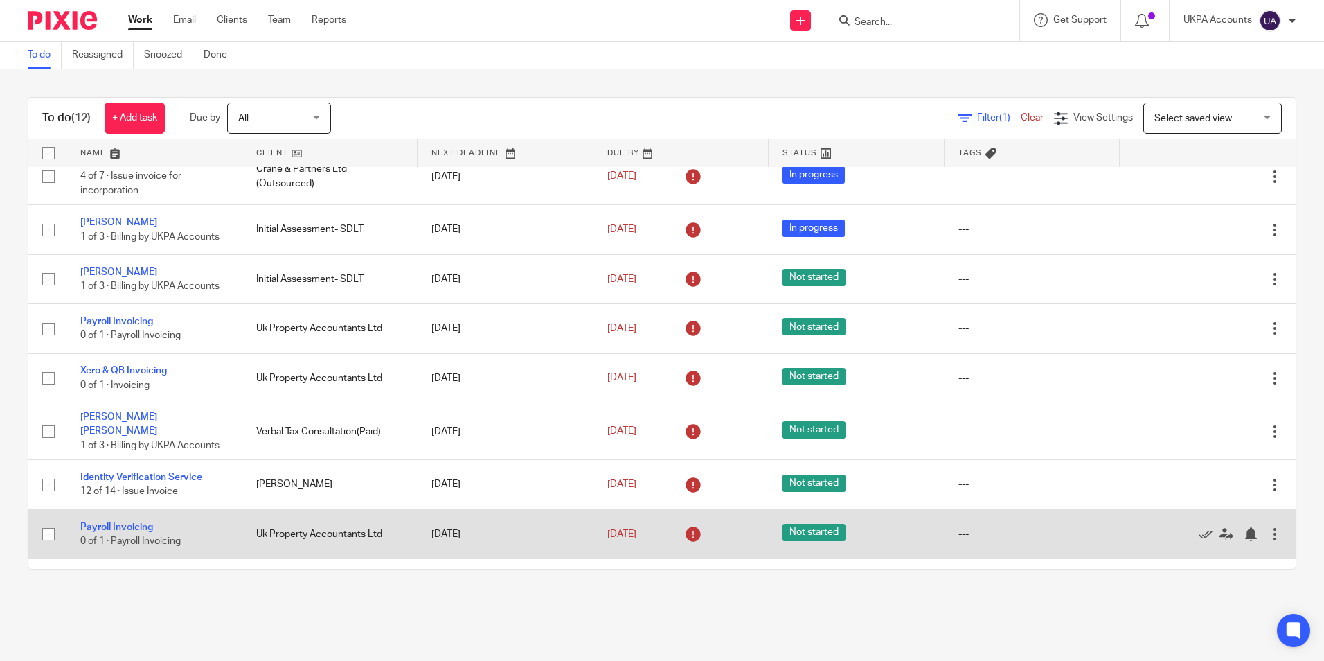
scroll to position [7, 0]
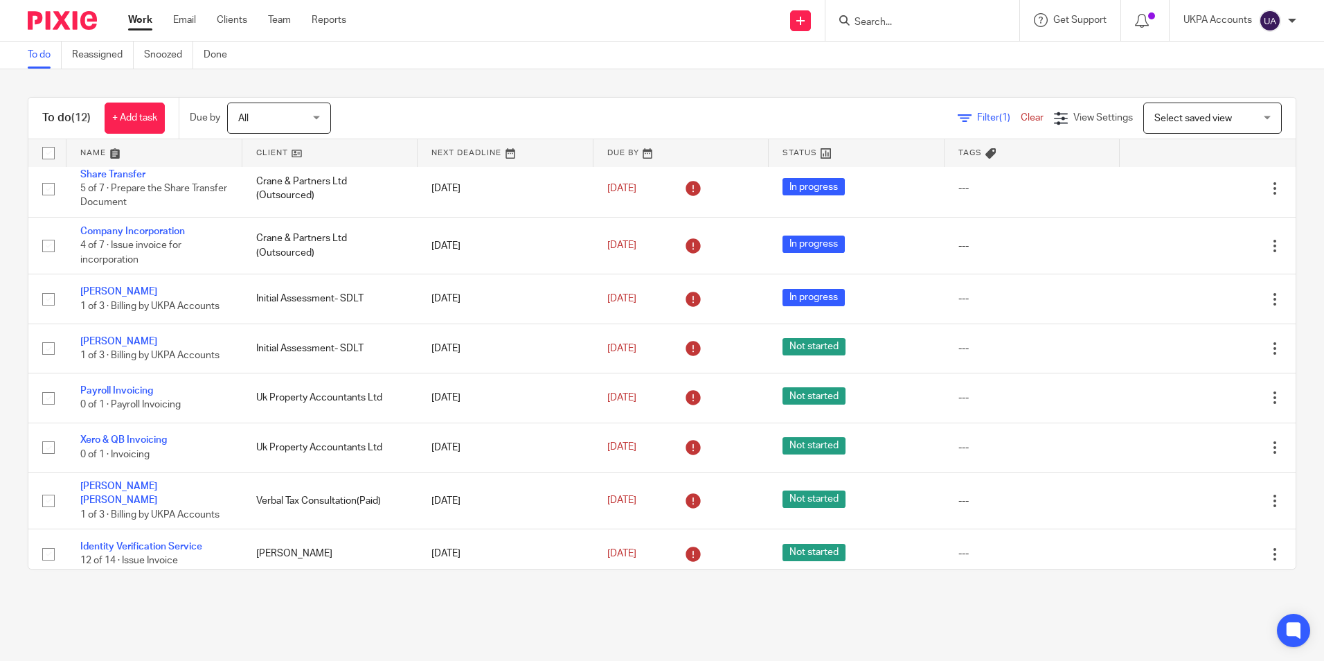
click at [866, 17] on input "Search" at bounding box center [915, 23] width 125 height 12
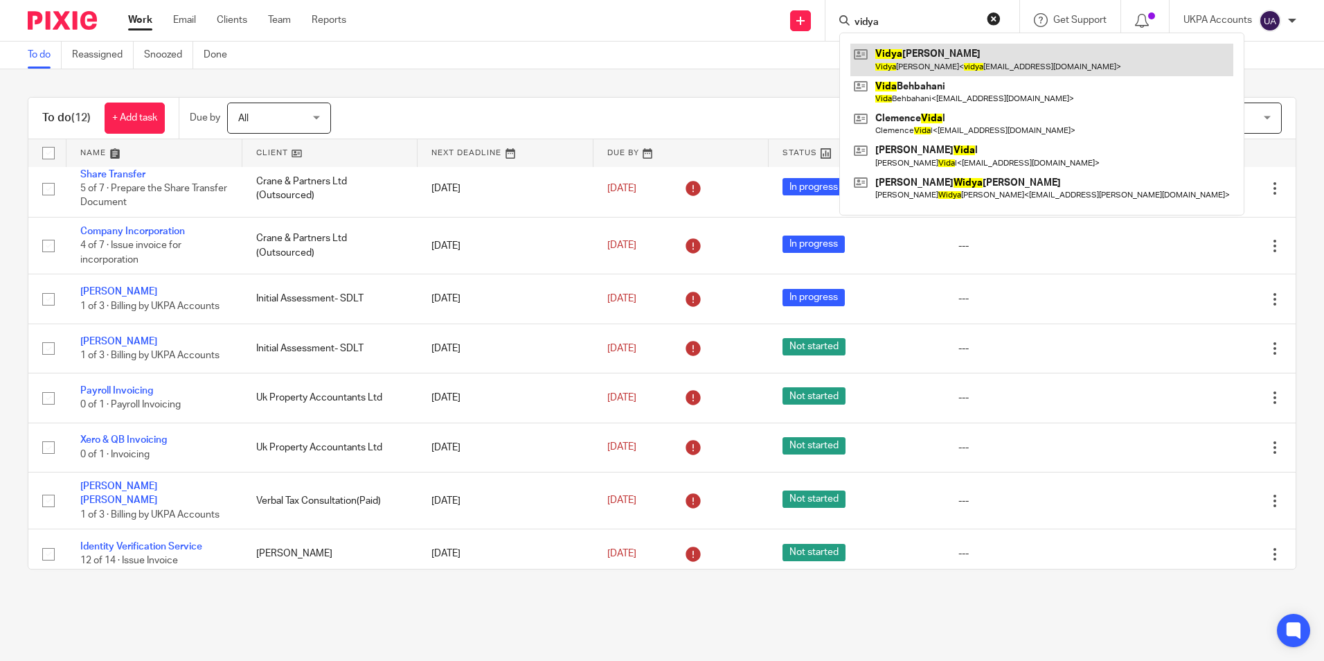
type input "vidya"
click at [919, 50] on link at bounding box center [1042, 60] width 383 height 32
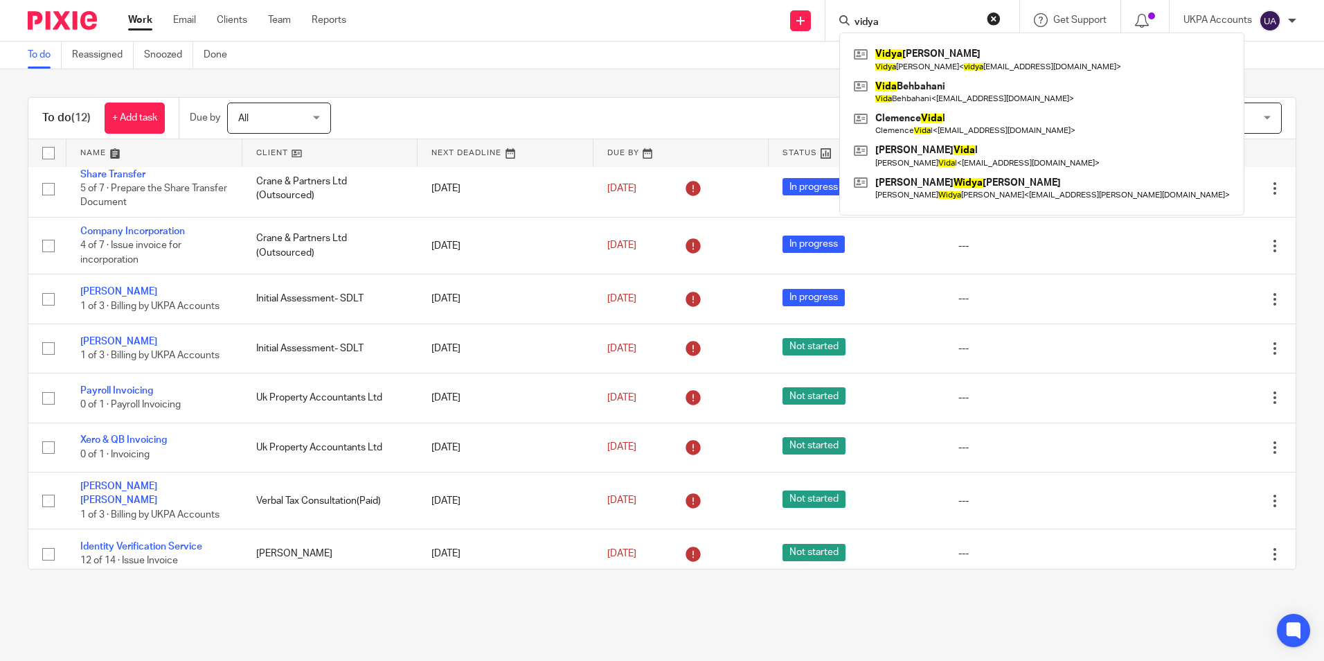
drag, startPoint x: 992, startPoint y: 23, endPoint x: 974, endPoint y: 22, distance: 18.0
click at [990, 23] on button "reset" at bounding box center [994, 19] width 14 height 14
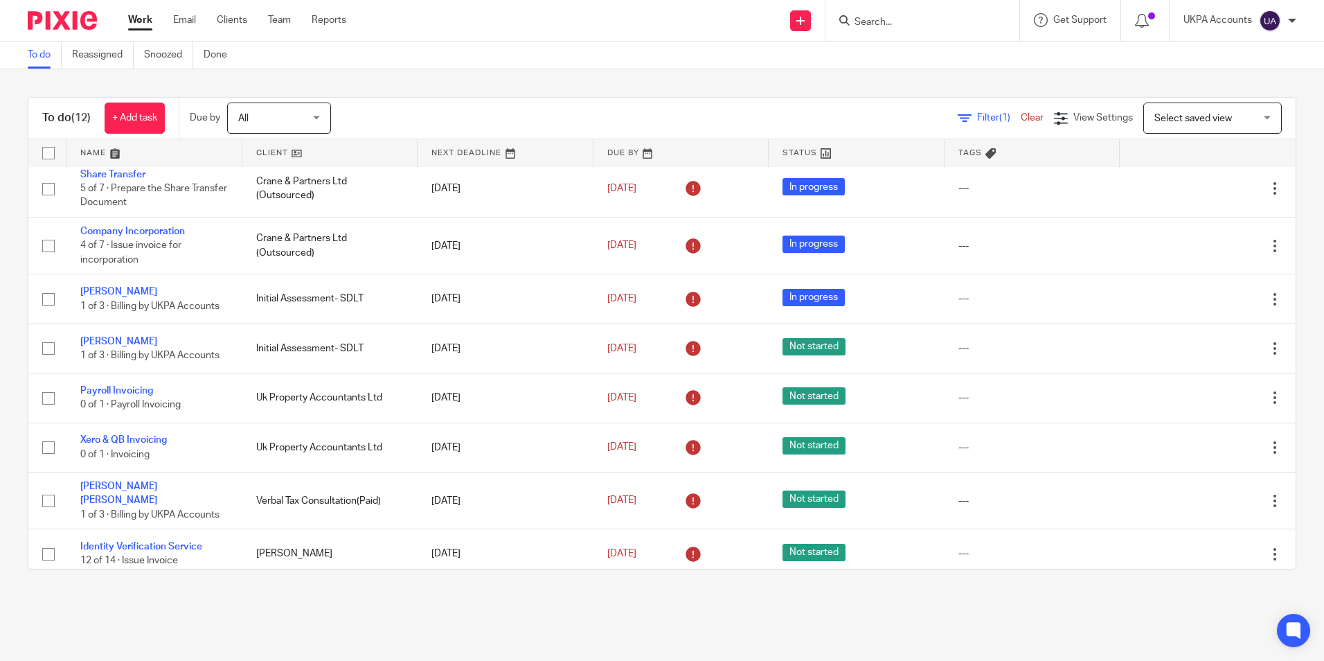
click at [893, 20] on input "Search" at bounding box center [915, 23] width 125 height 12
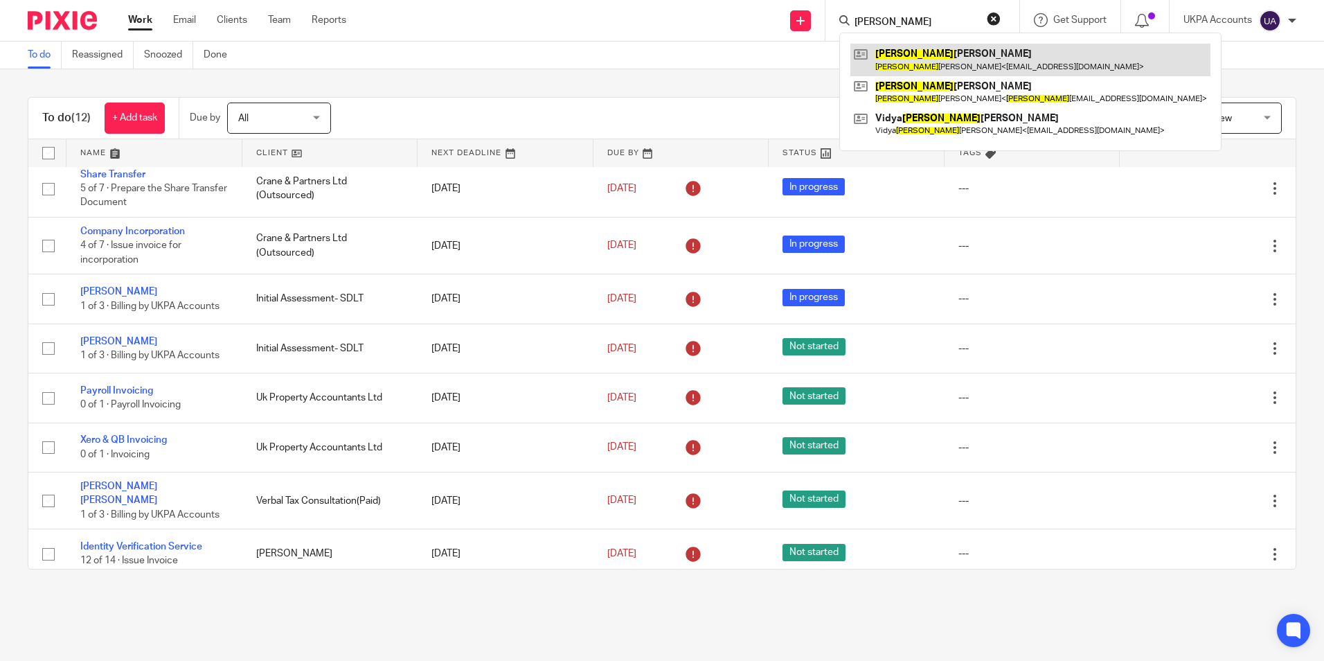
type input "yatin"
click at [922, 55] on link at bounding box center [1031, 60] width 360 height 32
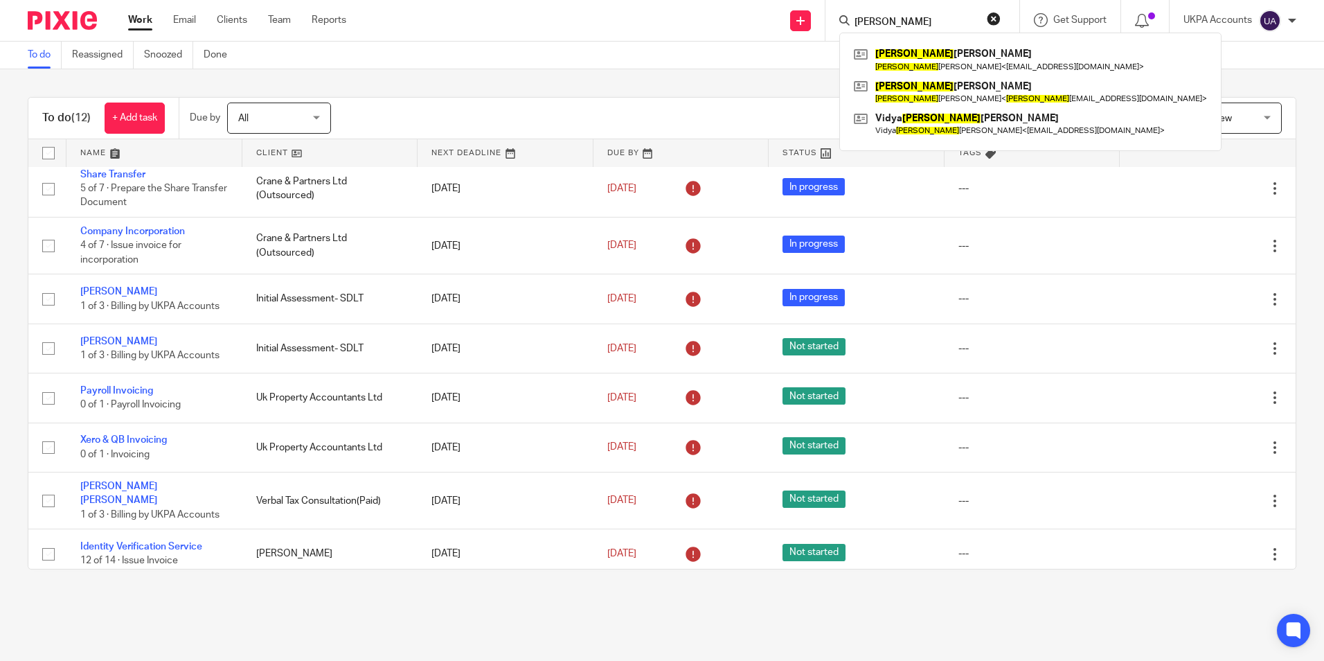
click at [42, 55] on link "To do" at bounding box center [45, 55] width 34 height 27
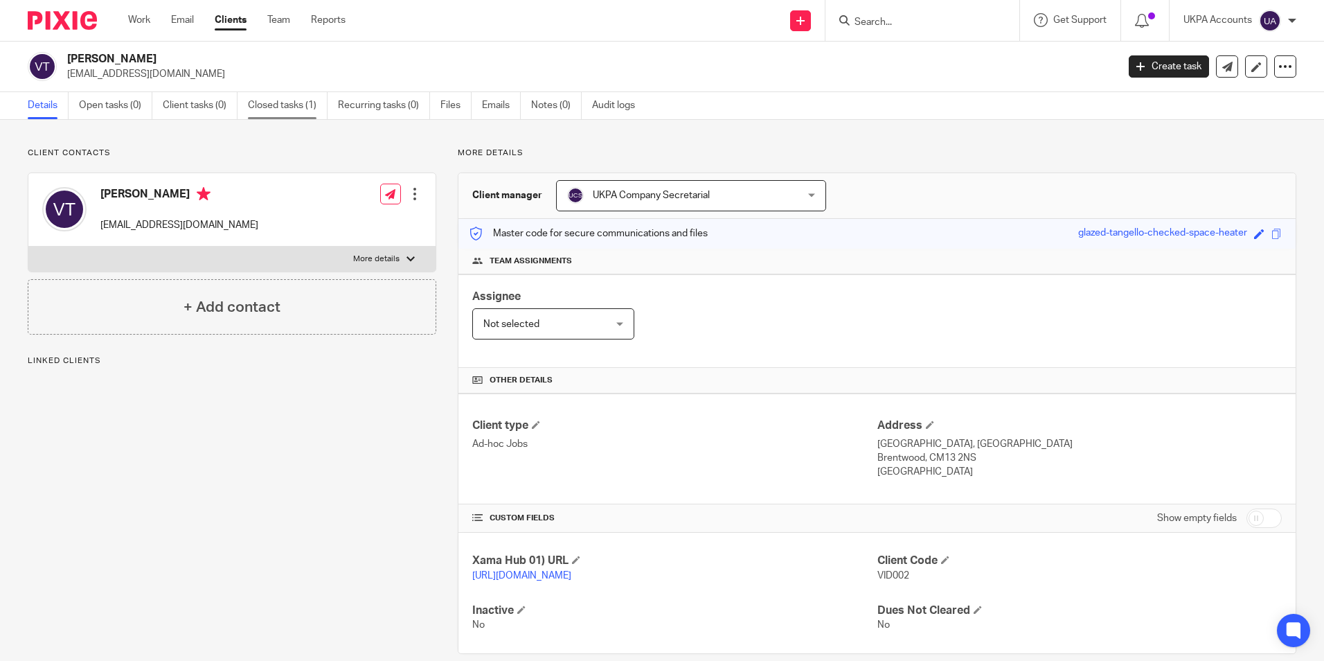
click at [294, 111] on link "Closed tasks (1)" at bounding box center [288, 105] width 80 height 27
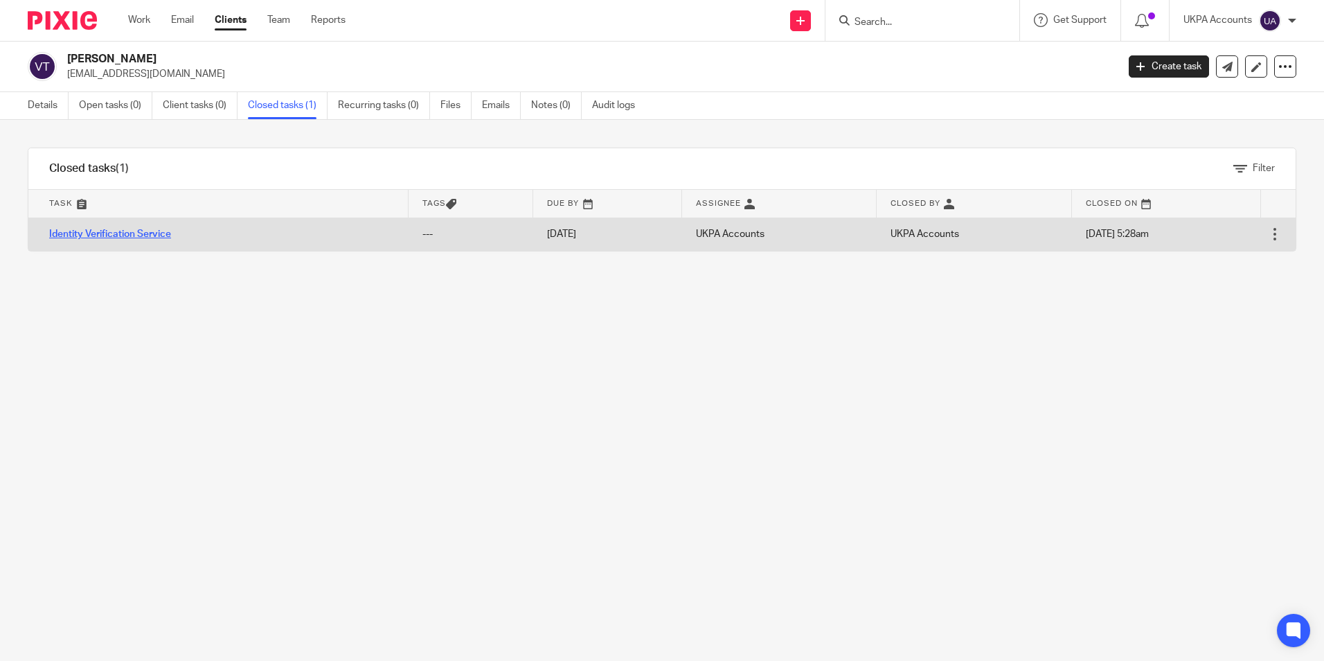
click at [154, 234] on link "Identity Verification Service" at bounding box center [110, 234] width 122 height 10
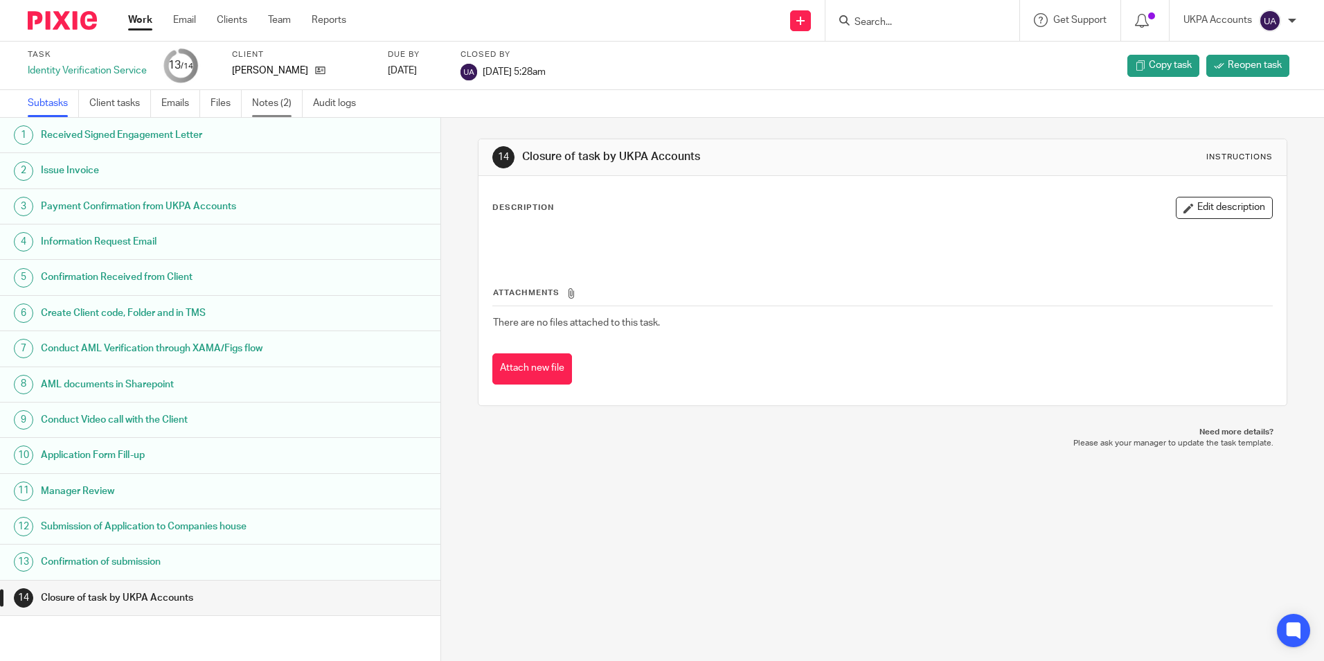
click at [274, 108] on link "Notes (2)" at bounding box center [277, 103] width 51 height 27
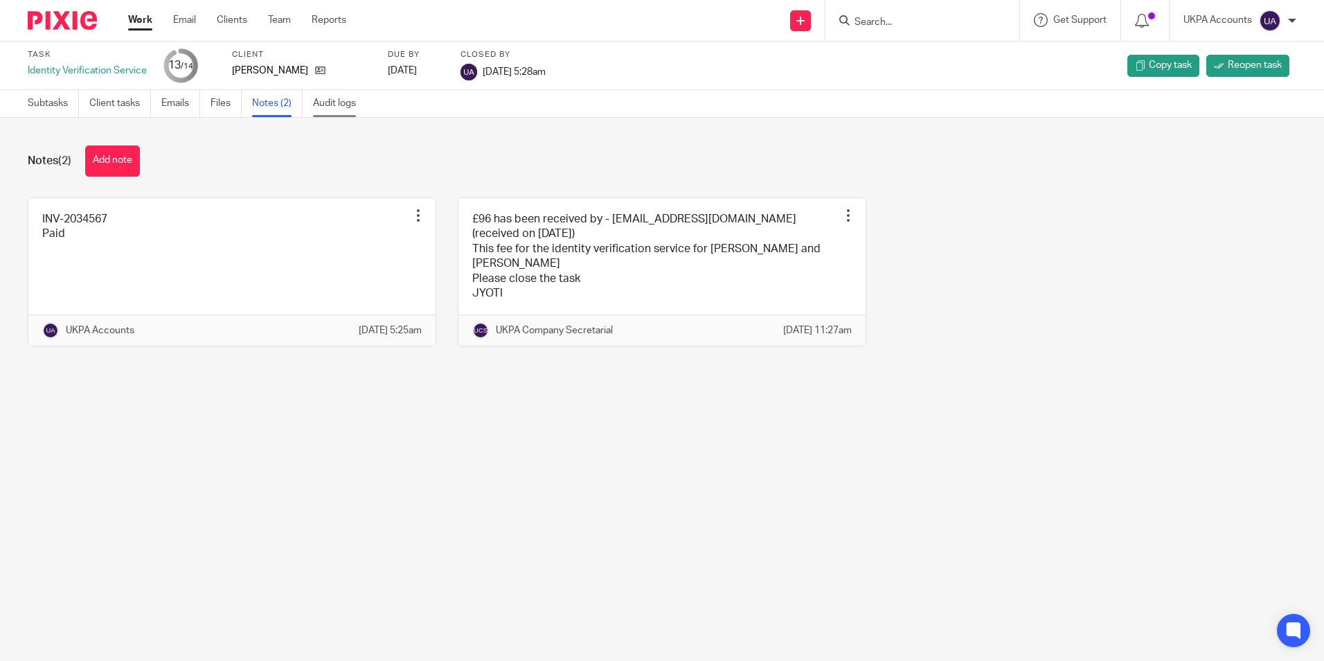
click at [344, 107] on link "Audit logs" at bounding box center [339, 103] width 53 height 27
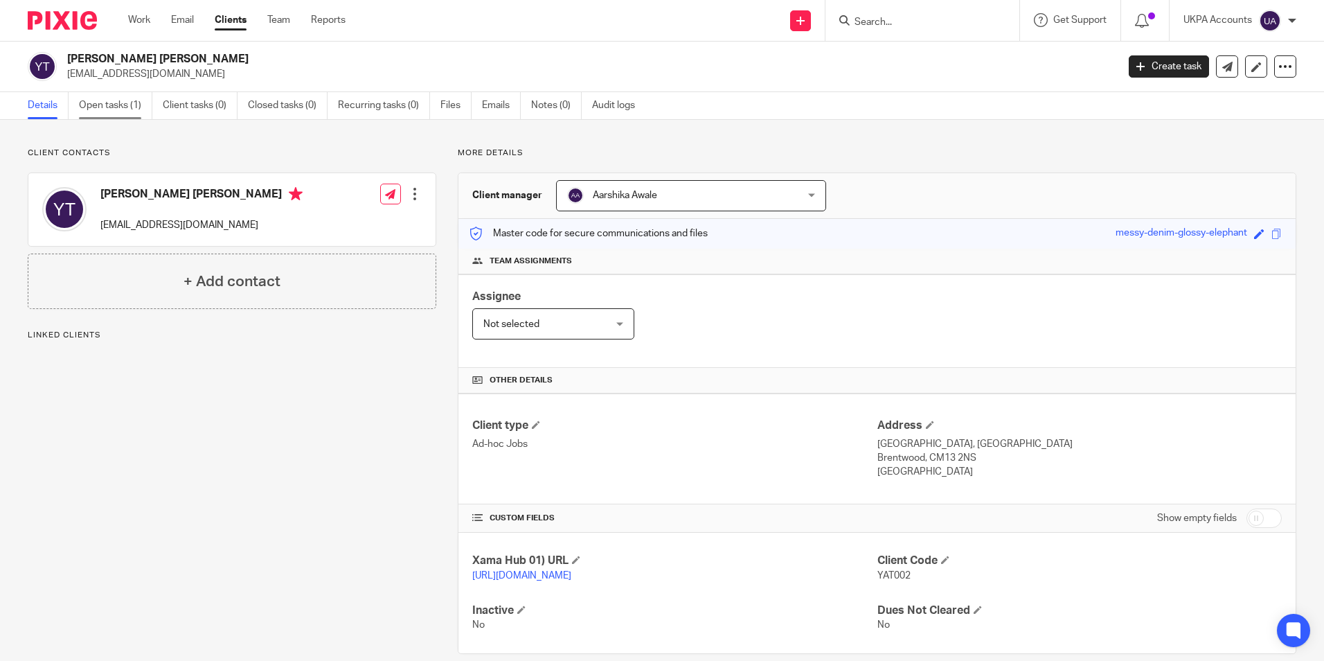
click at [113, 108] on link "Open tasks (1)" at bounding box center [115, 105] width 73 height 27
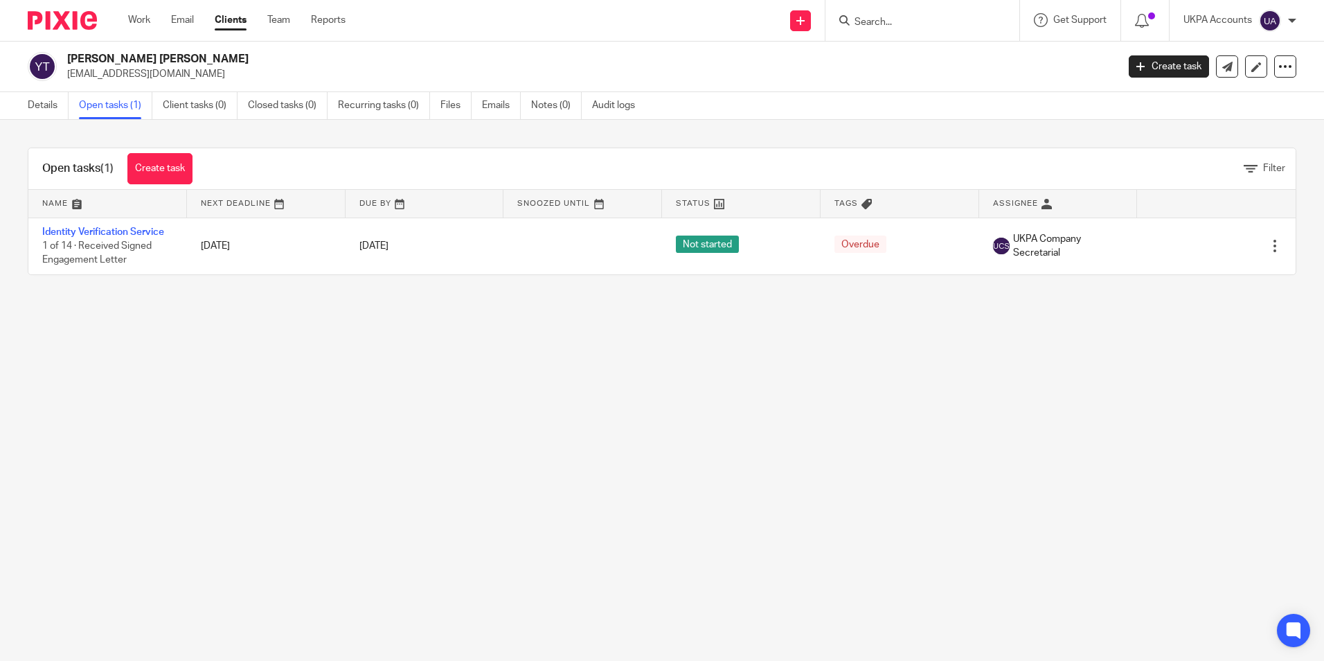
click at [113, 232] on link "Identity Verification Service" at bounding box center [103, 232] width 122 height 10
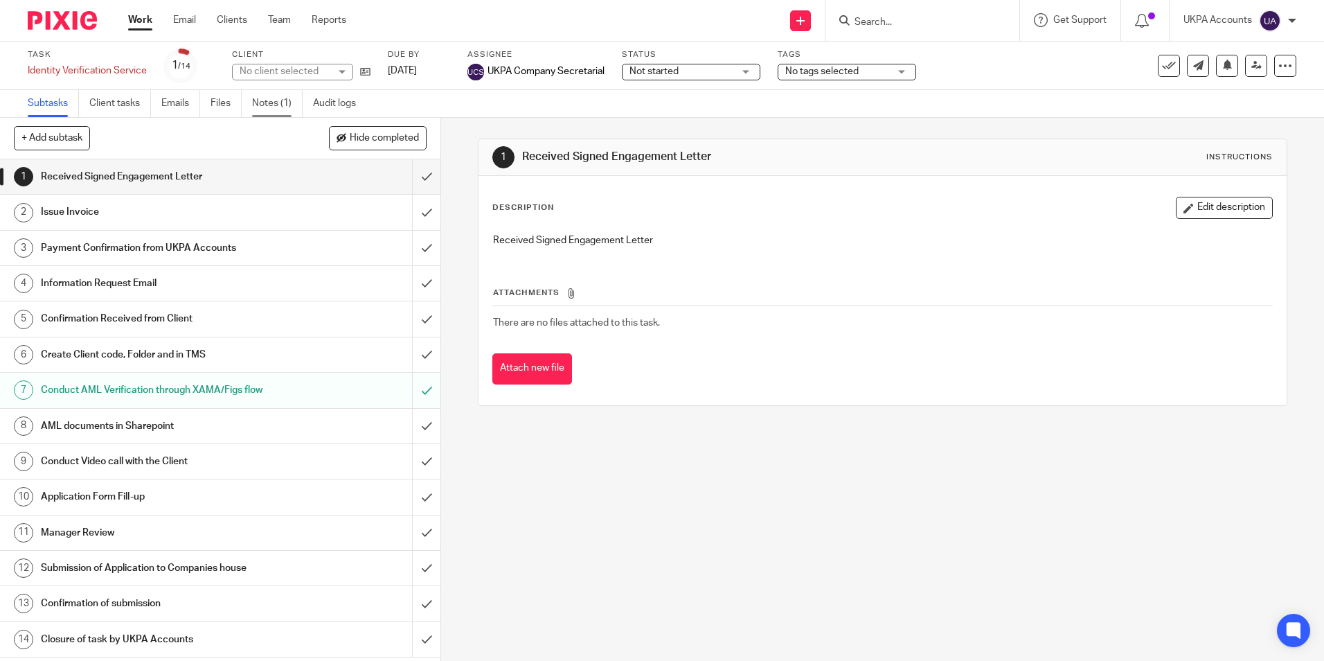
click at [279, 105] on link "Notes (1)" at bounding box center [277, 103] width 51 height 27
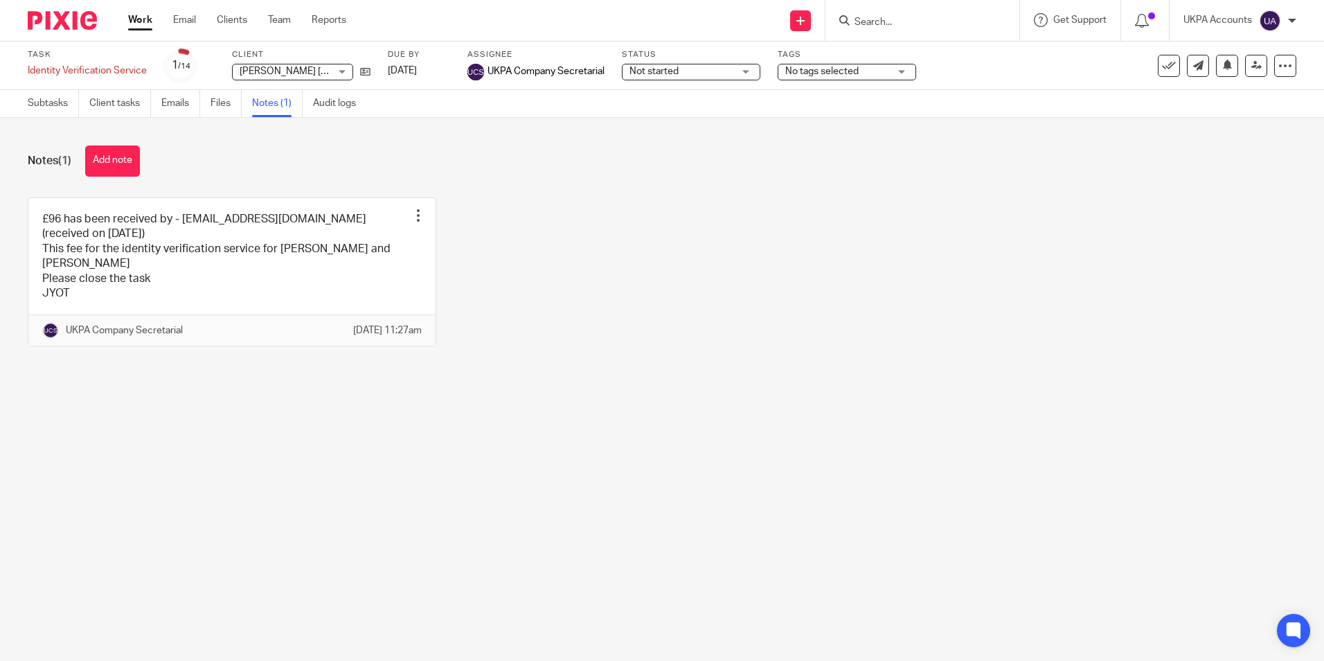
click at [503, 153] on div "Notes (1) Add note" at bounding box center [662, 160] width 1269 height 31
click at [334, 109] on link "Audit logs" at bounding box center [339, 103] width 53 height 27
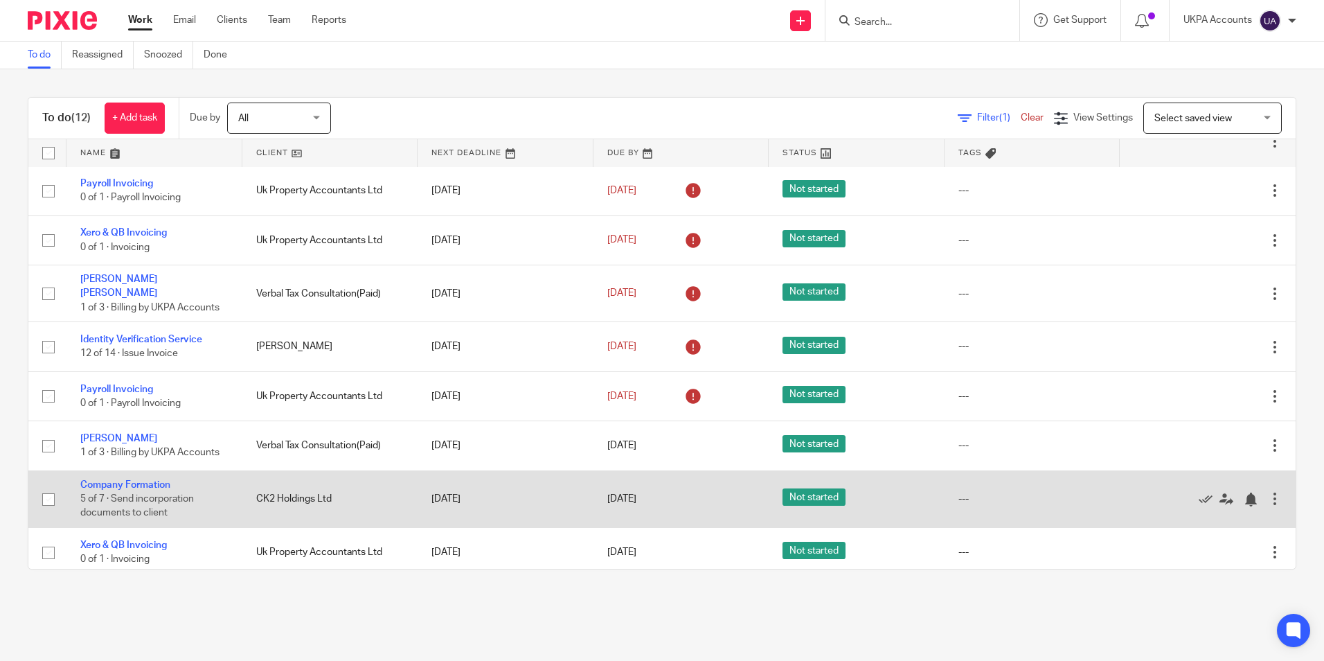
scroll to position [215, 0]
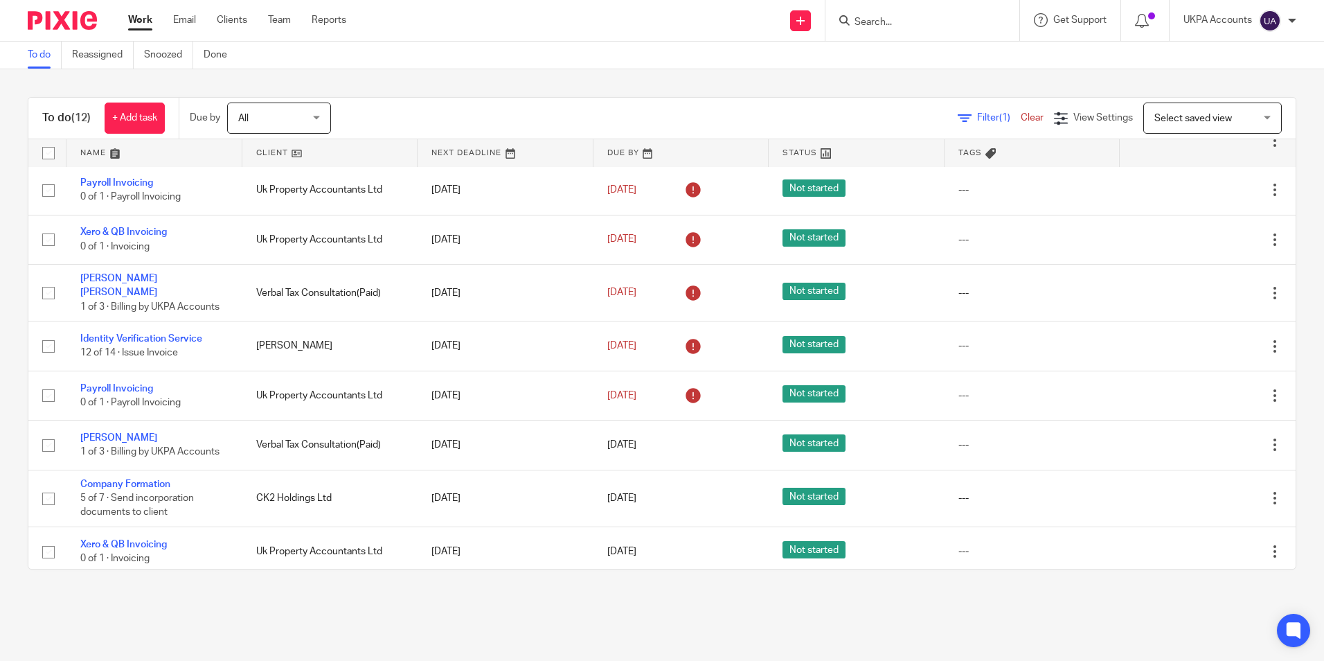
click at [299, 595] on div "To do (12) + Add task Due by All All Today Tomorrow This week Next week This mo…" at bounding box center [662, 333] width 1324 height 528
click at [164, 60] on link "Snoozed" at bounding box center [168, 55] width 49 height 27
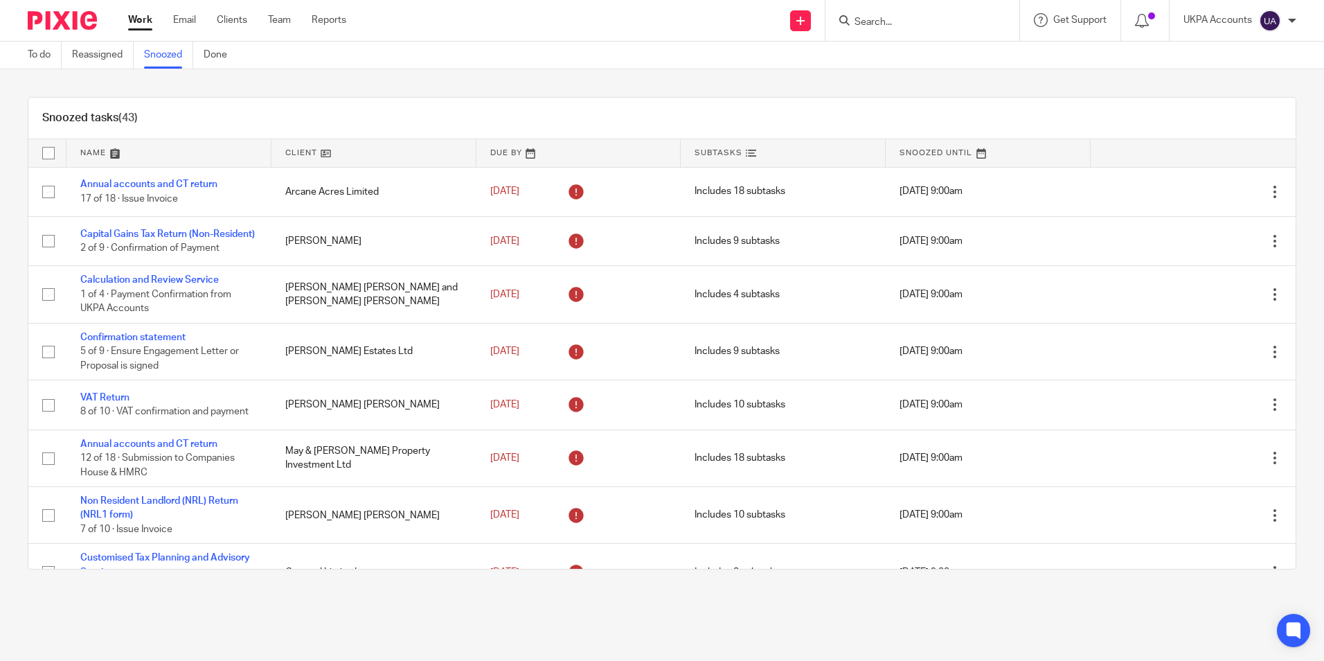
click at [741, 102] on div "Snoozed tasks (43)" at bounding box center [661, 119] width 1267 height 42
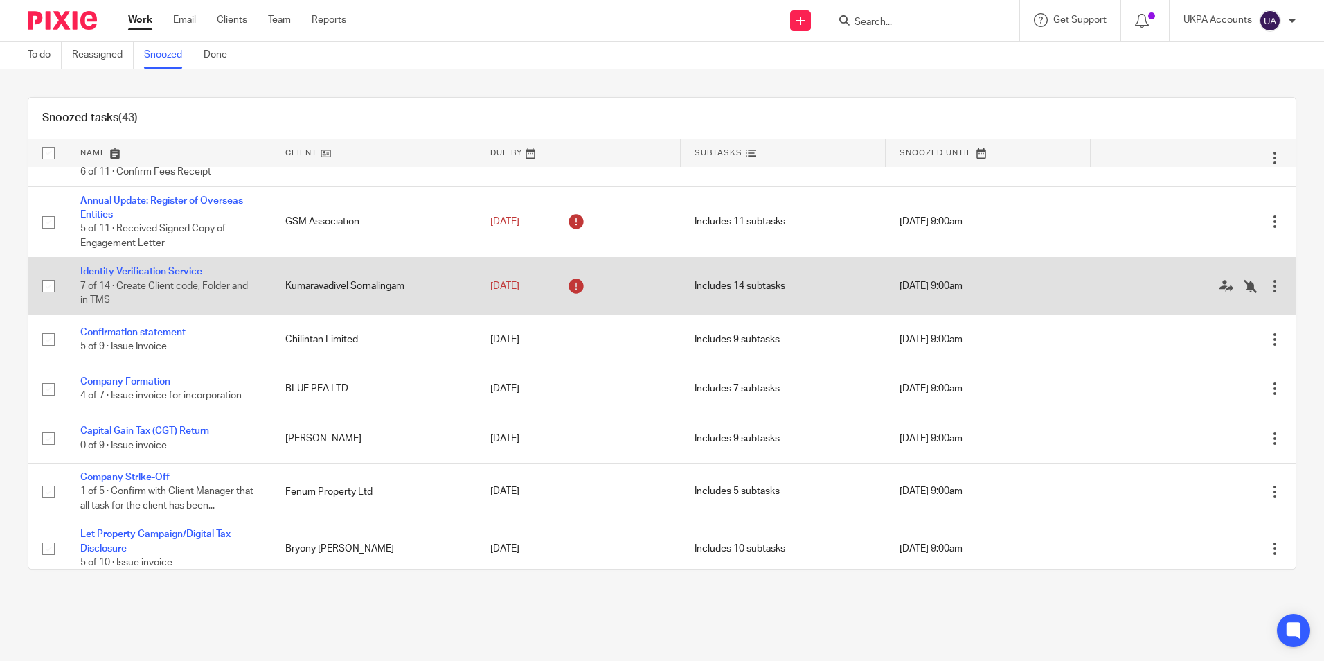
drag, startPoint x: 116, startPoint y: 347, endPoint x: 154, endPoint y: 312, distance: 51.0
click at [116, 337] on link "Confirmation statement" at bounding box center [132, 333] width 105 height 10
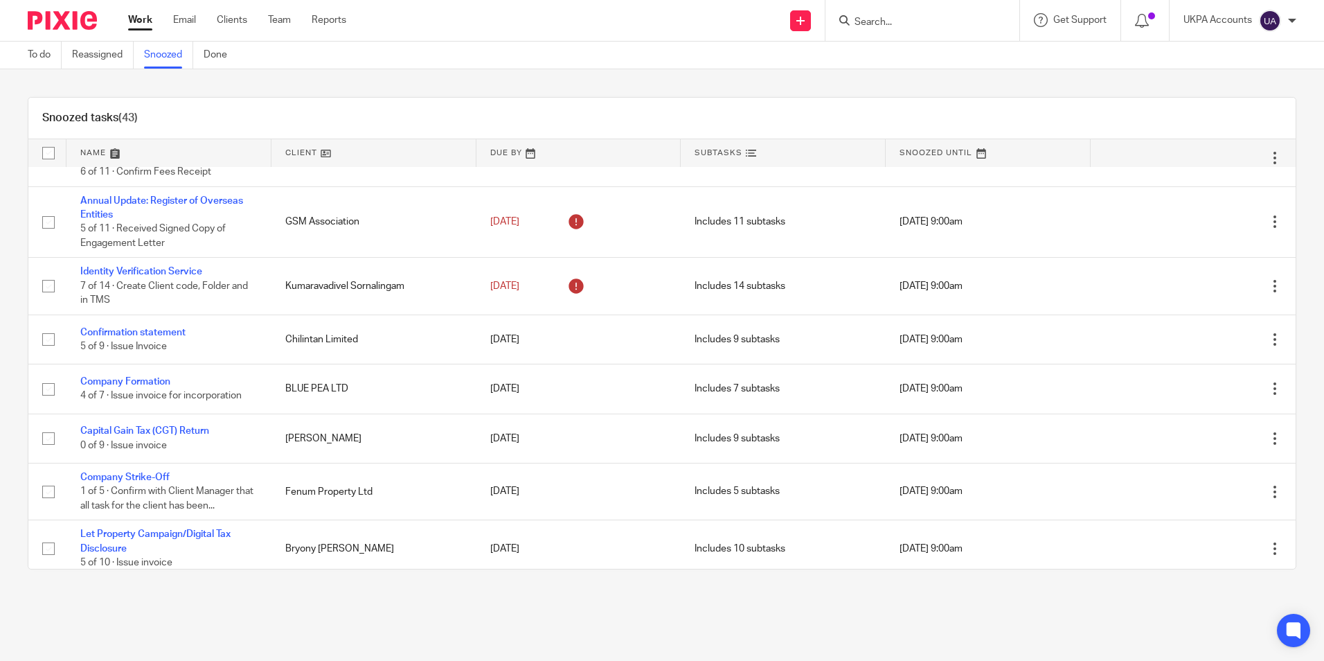
click at [173, 63] on link "Snoozed" at bounding box center [168, 55] width 49 height 27
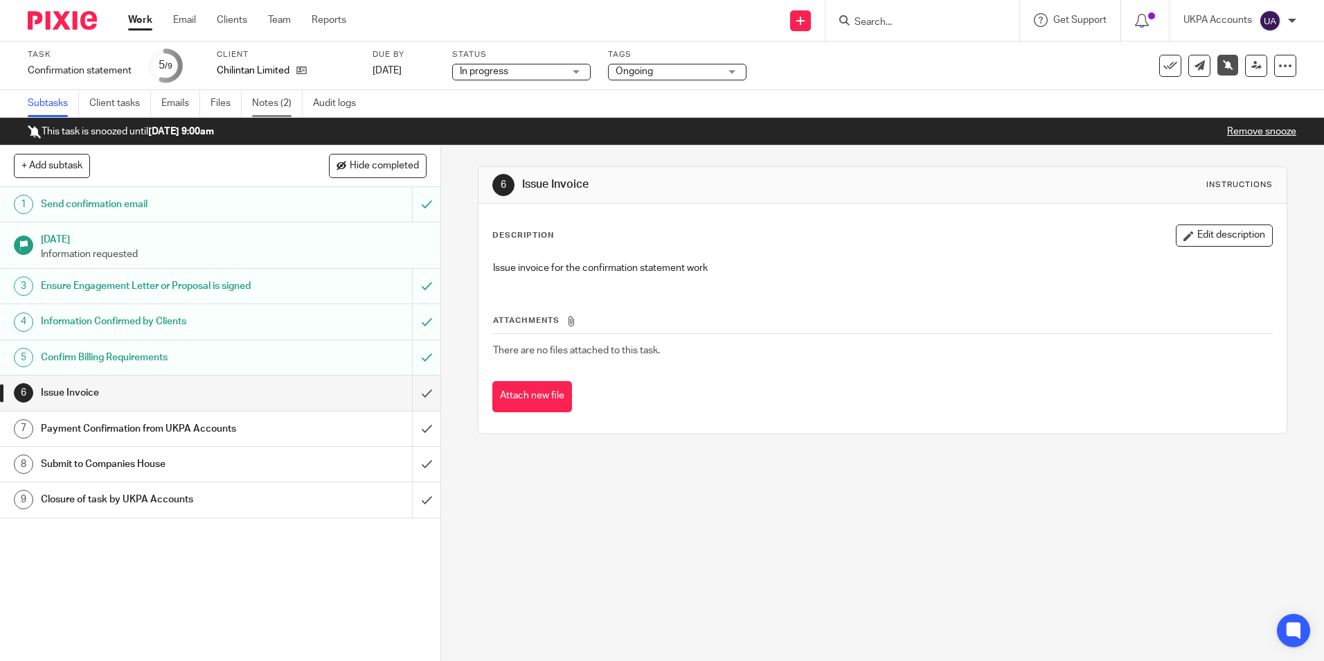
click at [274, 104] on link "Notes (2)" at bounding box center [277, 103] width 51 height 27
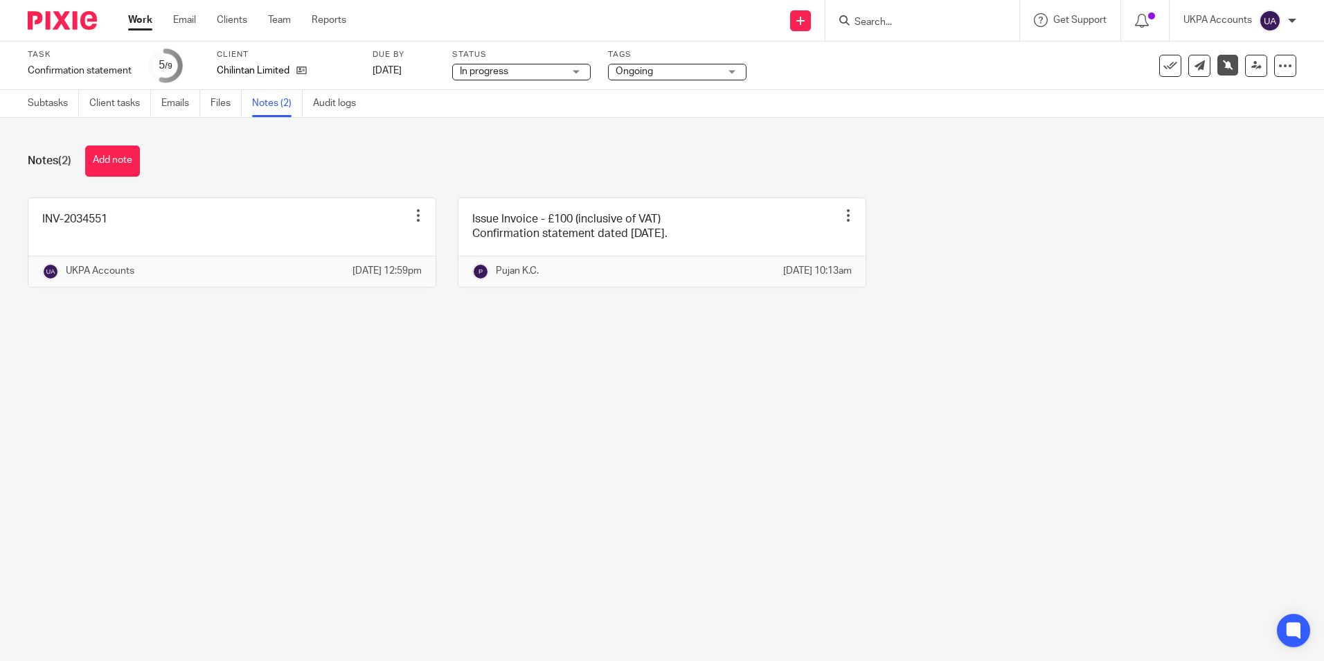
click at [103, 163] on button "Add note" at bounding box center [112, 160] width 55 height 31
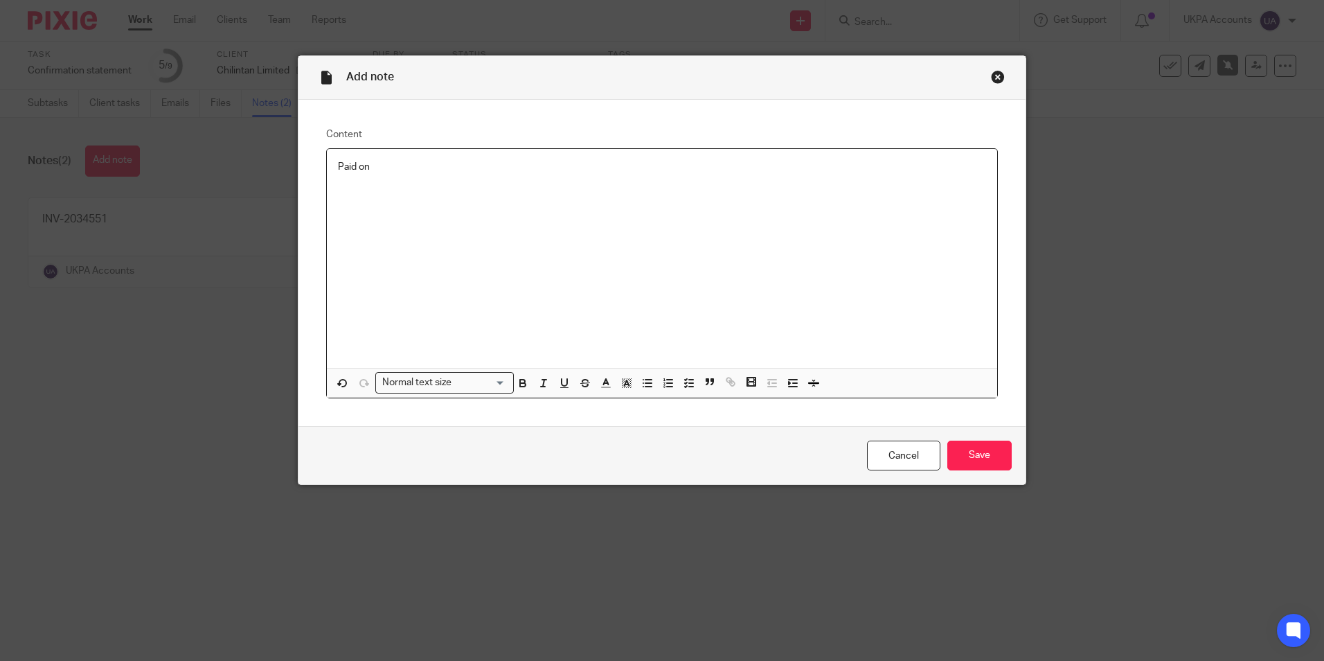
click at [474, 179] on div "Paid on" at bounding box center [662, 258] width 670 height 219
click at [985, 463] on input "Save" at bounding box center [979, 455] width 64 height 30
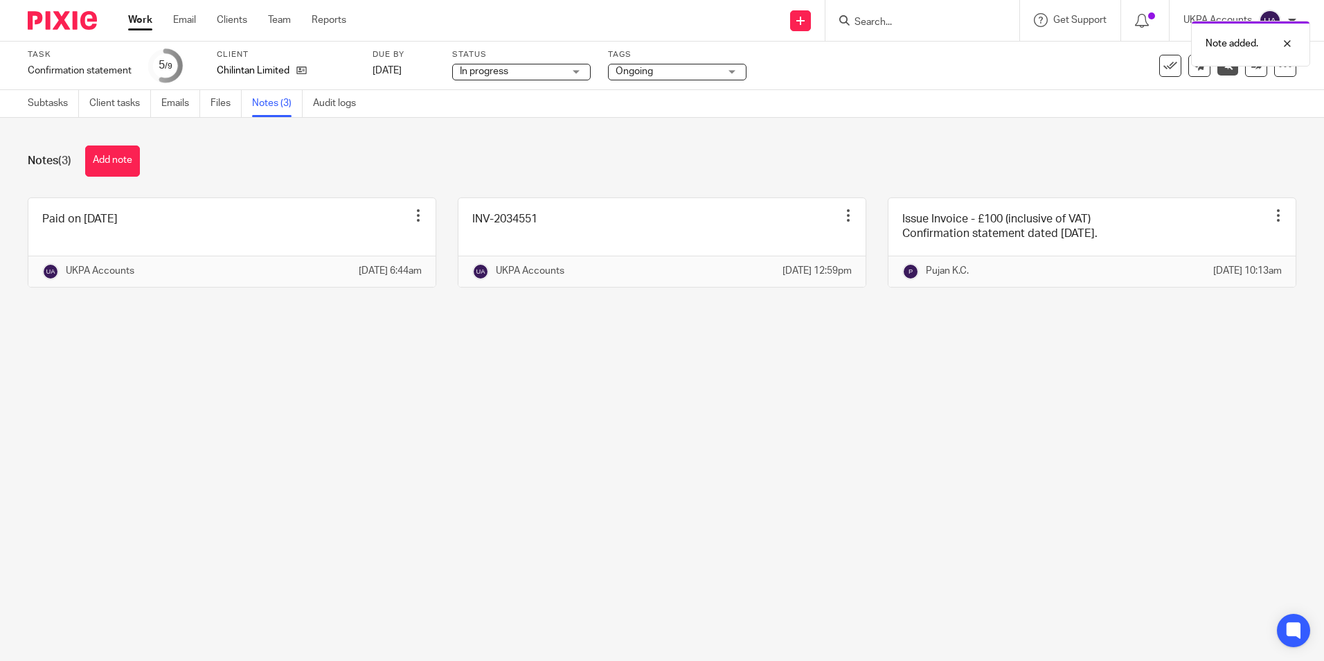
click at [848, 463] on main "Task Confirmation statement Save Confirmation statement 5 /9 Client Chilintan L…" at bounding box center [662, 330] width 1324 height 661
click at [46, 105] on link "Subtasks" at bounding box center [53, 103] width 51 height 27
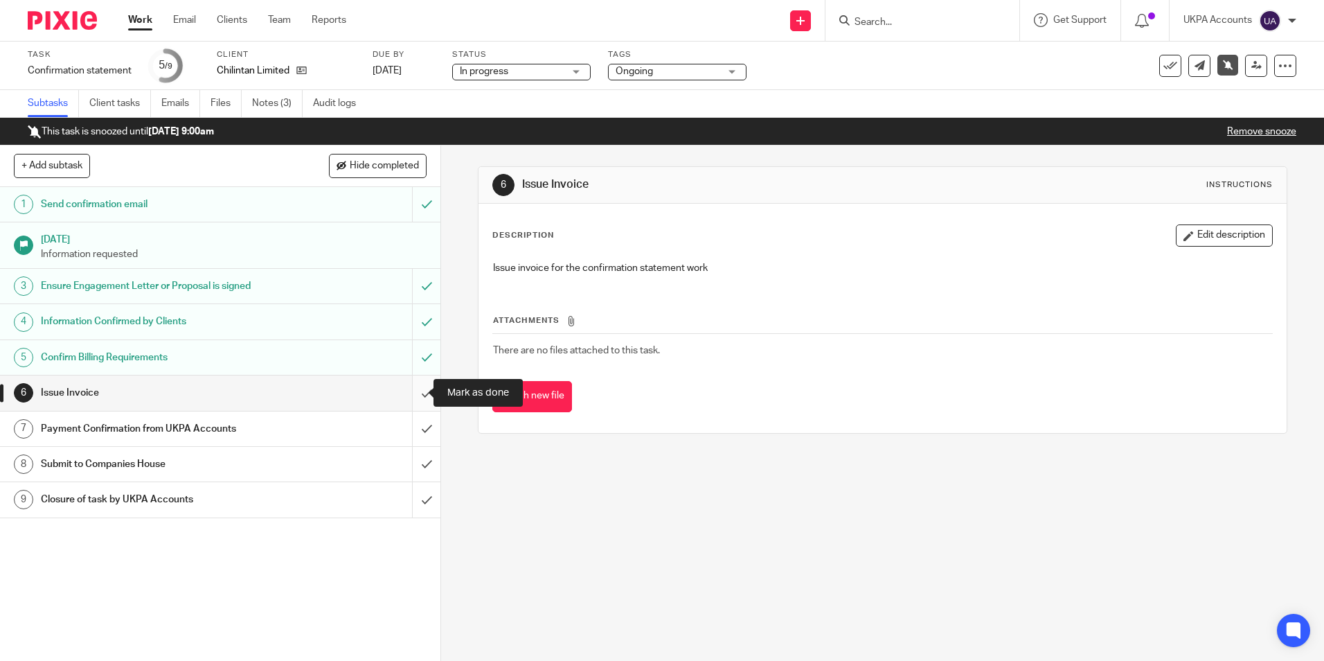
click at [411, 399] on input "submit" at bounding box center [220, 392] width 440 height 35
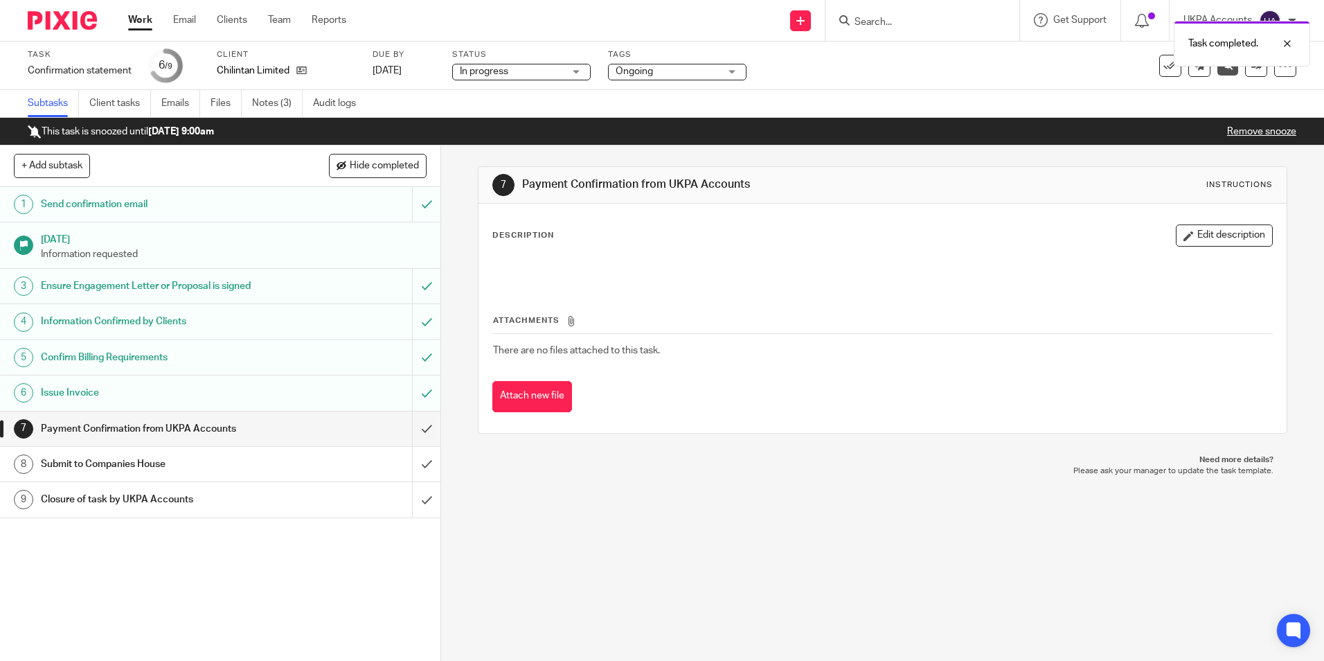
click at [1253, 132] on link "Remove snooze" at bounding box center [1261, 132] width 69 height 10
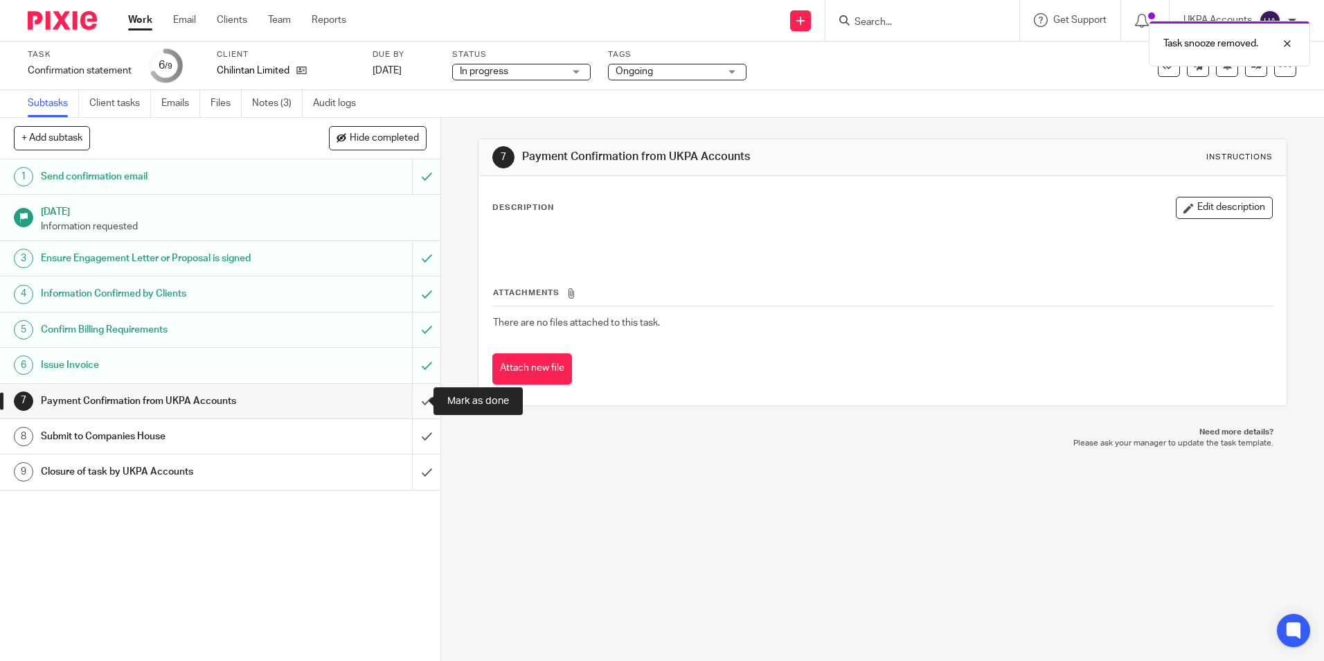
click at [411, 400] on input "submit" at bounding box center [220, 401] width 440 height 35
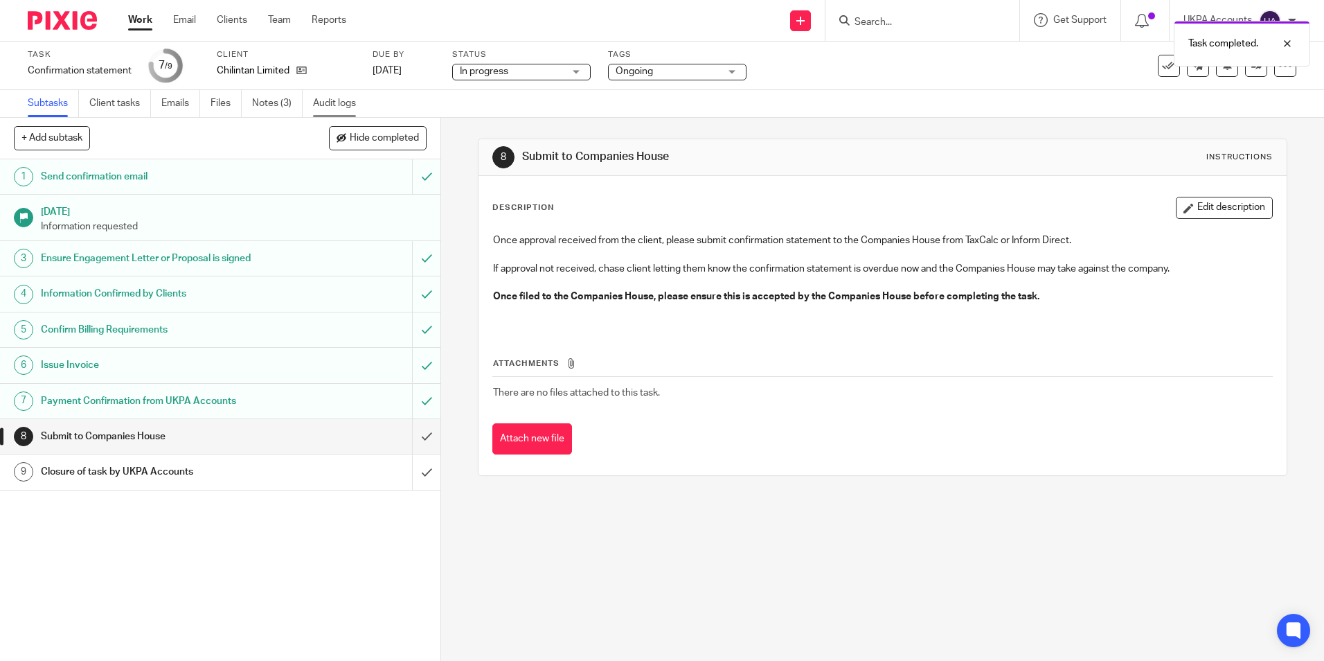
click at [344, 100] on link "Audit logs" at bounding box center [339, 103] width 53 height 27
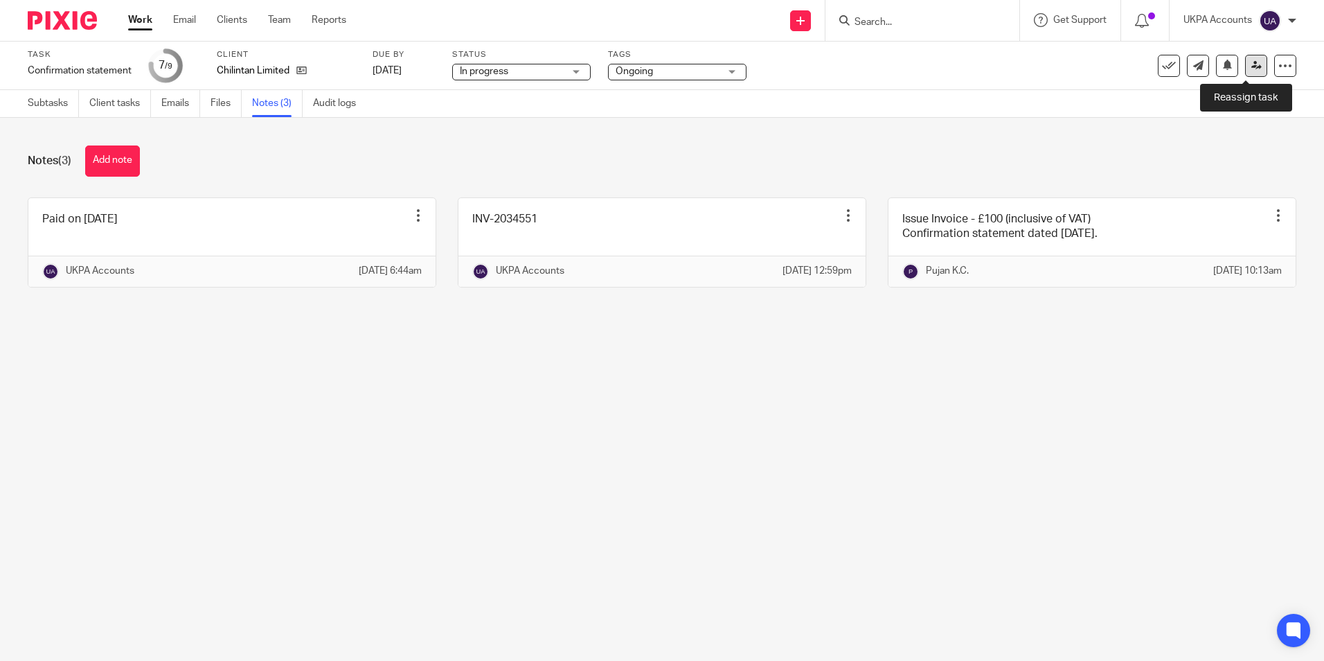
click at [1252, 66] on icon at bounding box center [1257, 65] width 10 height 10
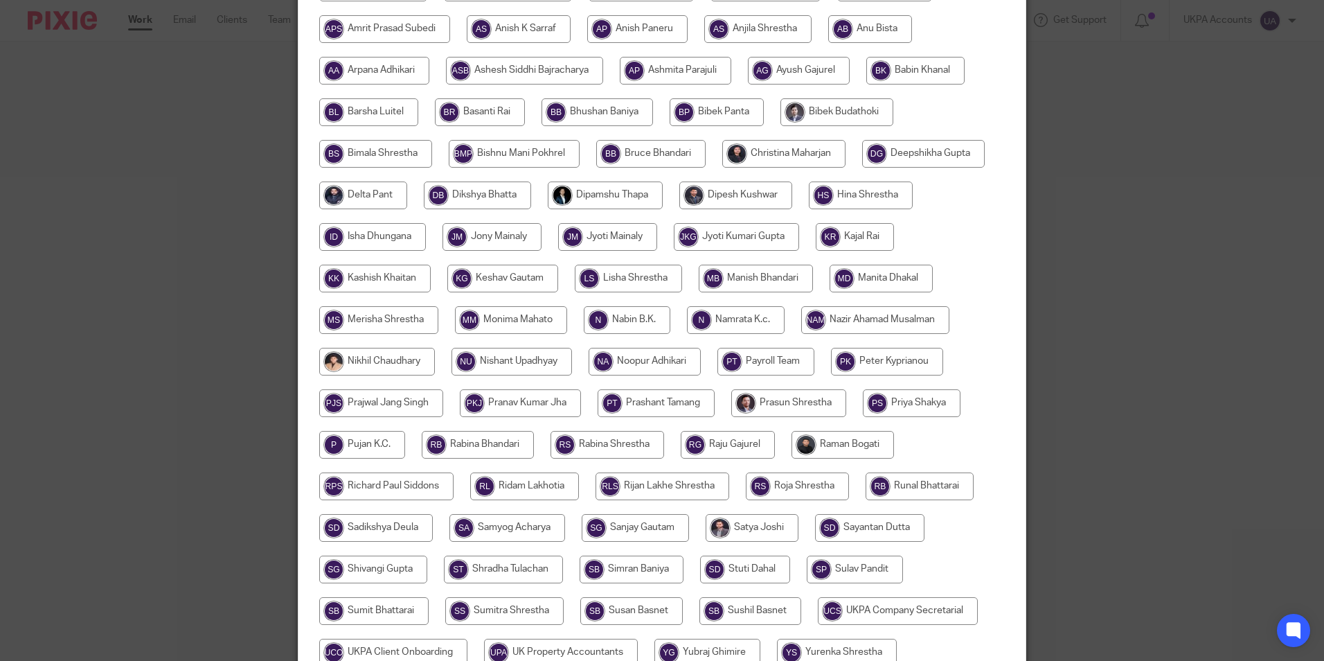
scroll to position [273, 0]
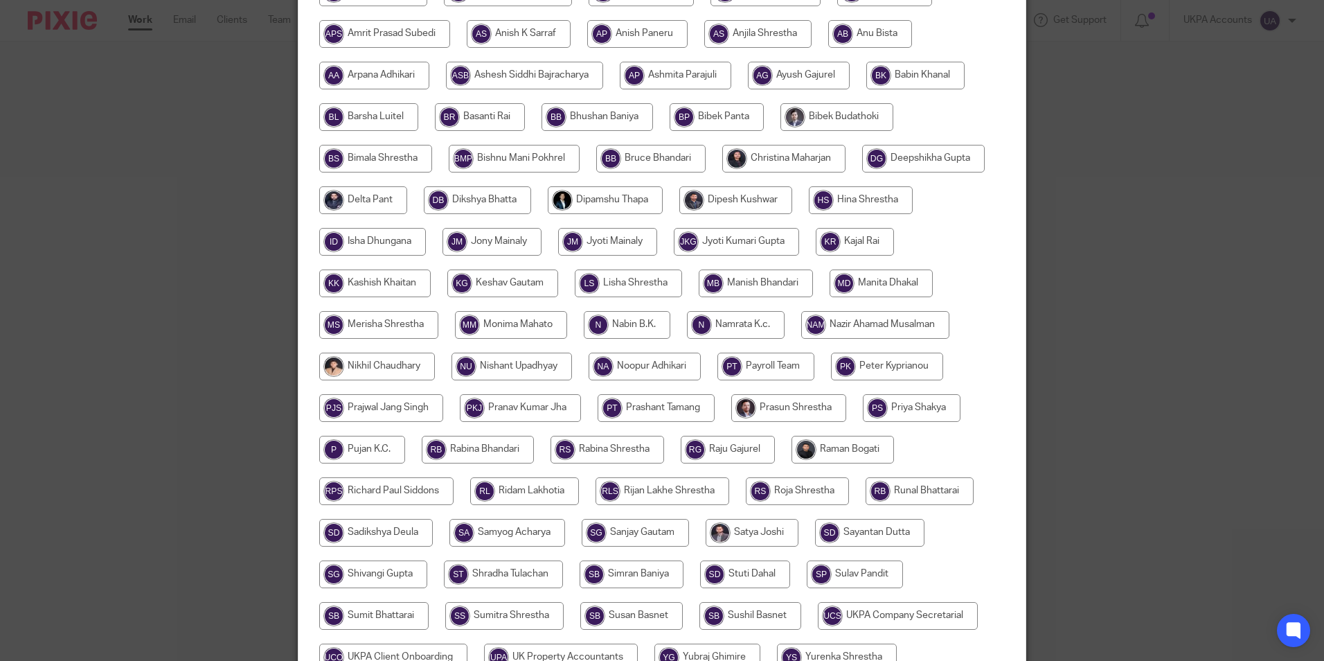
click at [371, 449] on input "radio" at bounding box center [362, 450] width 86 height 28
radio input "true"
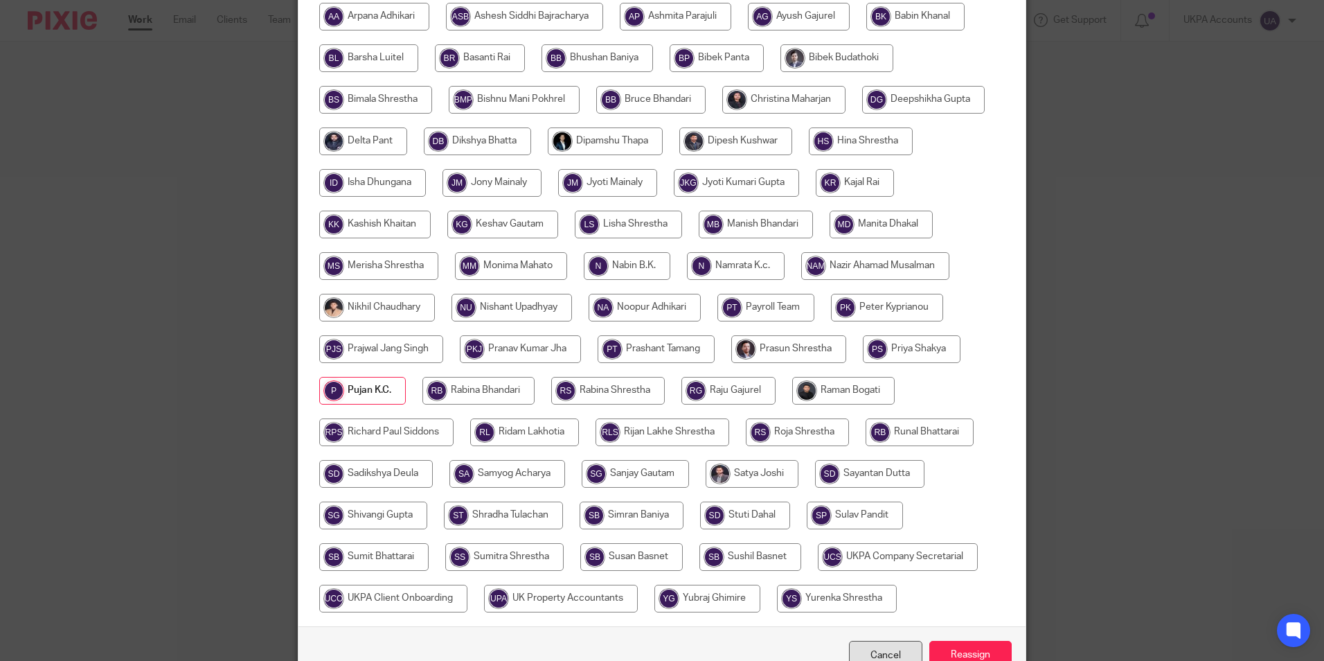
scroll to position [411, 0]
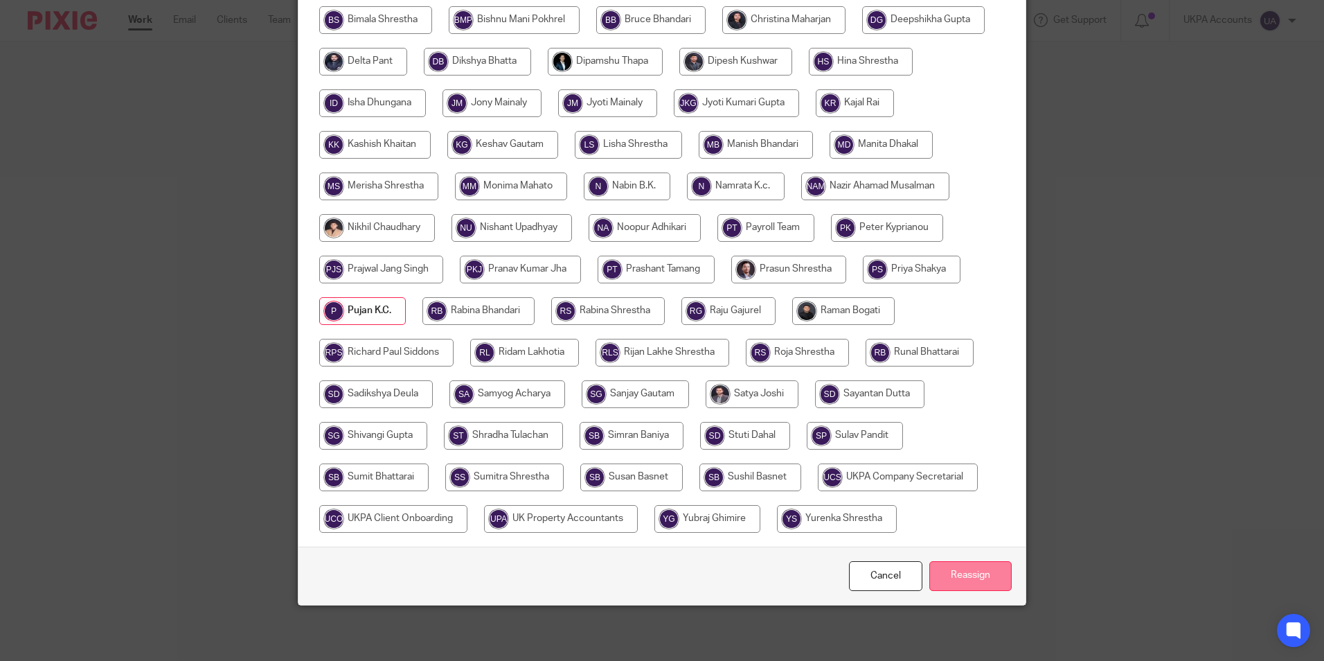
click at [957, 570] on input "Reassign" at bounding box center [970, 576] width 82 height 30
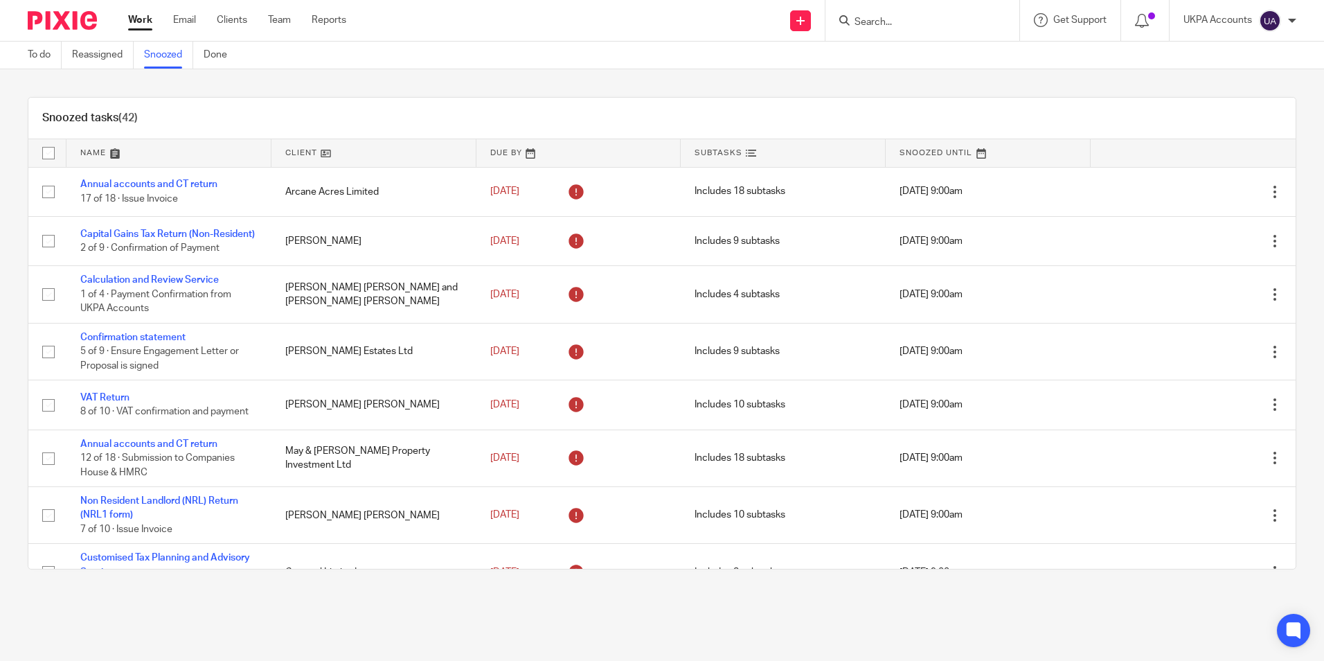
click at [593, 98] on div "Snoozed tasks (42)" at bounding box center [661, 119] width 1267 height 42
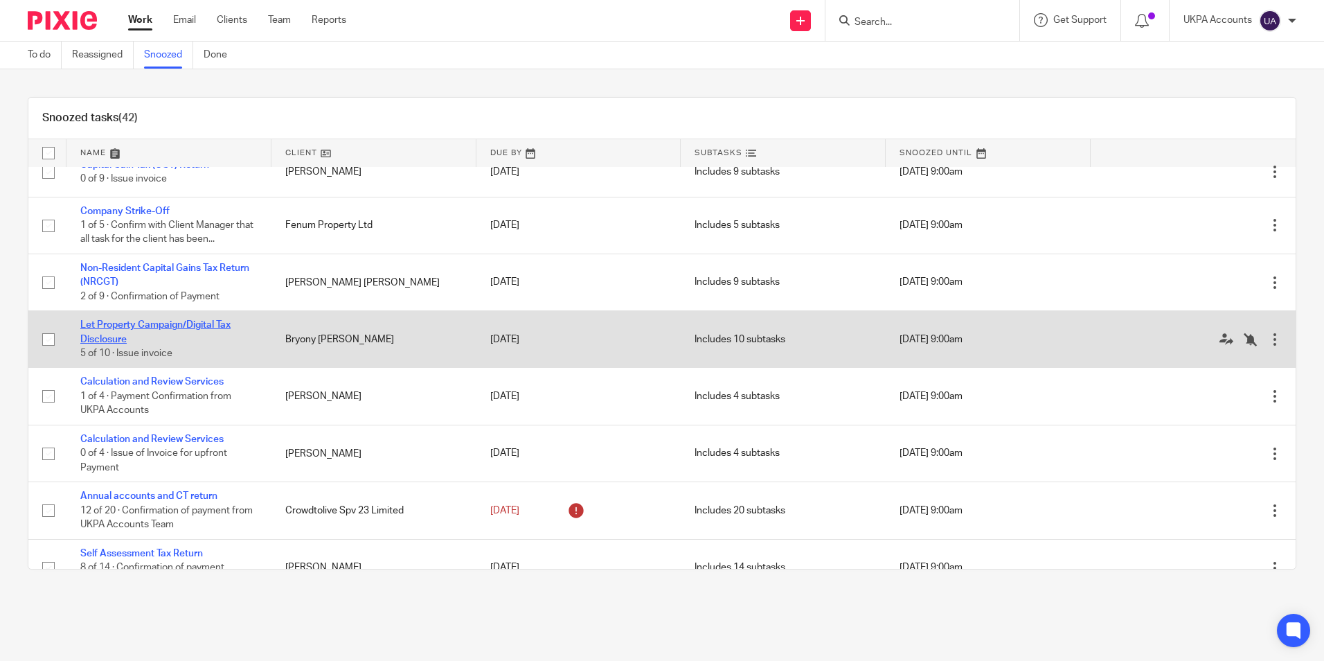
click at [149, 339] on link "Let Property Campaign/Digital Tax Disclosure" at bounding box center [155, 332] width 150 height 24
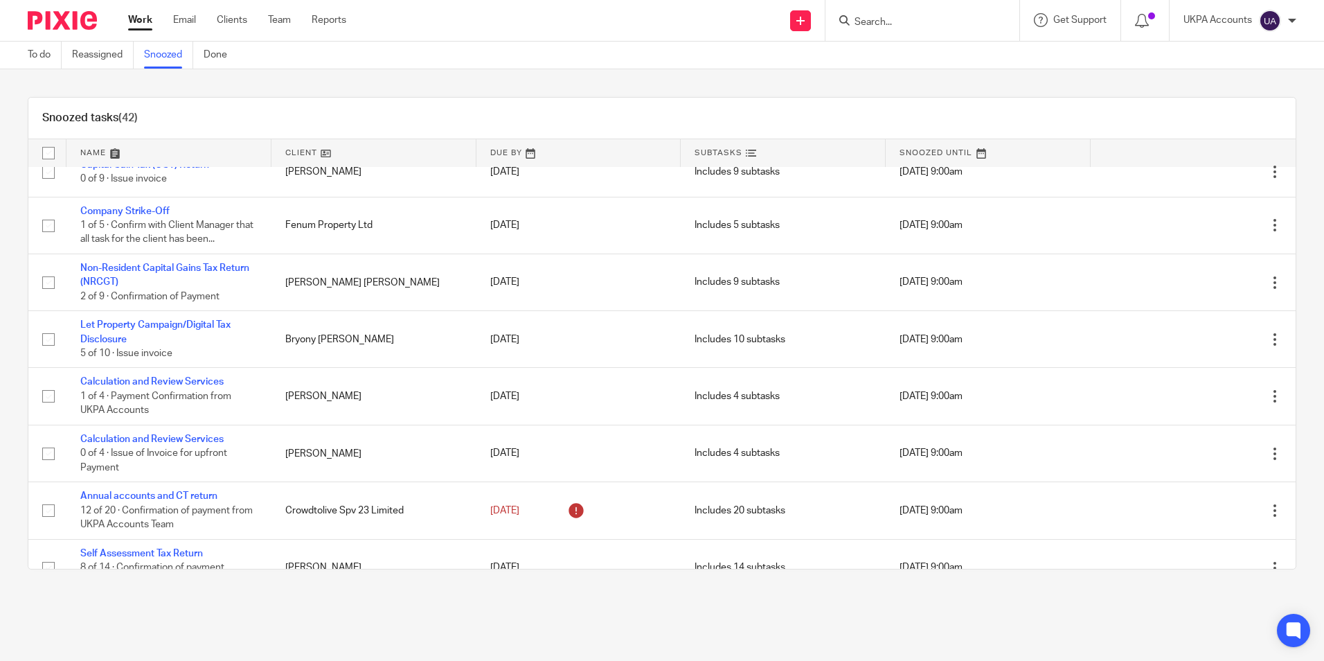
click at [172, 56] on link "Snoozed" at bounding box center [168, 55] width 49 height 27
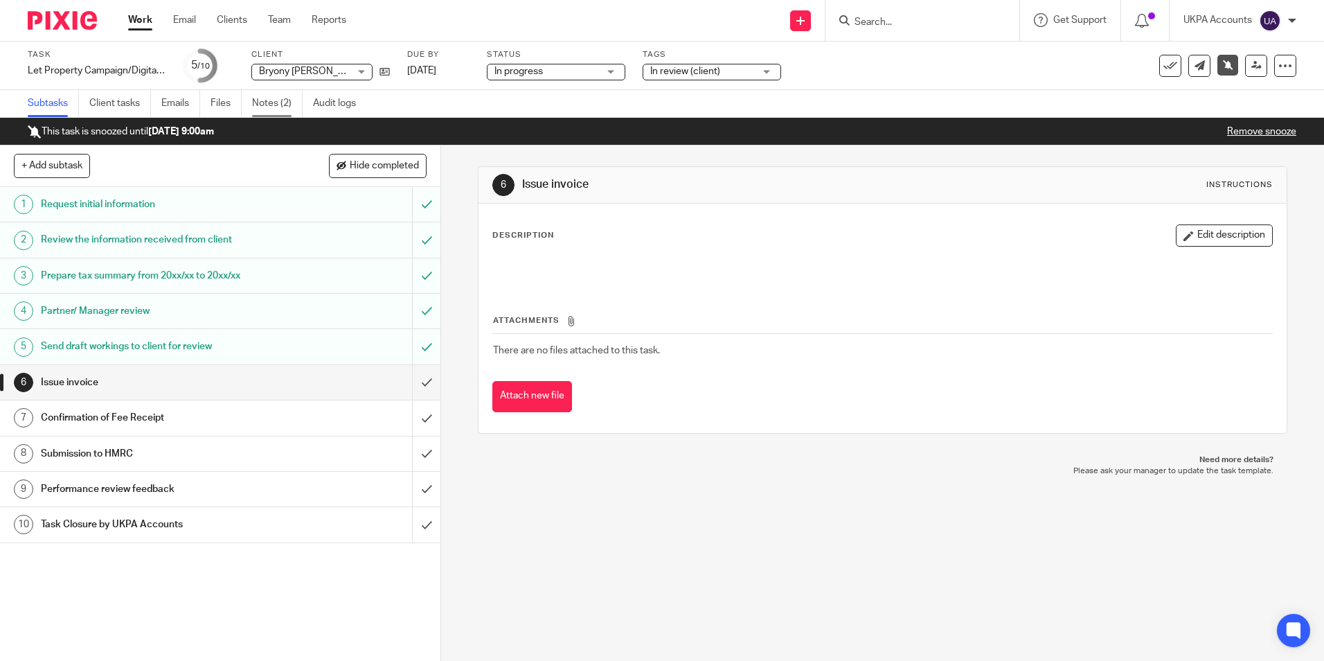
click at [274, 103] on link "Notes (2)" at bounding box center [277, 103] width 51 height 27
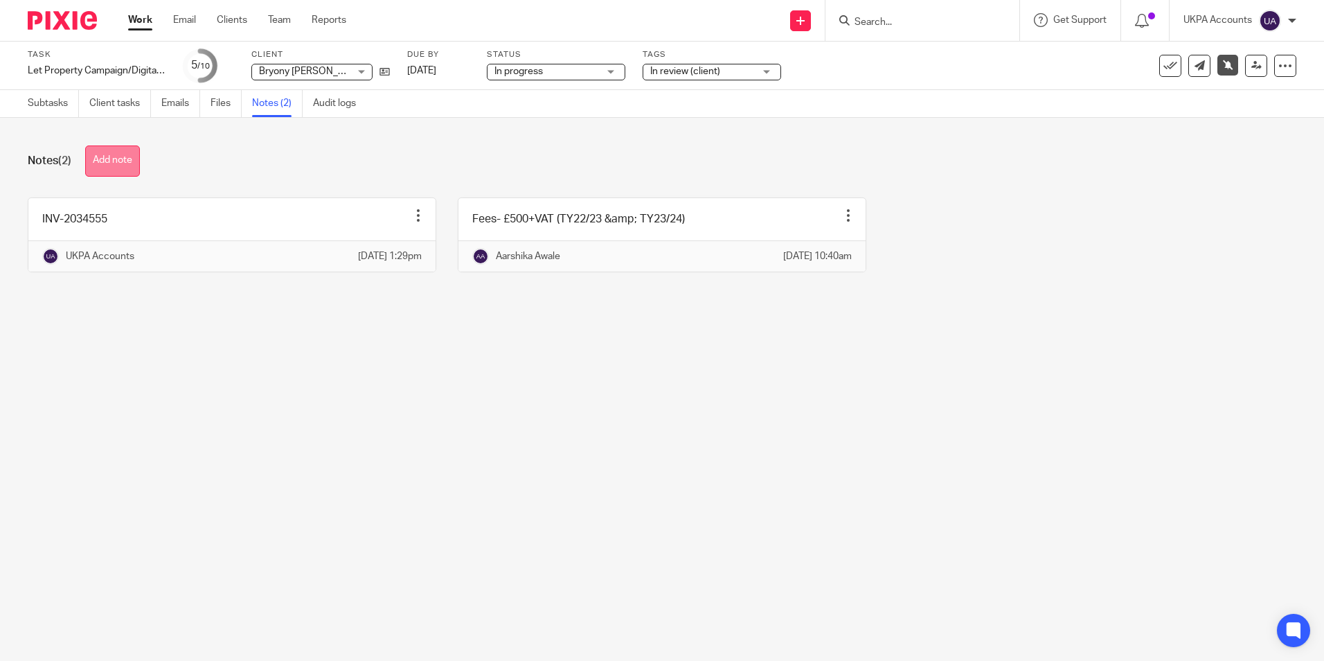
click at [106, 163] on button "Add note" at bounding box center [112, 160] width 55 height 31
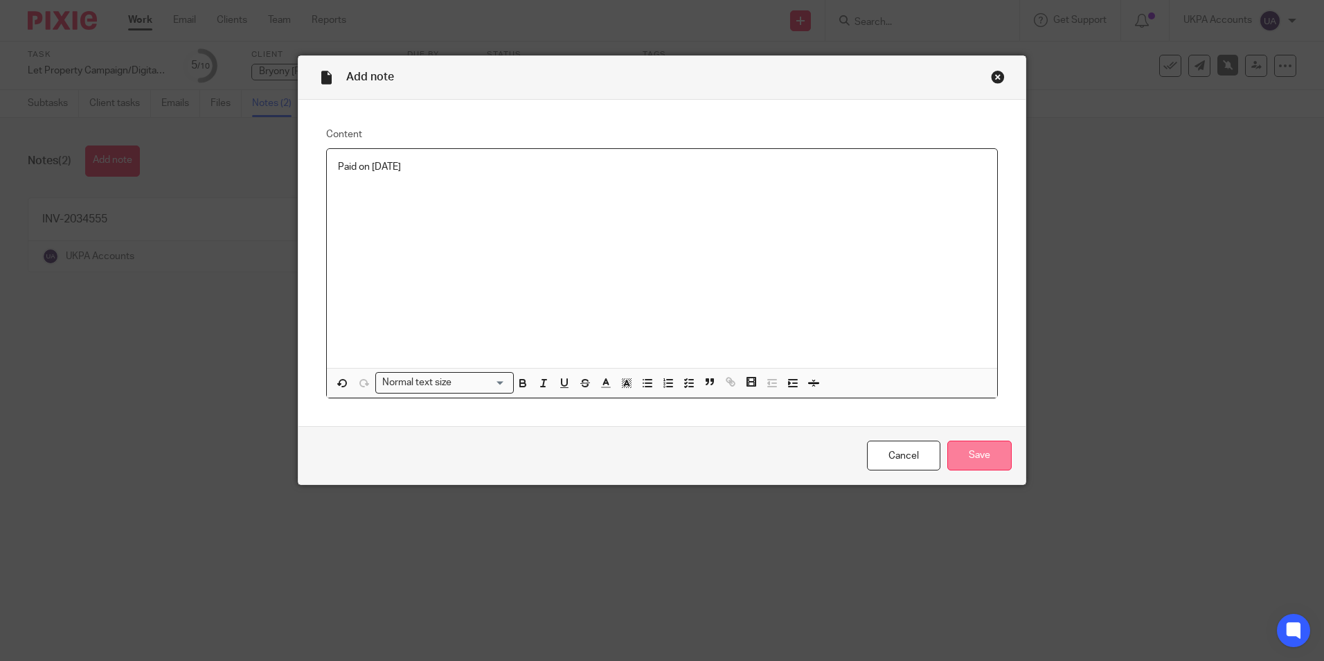
click at [979, 450] on input "Save" at bounding box center [979, 455] width 64 height 30
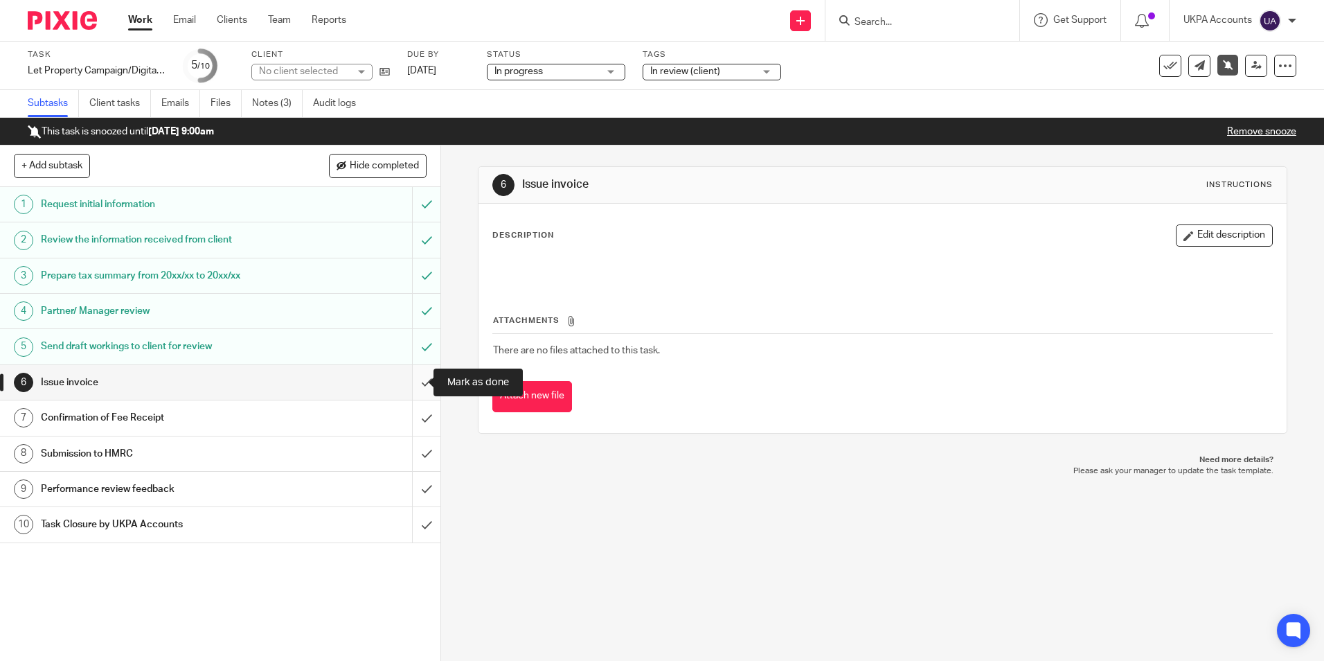
click at [413, 384] on input "submit" at bounding box center [220, 382] width 440 height 35
click at [415, 420] on input "submit" at bounding box center [220, 417] width 440 height 35
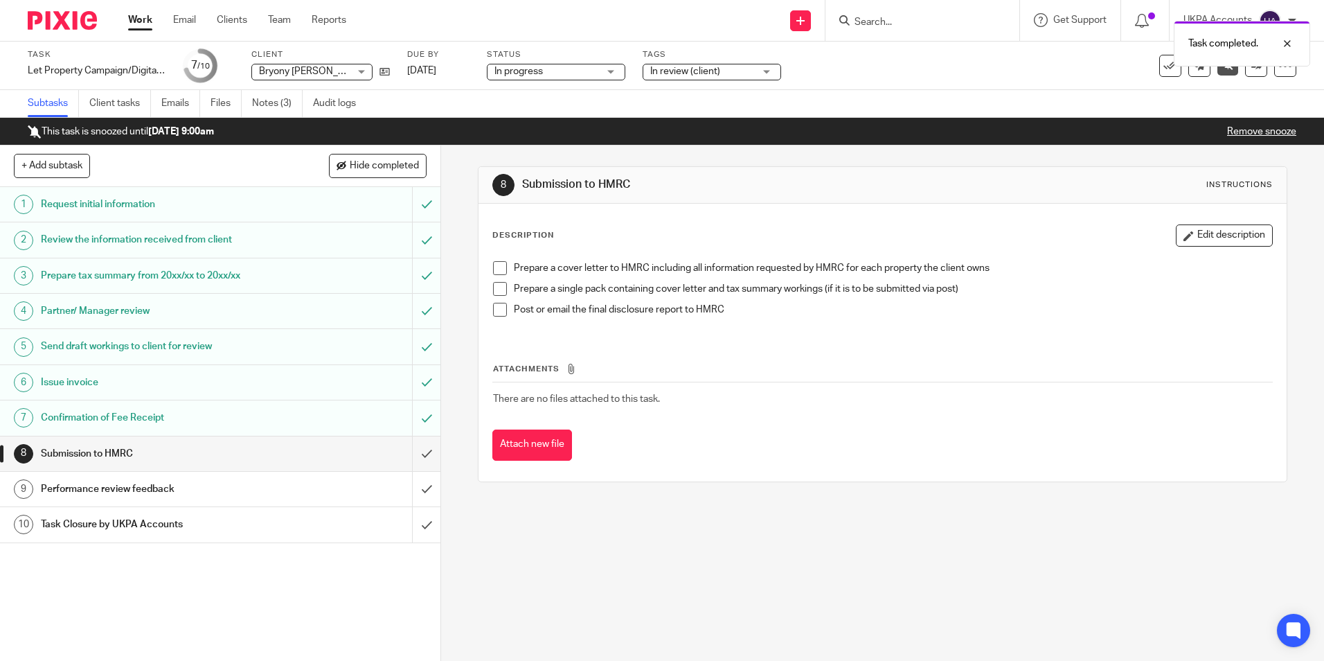
click at [1243, 134] on link "Remove snooze" at bounding box center [1261, 132] width 69 height 10
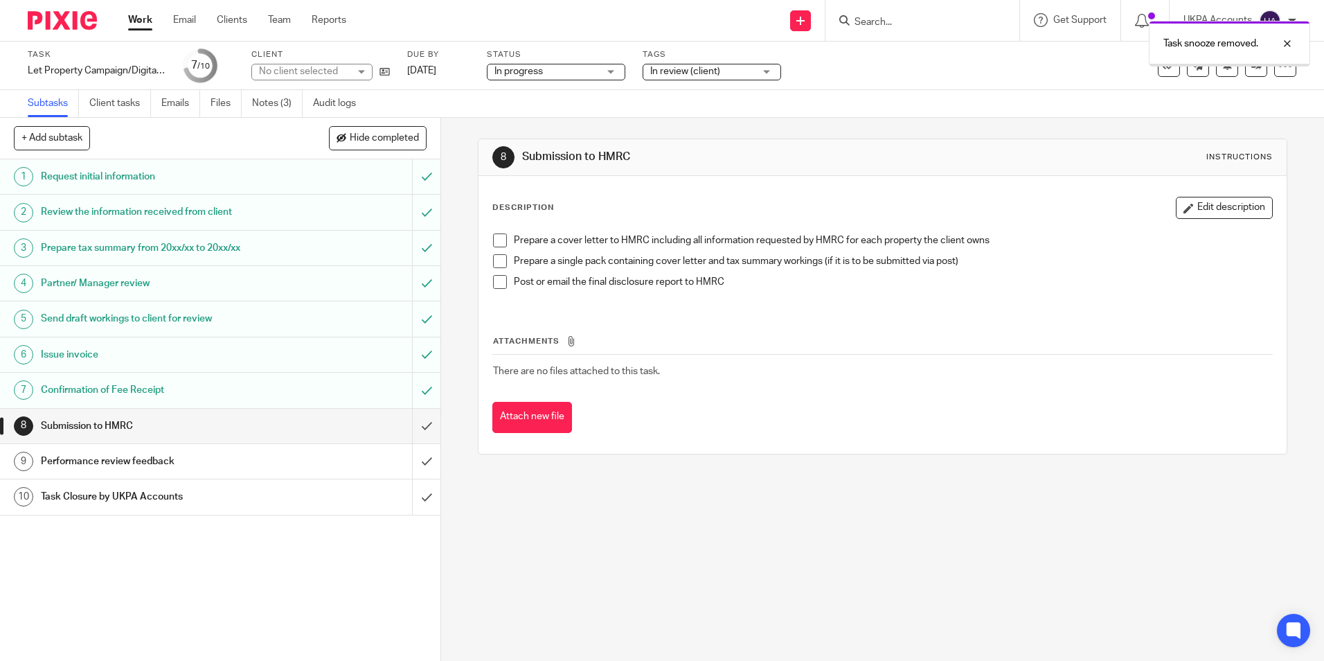
click at [283, 102] on link "Notes (3)" at bounding box center [277, 103] width 51 height 27
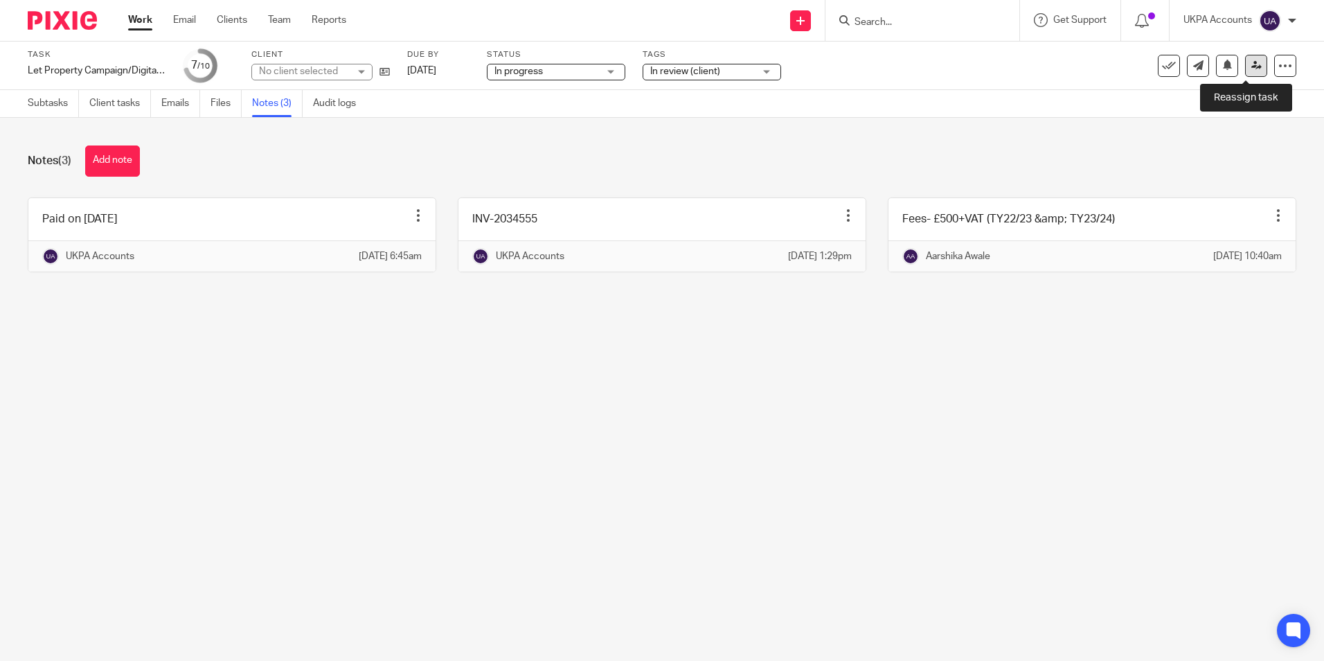
click at [1252, 66] on icon at bounding box center [1257, 65] width 10 height 10
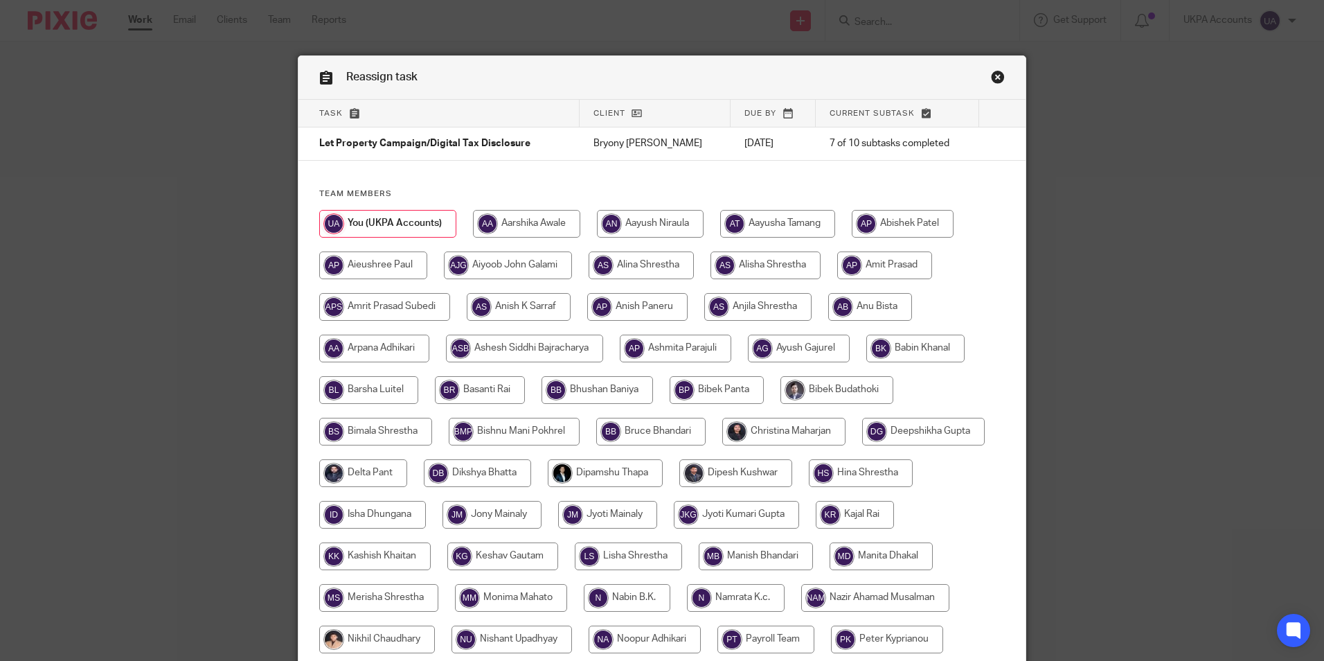
click at [546, 224] on input "radio" at bounding box center [526, 224] width 107 height 28
radio input "true"
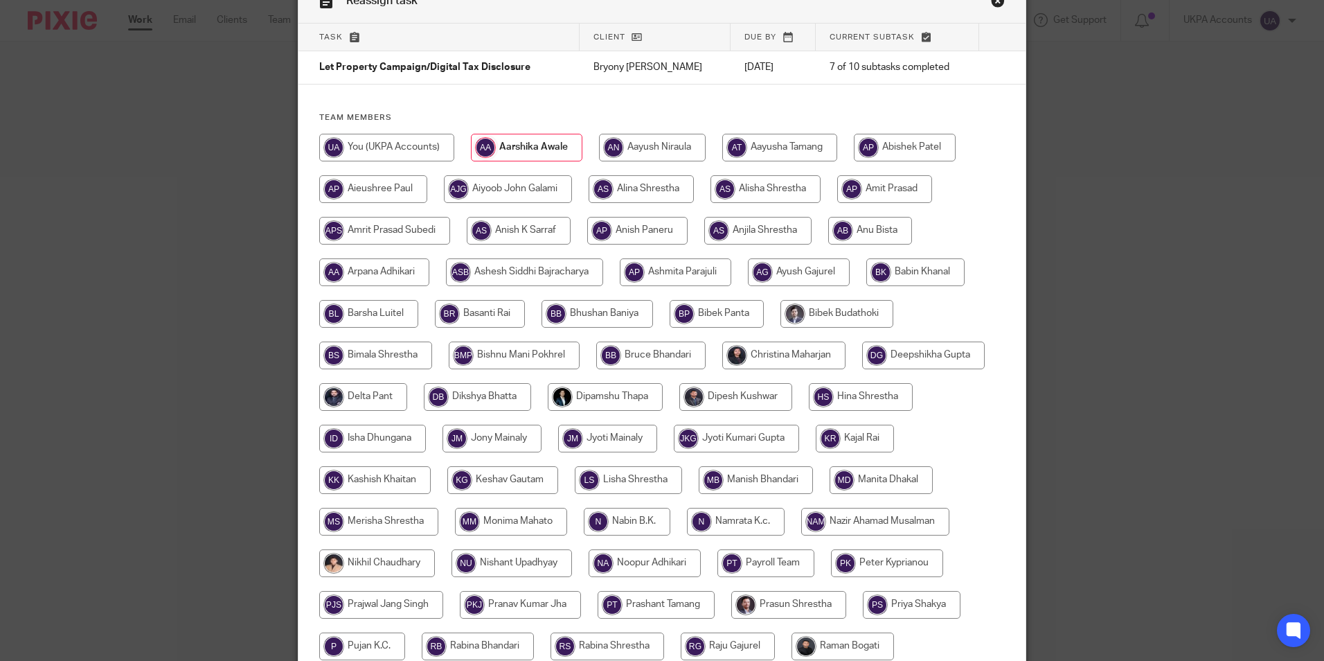
scroll to position [411, 0]
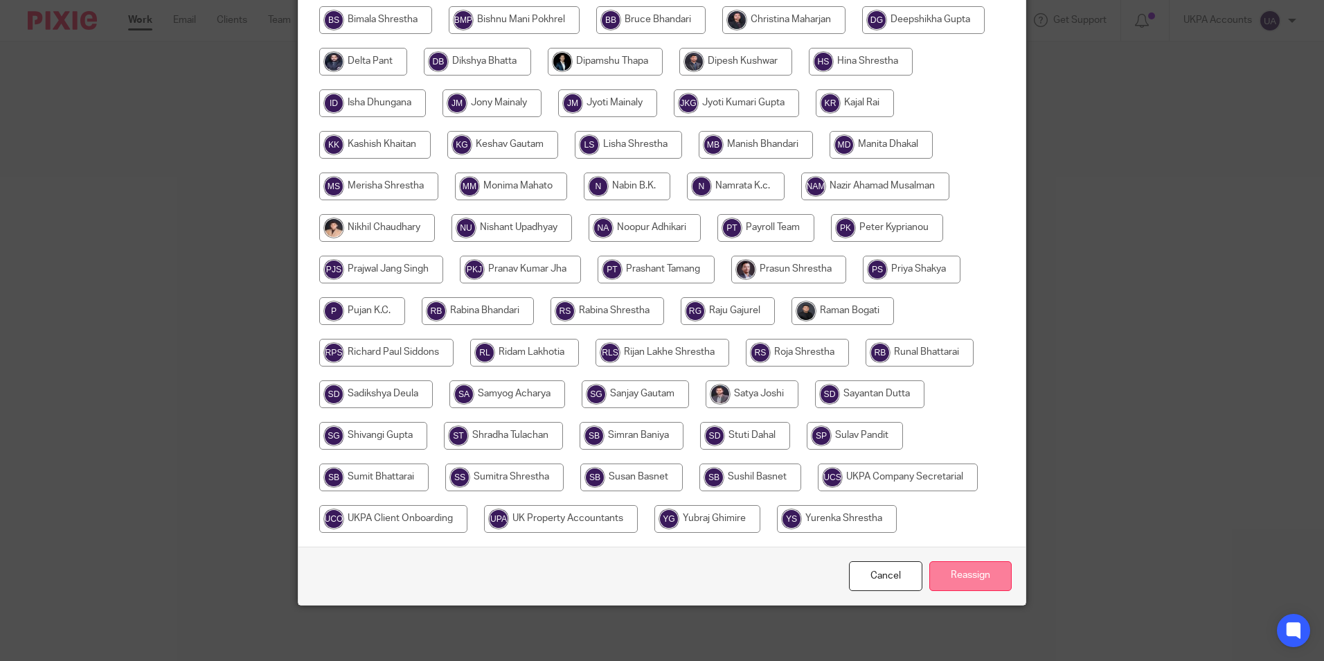
click at [995, 573] on input "Reassign" at bounding box center [970, 576] width 82 height 30
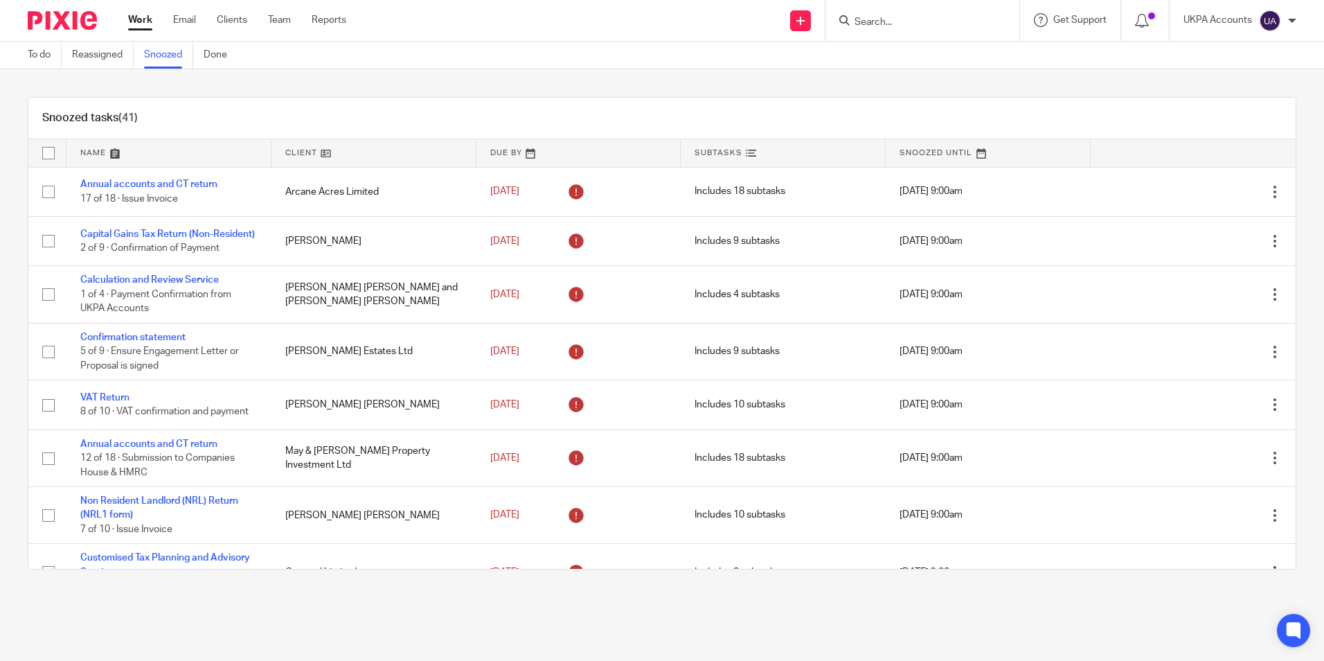
click at [783, 120] on div "Snoozed tasks (41)" at bounding box center [661, 119] width 1267 height 42
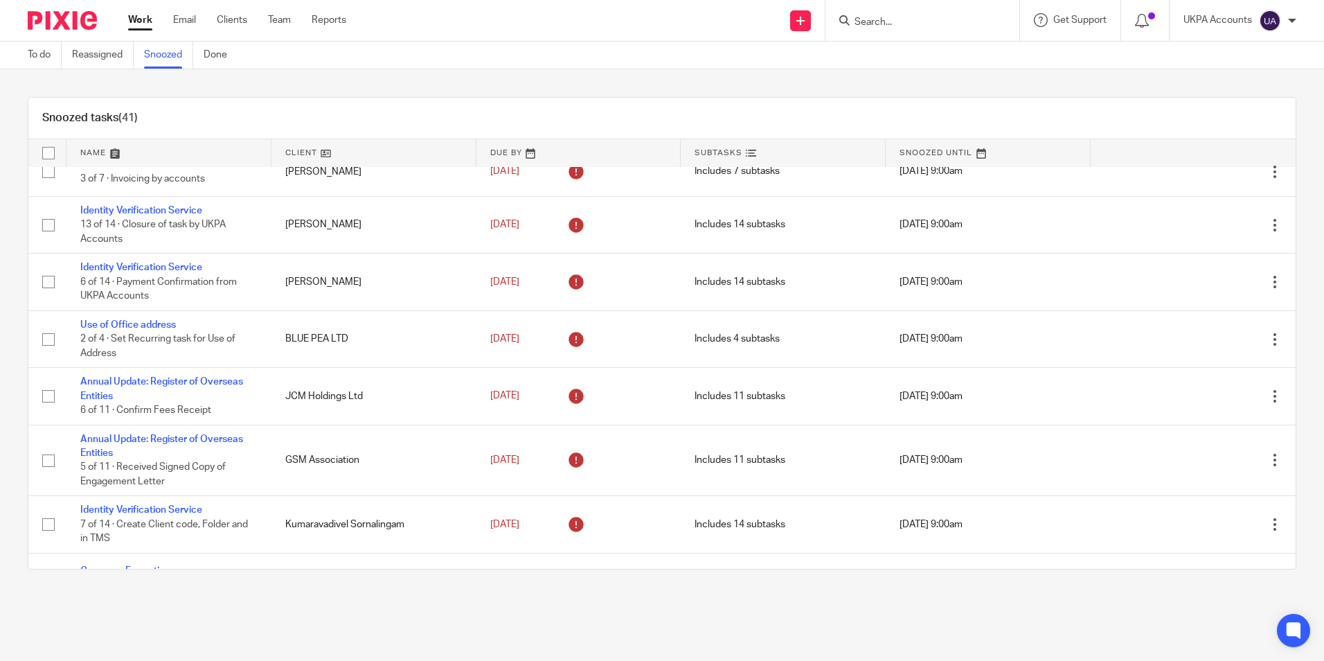
scroll to position [1532, 0]
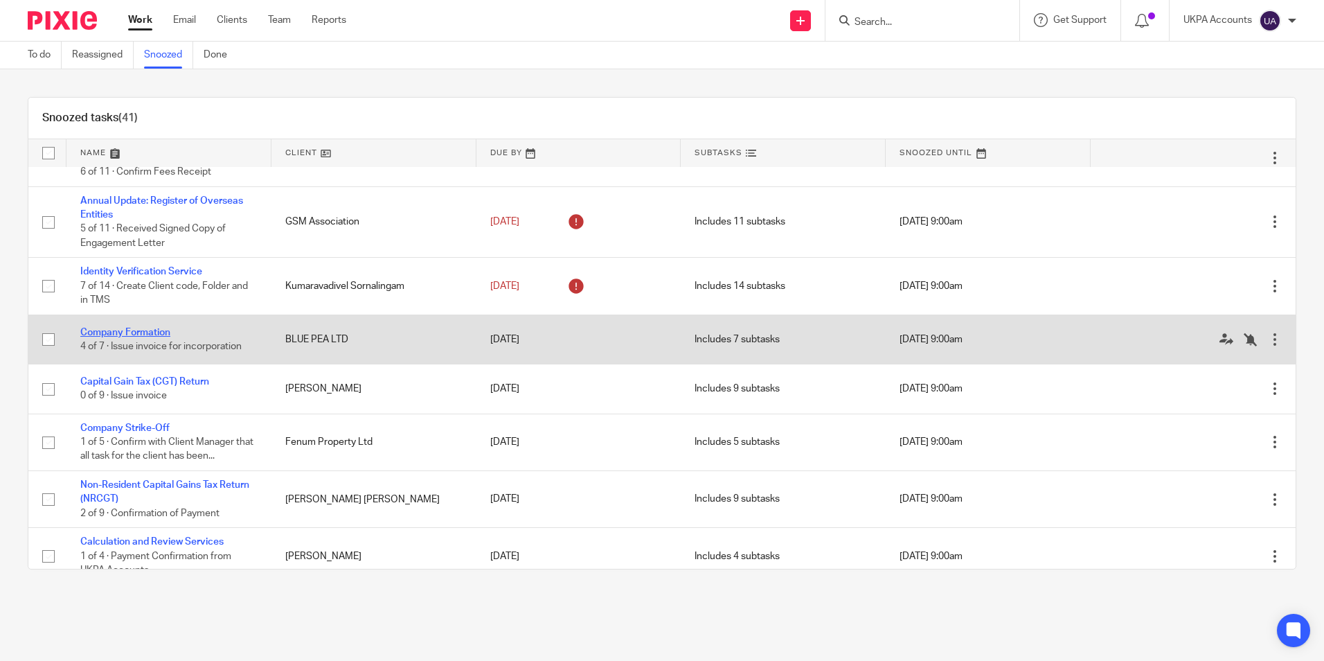
click at [157, 337] on link "Company Formation" at bounding box center [125, 333] width 90 height 10
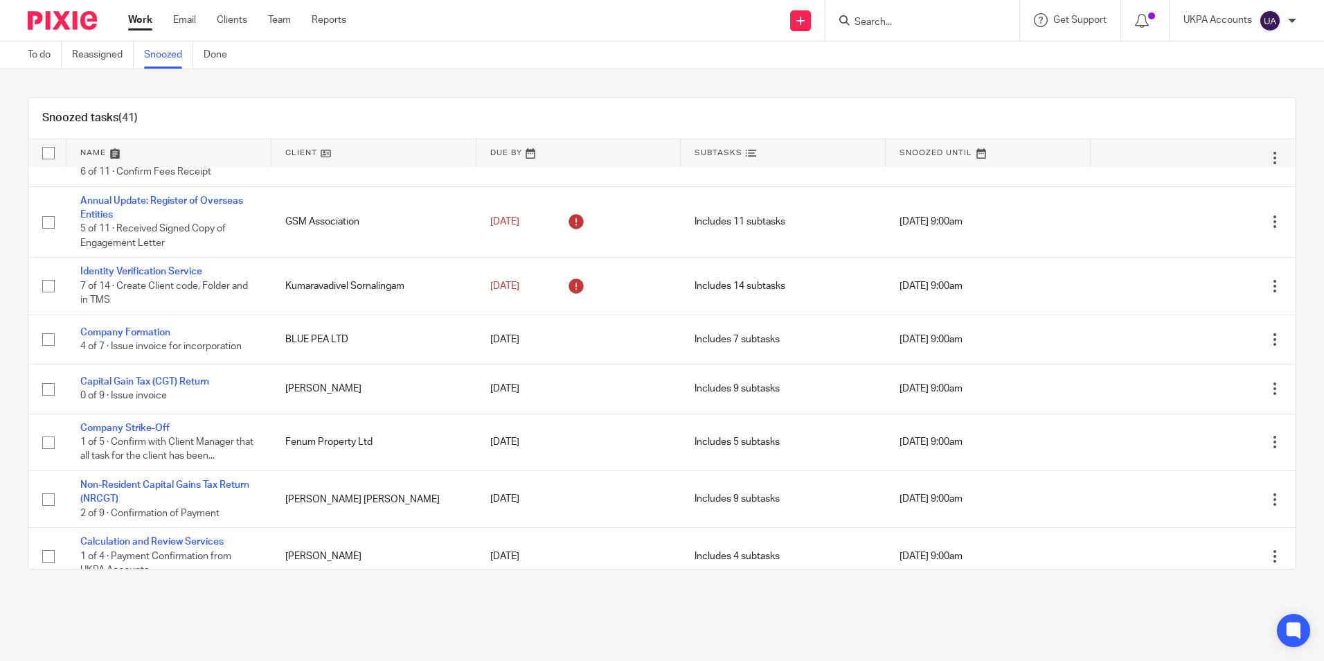
click at [157, 60] on link "Snoozed" at bounding box center [168, 55] width 49 height 27
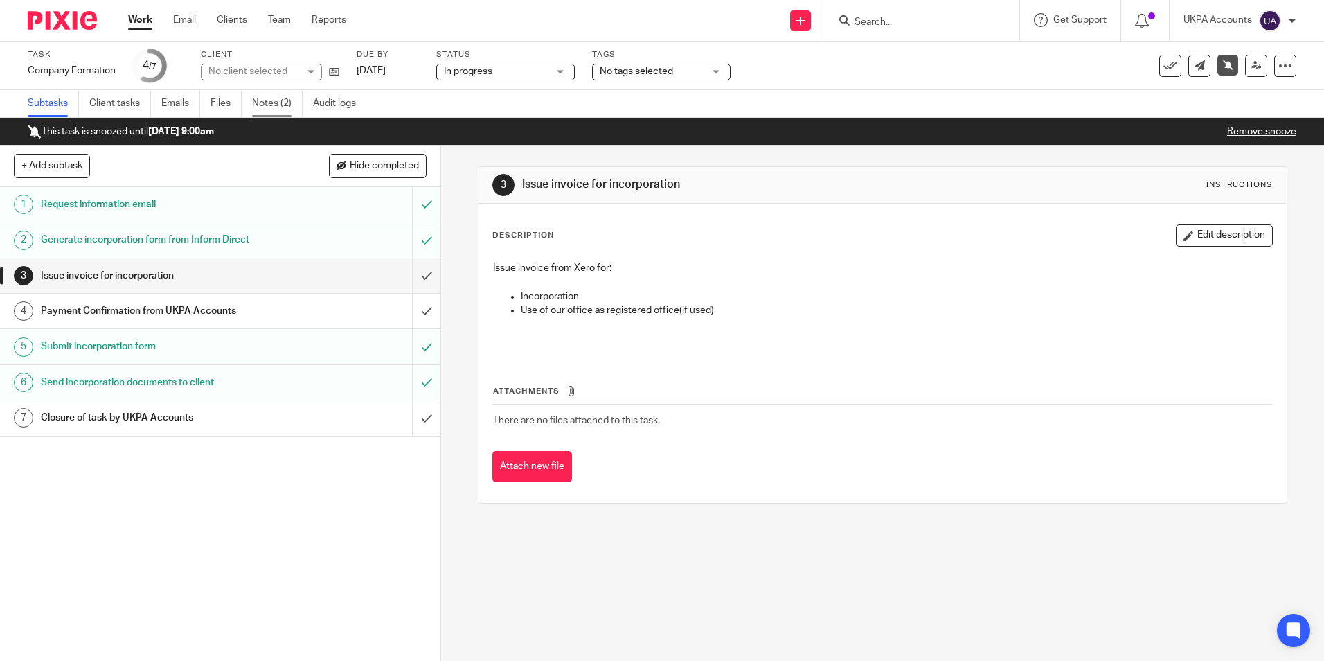
click at [270, 104] on link "Notes (2)" at bounding box center [277, 103] width 51 height 27
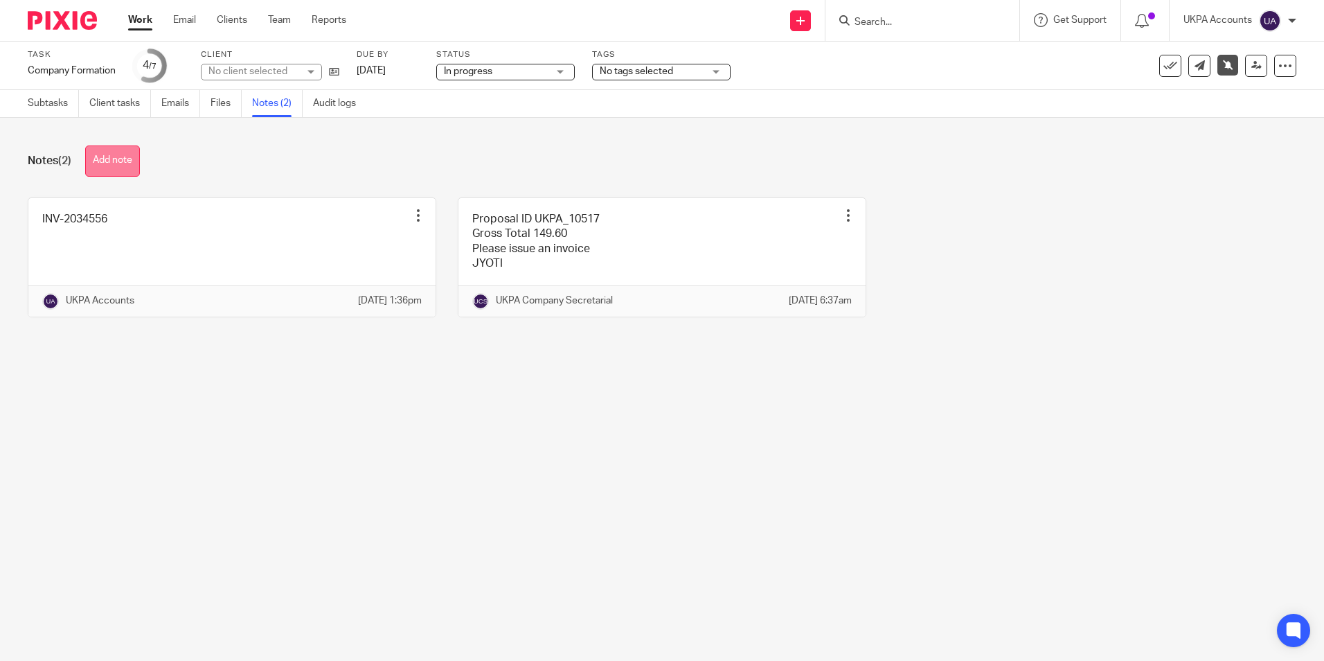
click at [107, 161] on button "Add note" at bounding box center [112, 160] width 55 height 31
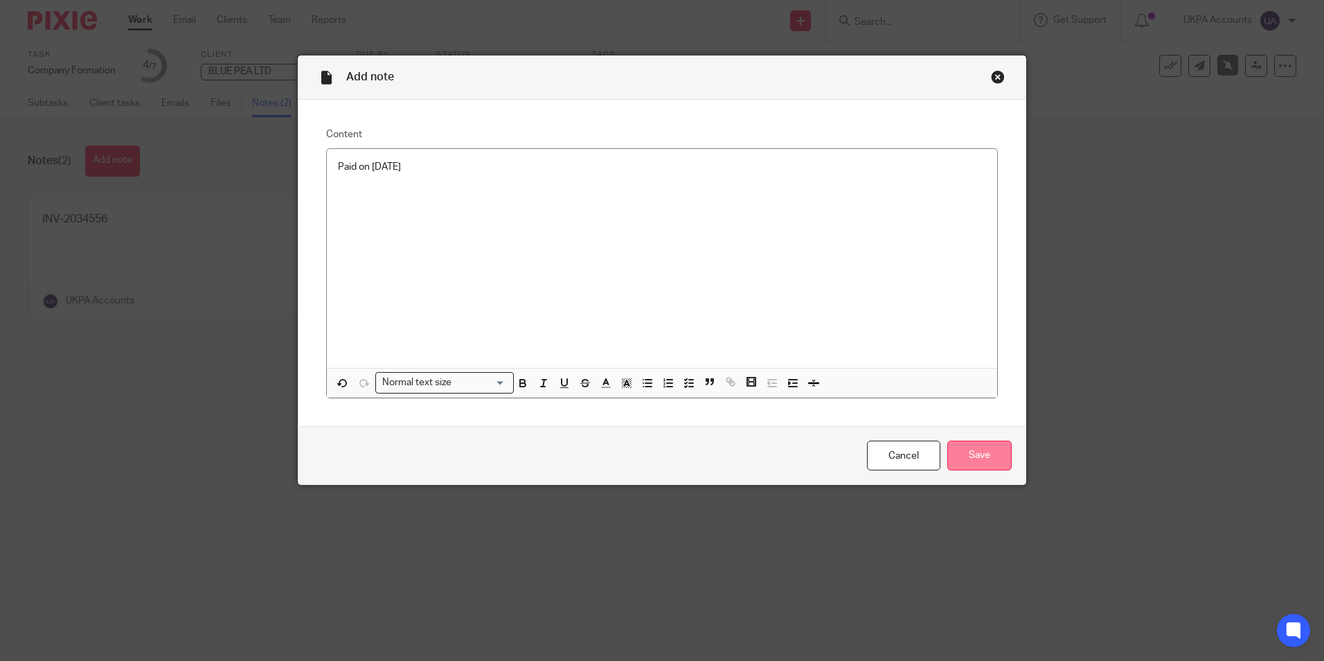
click at [980, 458] on input "Save" at bounding box center [979, 455] width 64 height 30
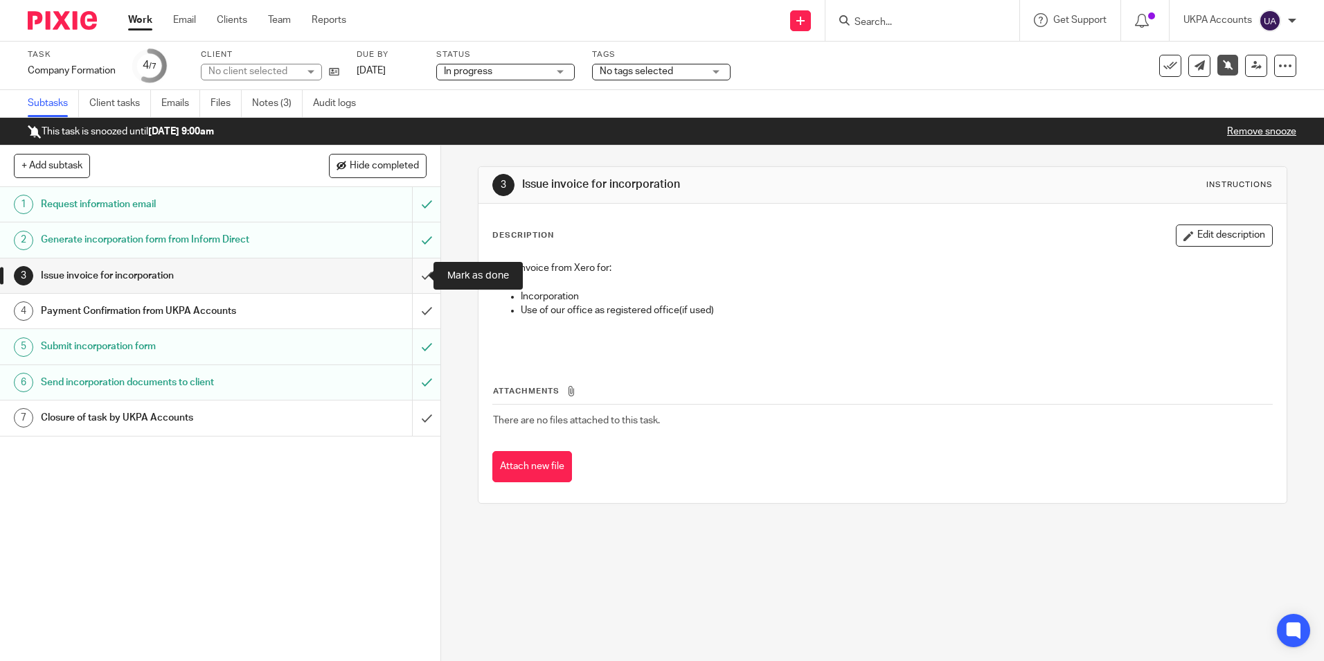
click at [409, 274] on input "submit" at bounding box center [220, 275] width 440 height 35
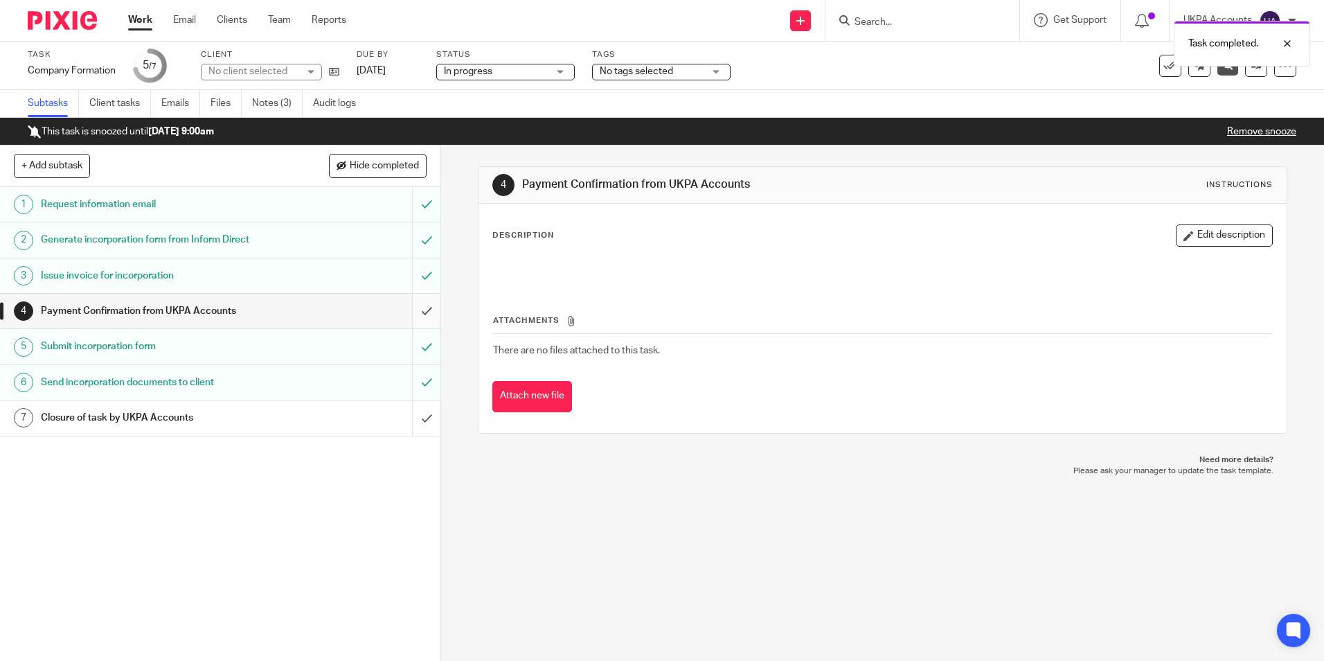
click at [415, 312] on input "submit" at bounding box center [220, 311] width 440 height 35
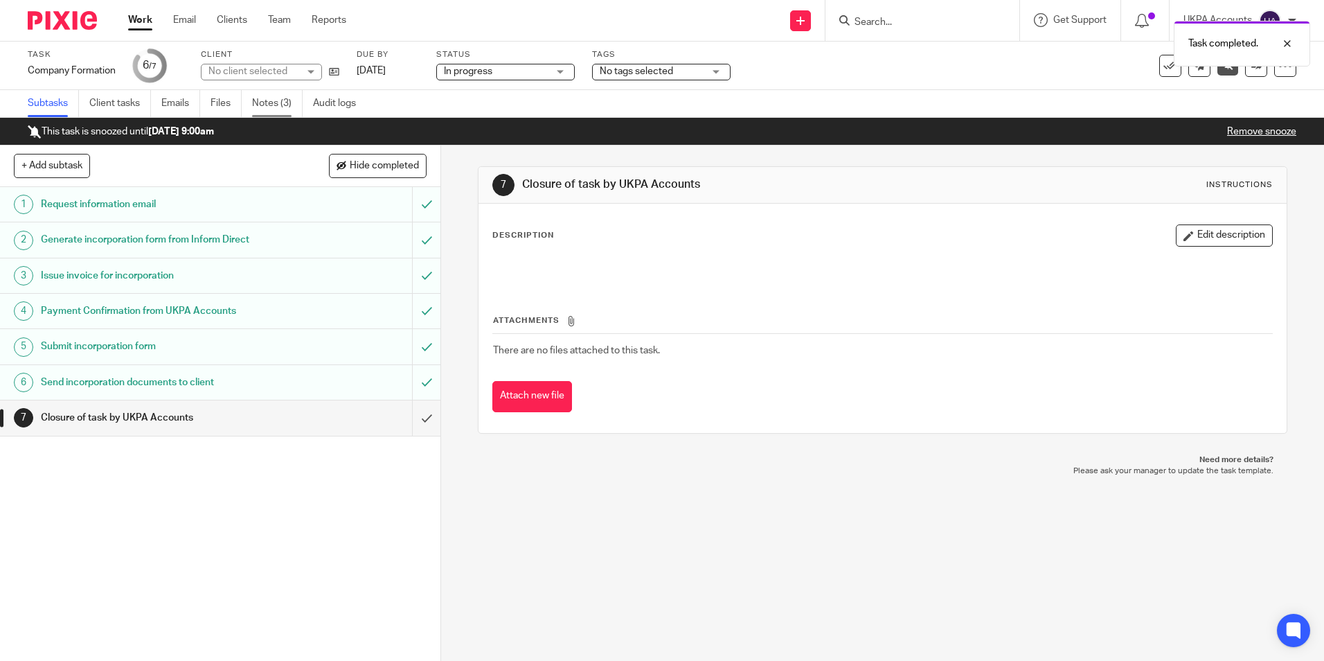
click at [283, 104] on link "Notes (3)" at bounding box center [277, 103] width 51 height 27
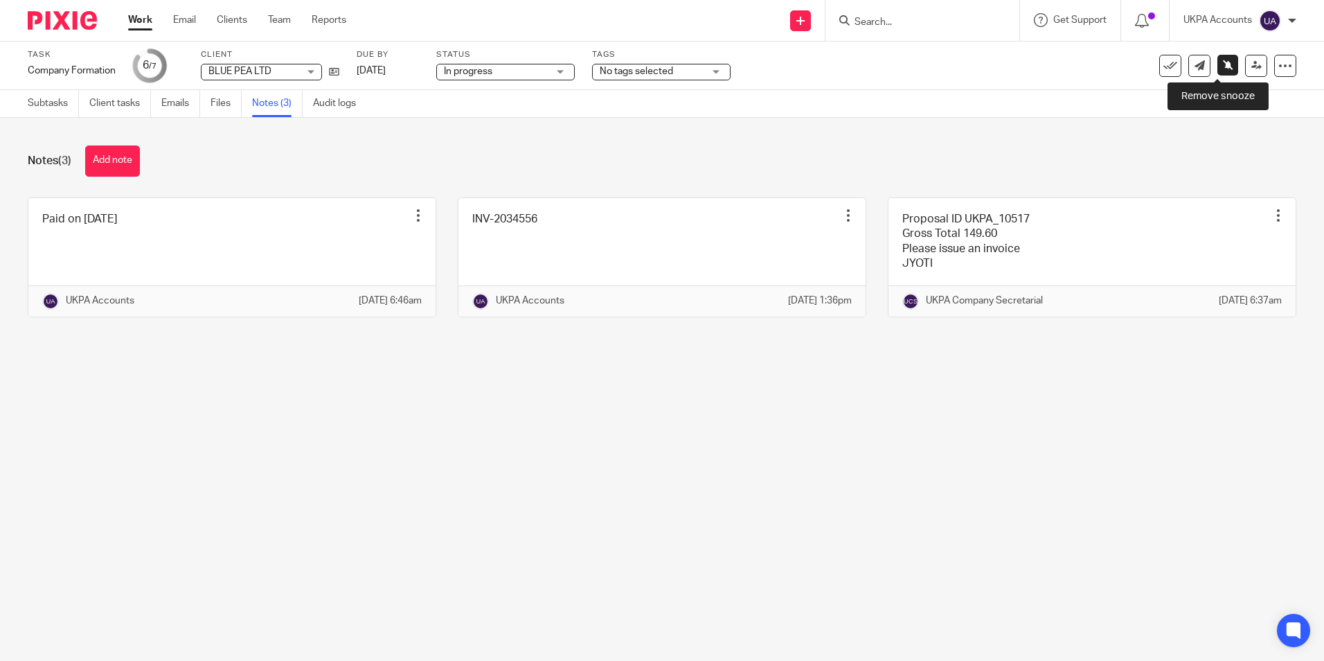
click at [1223, 63] on icon at bounding box center [1228, 65] width 10 height 10
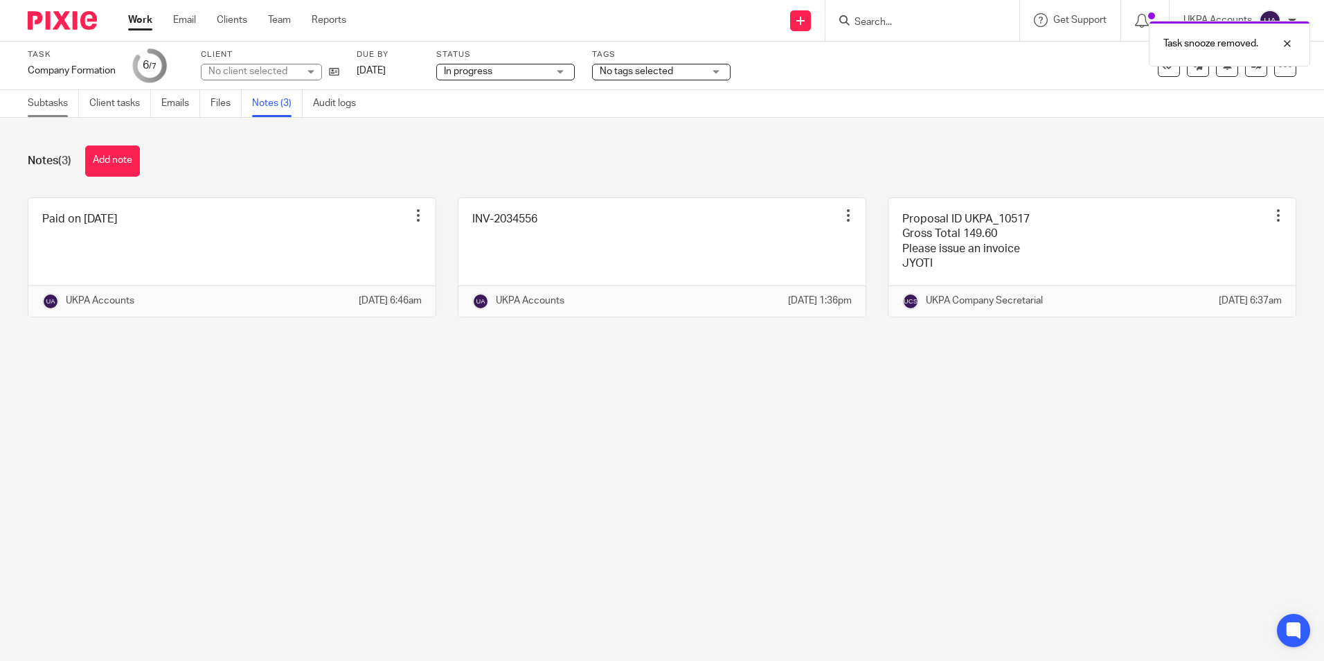
click at [42, 101] on link "Subtasks" at bounding box center [53, 103] width 51 height 27
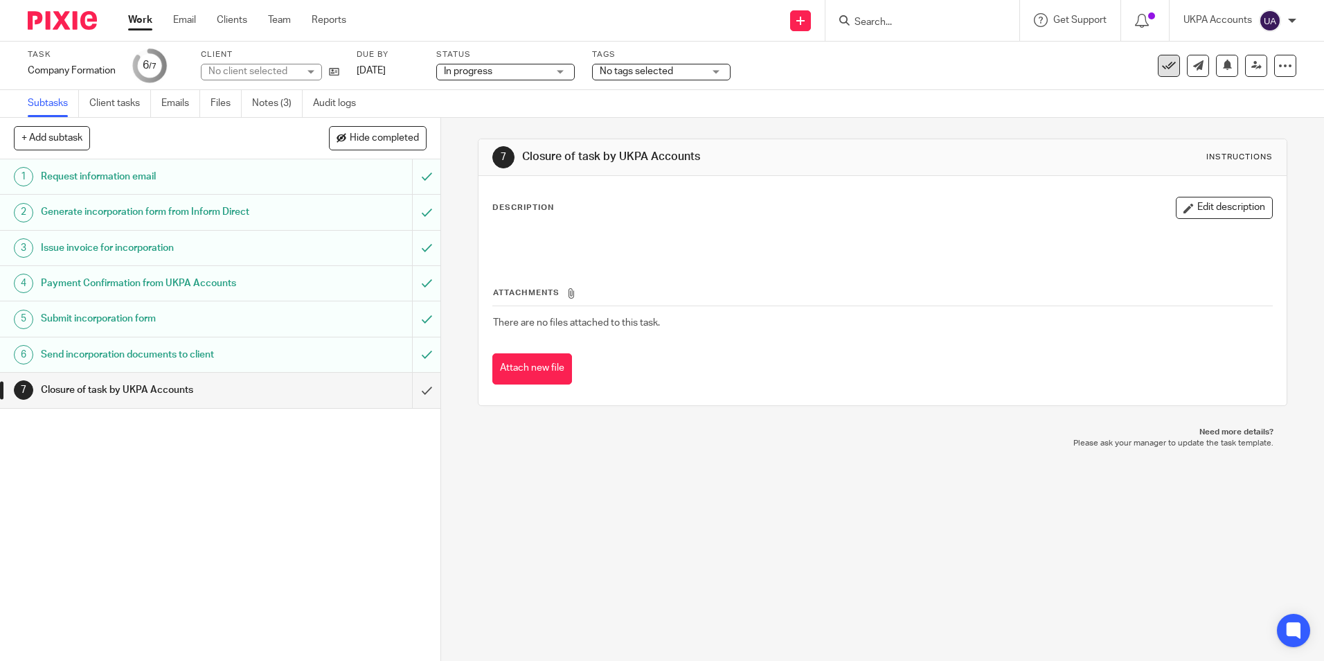
click at [1158, 75] on button at bounding box center [1169, 66] width 22 height 22
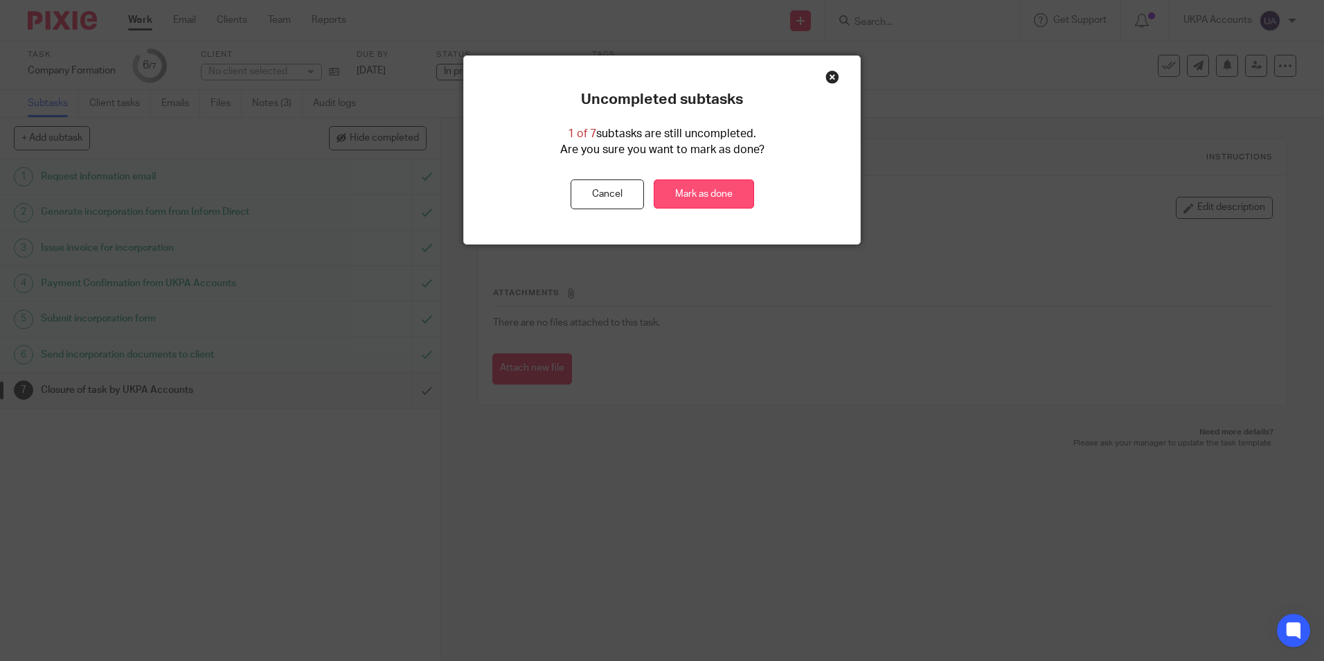
click at [718, 197] on link "Mark as done" at bounding box center [704, 194] width 100 height 30
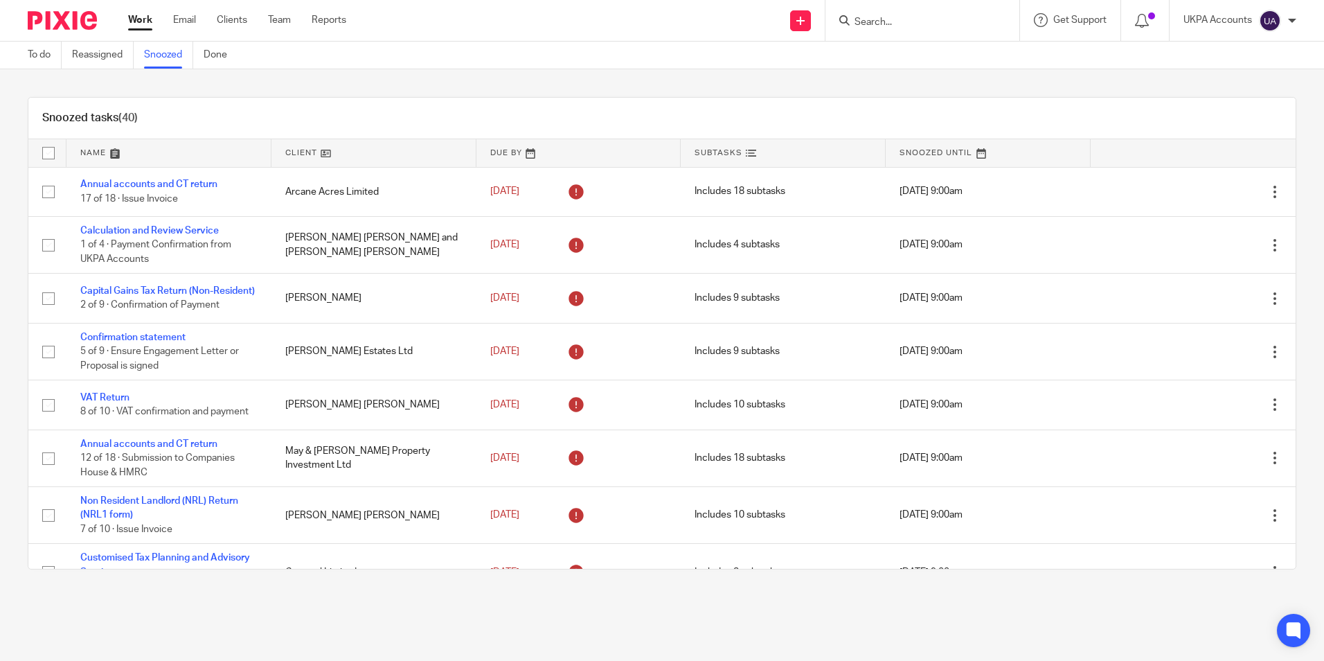
click at [1014, 105] on div "Snoozed tasks (40)" at bounding box center [661, 119] width 1267 height 42
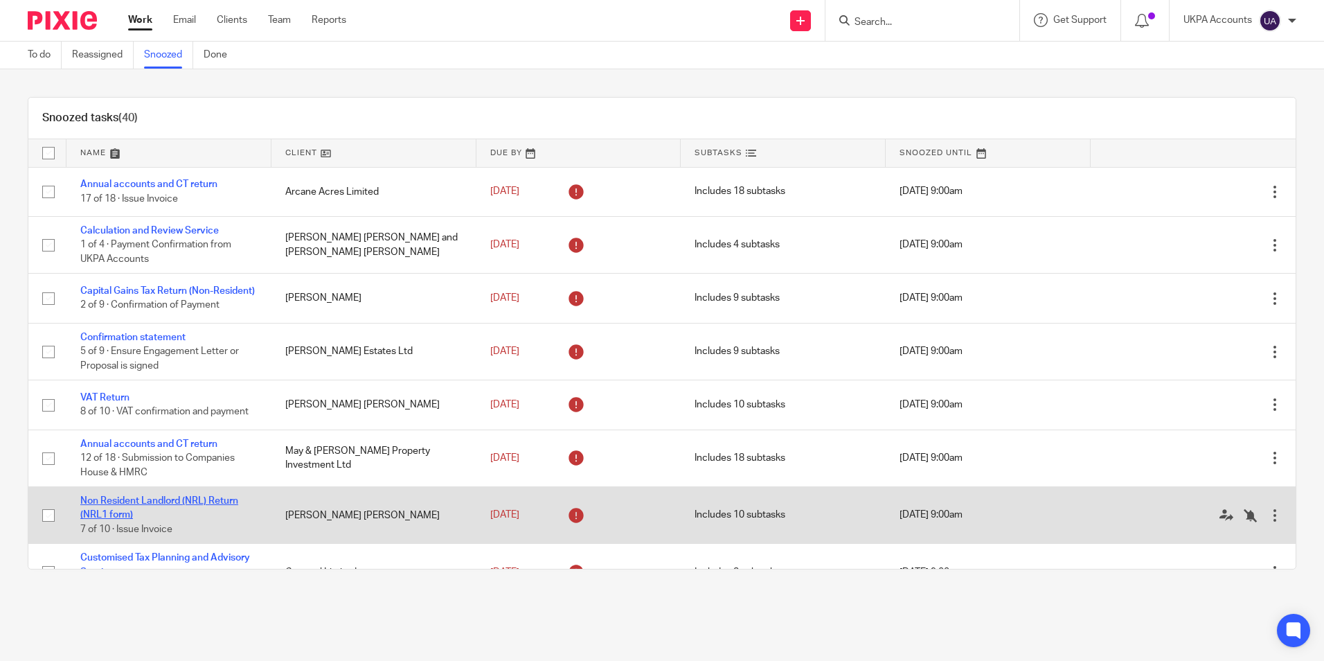
click at [202, 508] on link "Non Resident Landlord (NRL) Return (NRL1 form)" at bounding box center [159, 508] width 158 height 24
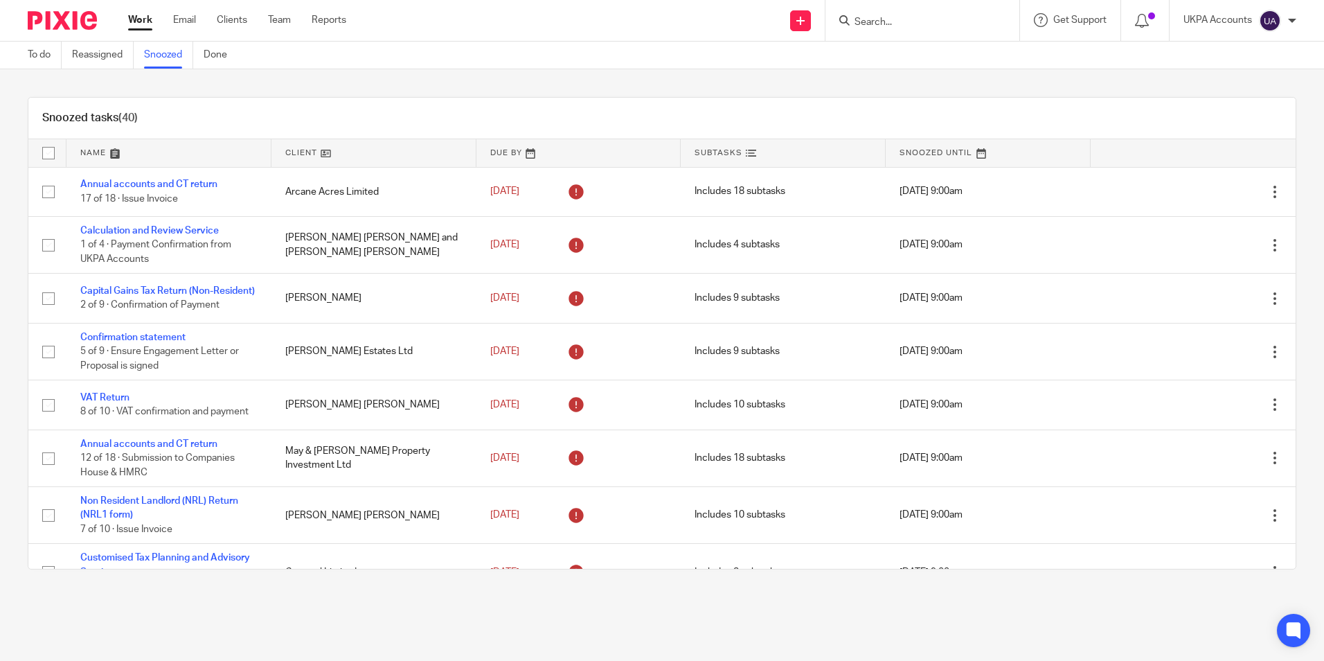
click at [157, 56] on link "Snoozed" at bounding box center [168, 55] width 49 height 27
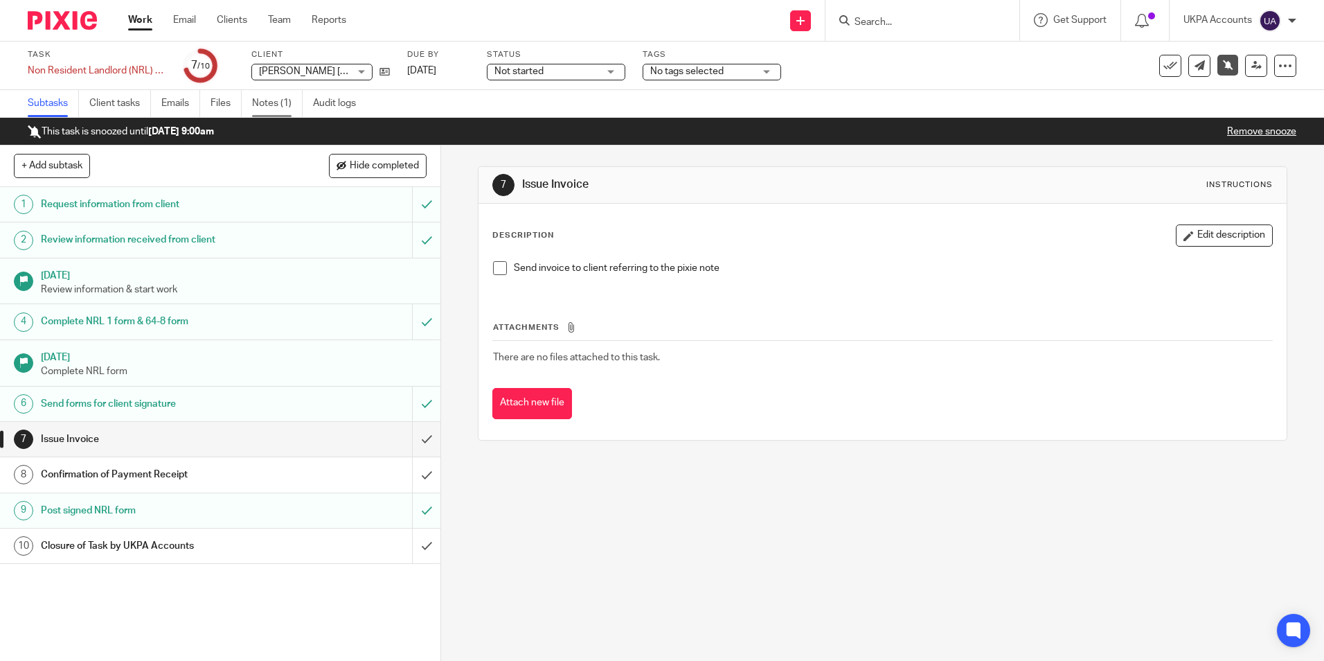
click at [274, 104] on link "Notes (1)" at bounding box center [277, 103] width 51 height 27
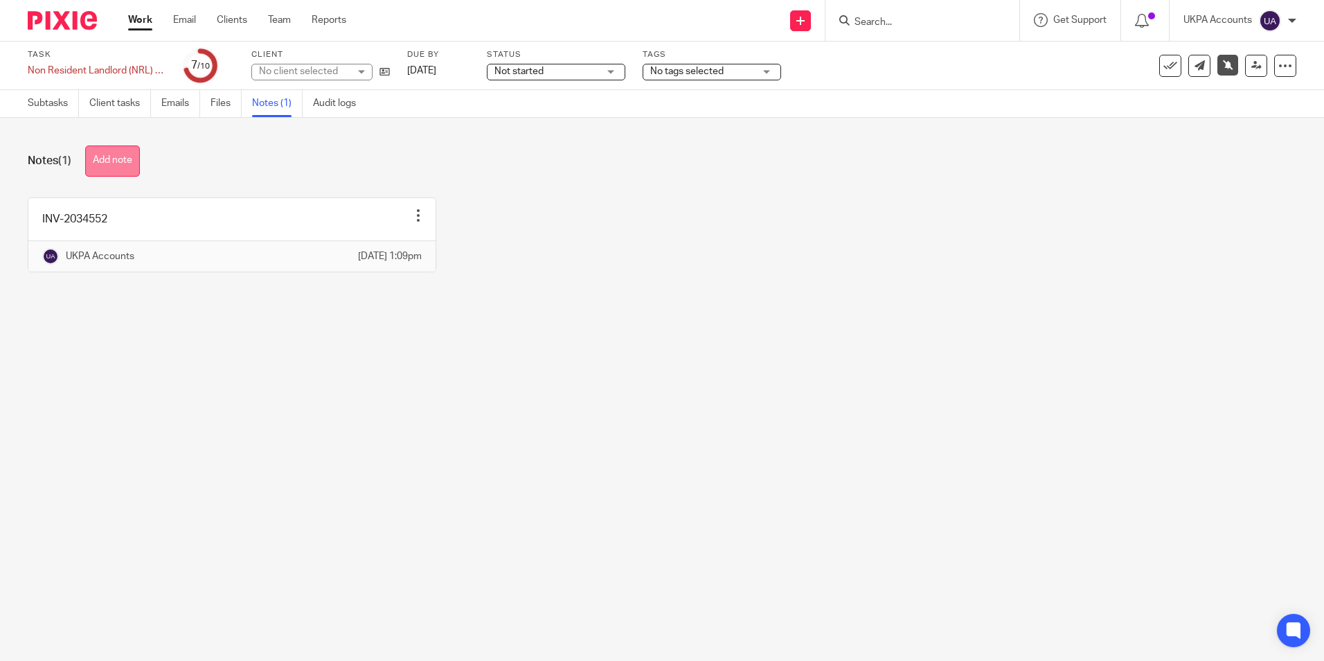
click at [117, 166] on button "Add note" at bounding box center [112, 160] width 55 height 31
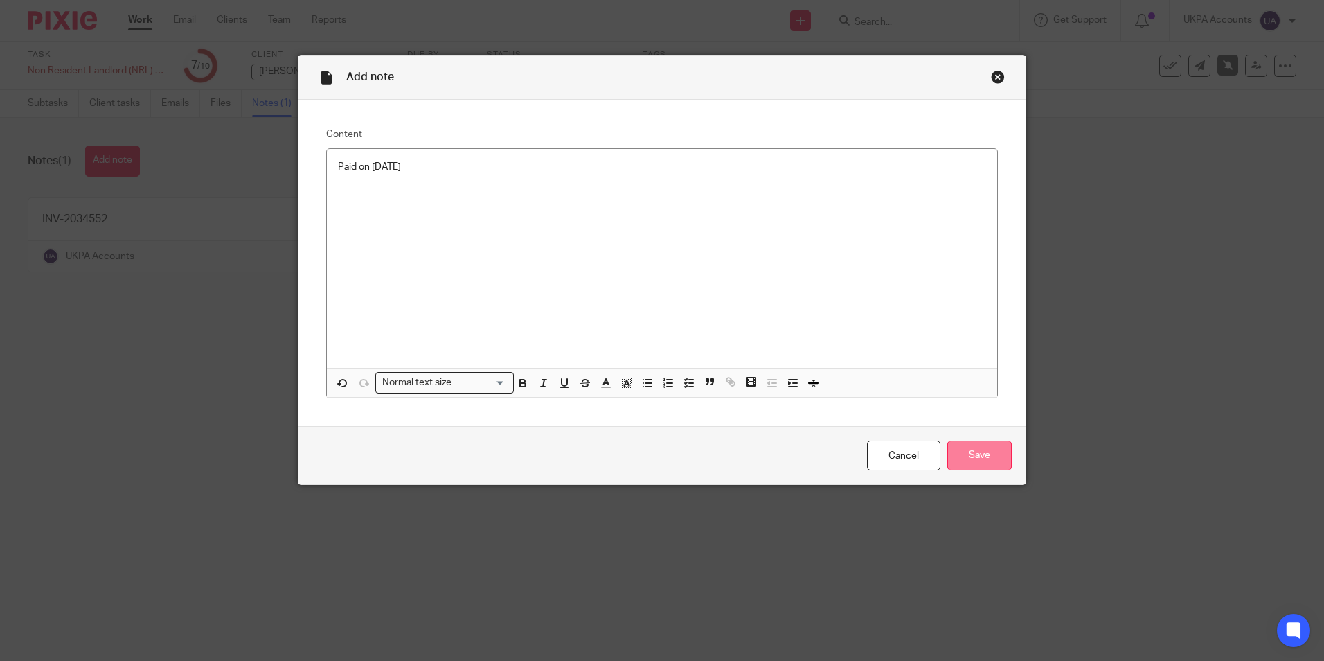
click at [977, 454] on input "Save" at bounding box center [979, 455] width 64 height 30
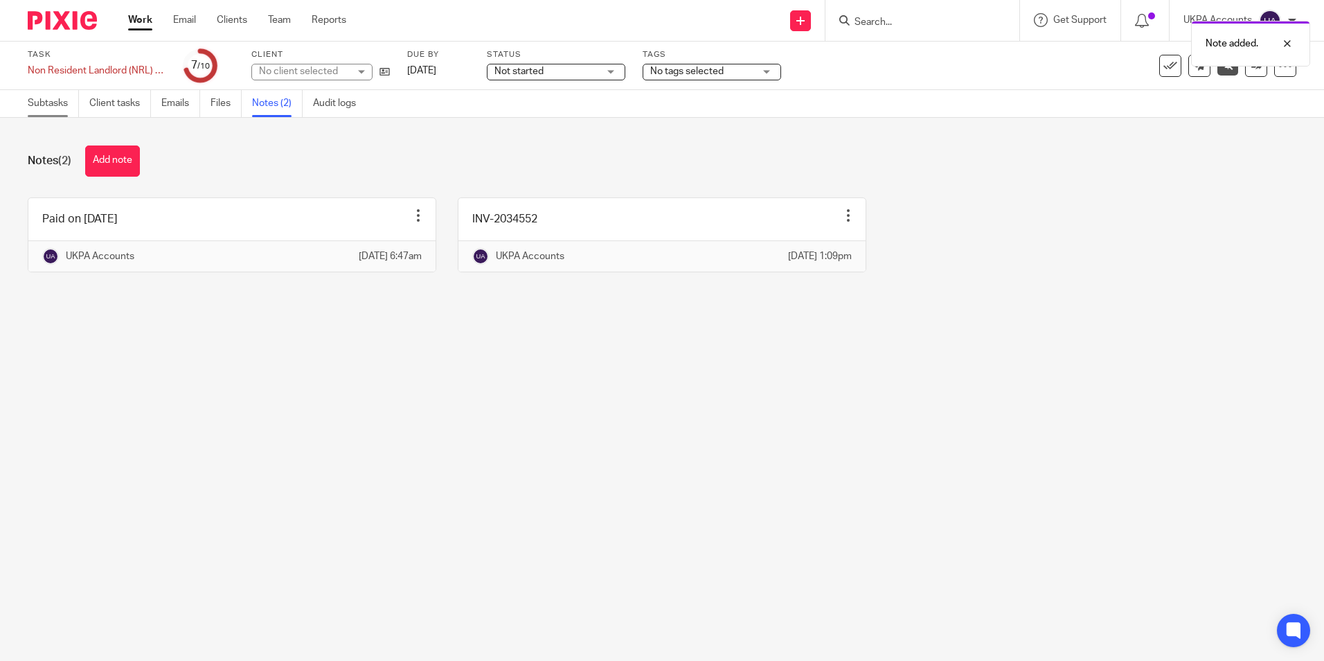
click at [47, 106] on link "Subtasks" at bounding box center [53, 103] width 51 height 27
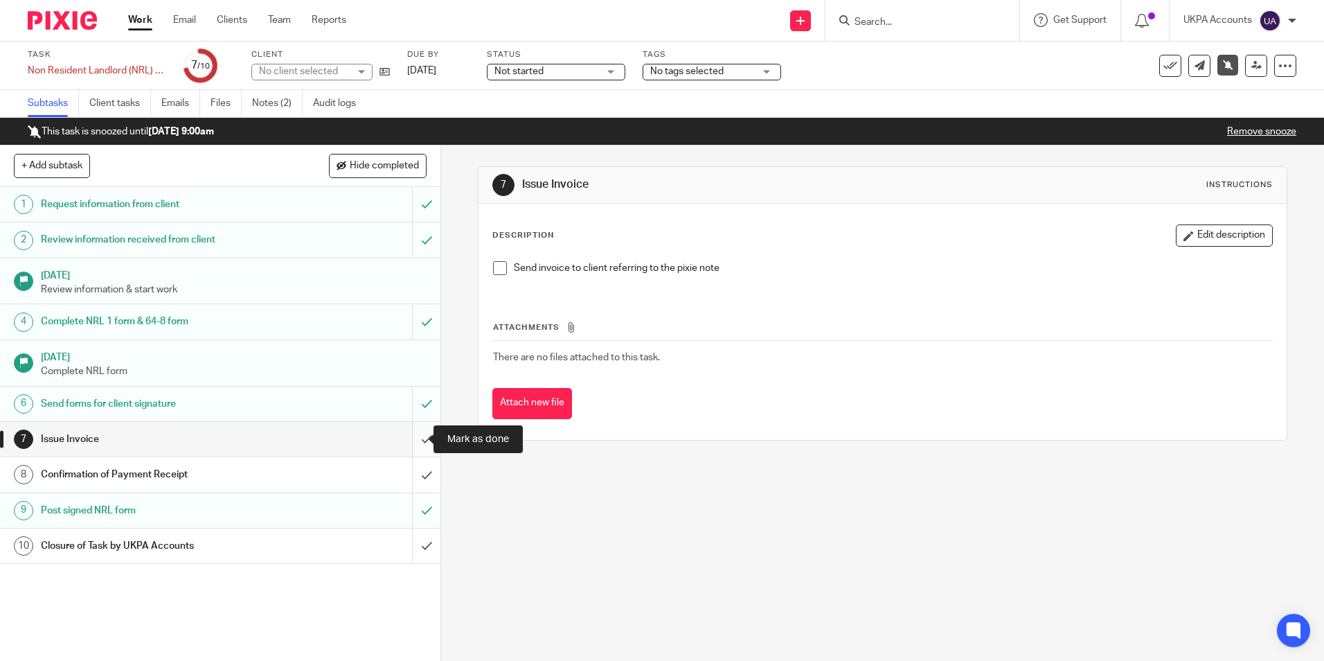
click at [409, 441] on input "submit" at bounding box center [220, 439] width 440 height 35
click at [416, 476] on input "submit" at bounding box center [220, 474] width 440 height 35
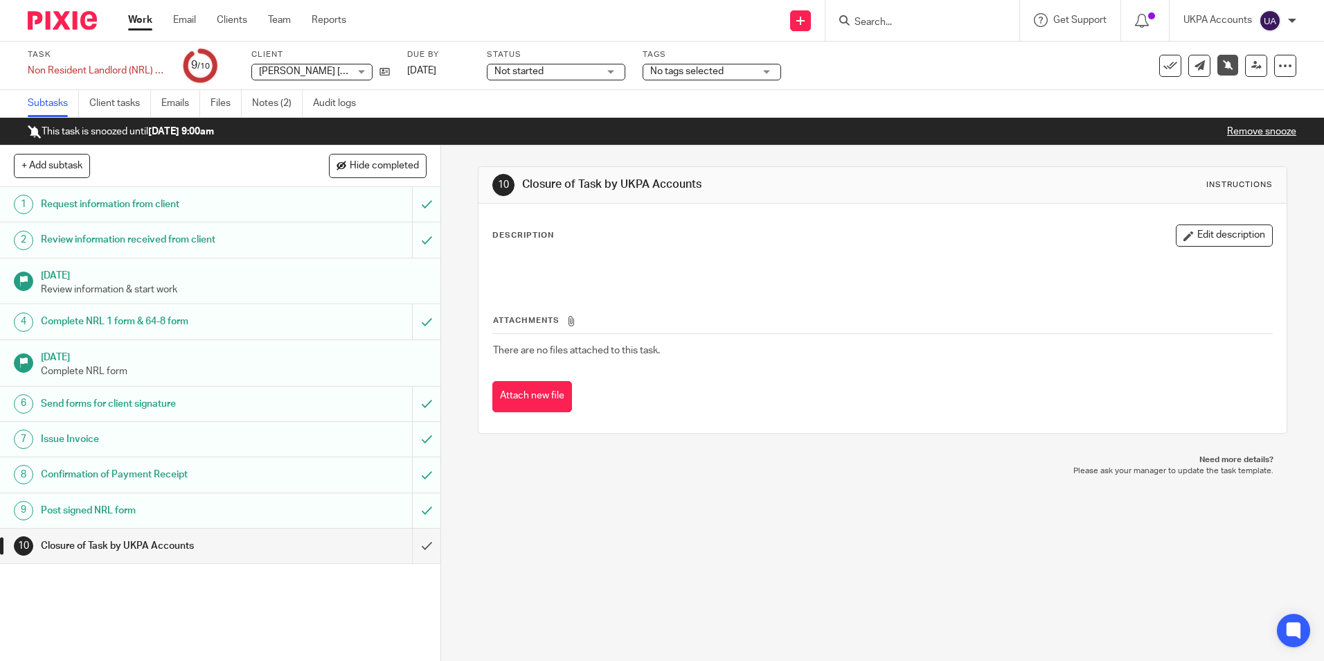
click at [1247, 130] on link "Remove snooze" at bounding box center [1261, 132] width 69 height 10
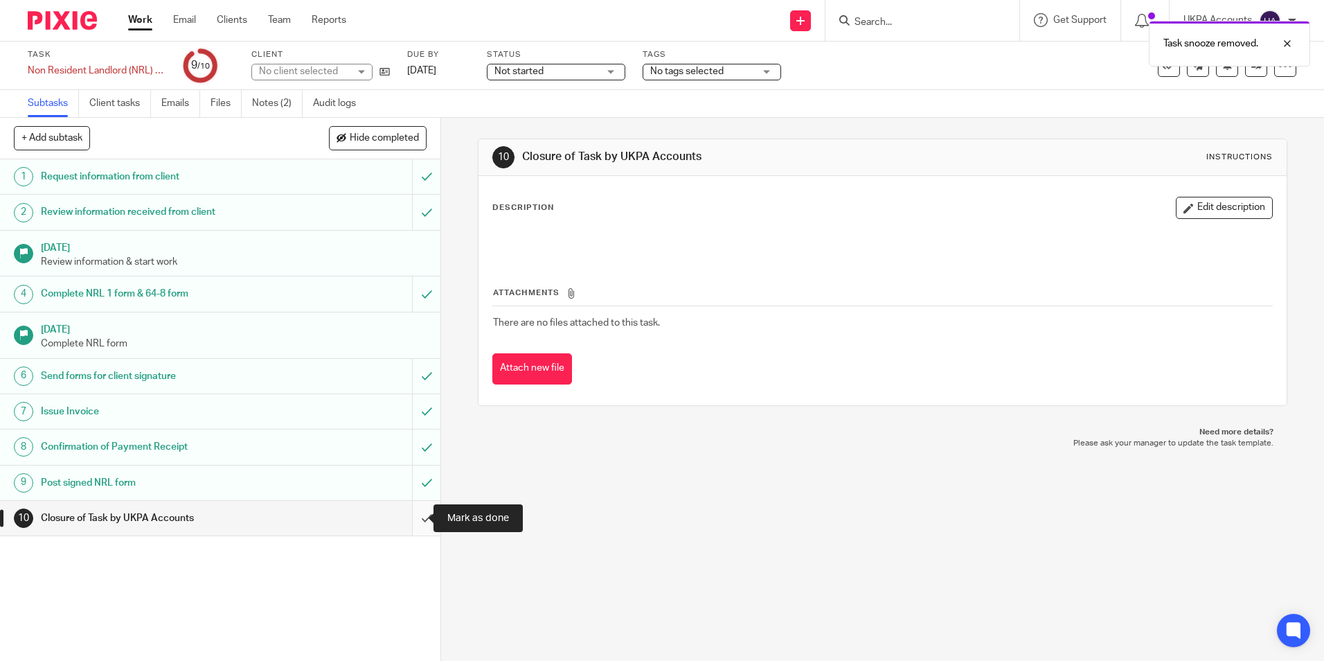
click at [410, 519] on input "submit" at bounding box center [220, 518] width 440 height 35
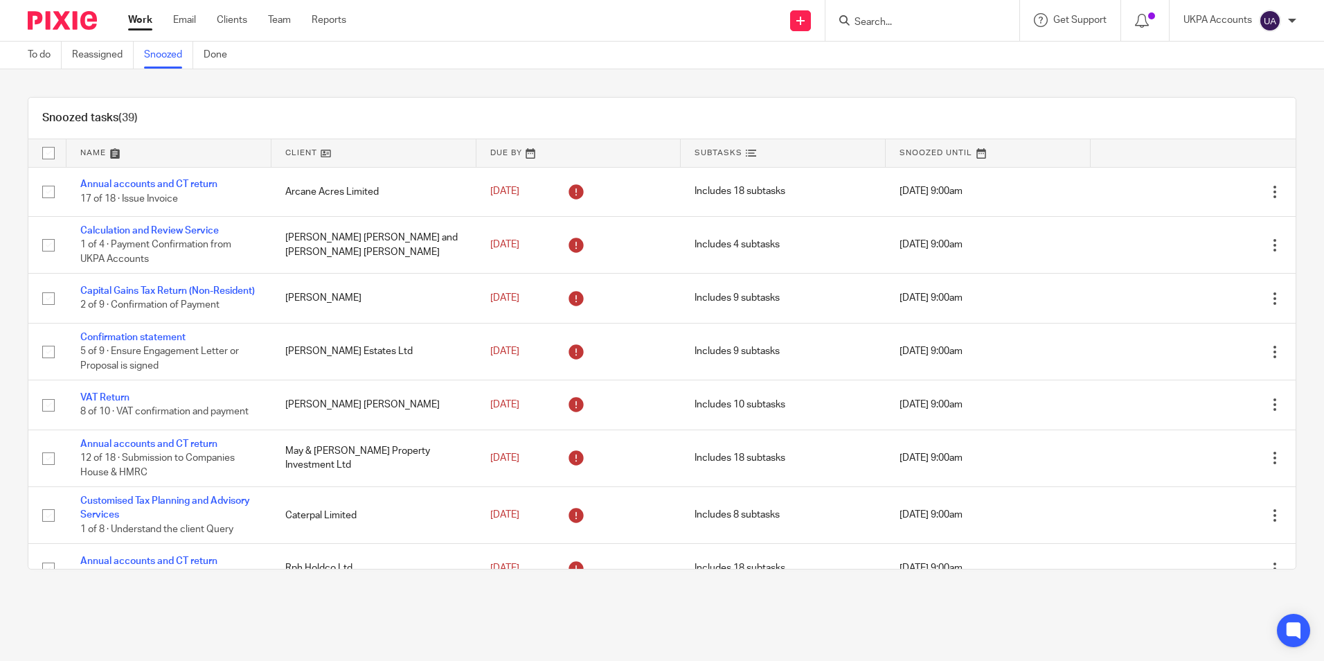
click at [774, 109] on div "Snoozed tasks (39)" at bounding box center [661, 119] width 1267 height 42
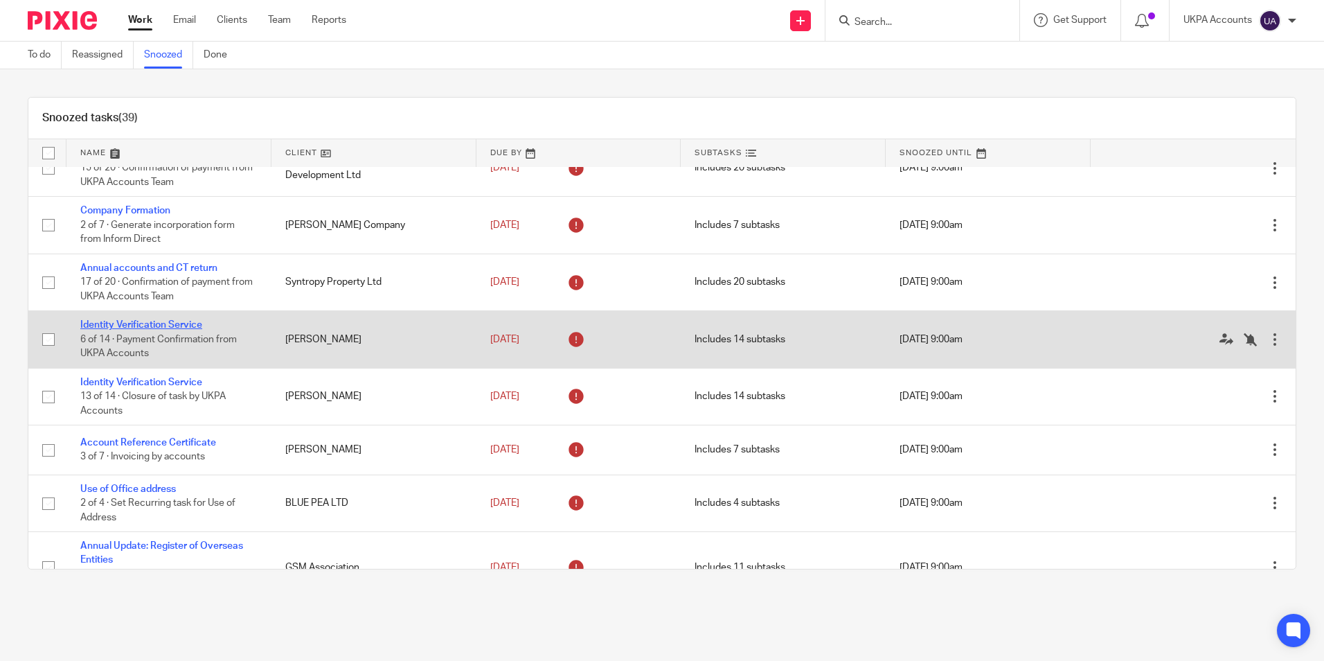
click at [152, 330] on link "Identity Verification Service" at bounding box center [141, 325] width 122 height 10
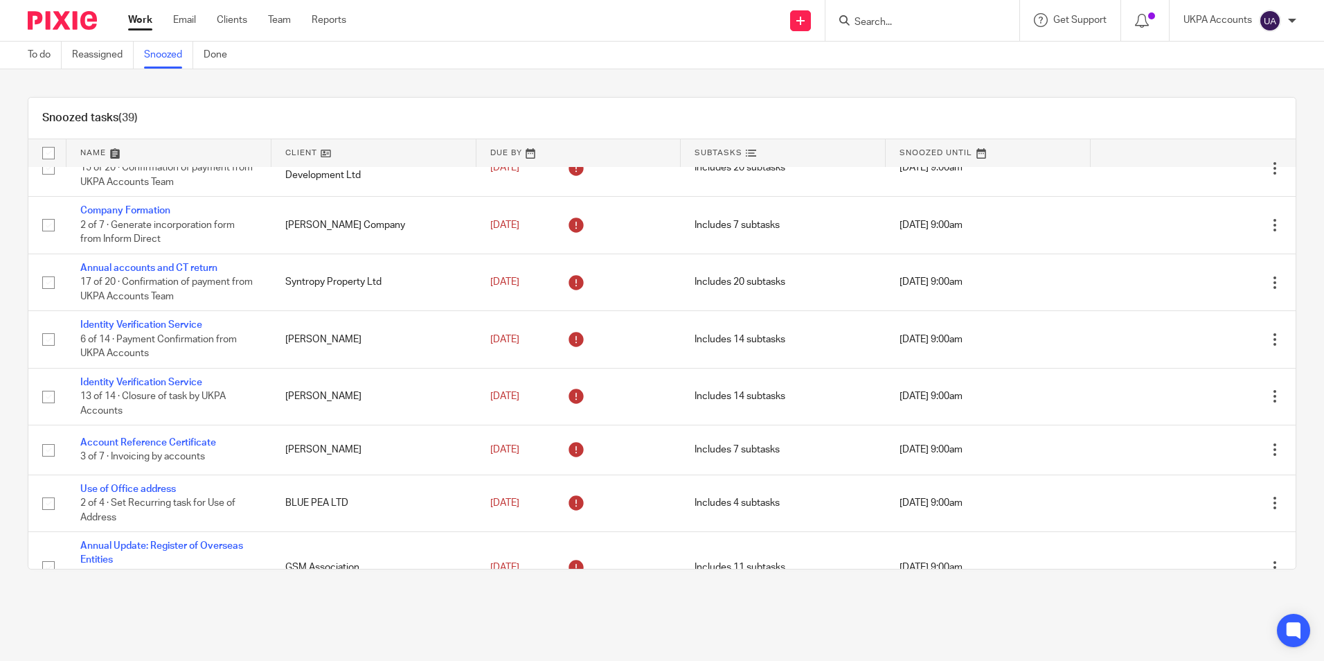
click at [335, 119] on div "Snoozed tasks (39)" at bounding box center [661, 119] width 1267 height 42
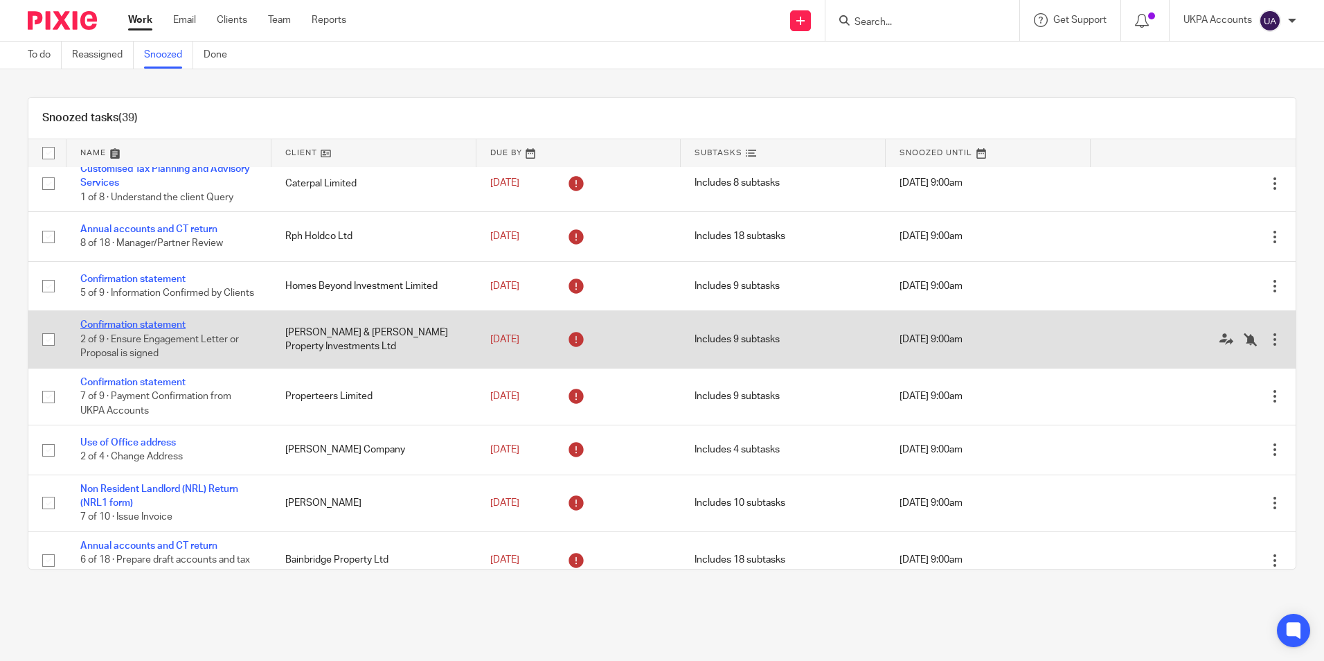
click at [170, 330] on link "Confirmation statement" at bounding box center [132, 325] width 105 height 10
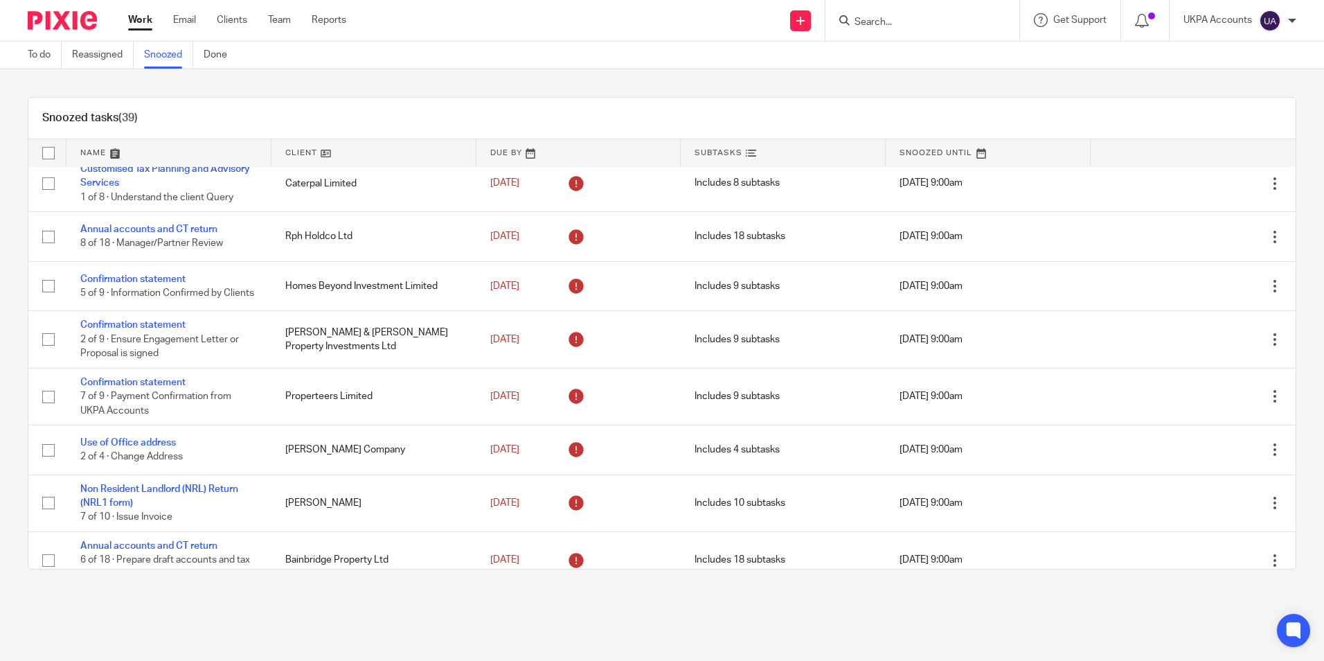
click at [186, 57] on link "Snoozed" at bounding box center [168, 55] width 49 height 27
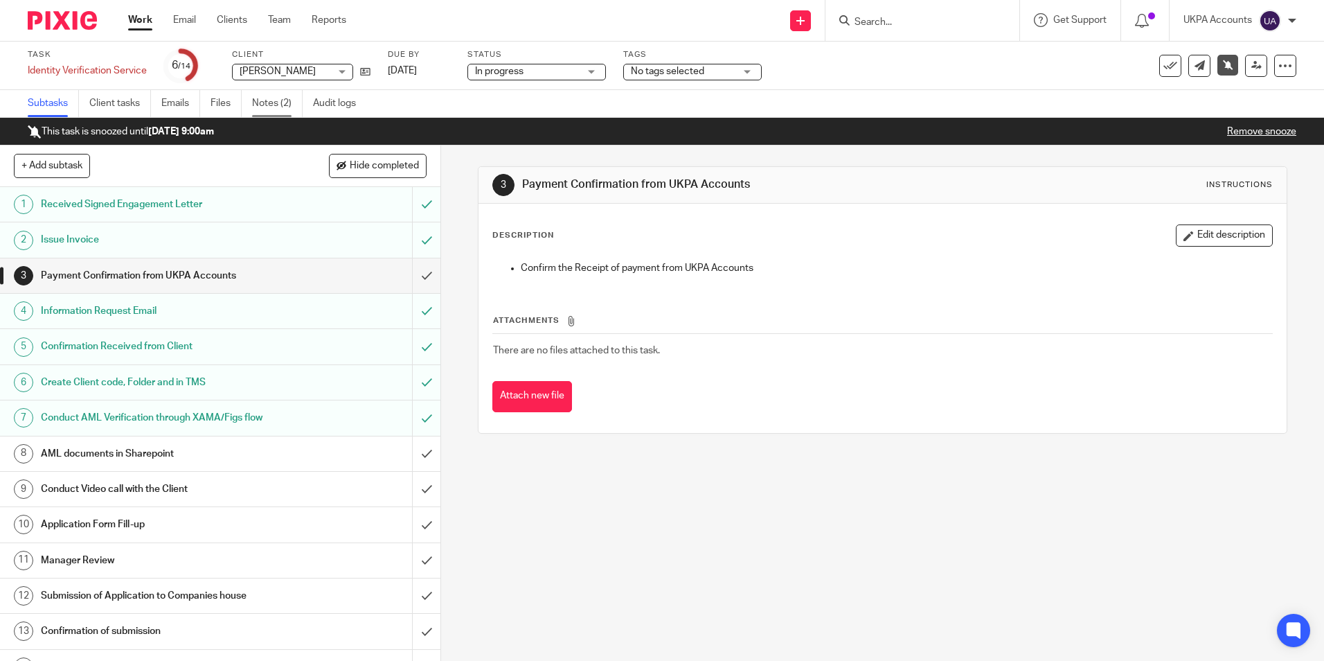
click at [274, 103] on link "Notes (2)" at bounding box center [277, 103] width 51 height 27
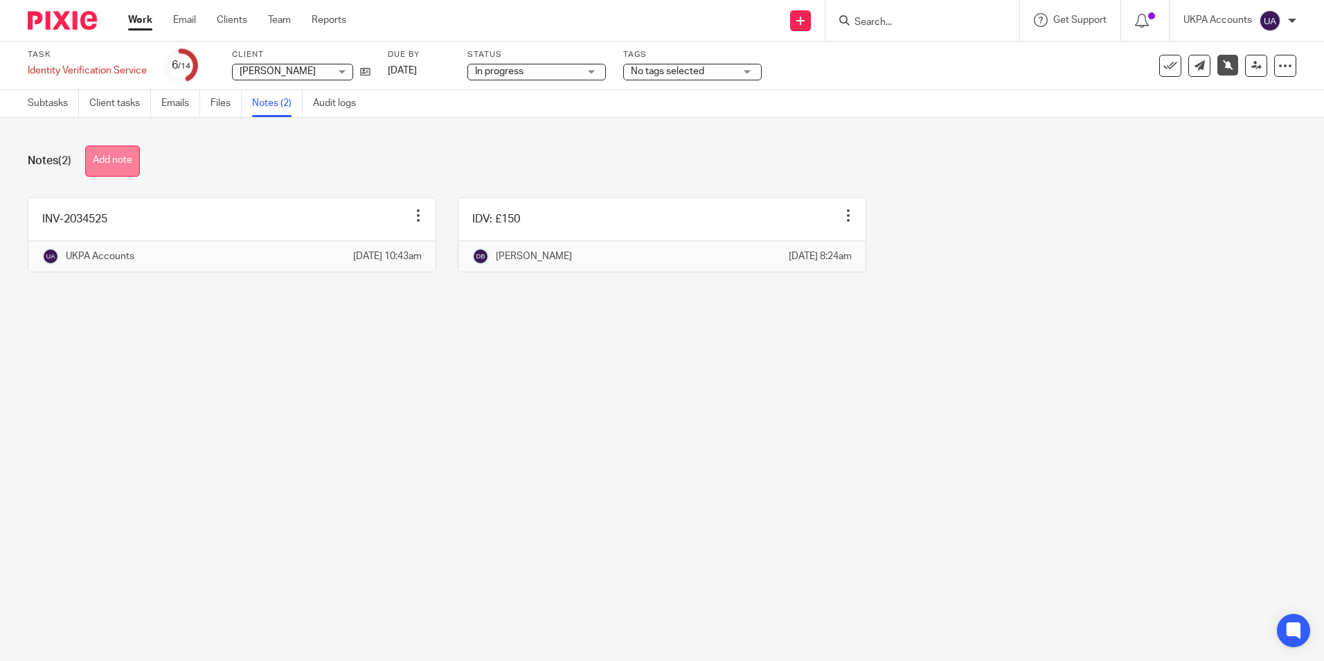
click at [120, 163] on button "Add note" at bounding box center [112, 160] width 55 height 31
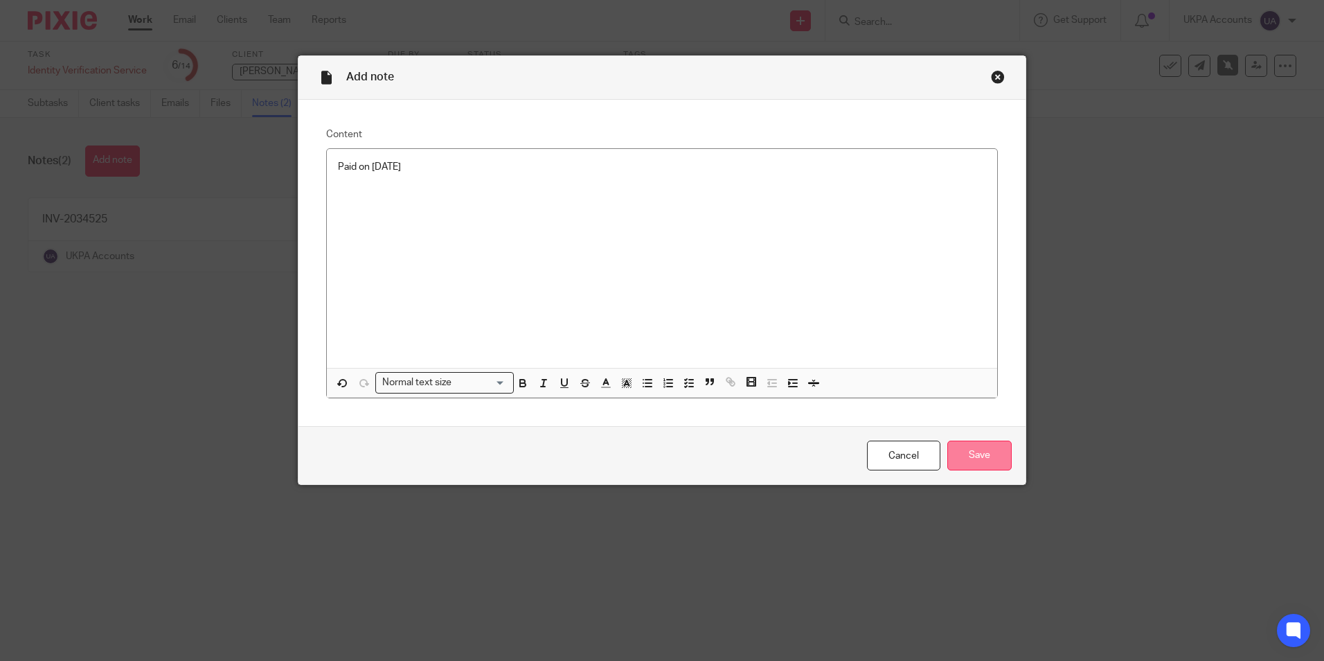
click at [977, 449] on input "Save" at bounding box center [979, 455] width 64 height 30
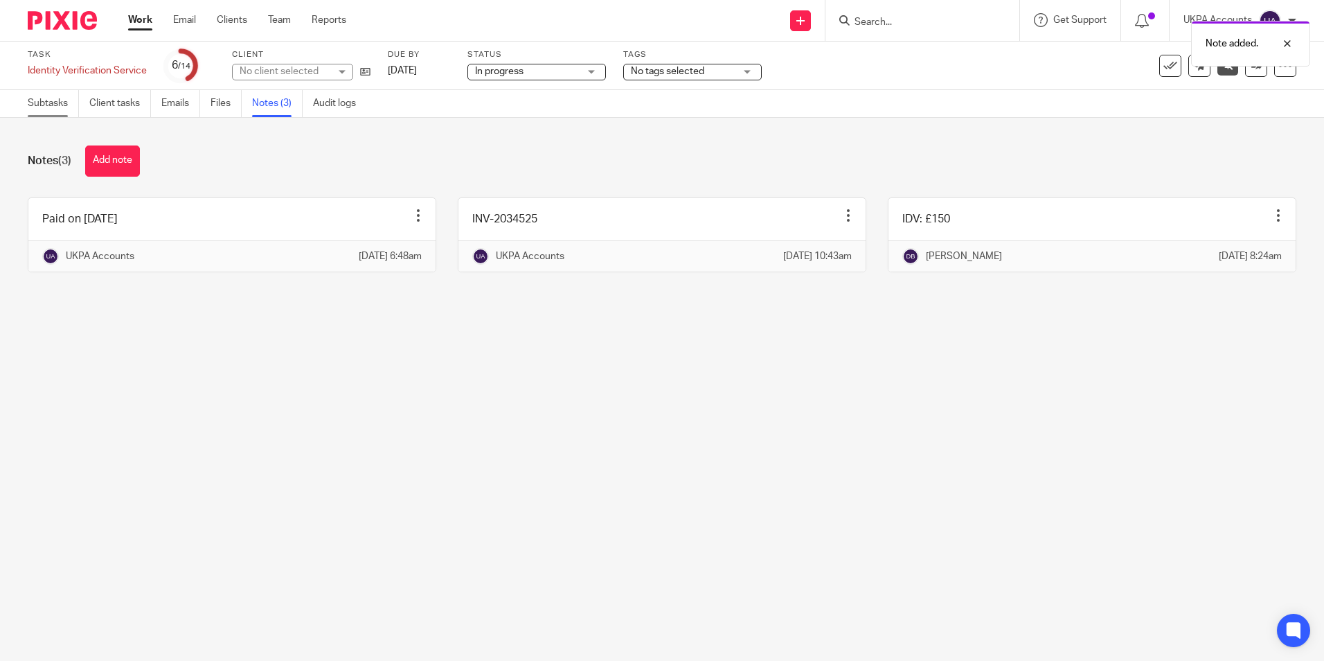
click at [44, 98] on link "Subtasks" at bounding box center [53, 103] width 51 height 27
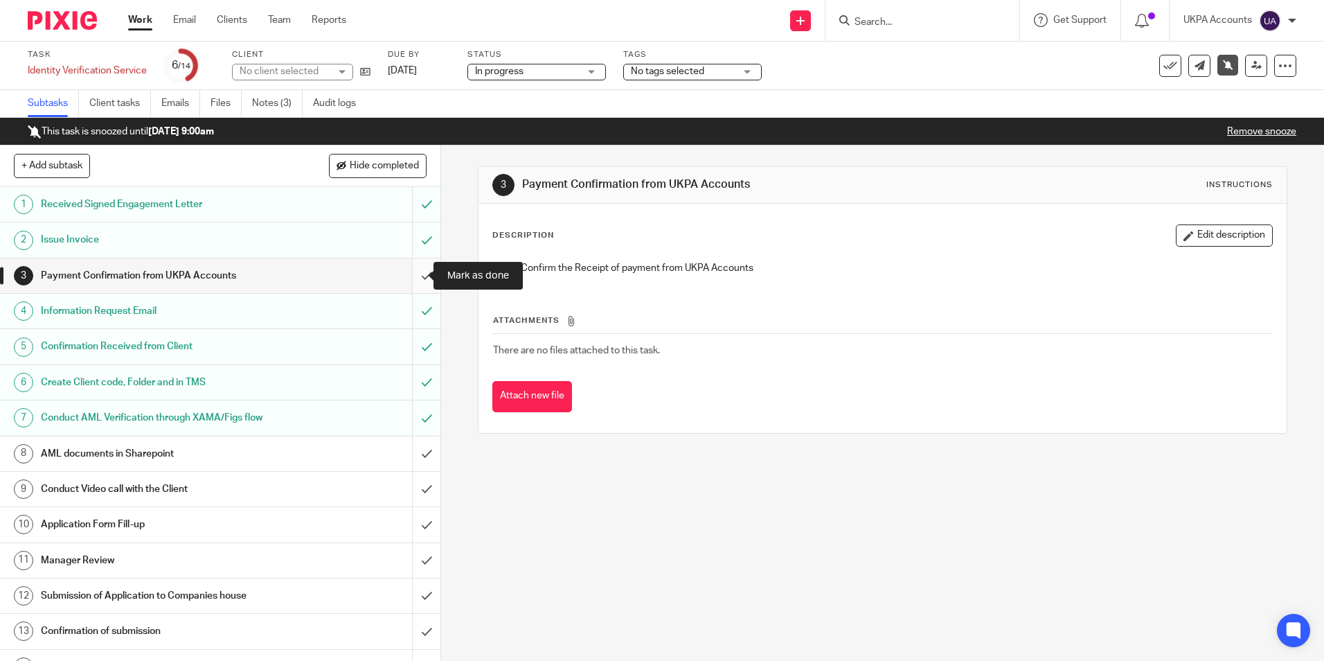
click at [414, 274] on input "submit" at bounding box center [220, 275] width 440 height 35
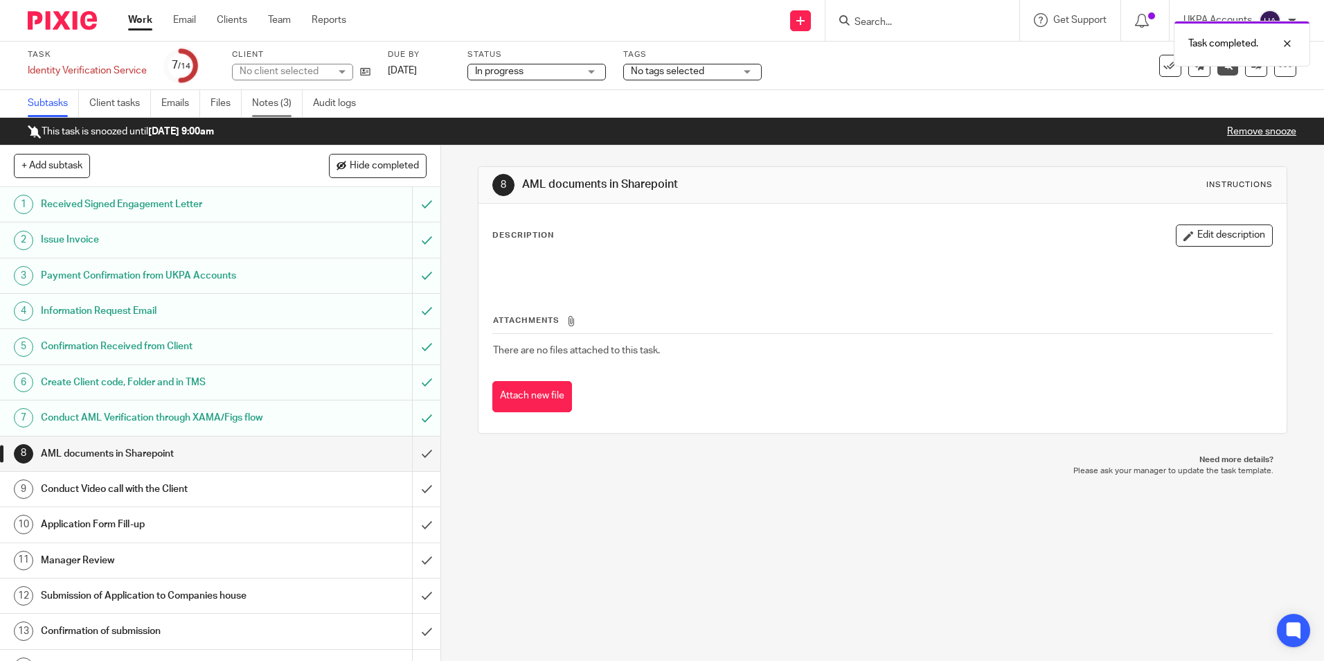
click at [279, 105] on link "Notes (3)" at bounding box center [277, 103] width 51 height 27
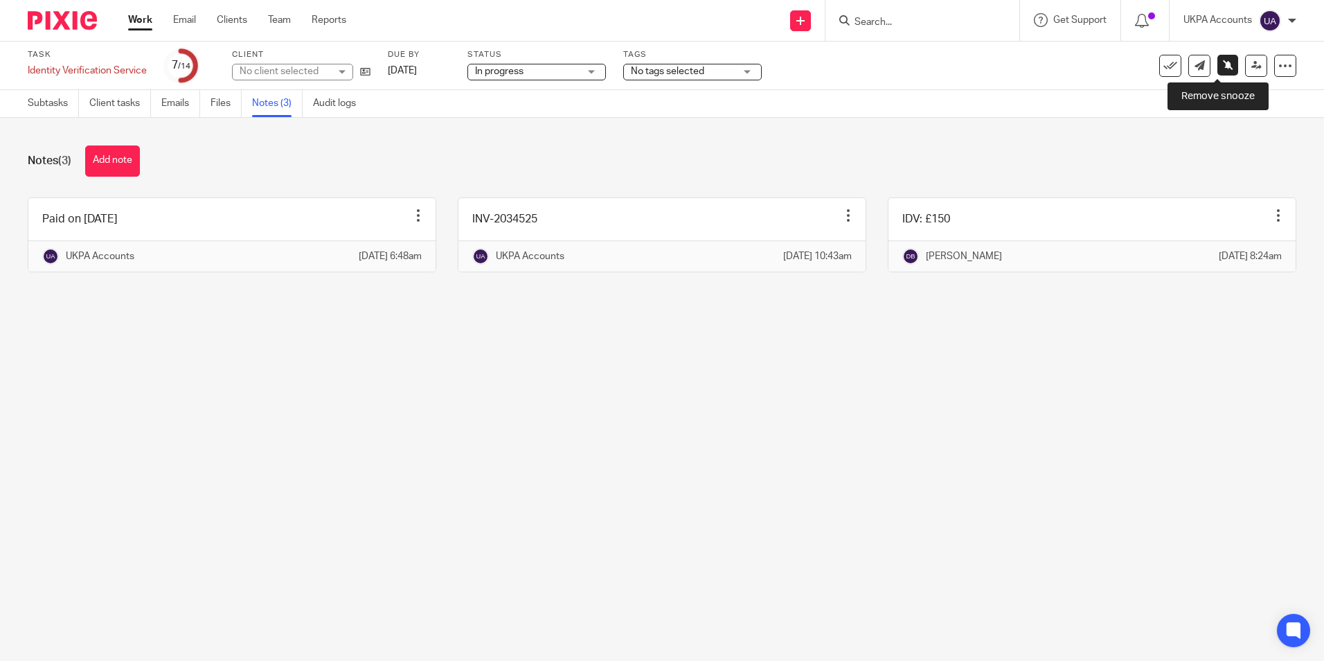
click at [1223, 64] on icon at bounding box center [1228, 65] width 10 height 10
click at [1252, 64] on icon at bounding box center [1257, 65] width 10 height 10
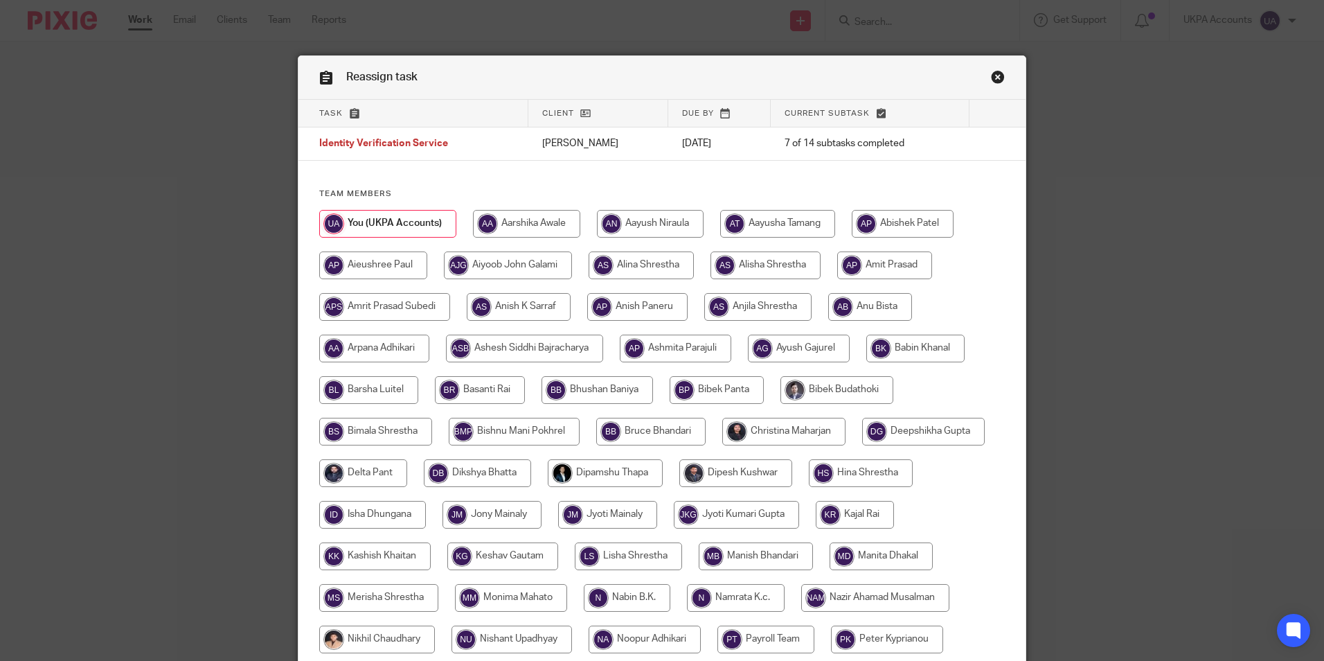
click at [503, 475] on input "radio" at bounding box center [477, 473] width 107 height 28
radio input "true"
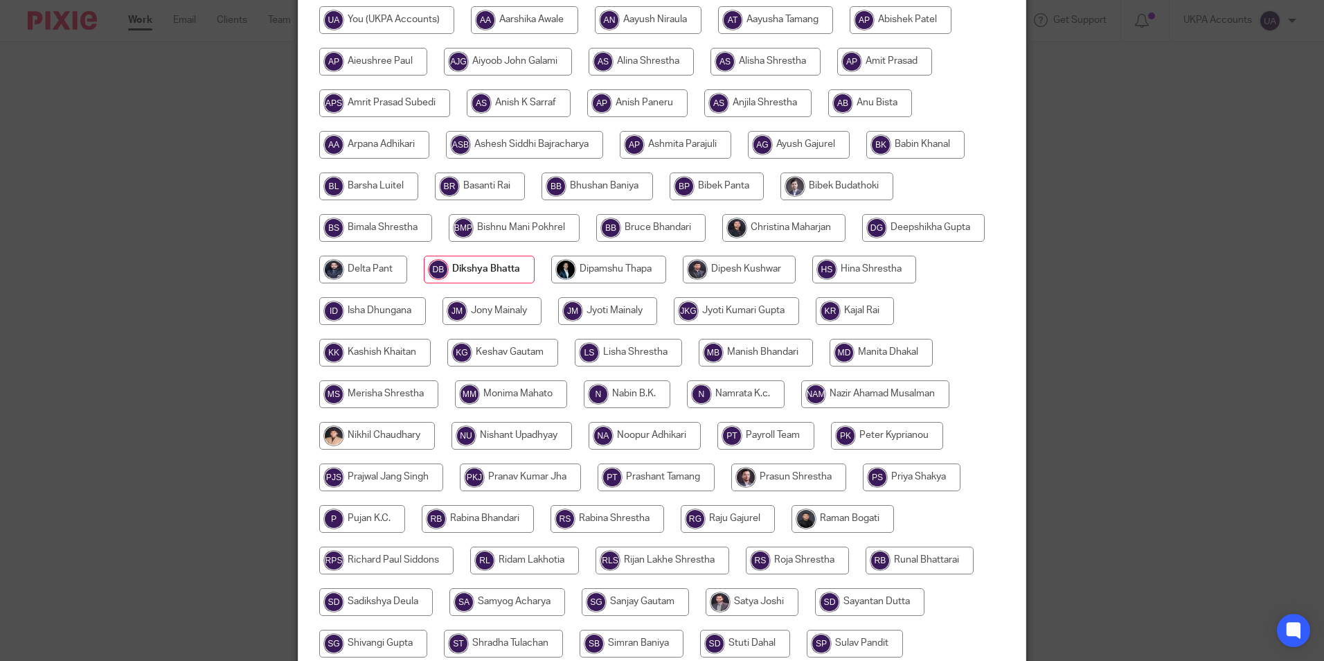
scroll to position [346, 0]
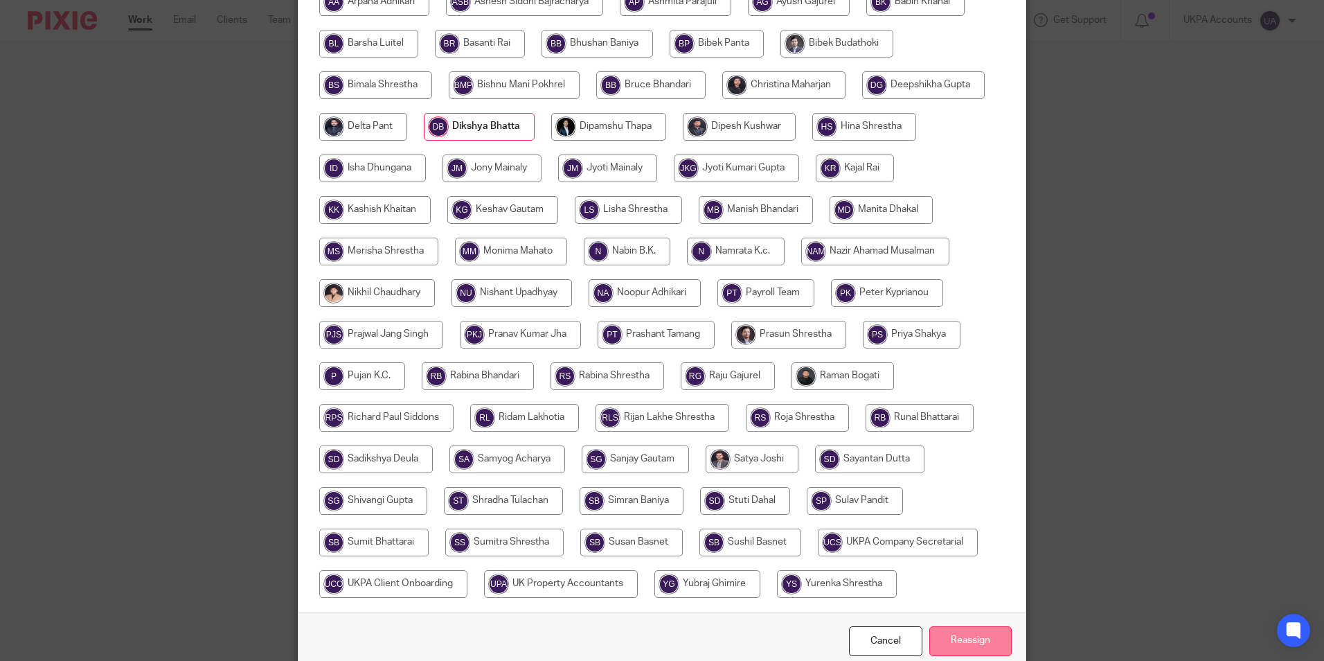
click at [970, 645] on input "Reassign" at bounding box center [970, 641] width 82 height 30
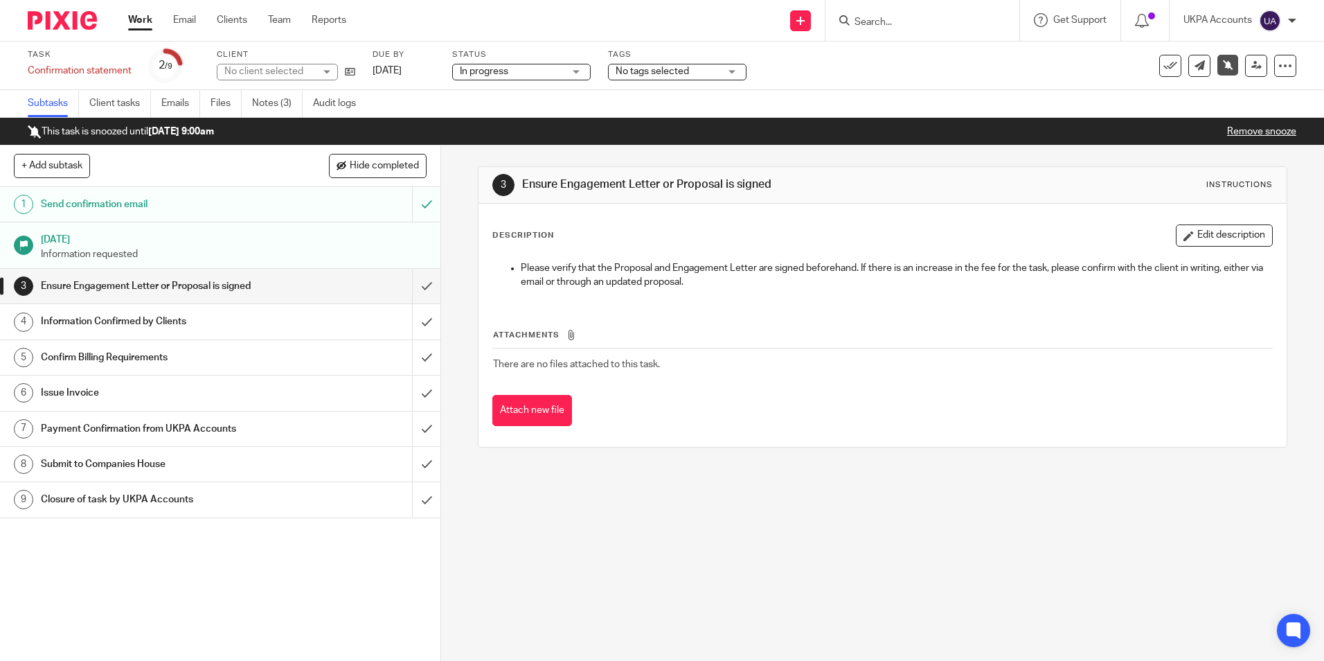
click at [276, 100] on link "Notes (3)" at bounding box center [277, 103] width 51 height 27
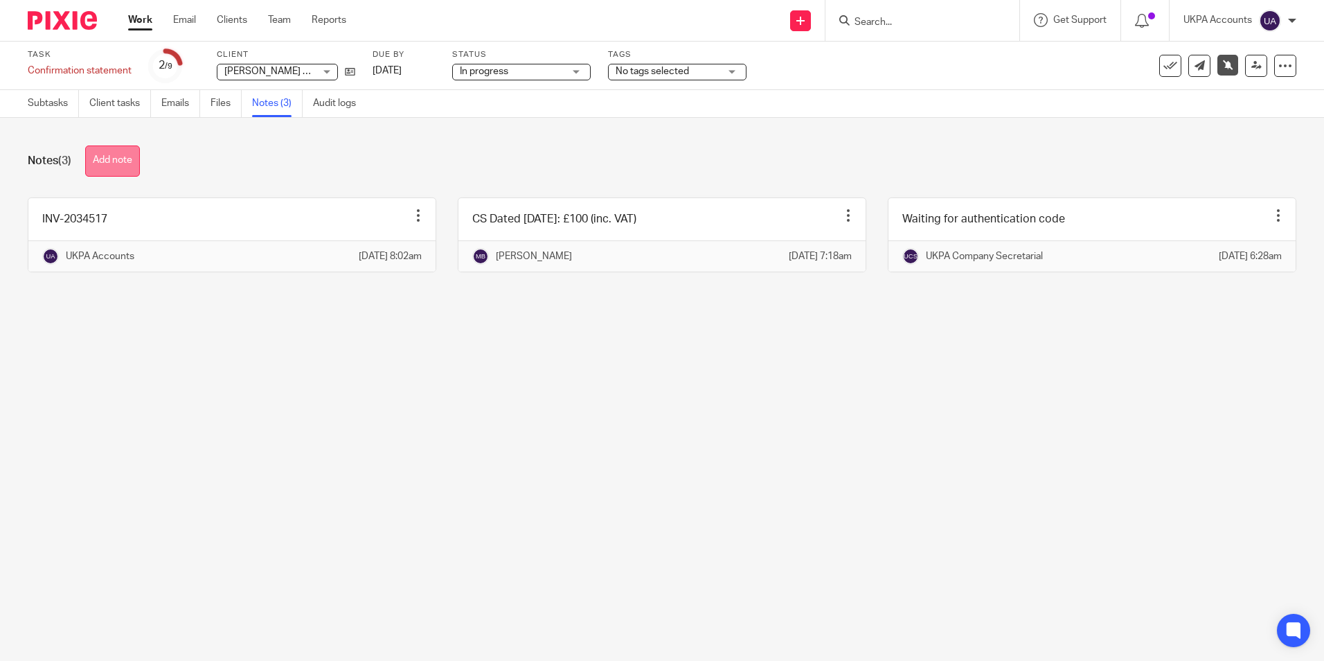
click at [103, 161] on button "Add note" at bounding box center [112, 160] width 55 height 31
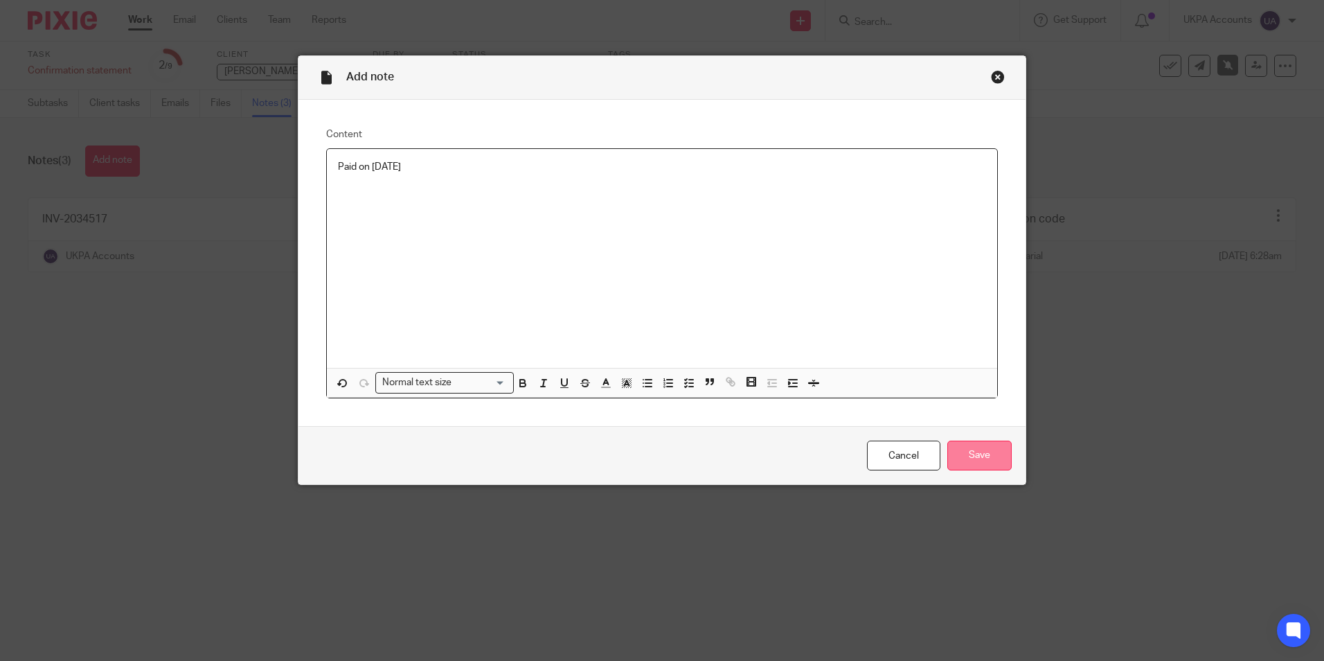
click at [975, 458] on input "Save" at bounding box center [979, 455] width 64 height 30
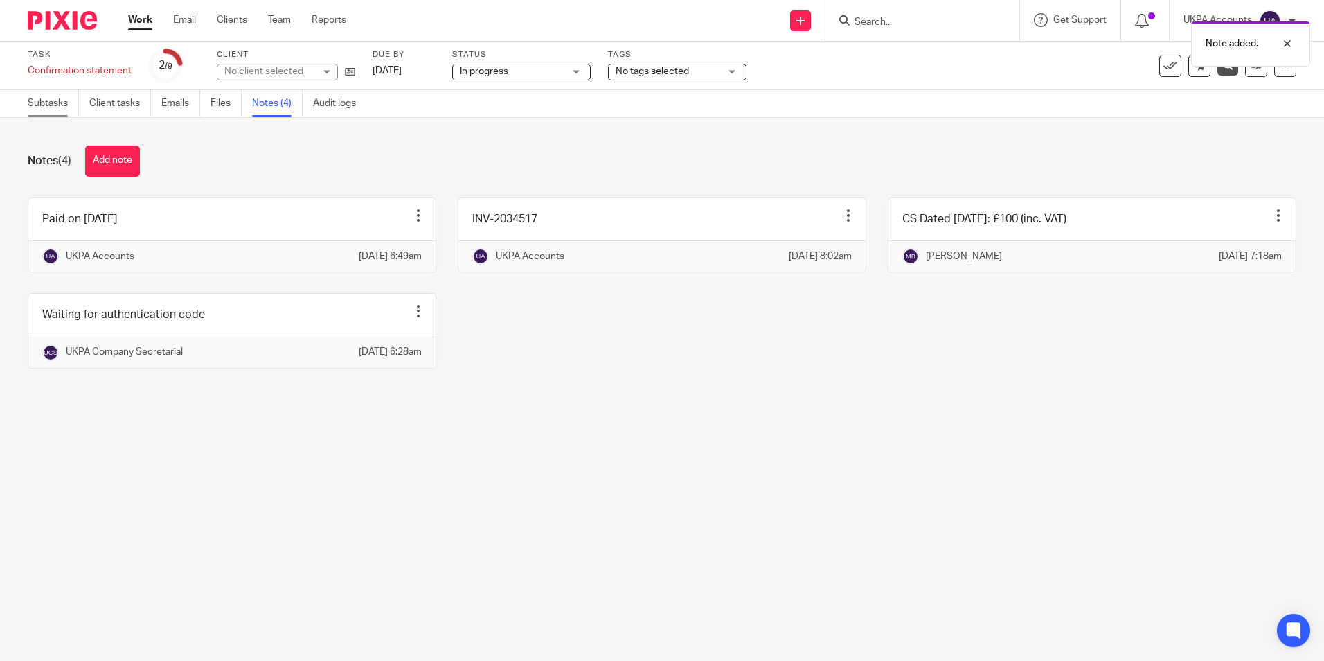
click at [57, 106] on link "Subtasks" at bounding box center [53, 103] width 51 height 27
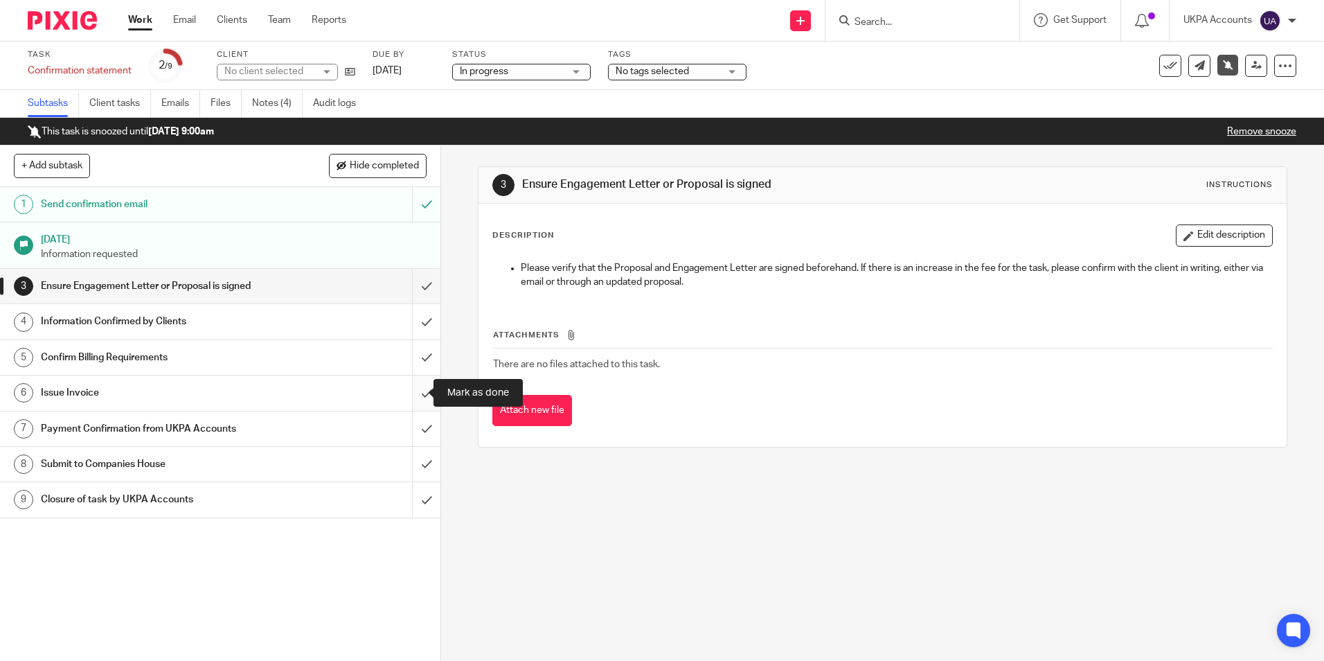
click at [413, 394] on input "submit" at bounding box center [220, 392] width 440 height 35
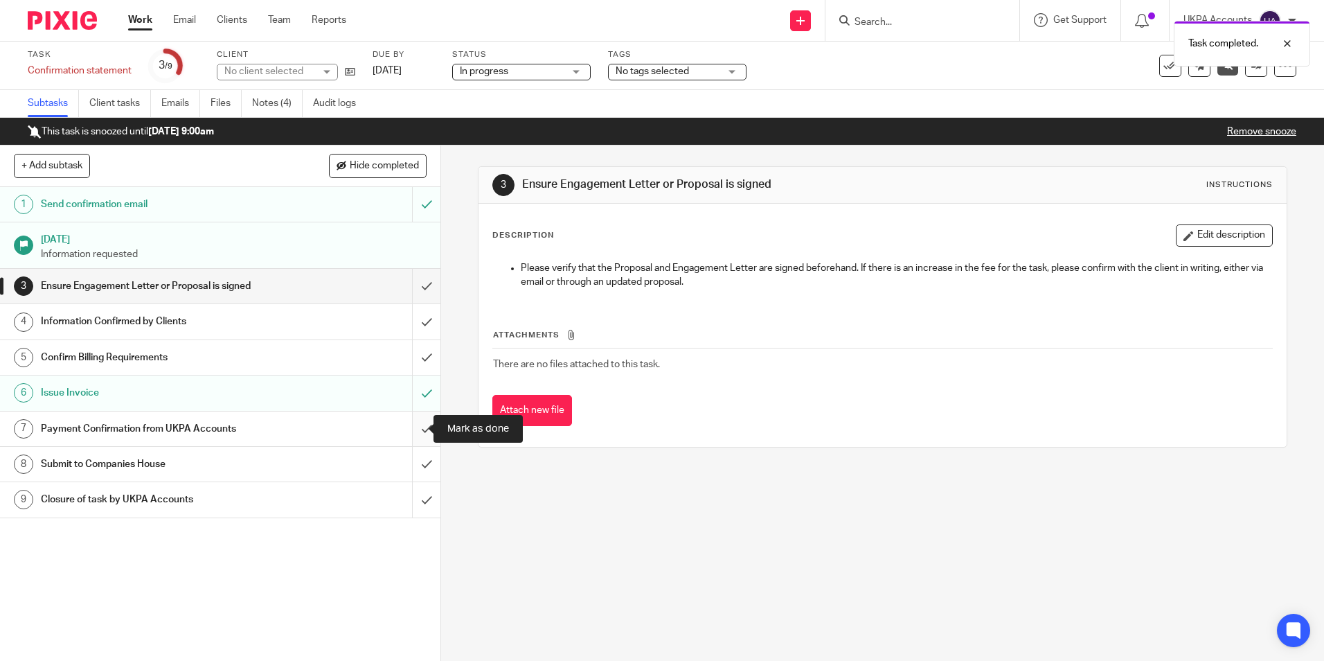
click at [411, 431] on input "submit" at bounding box center [220, 428] width 440 height 35
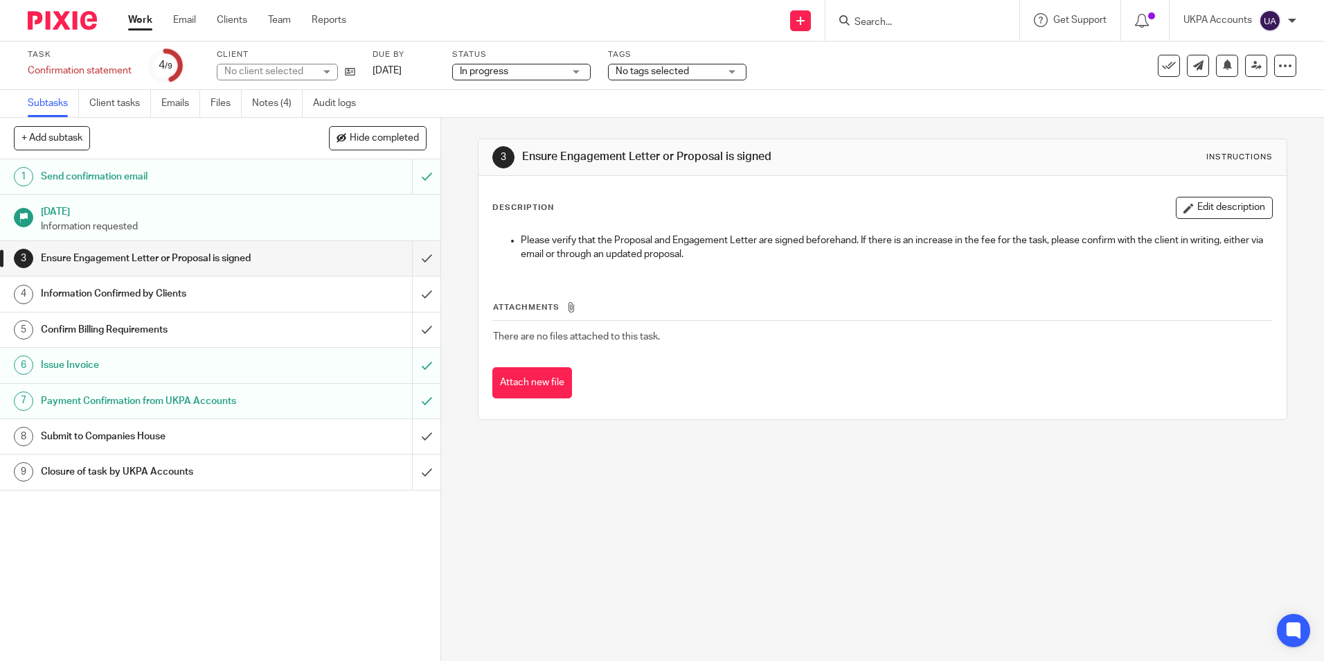
click at [271, 106] on link "Notes (4)" at bounding box center [277, 103] width 51 height 27
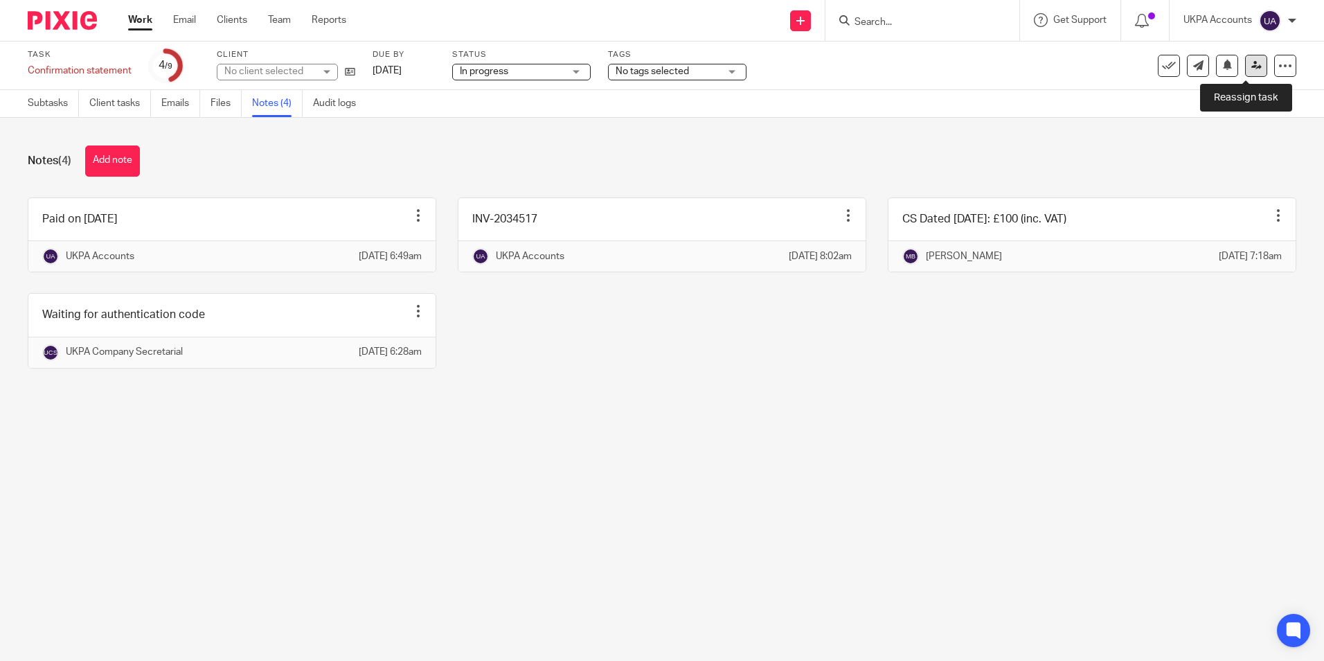
click at [1252, 67] on icon at bounding box center [1257, 65] width 10 height 10
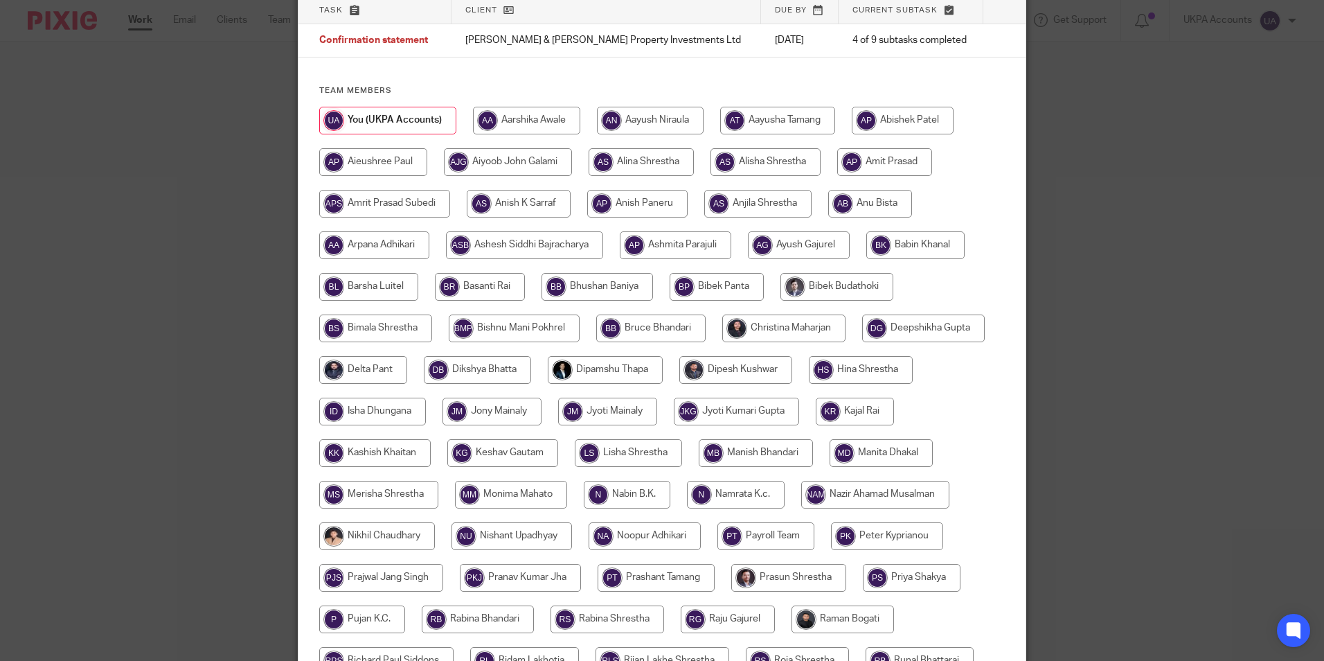
scroll to position [139, 0]
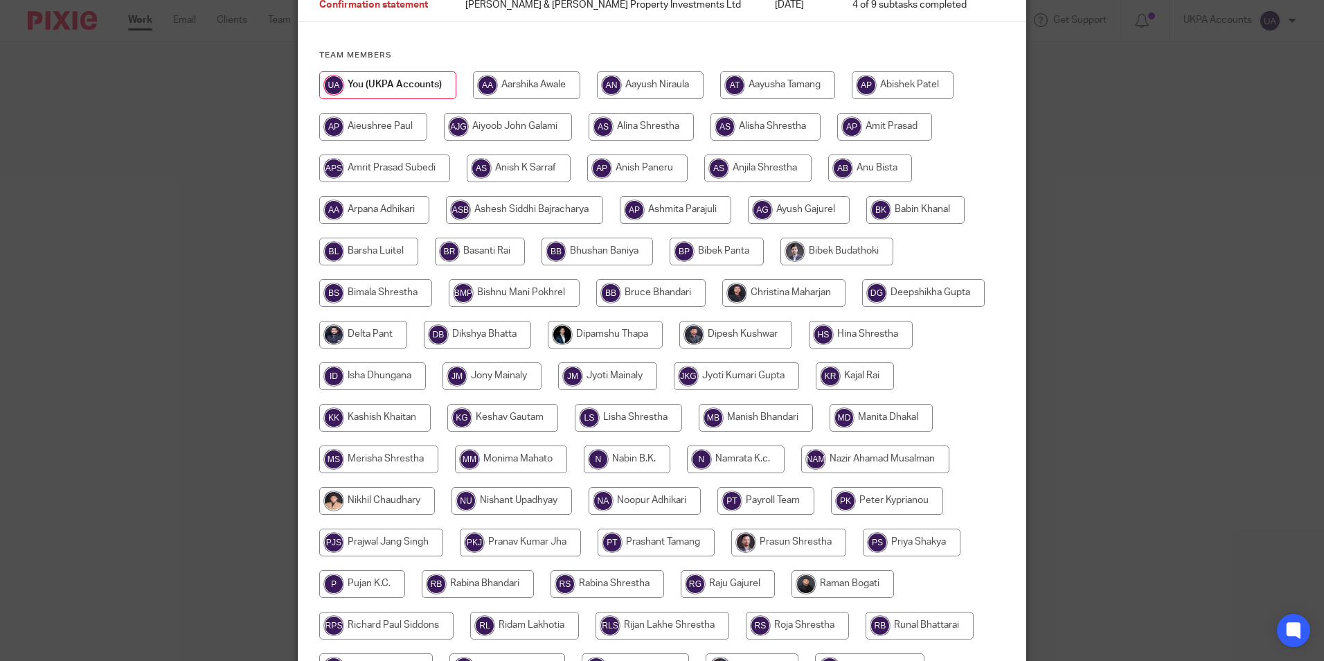
click at [748, 426] on input "radio" at bounding box center [756, 418] width 114 height 28
radio input "true"
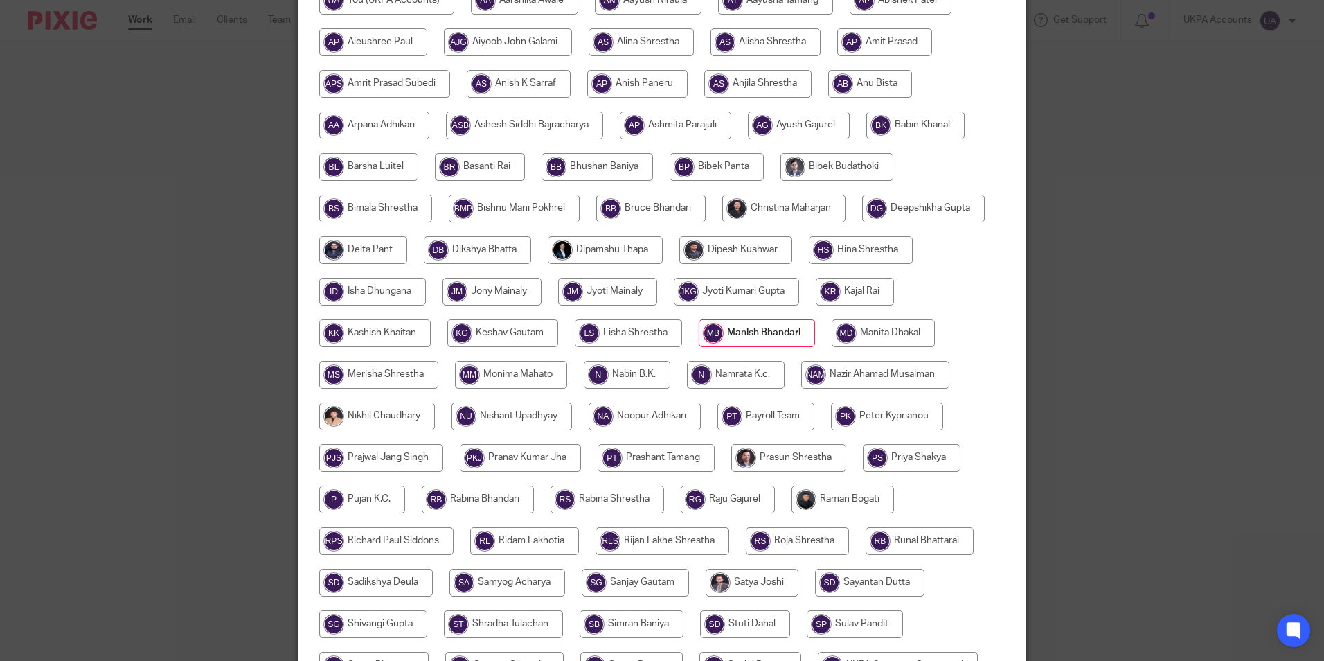
scroll to position [411, 0]
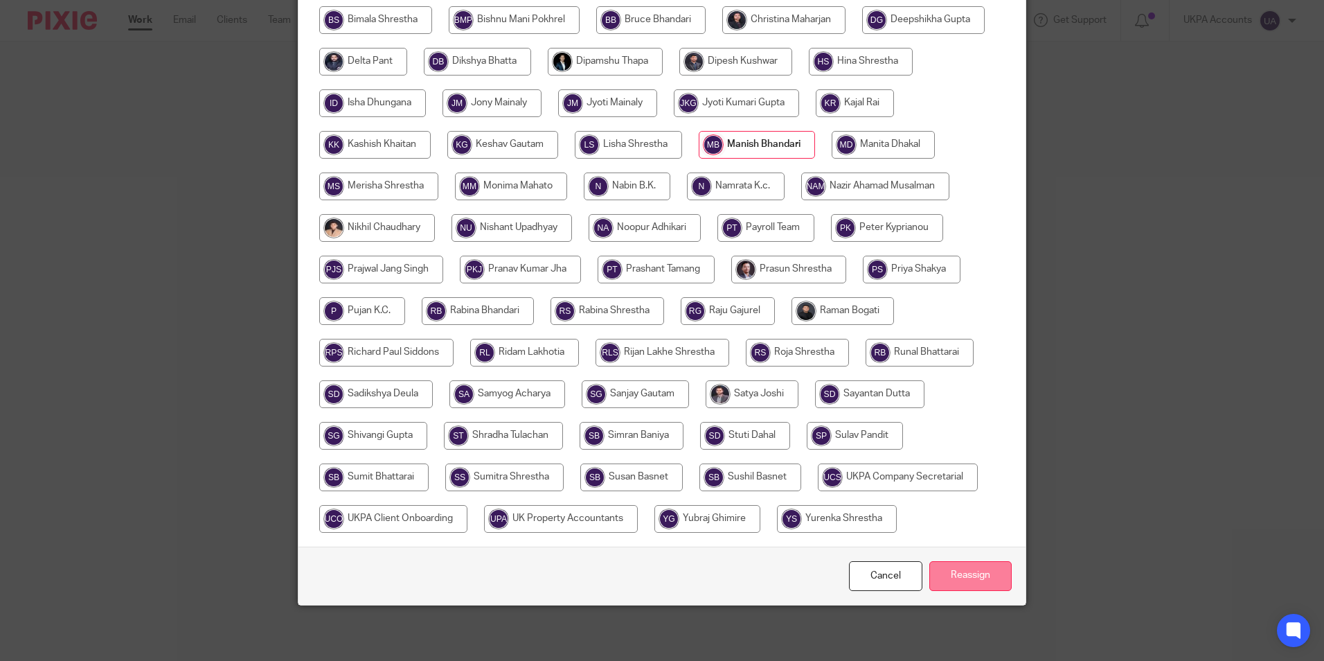
click at [954, 565] on input "Reassign" at bounding box center [970, 576] width 82 height 30
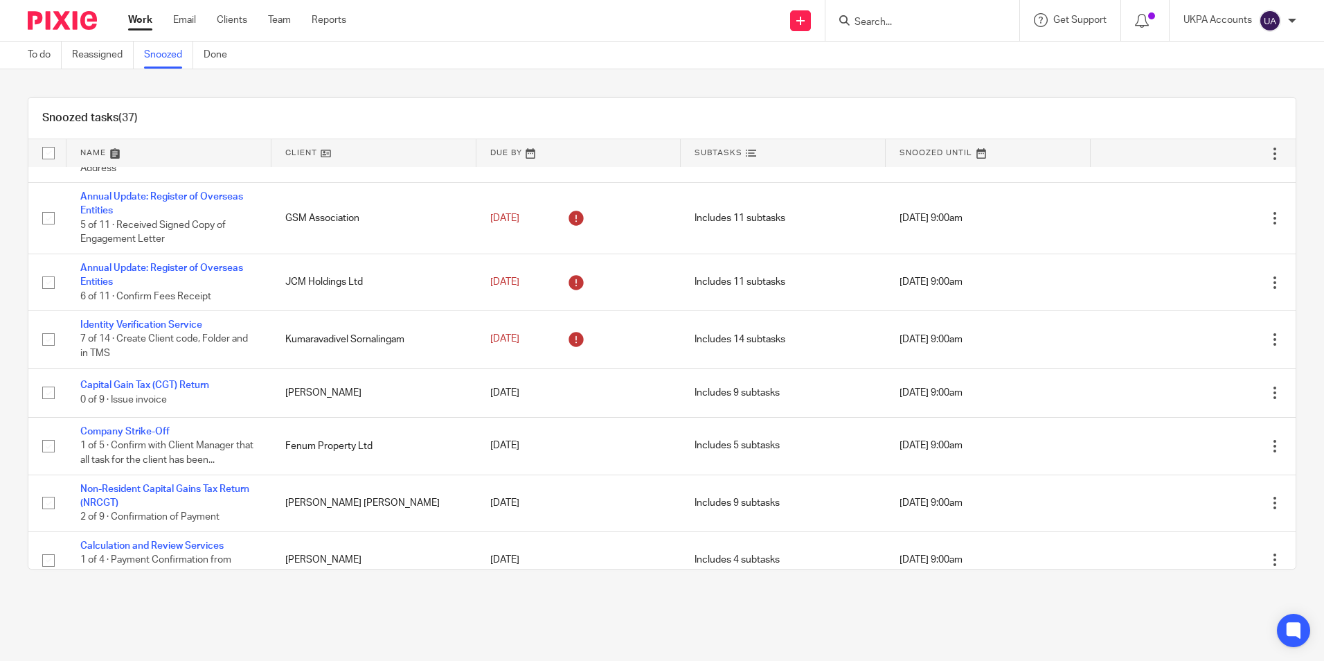
scroll to position [1012, 0]
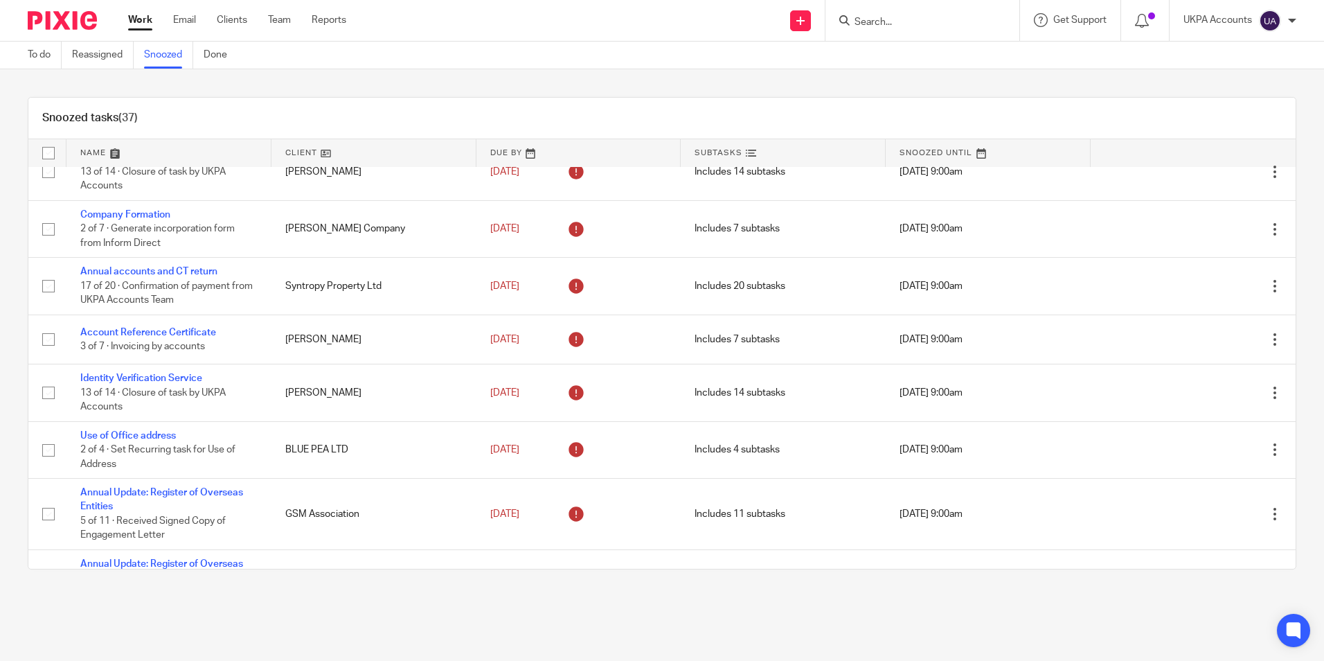
click at [235, 605] on main "To do Reassigned Snoozed Done Snoozed tasks (37) Name Client Due By Subtasks Sn…" at bounding box center [662, 330] width 1324 height 661
click at [216, 627] on main "To do Reassigned Snoozed Done Snoozed tasks (37) Name Client Due By Subtasks Sn…" at bounding box center [662, 330] width 1324 height 661
drag, startPoint x: 235, startPoint y: 91, endPoint x: 197, endPoint y: 75, distance: 41.9
click at [235, 91] on div "Snoozed tasks (37) Name Client Due By Subtasks Snoozed Until Annual accounts an…" at bounding box center [662, 333] width 1324 height 528
click at [159, 50] on link "Snoozed" at bounding box center [168, 55] width 49 height 27
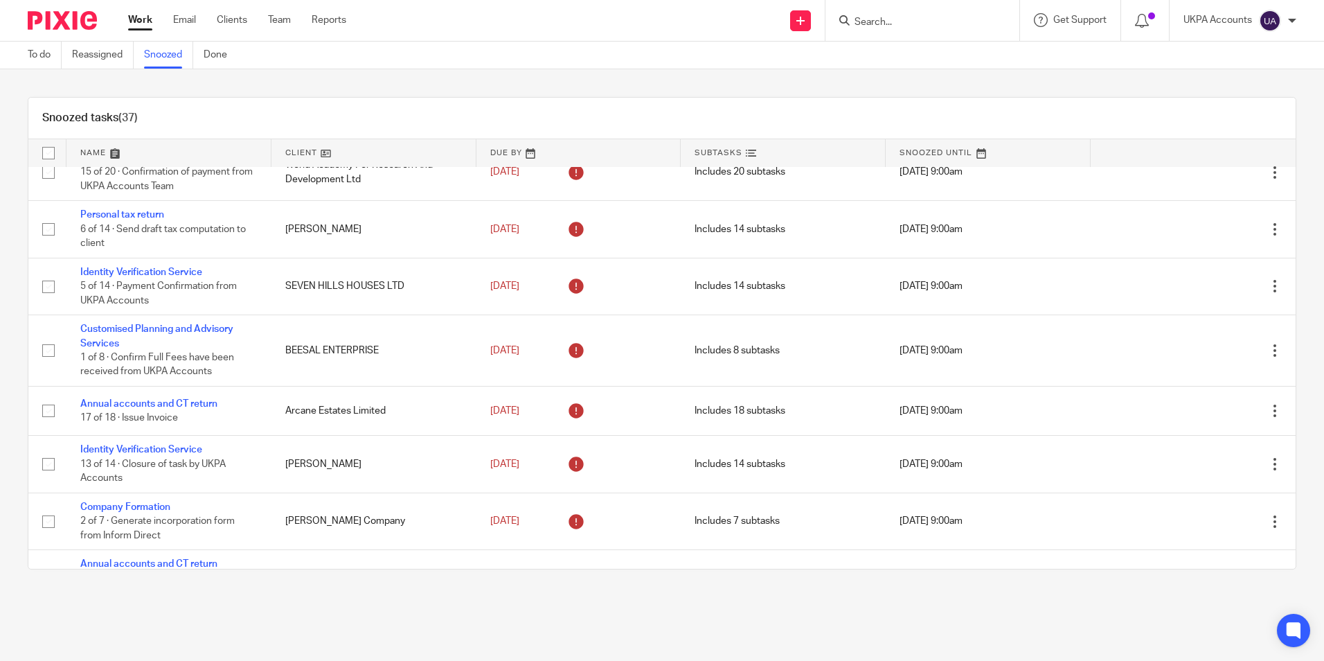
scroll to position [831, 0]
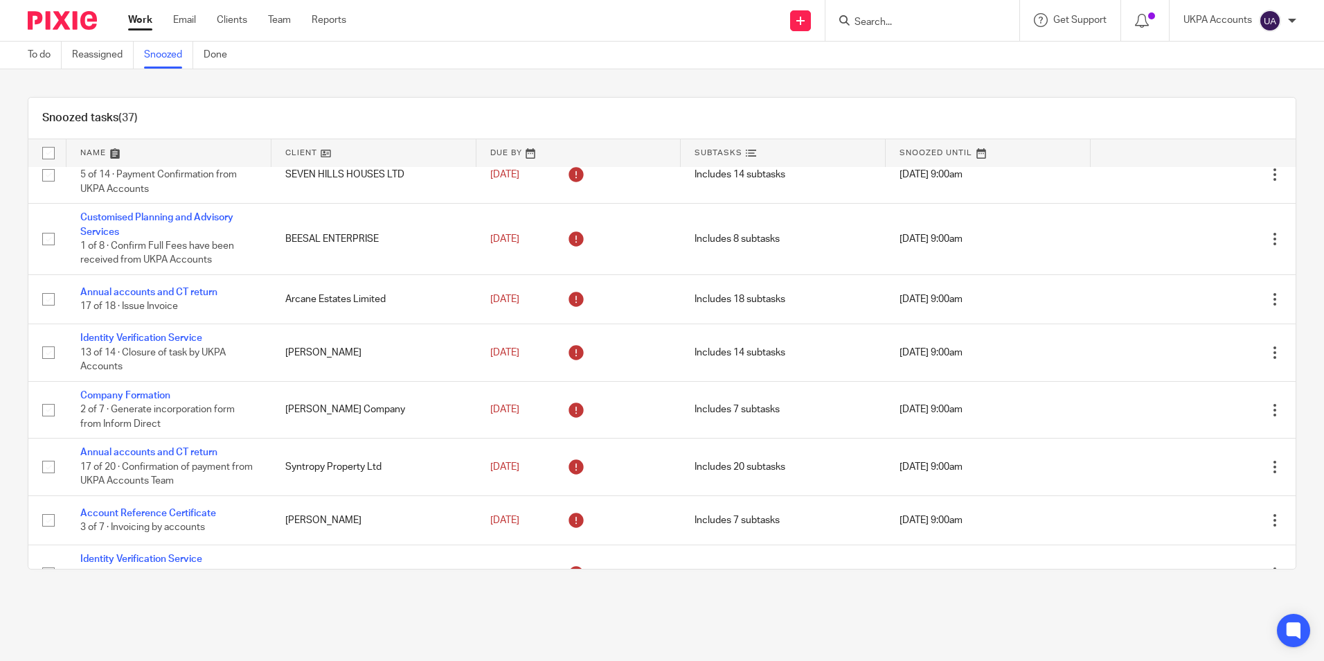
click at [166, 52] on link "Snoozed" at bounding box center [168, 55] width 49 height 27
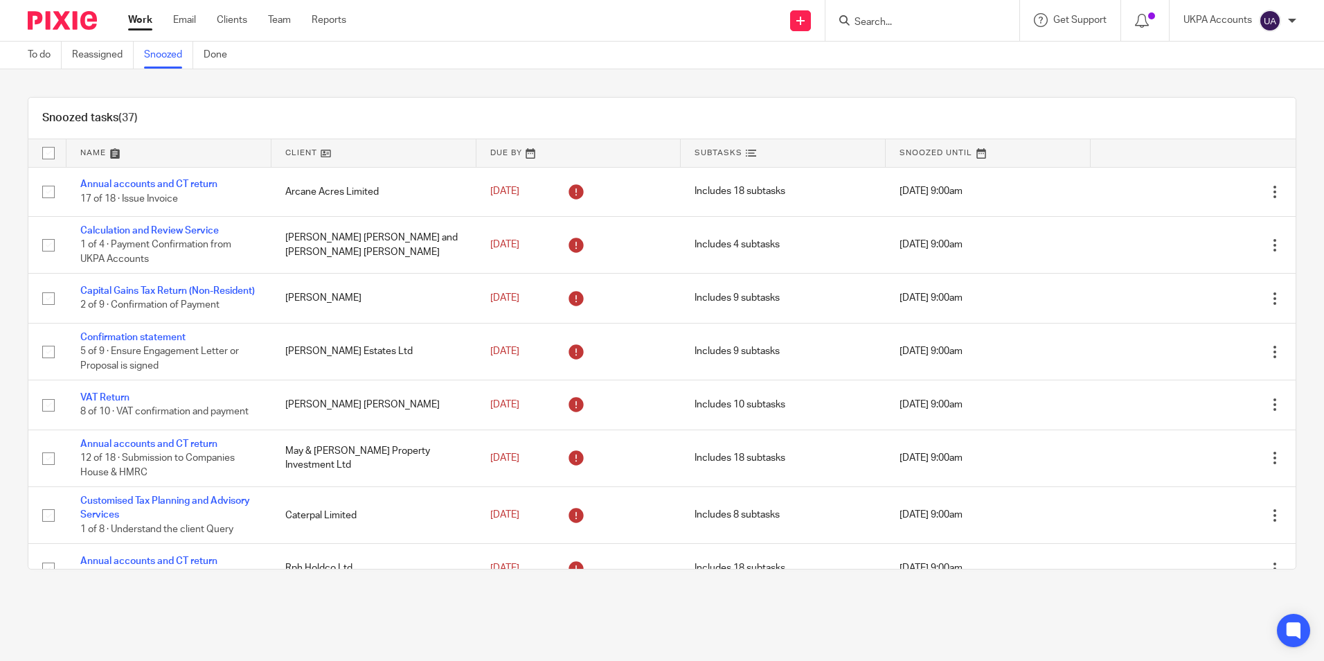
click at [170, 65] on link "Snoozed" at bounding box center [168, 55] width 49 height 27
click at [127, 602] on main "To do Reassigned Snoozed Done Snoozed tasks (37) Name Client Due By [PERSON_NAM…" at bounding box center [662, 330] width 1324 height 661
click at [168, 52] on link "Snoozed" at bounding box center [168, 55] width 49 height 27
click at [172, 53] on link "Snoozed" at bounding box center [168, 55] width 49 height 27
click at [367, 614] on main "To do Reassigned Snoozed Done Snoozed tasks (37) Name Client Due By [PERSON_NAM…" at bounding box center [662, 330] width 1324 height 661
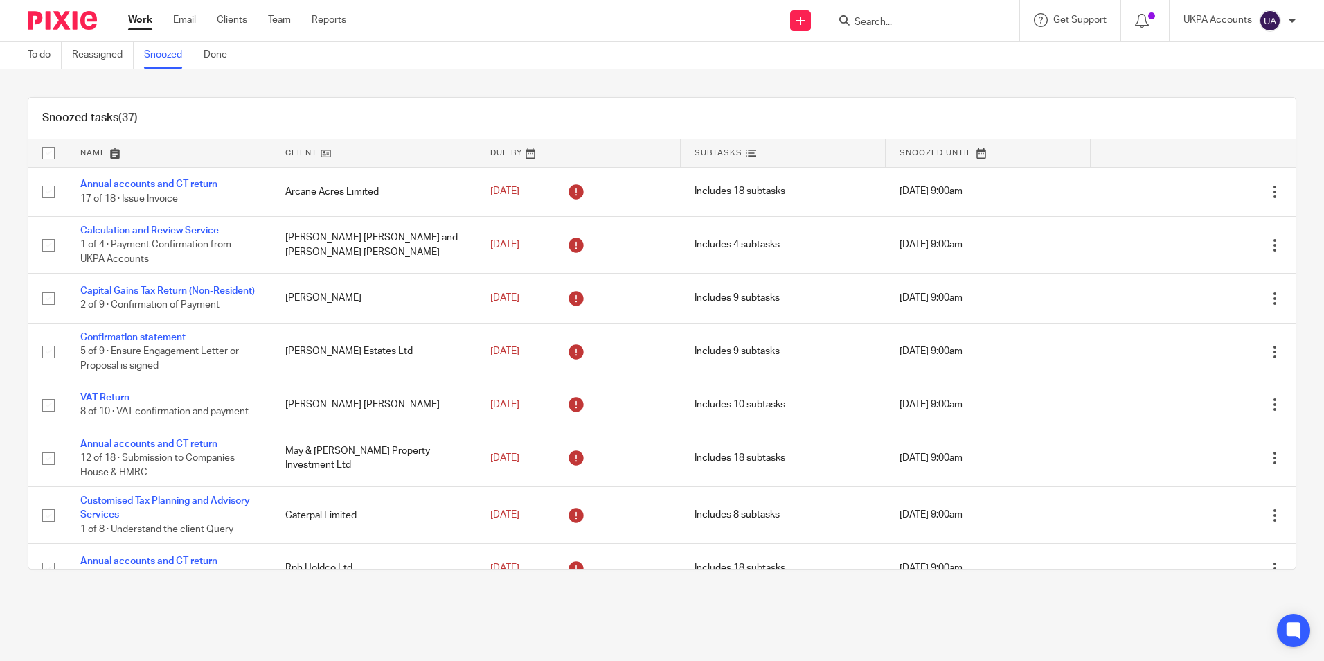
click at [355, 607] on main "To do Reassigned Snoozed Done Snoozed tasks (37) Name Client Due By [PERSON_NAM…" at bounding box center [662, 330] width 1324 height 661
click at [901, 20] on input "Search" at bounding box center [915, 23] width 125 height 12
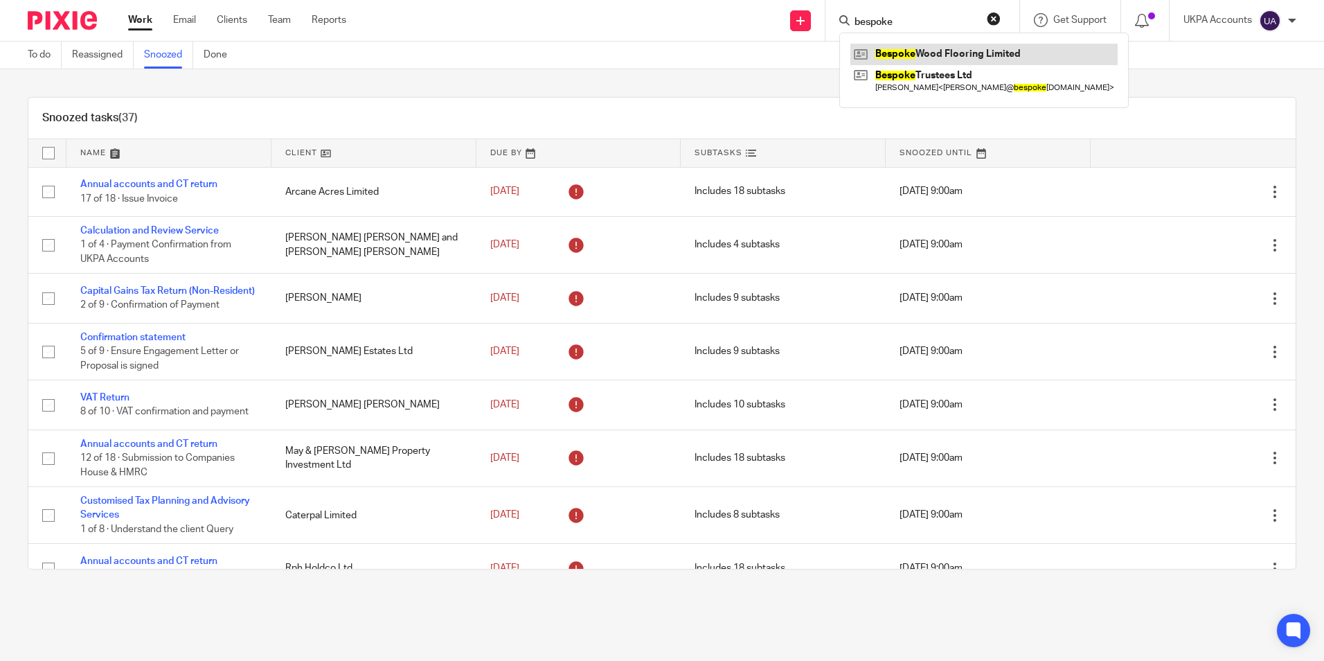
type input "bespoke"
click at [936, 61] on link at bounding box center [984, 54] width 267 height 21
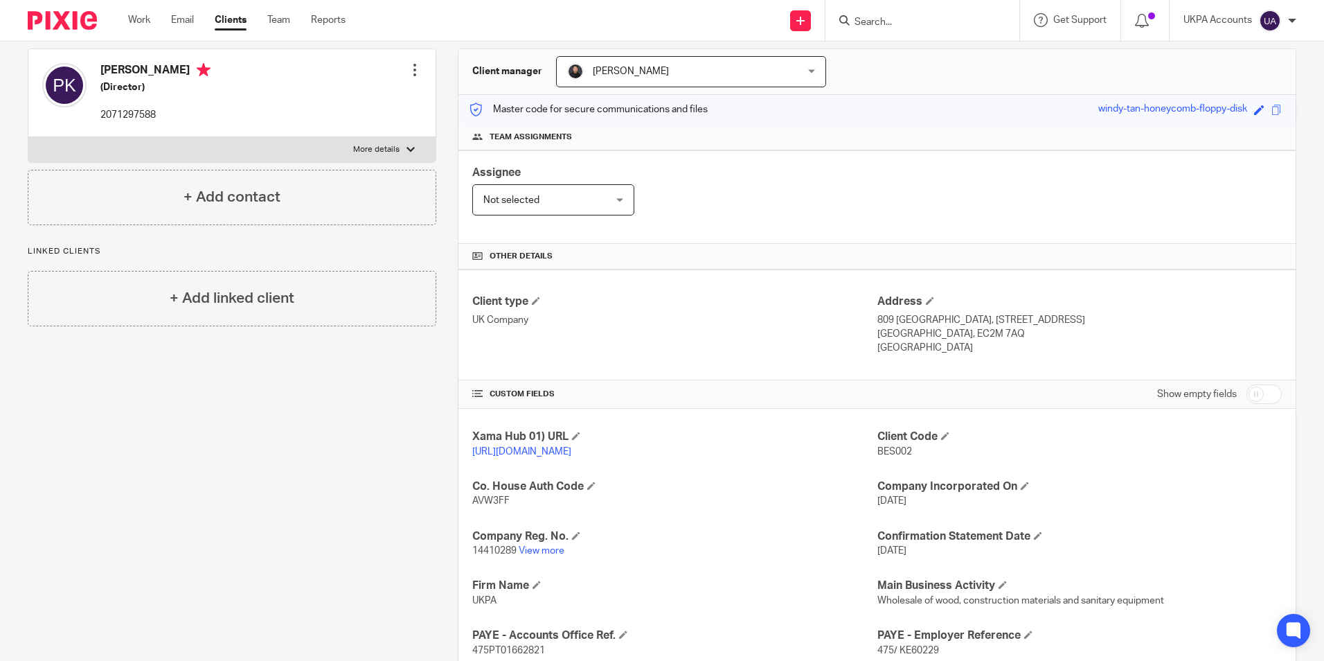
scroll to position [139, 0]
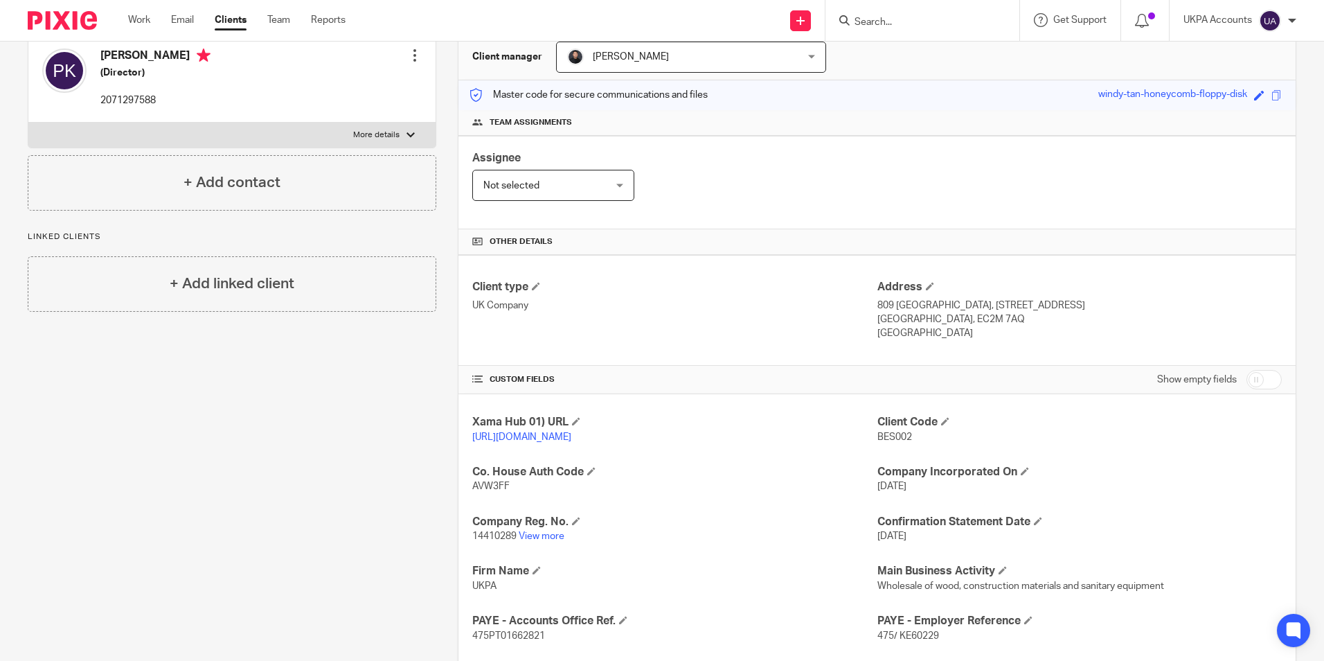
click at [310, 461] on div "Client contacts [PERSON_NAME] (Director) 2071297588 Edit contact Create client …" at bounding box center [221, 411] width 430 height 804
